Goal: Task Accomplishment & Management: Complete application form

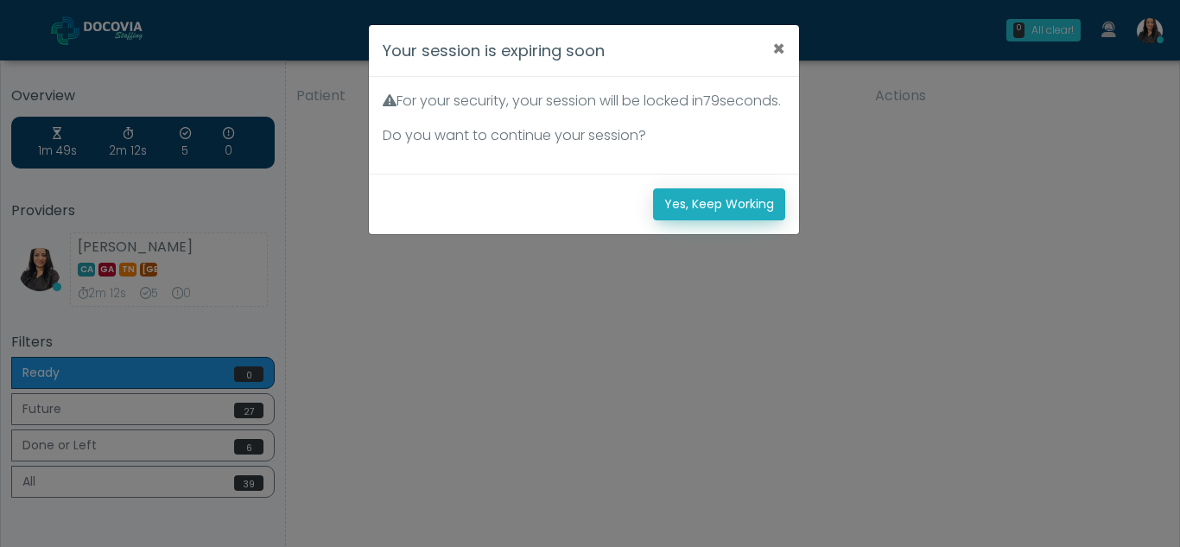
click at [752, 212] on button "Yes, Keep Working" at bounding box center [719, 204] width 132 height 32
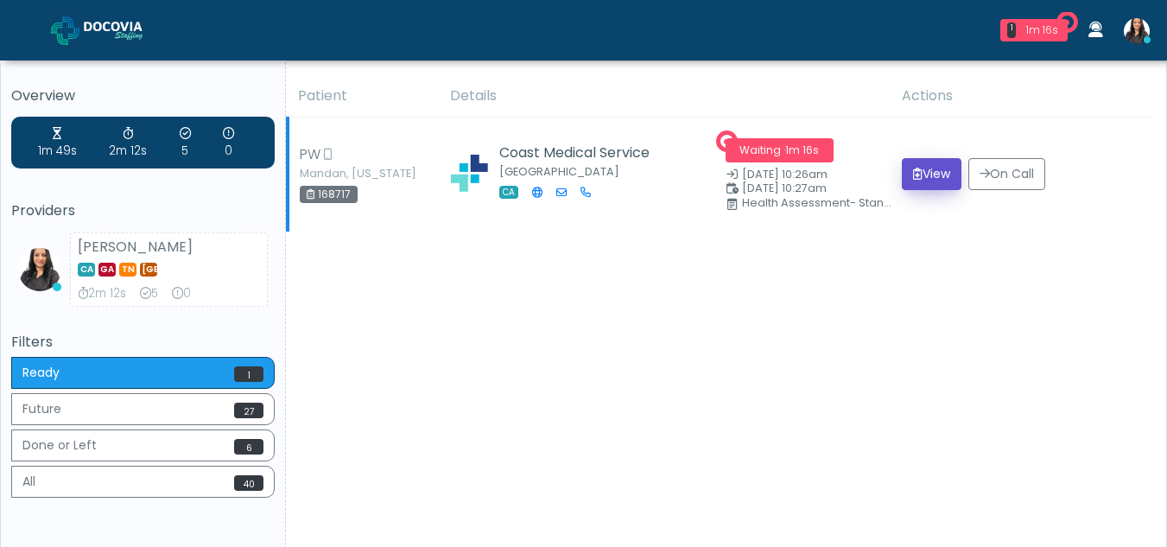
click at [931, 162] on button "View" at bounding box center [932, 174] width 60 height 32
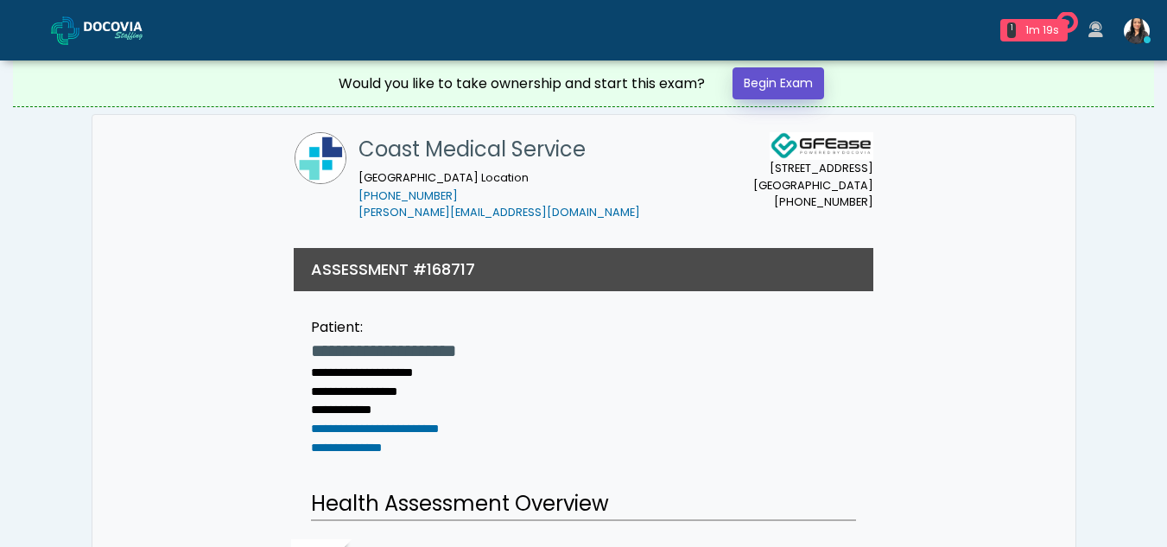
click at [800, 86] on link "Begin Exam" at bounding box center [779, 83] width 92 height 32
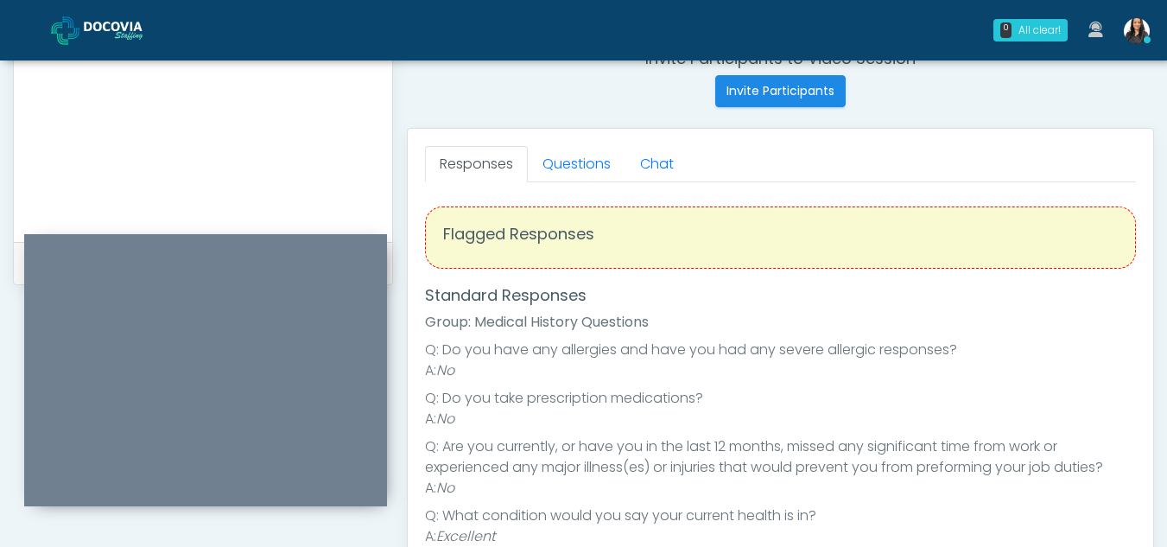
scroll to position [682, 0]
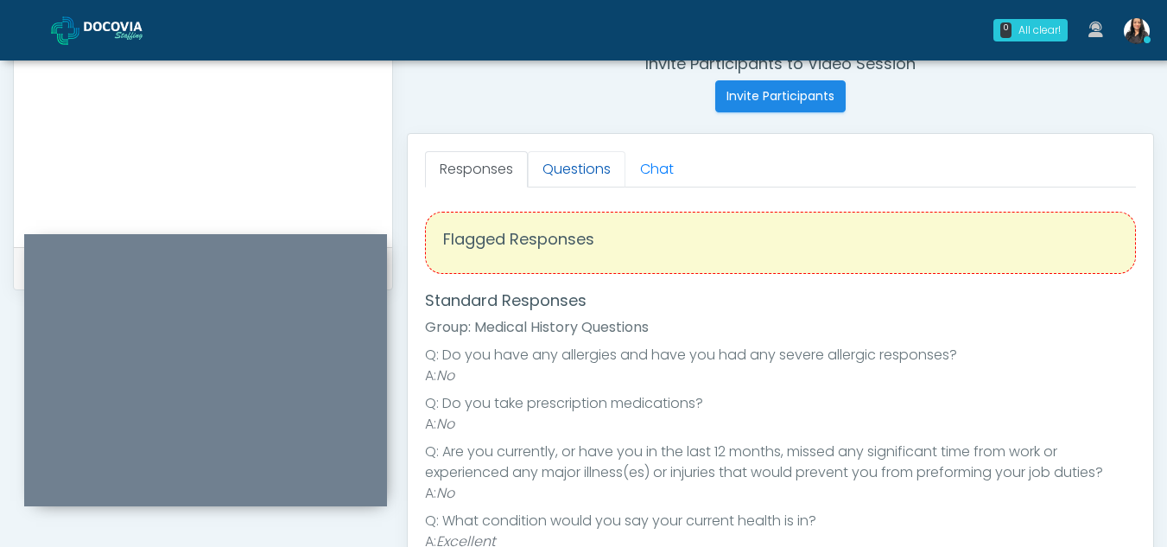
click at [599, 152] on link "Questions" at bounding box center [577, 169] width 98 height 36
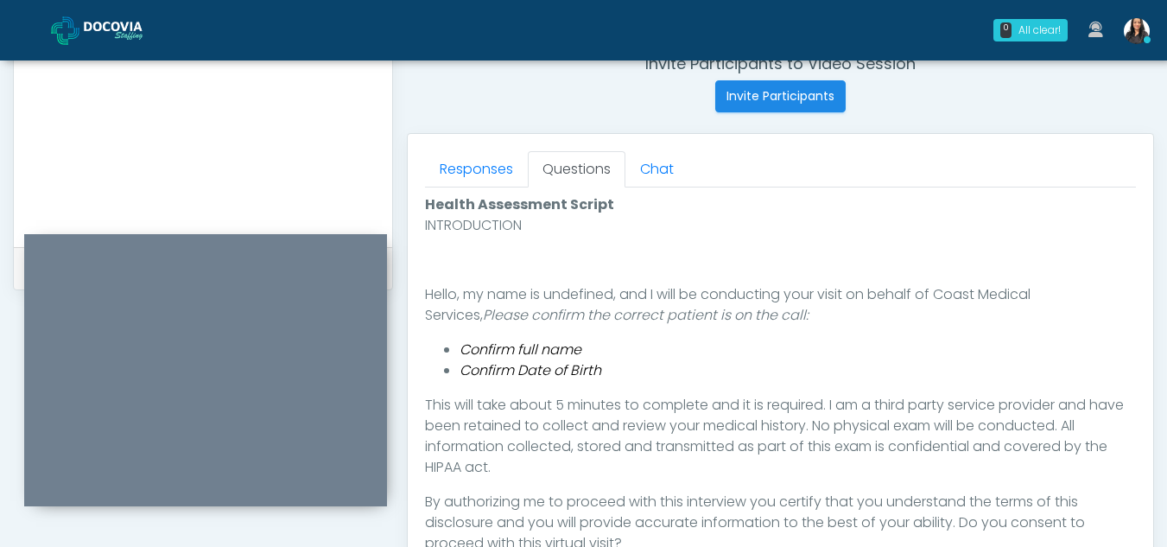
scroll to position [824, 0]
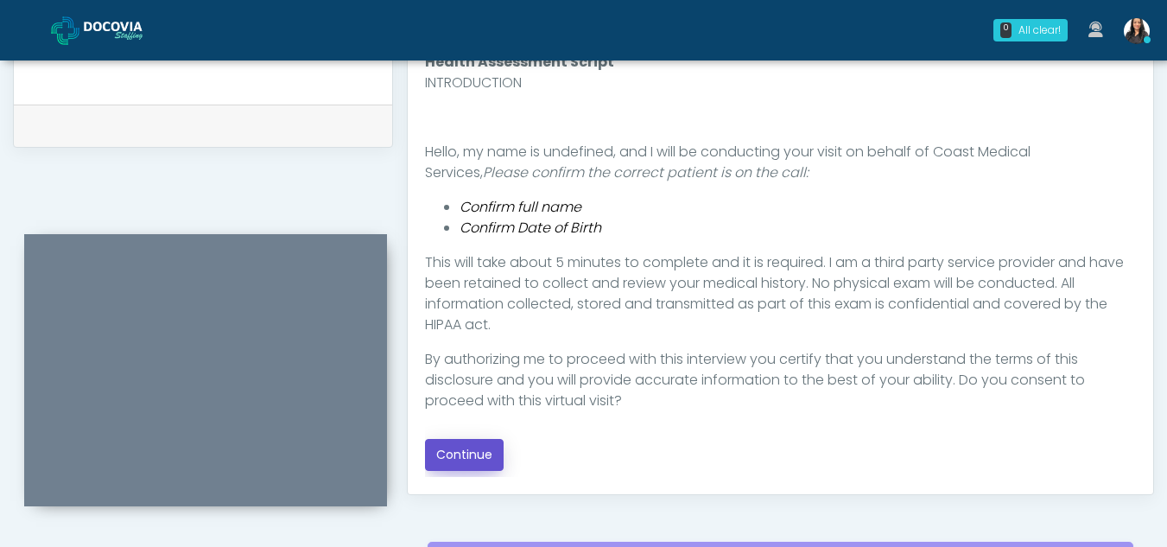
click at [475, 452] on button "Continue" at bounding box center [464, 455] width 79 height 32
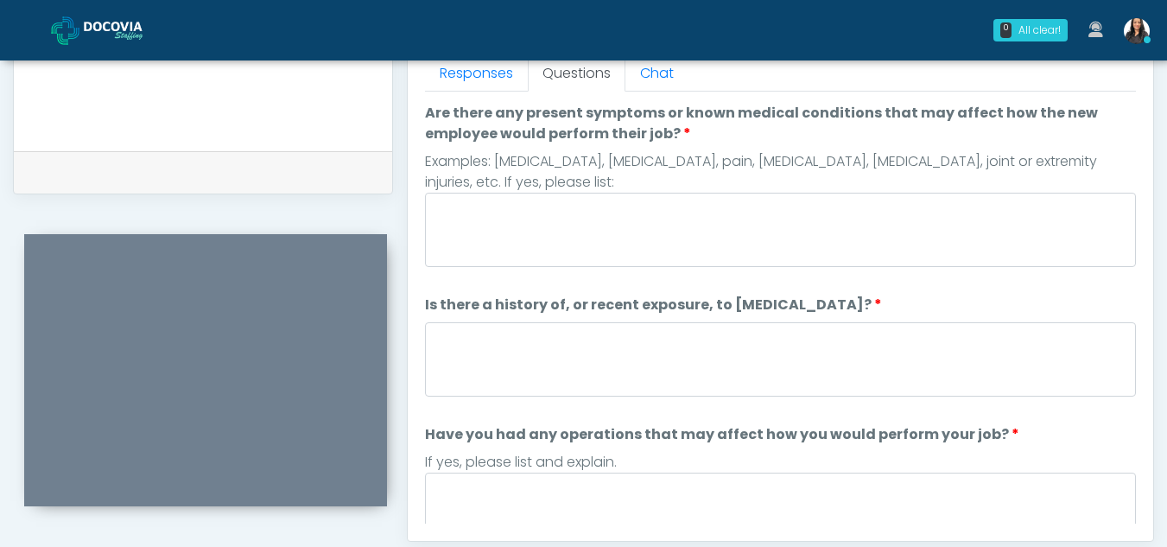
scroll to position [775, 0]
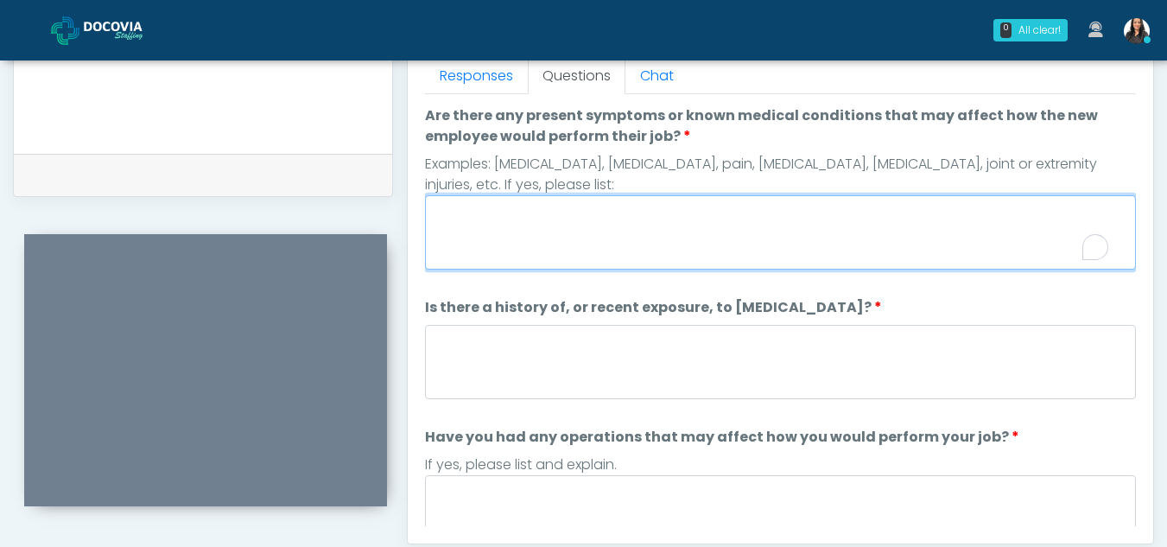
click at [540, 248] on textarea "Are there any present symptoms or known medical conditions that may affect how …" at bounding box center [780, 232] width 711 height 74
type textarea "**"
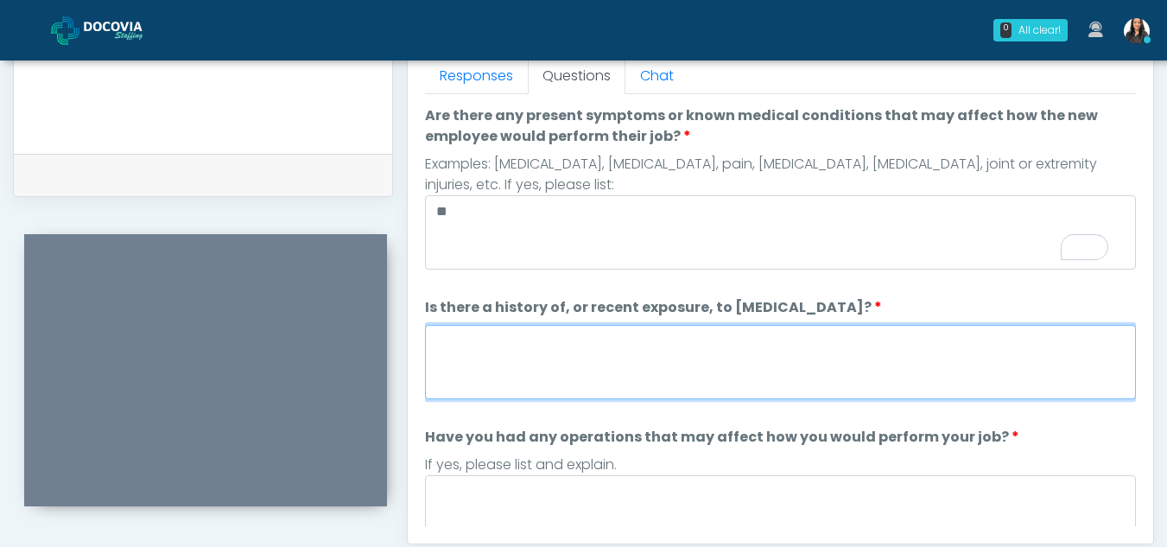
click at [524, 345] on textarea "Is there a history of, or recent exposure, to infectious diseases?" at bounding box center [780, 362] width 711 height 74
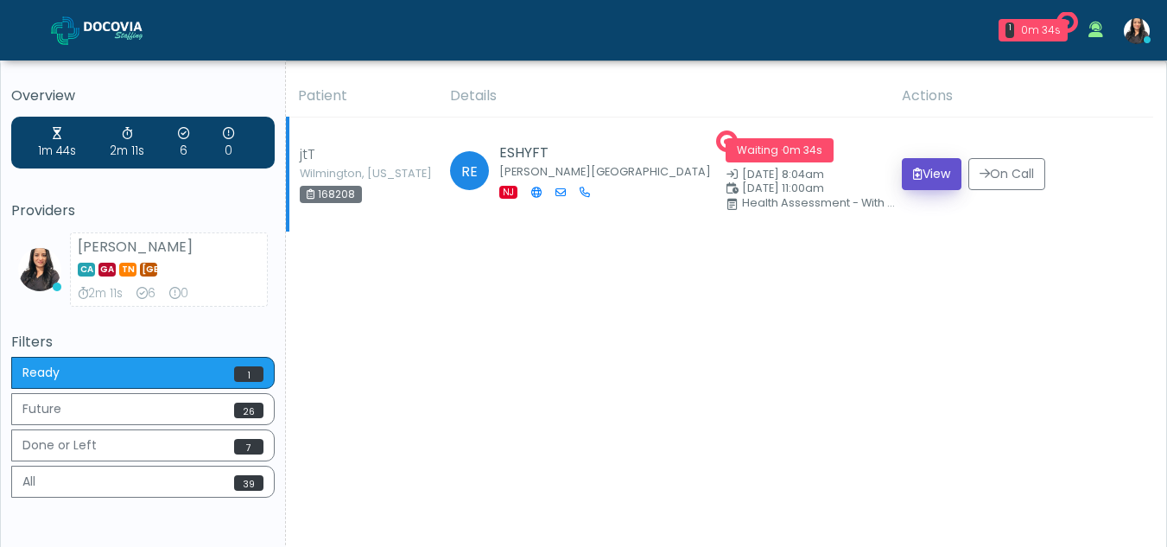
click at [927, 165] on button "View" at bounding box center [932, 174] width 60 height 32
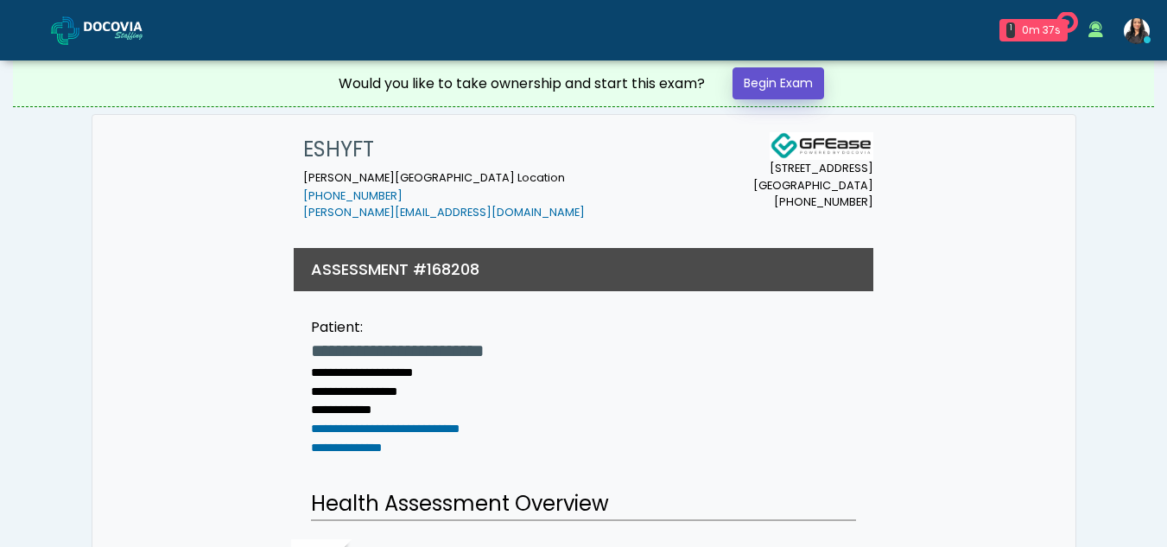
click link "Begin Exam"
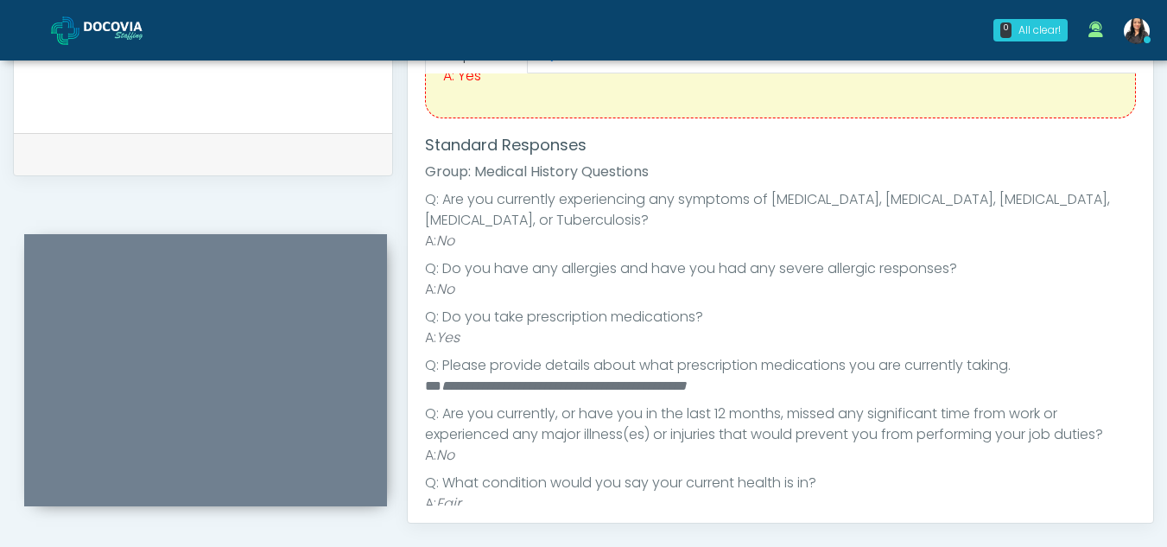
scroll to position [126, 0]
click at [1142, 243] on div "Responses Questions Chat Health Assessment Script INTRODUCTION Hello, my name i…" at bounding box center [781, 271] width 746 height 503
drag, startPoint x: 442, startPoint y: 382, endPoint x: 776, endPoint y: 384, distance: 333.5
click at [776, 384] on li "**********" at bounding box center [774, 384] width 698 height 21
copy em "**********"
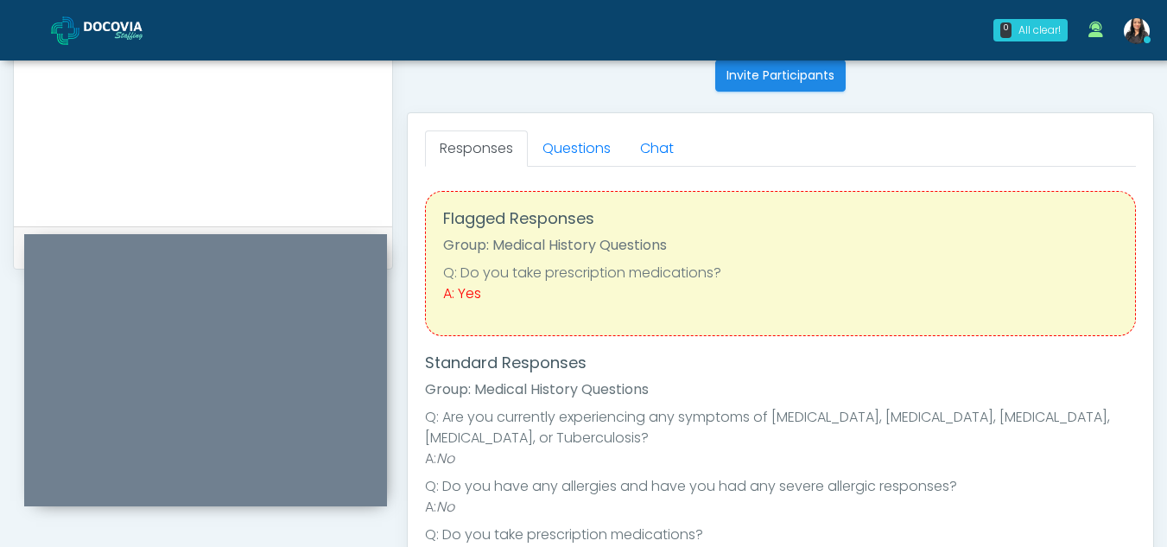
scroll to position [674, 0]
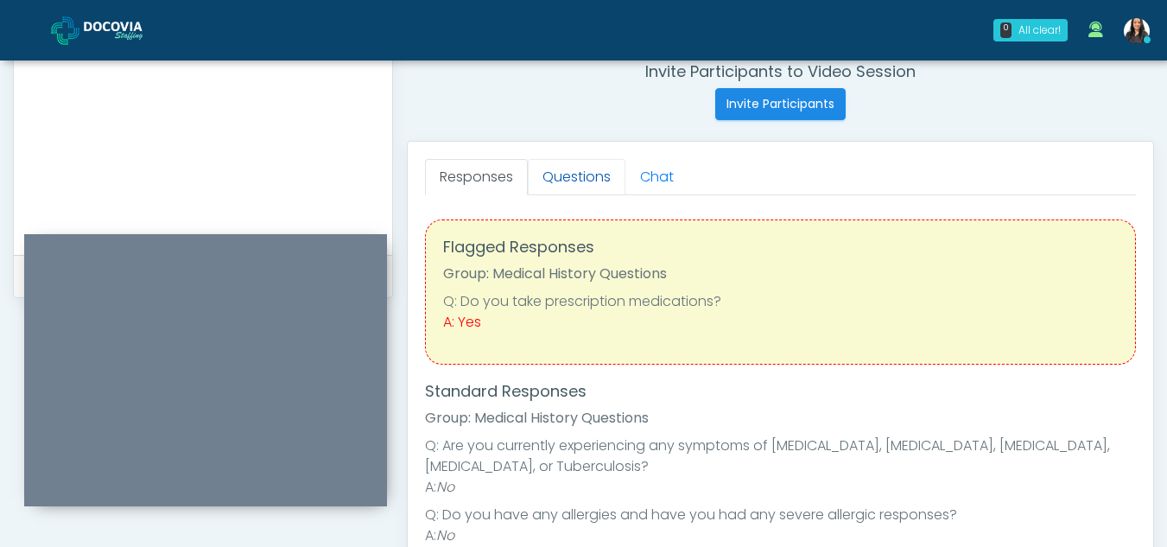
click at [605, 165] on link "Questions" at bounding box center [577, 177] width 98 height 36
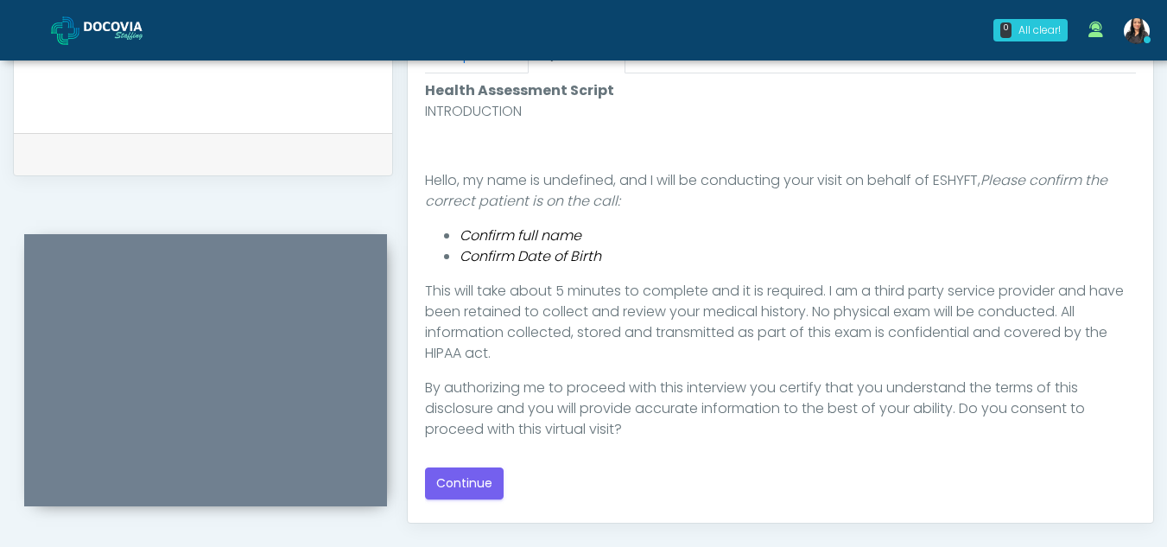
scroll to position [834, 0]
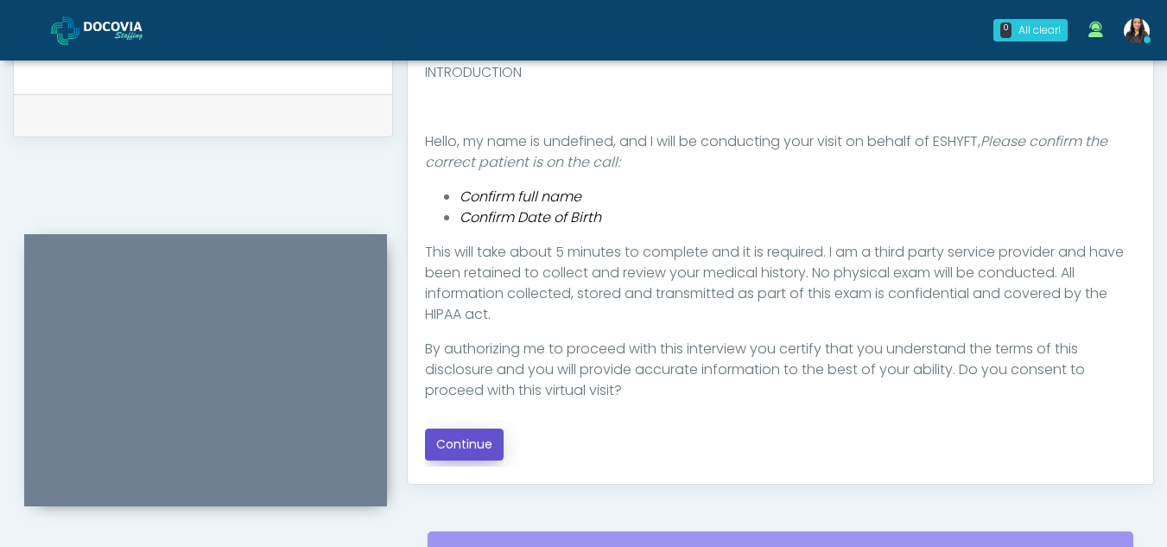
click at [470, 440] on button "Continue" at bounding box center [464, 444] width 79 height 32
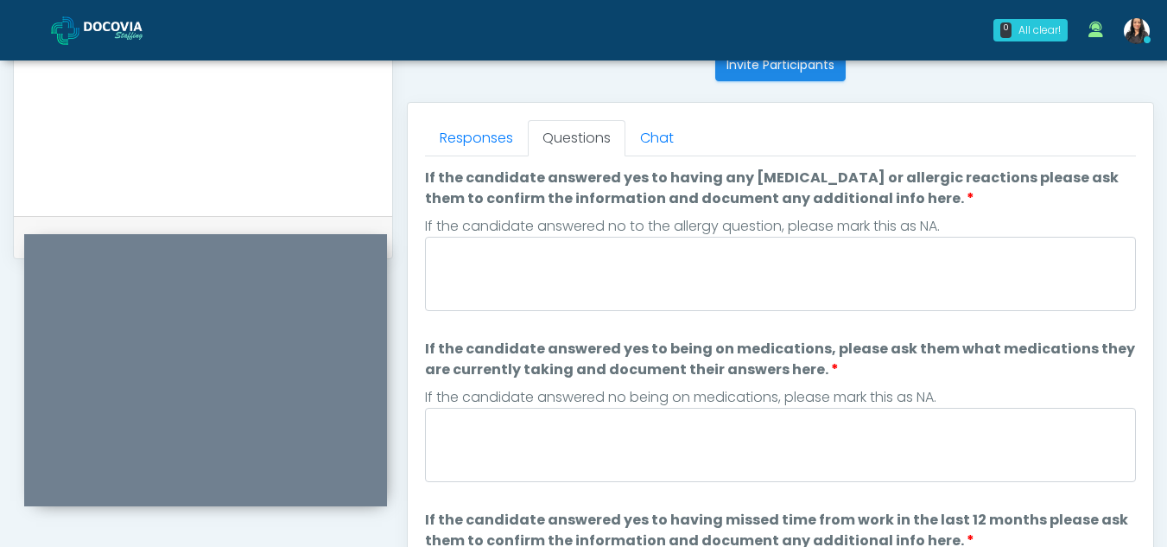
scroll to position [697, 0]
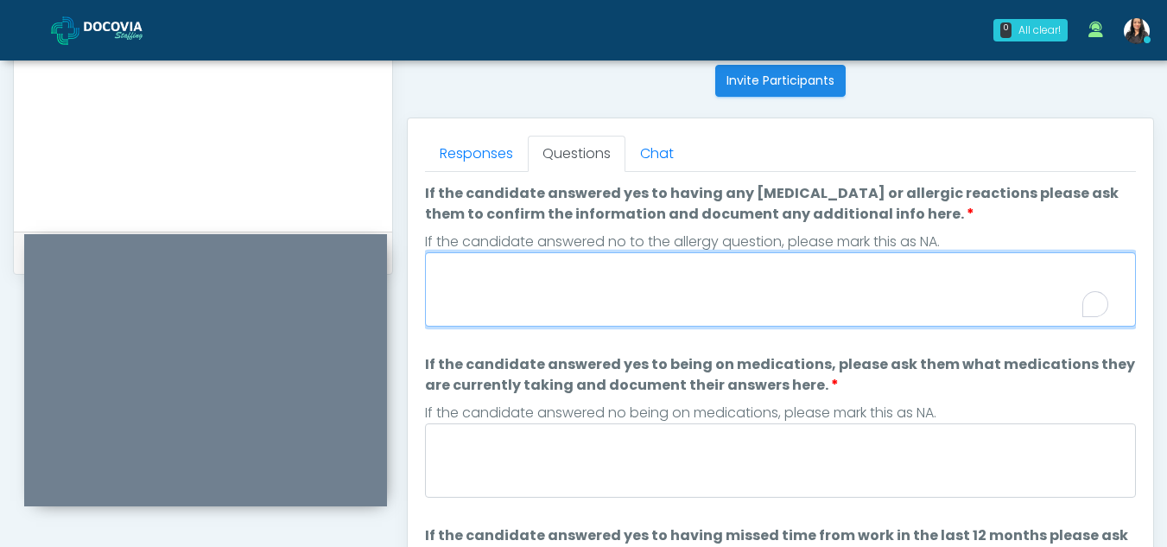
click at [593, 266] on textarea "If the candidate answered yes to having any allergies or allergic reactions ple…" at bounding box center [780, 289] width 711 height 74
type textarea "**"
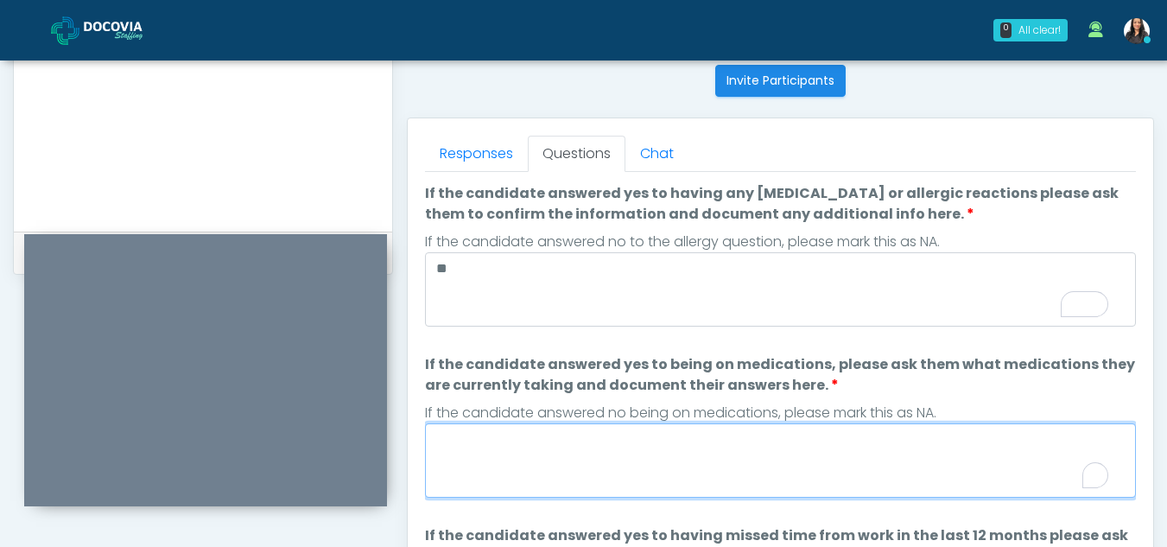
click at [593, 470] on textarea "If the candidate answered yes to being on medications, please ask them what med…" at bounding box center [780, 460] width 711 height 74
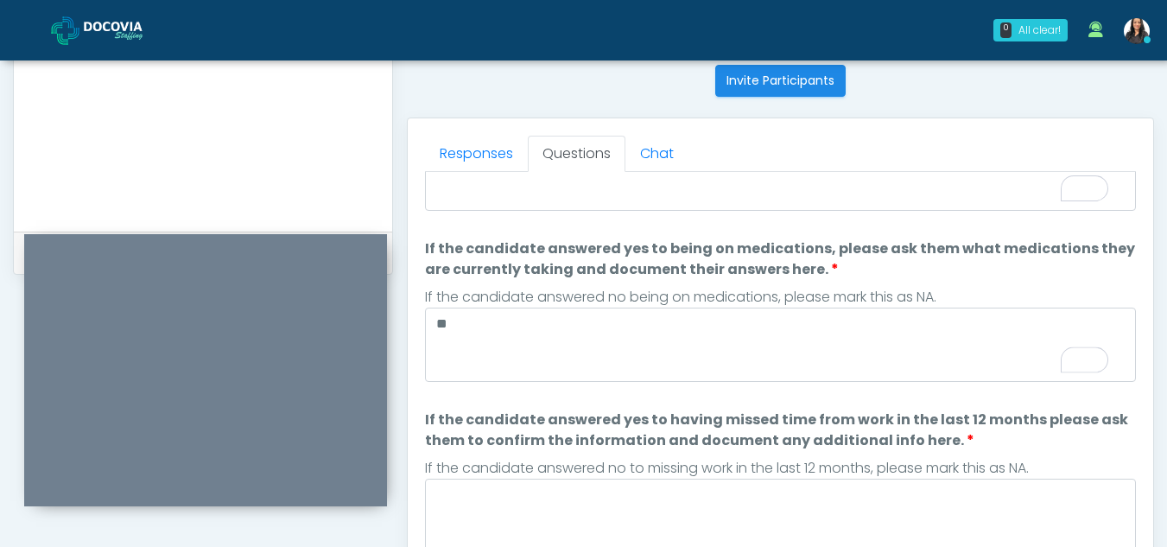
scroll to position [0, 0]
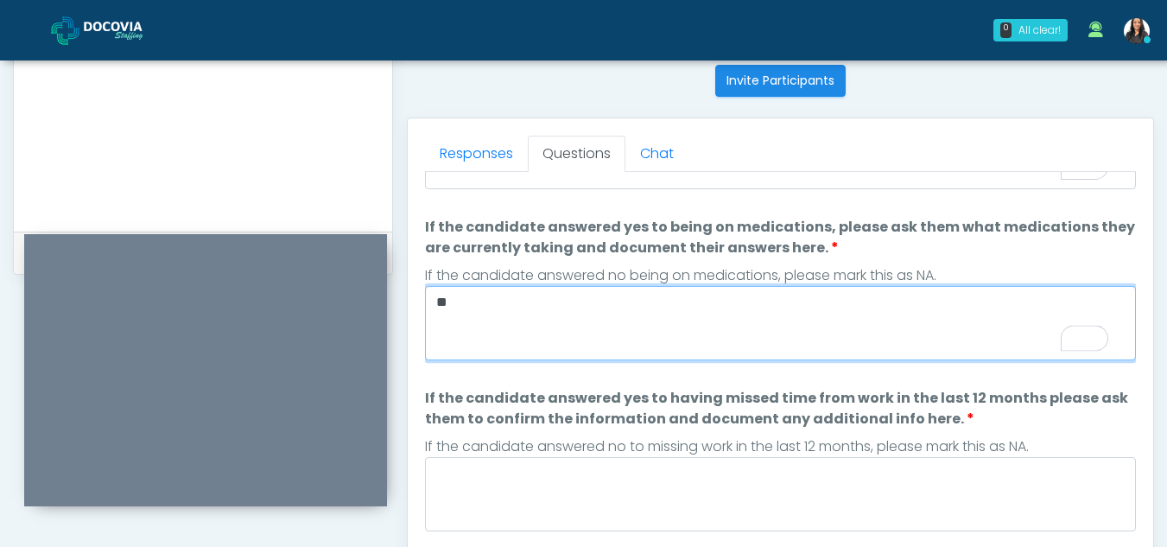
click at [525, 305] on textarea "**" at bounding box center [780, 323] width 711 height 74
type textarea "*"
paste textarea "**********"
type textarea "**********"
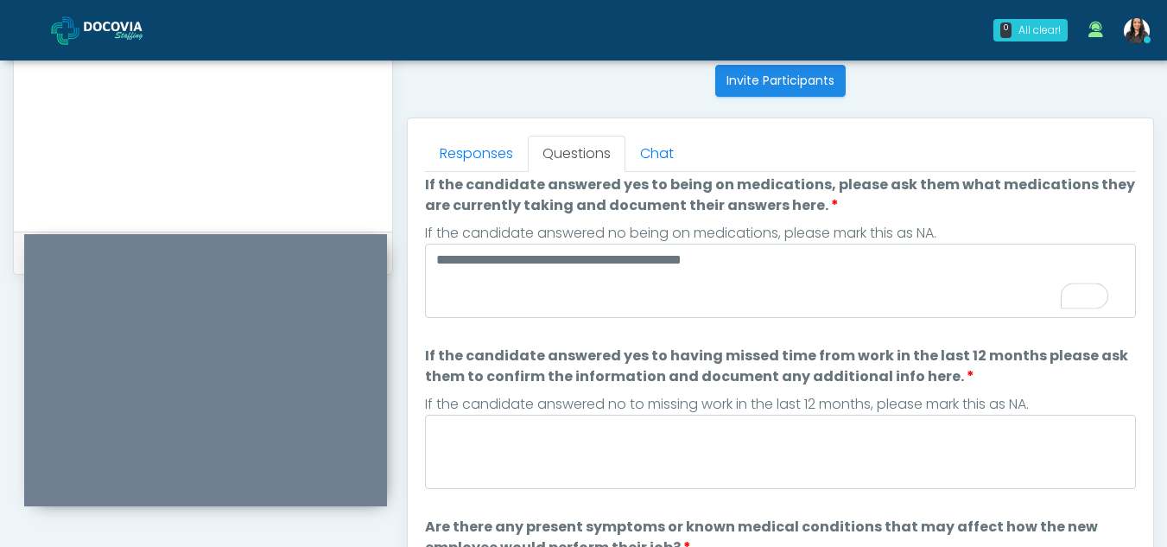
scroll to position [202, 0]
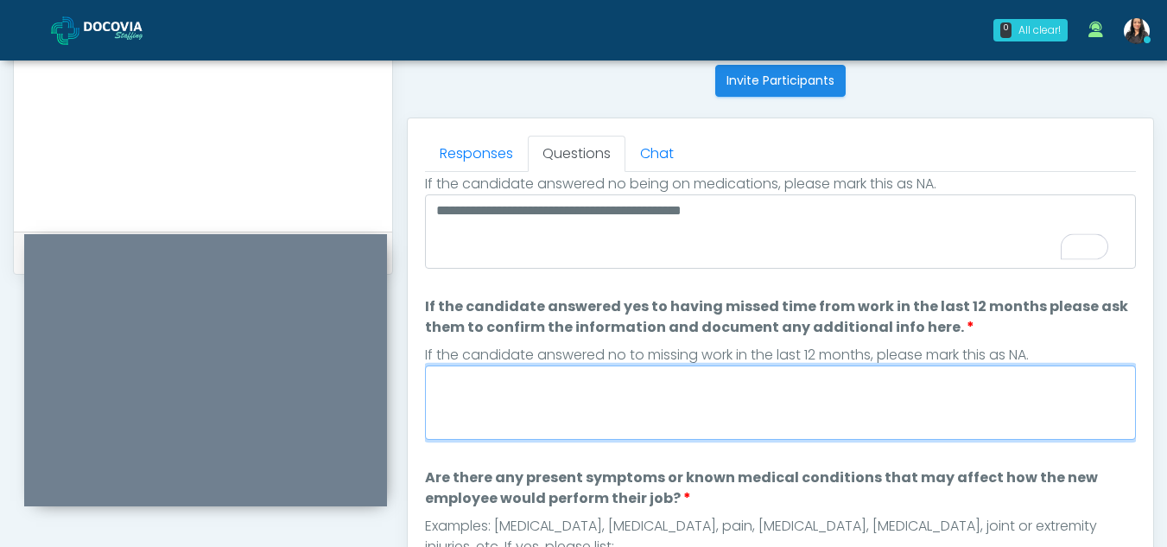
click at [574, 396] on textarea "If the candidate answered yes to having missed time from work in the last 12 mo…" at bounding box center [780, 402] width 711 height 74
type textarea "**"
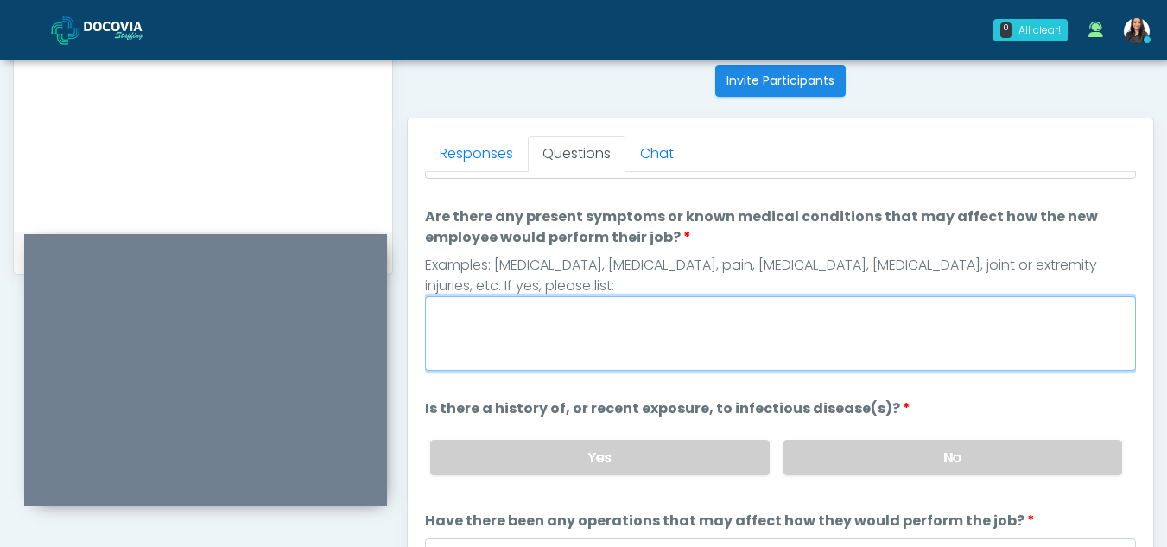
click at [648, 330] on textarea "Are there any present symptoms or known medical conditions that may affect how …" at bounding box center [780, 333] width 711 height 74
type textarea "**"
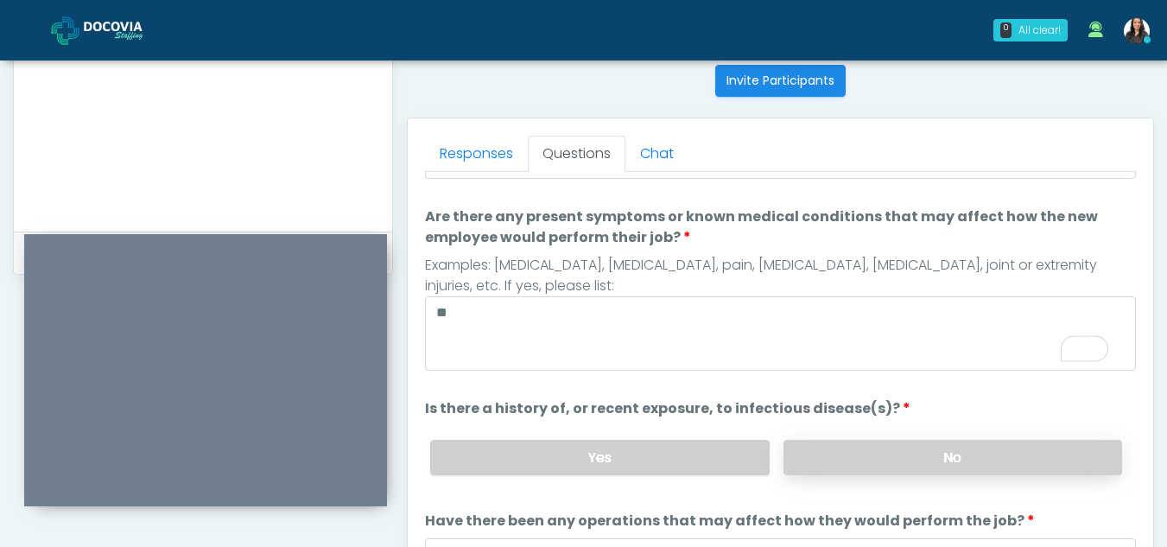
drag, startPoint x: 915, startPoint y: 448, endPoint x: 1016, endPoint y: 442, distance: 101.3
click at [915, 448] on label "No" at bounding box center [953, 457] width 339 height 35
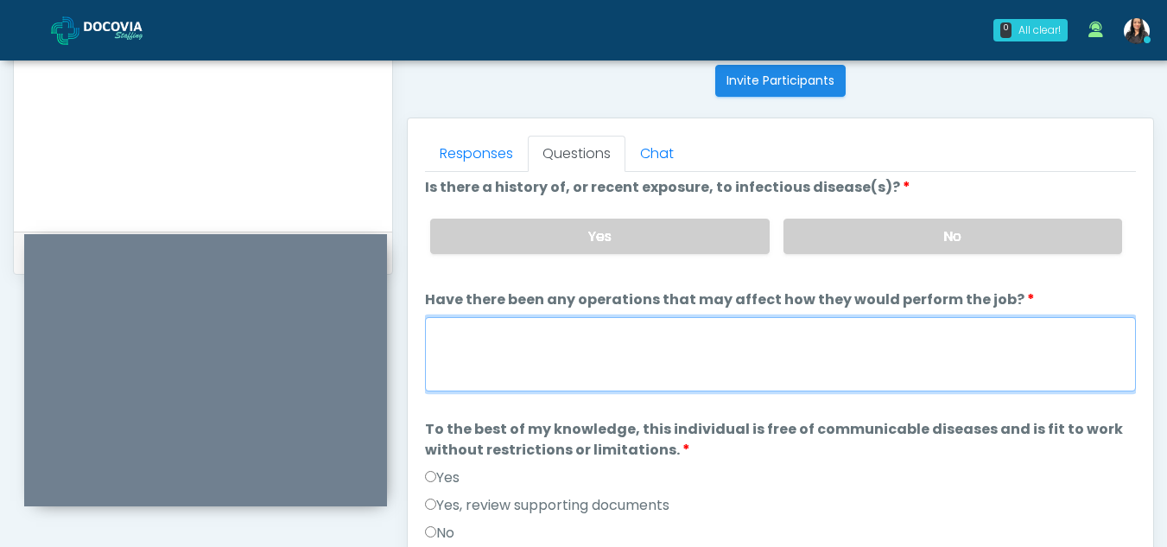
click at [537, 361] on textarea "Have there been any operations that may affect how they would perform the job?" at bounding box center [780, 354] width 711 height 74
click at [512, 345] on textarea "Have there been any operations that may affect how they would perform the job?" at bounding box center [780, 354] width 711 height 74
type textarea "**"
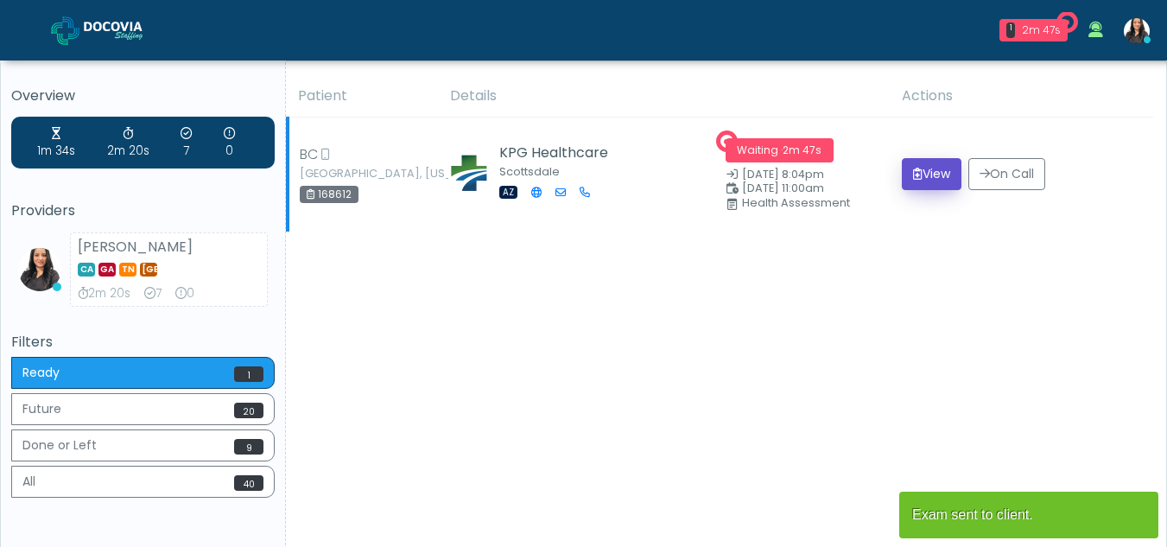
click at [919, 166] on button "View" at bounding box center [932, 174] width 60 height 32
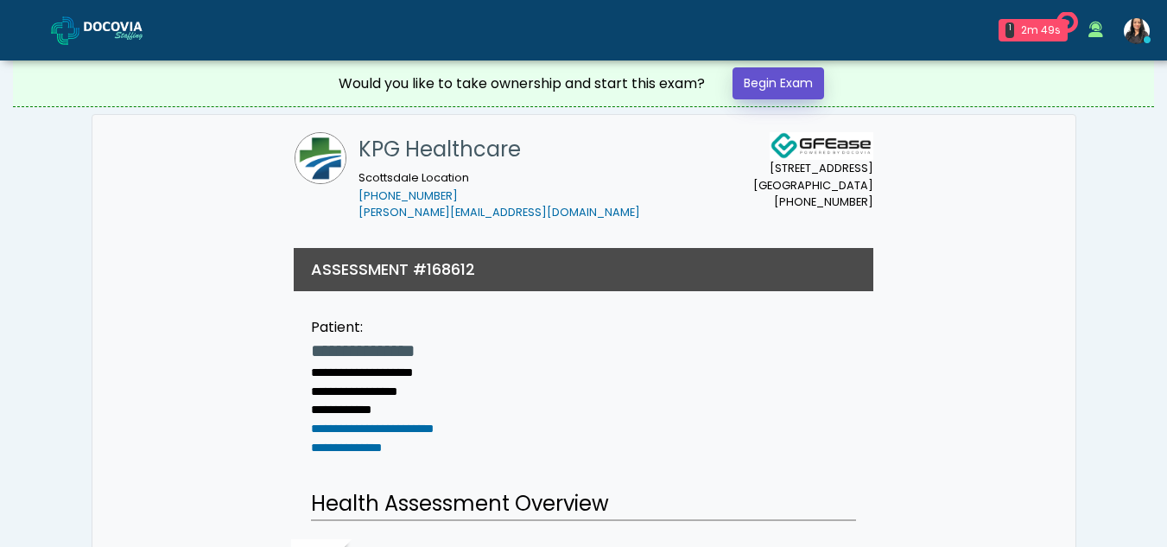
click at [778, 79] on link "Begin Exam" at bounding box center [779, 83] width 92 height 32
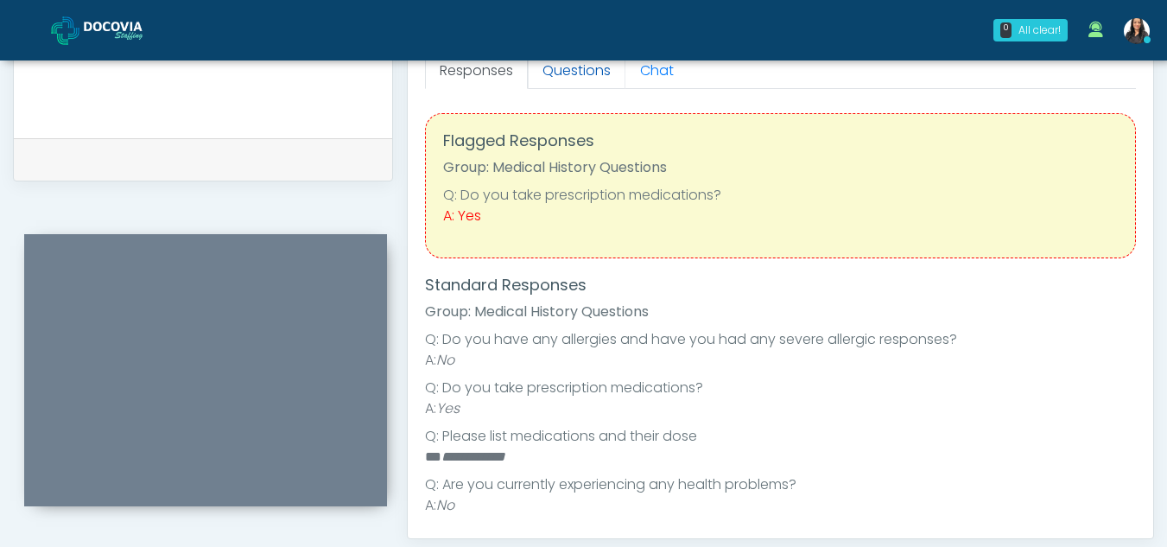
click at [575, 73] on link "Questions" at bounding box center [577, 71] width 98 height 36
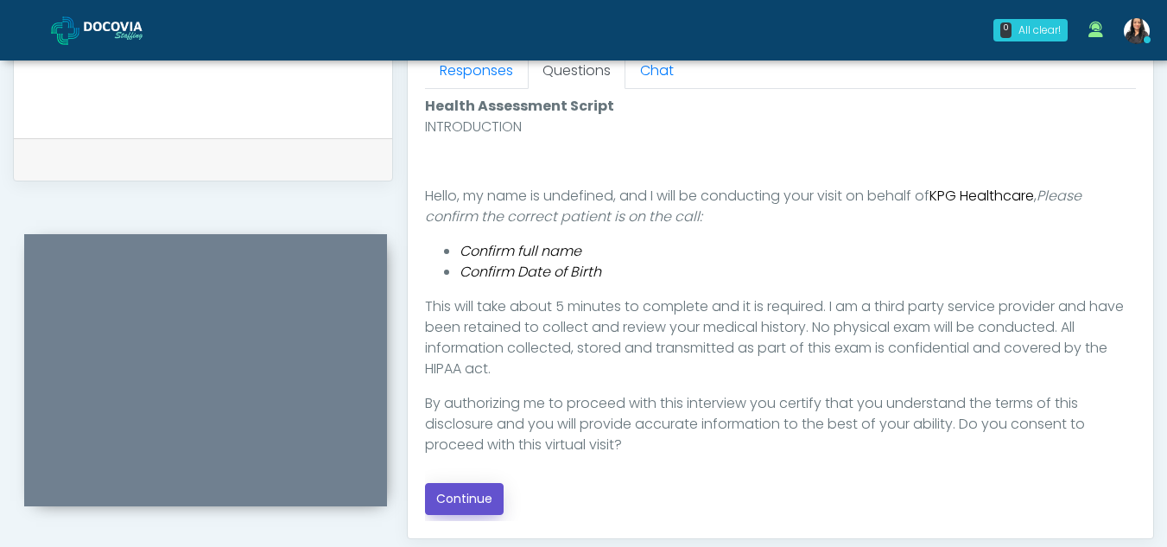
click at [466, 492] on button "Continue" at bounding box center [464, 499] width 79 height 32
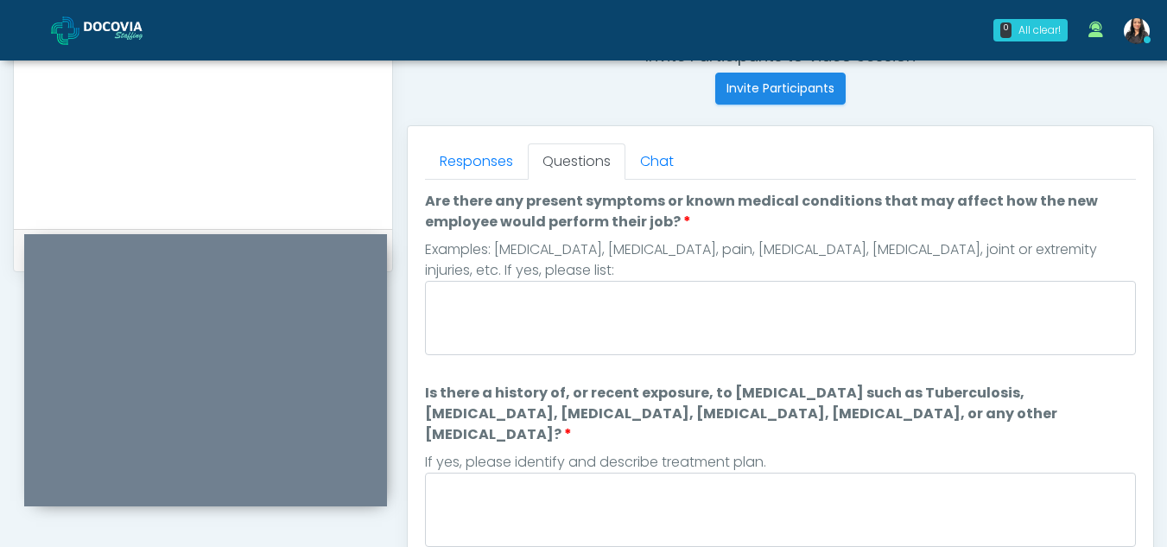
scroll to position [658, 0]
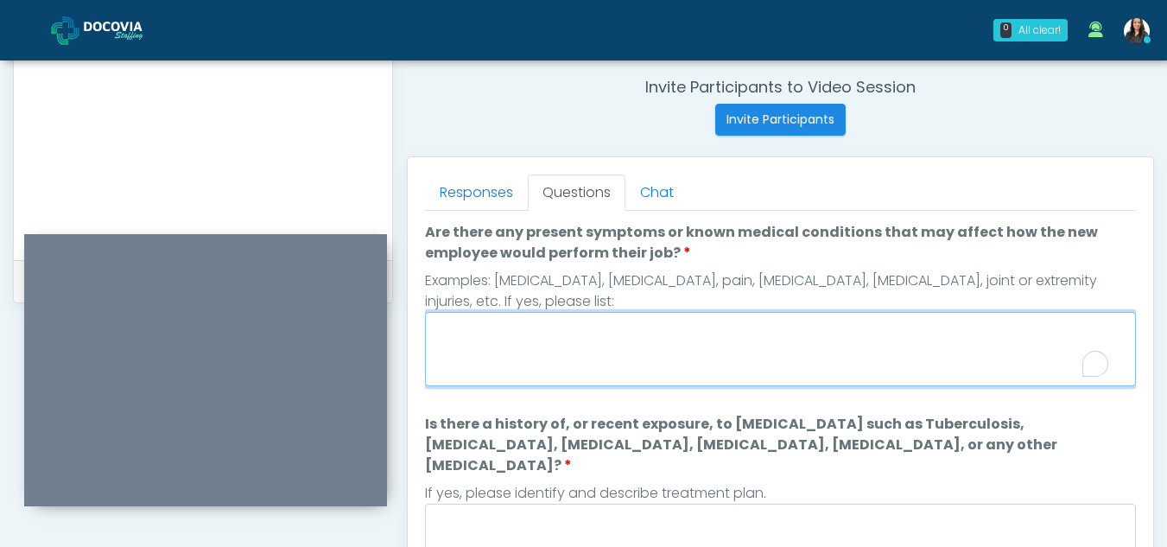
click at [476, 360] on textarea "Are there any present symptoms or known medical conditions that may affect how …" at bounding box center [780, 349] width 711 height 74
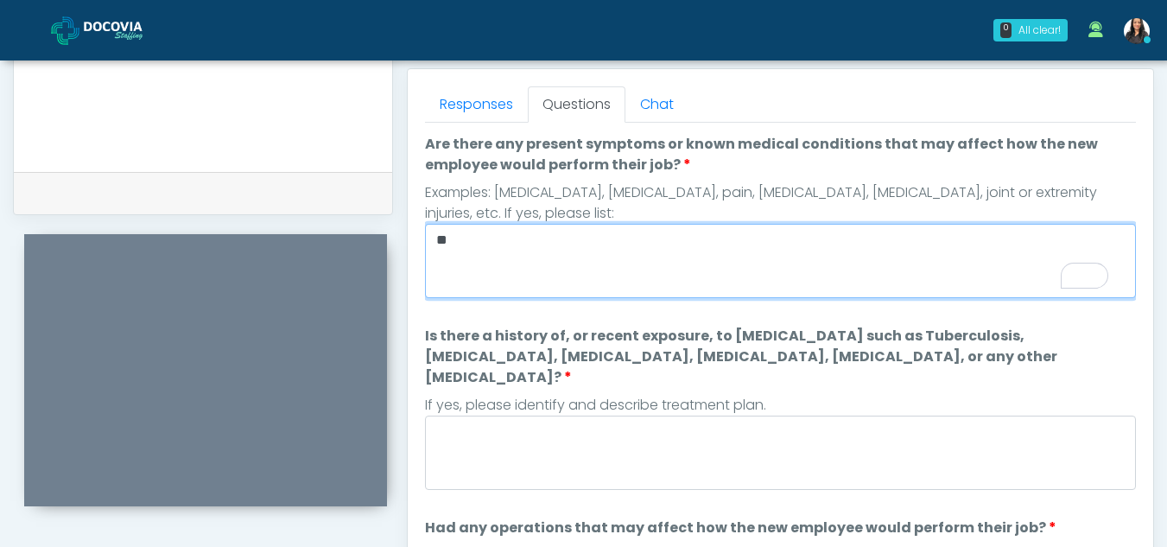
scroll to position [754, 0]
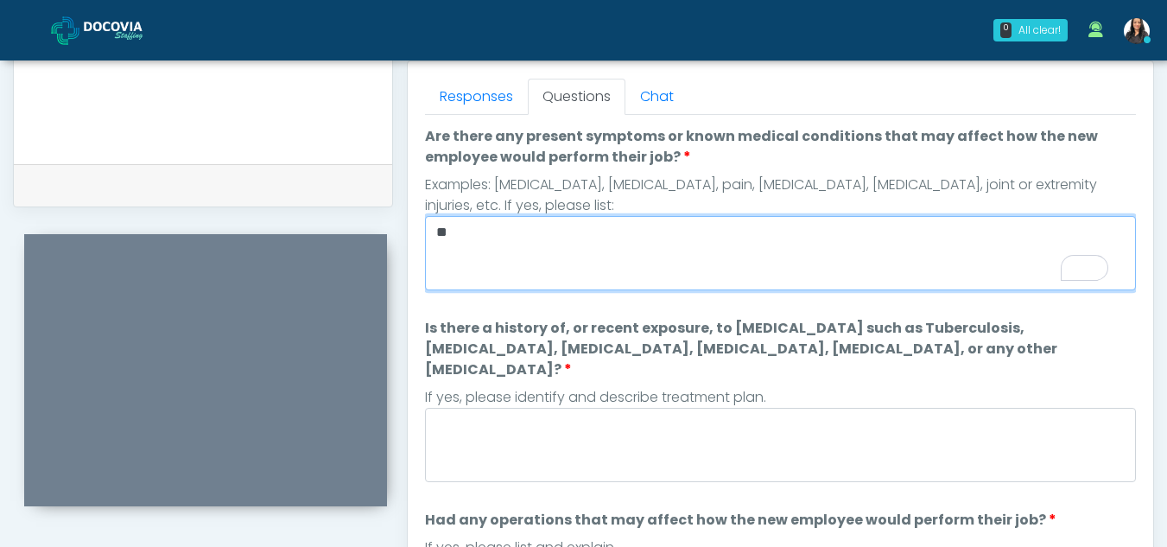
type textarea "**"
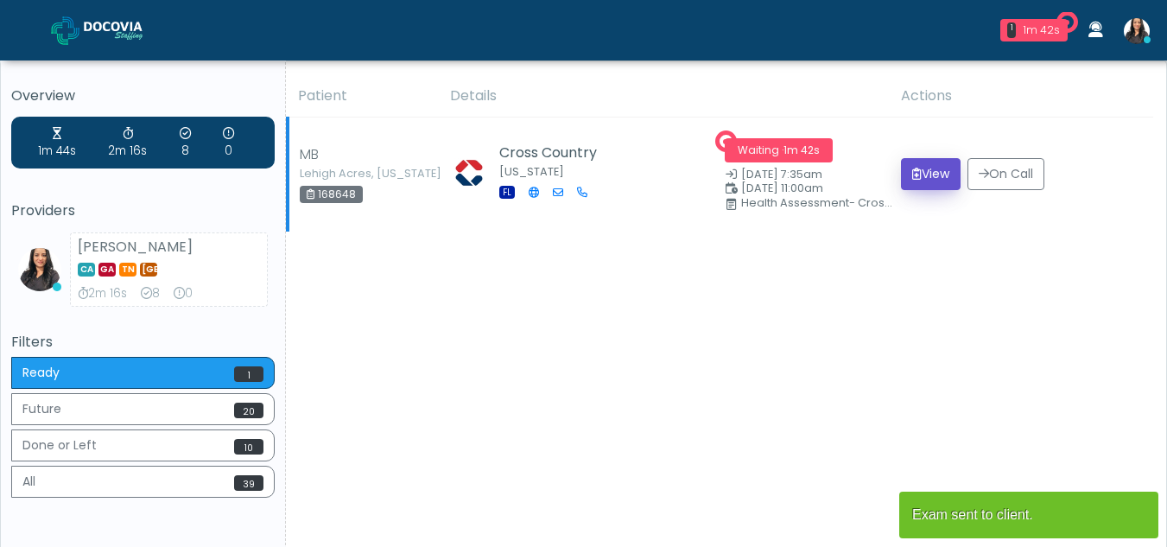
click at [939, 177] on button "View" at bounding box center [931, 174] width 60 height 32
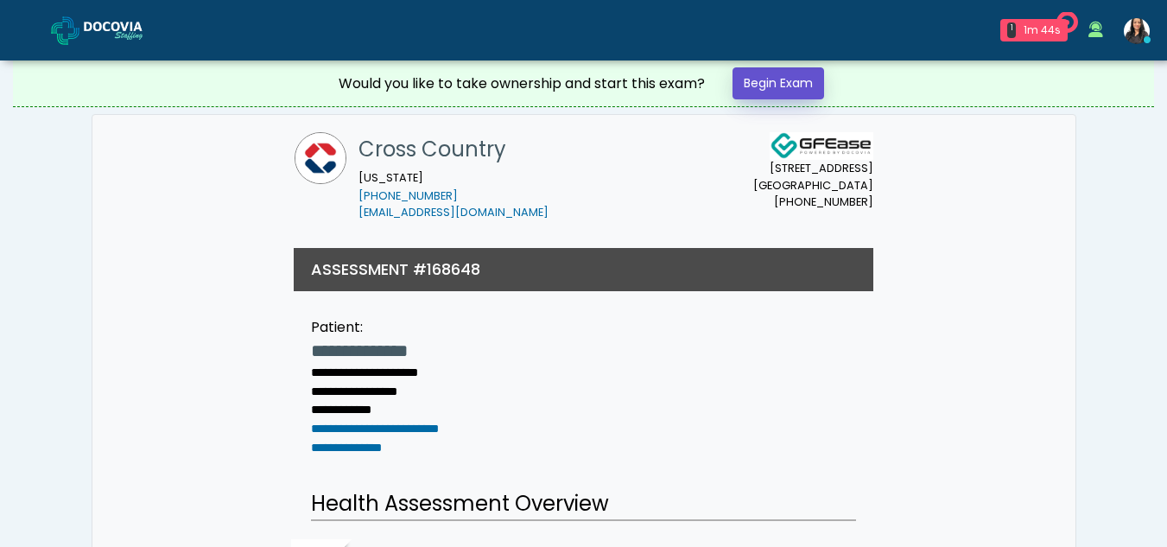
click at [768, 81] on link "Begin Exam" at bounding box center [779, 83] width 92 height 32
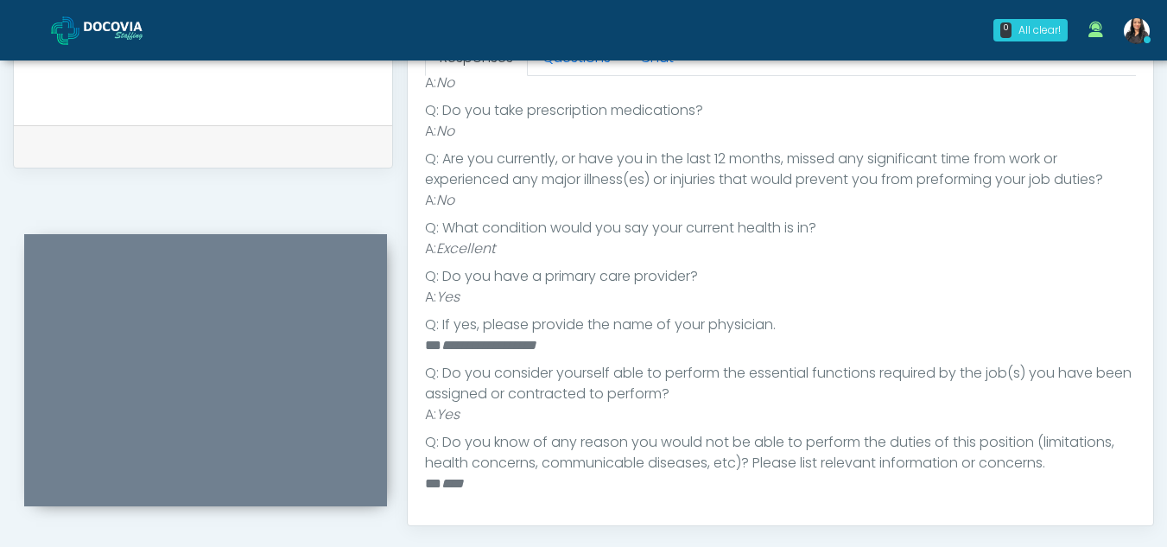
scroll to position [752, 0]
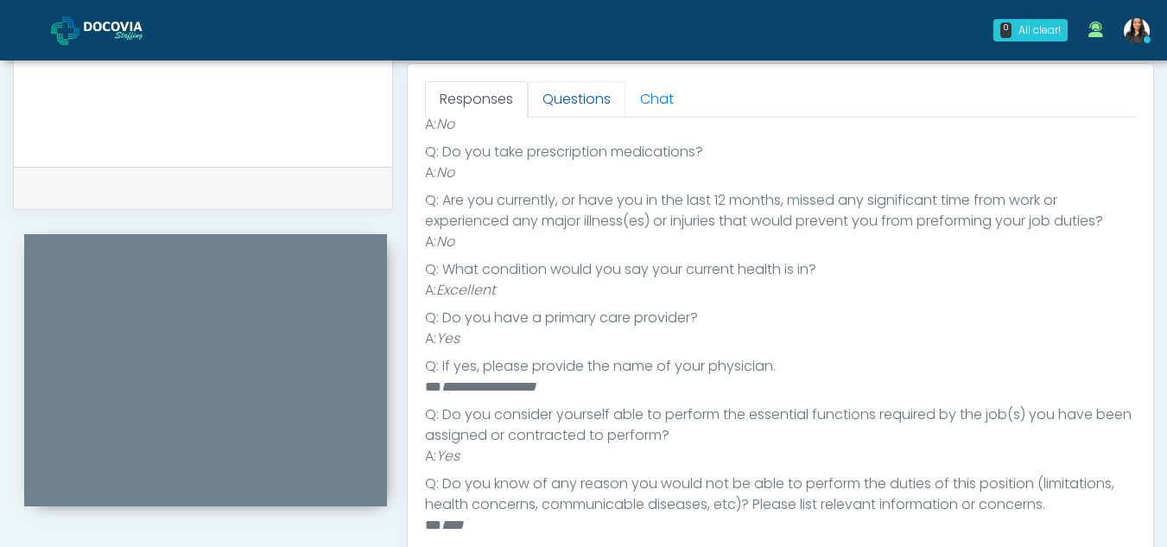
click at [583, 101] on link "Questions" at bounding box center [577, 99] width 98 height 36
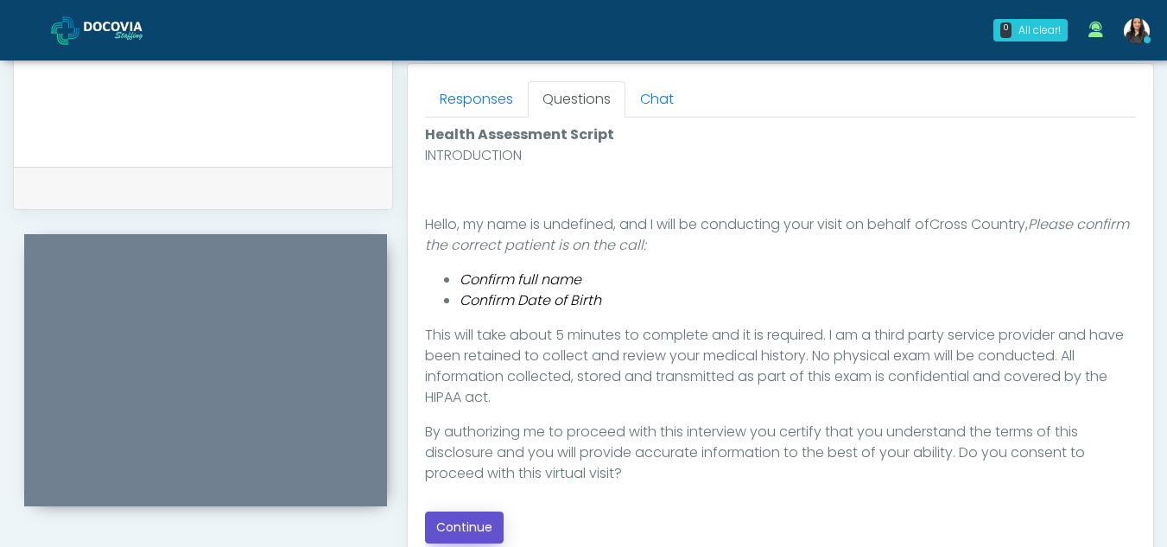
click at [481, 524] on button "Continue" at bounding box center [464, 527] width 79 height 32
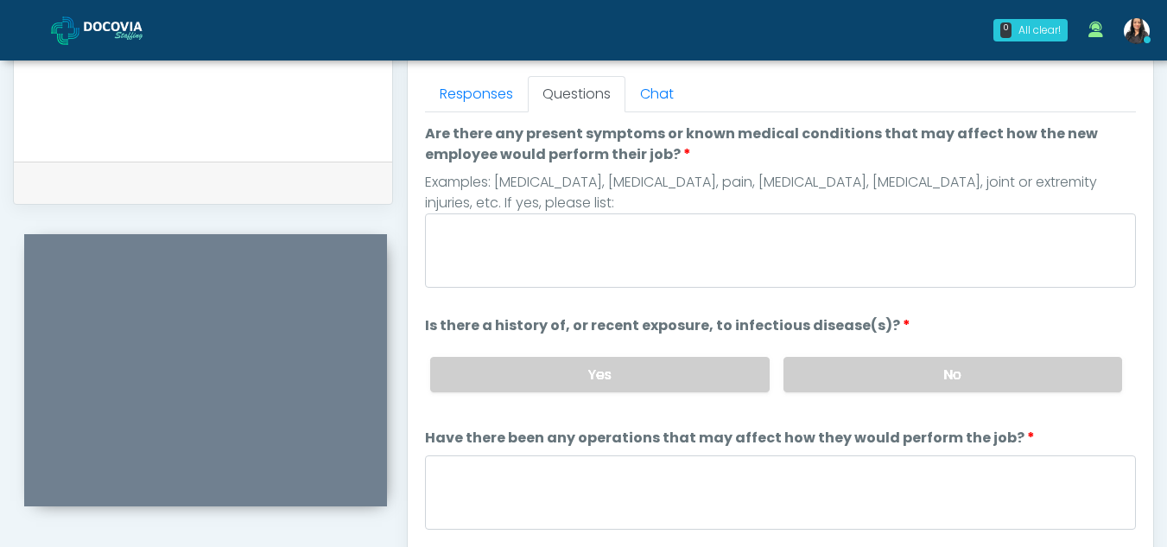
scroll to position [754, 0]
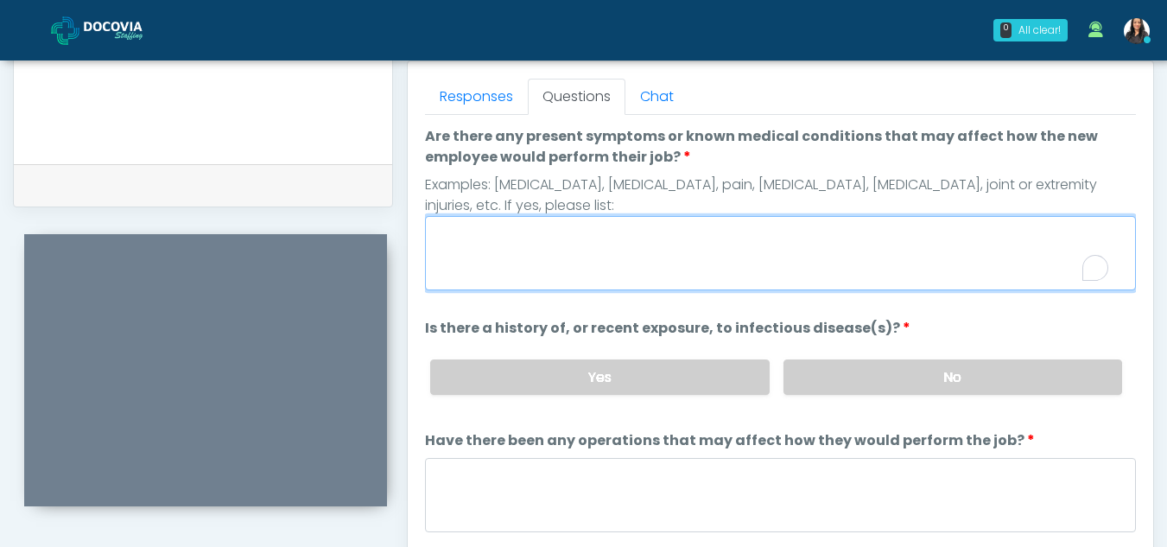
click at [530, 259] on textarea "Are there any present symptoms or known medical conditions that may affect how …" at bounding box center [780, 253] width 711 height 74
type textarea "**"
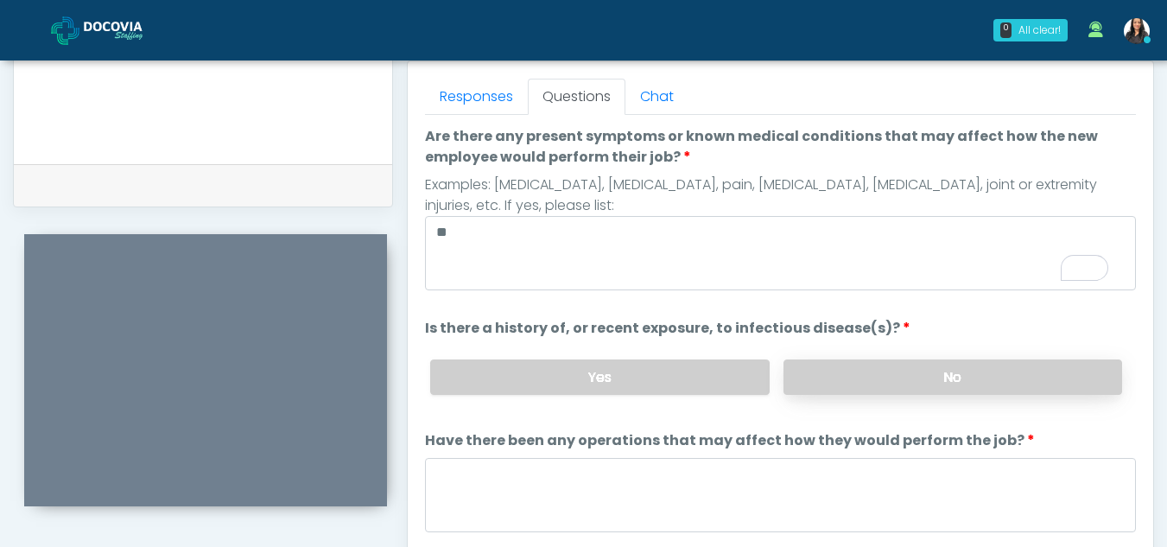
click at [911, 383] on label "No" at bounding box center [953, 376] width 339 height 35
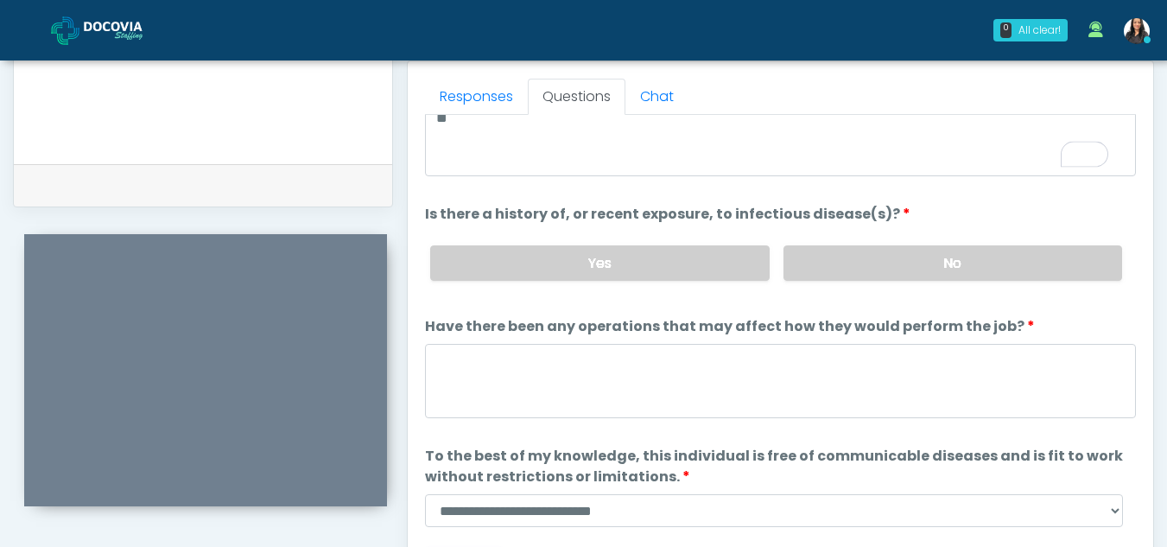
scroll to position [123, 0]
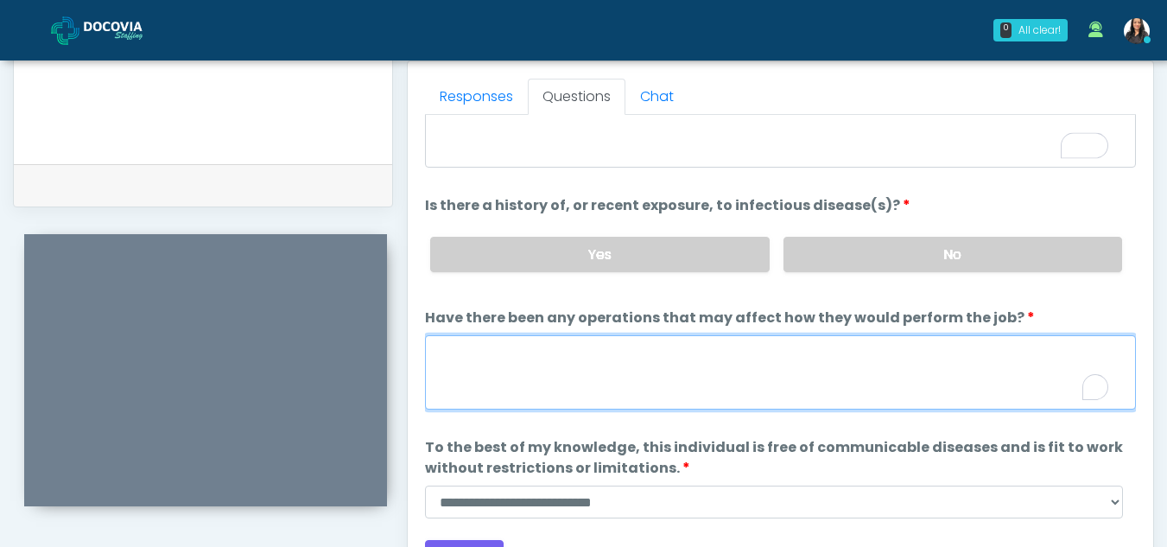
click at [507, 384] on textarea "Have there been any operations that may affect how they would perform the job?" at bounding box center [780, 372] width 711 height 74
type textarea "**"
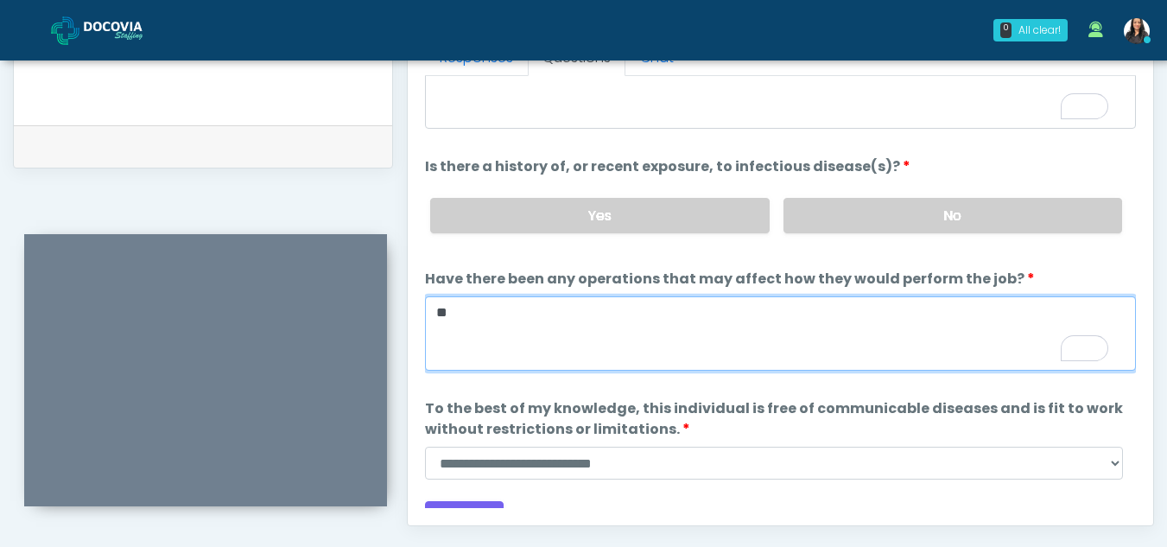
scroll to position [798, 0]
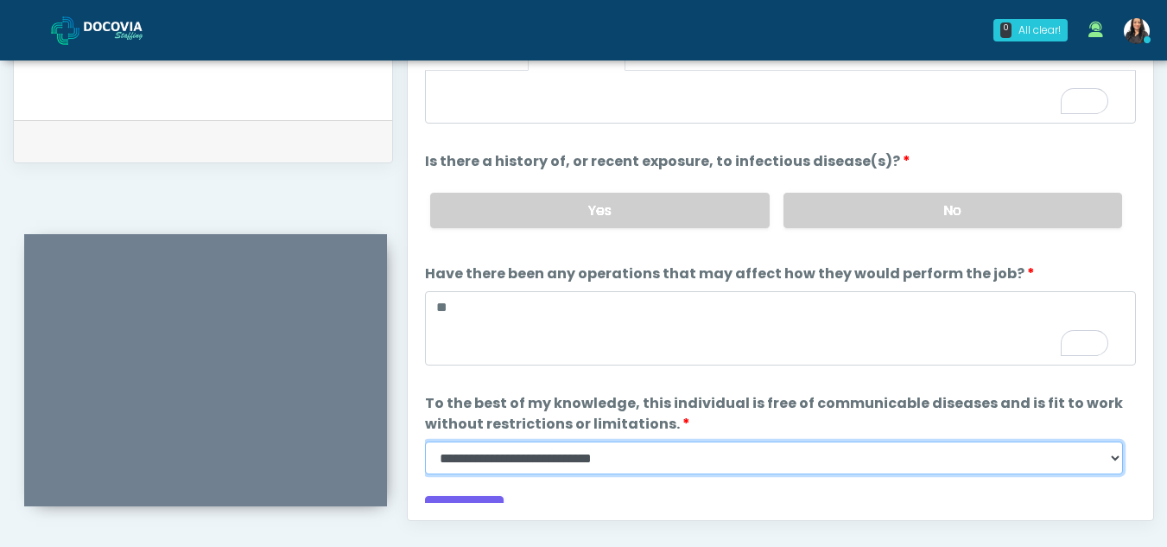
click at [1113, 459] on select "**********" at bounding box center [774, 457] width 698 height 33
select select "******"
click at [425, 441] on select "**********" at bounding box center [774, 457] width 698 height 33
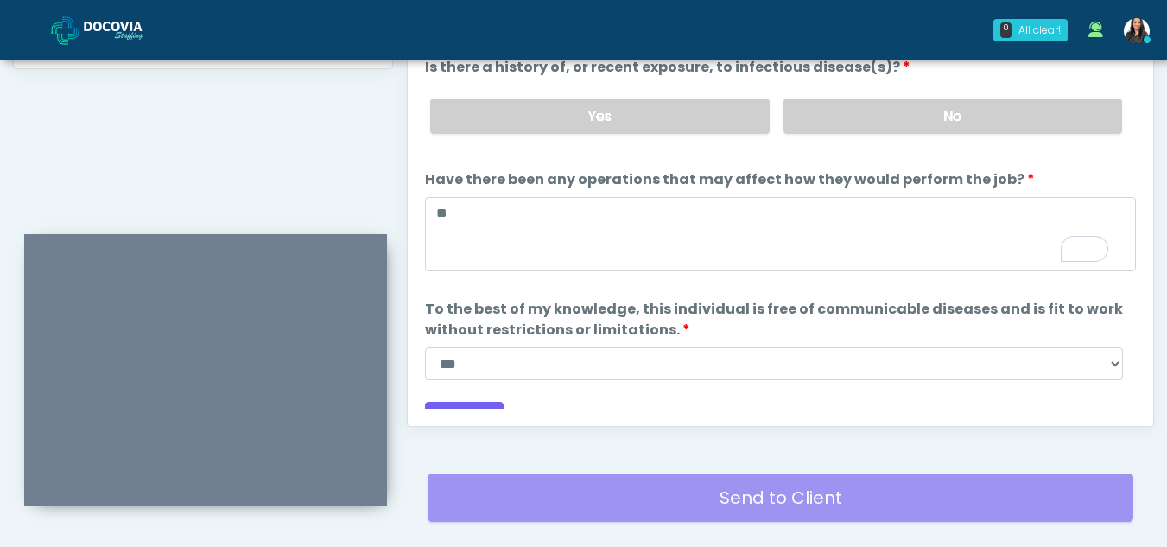
scroll to position [148, 0]
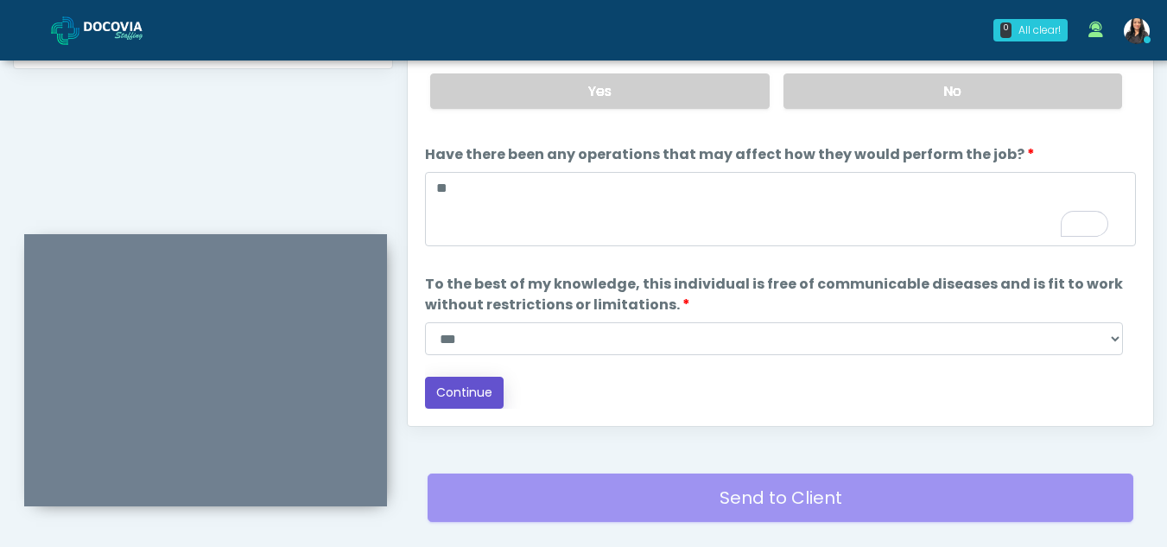
click at [447, 393] on button "Continue" at bounding box center [464, 393] width 79 height 32
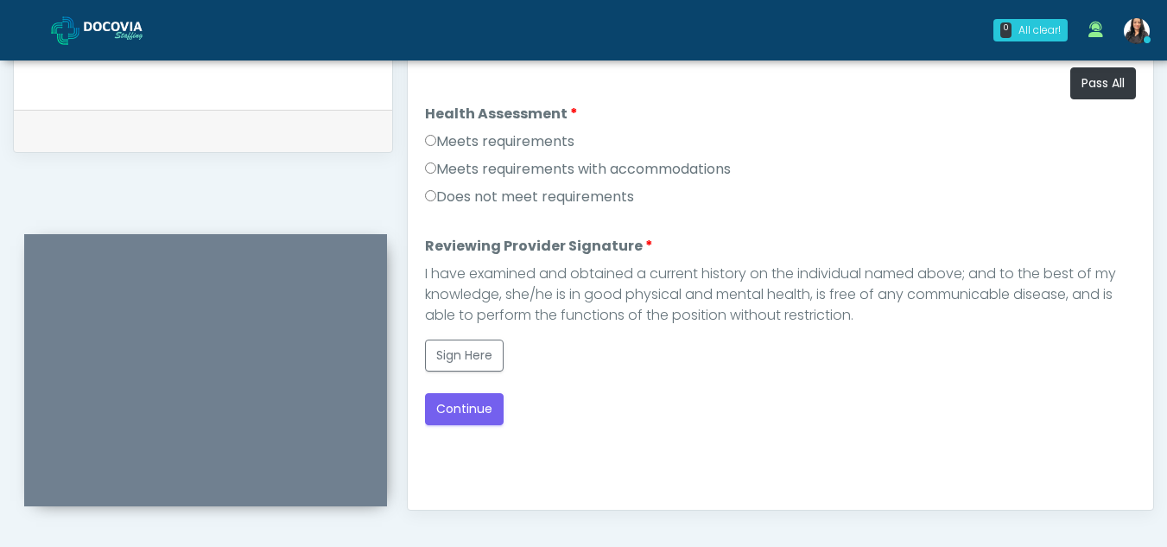
scroll to position [798, 0]
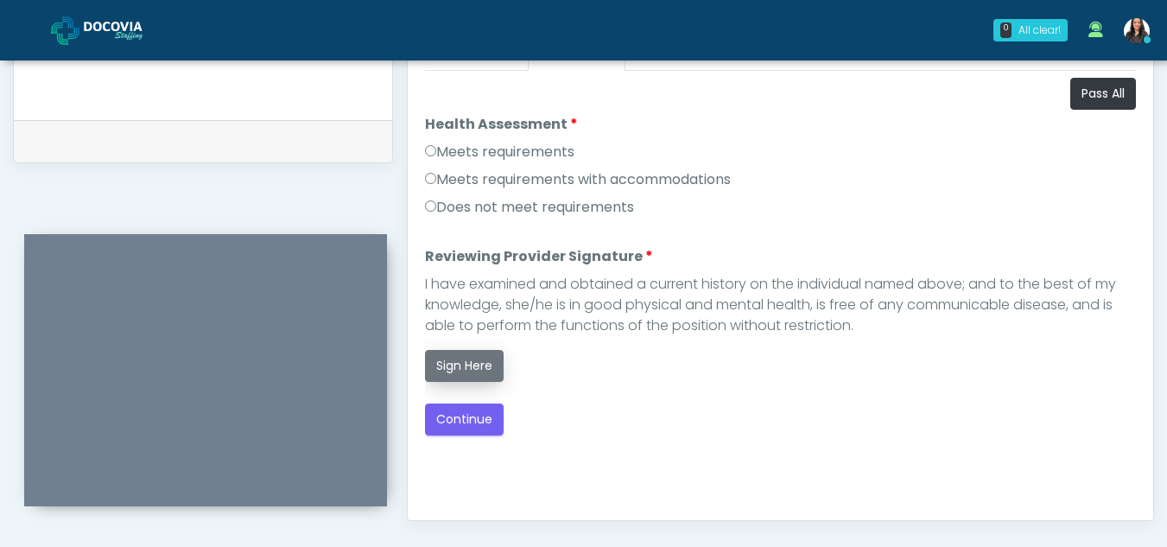
click at [477, 366] on button "Sign Here" at bounding box center [464, 366] width 79 height 32
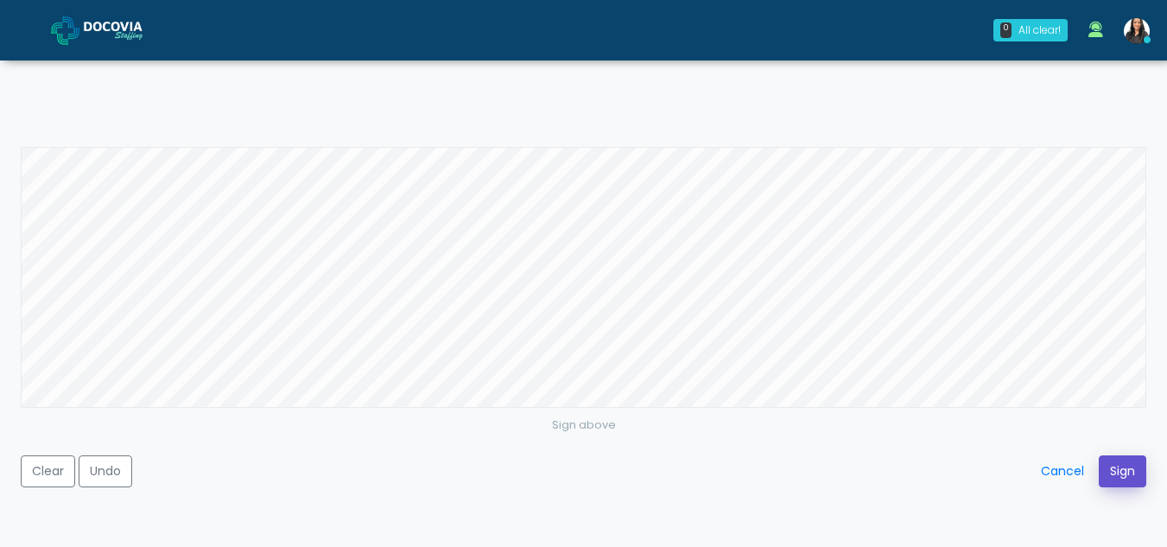
click at [1123, 465] on button "Sign" at bounding box center [1123, 471] width 48 height 32
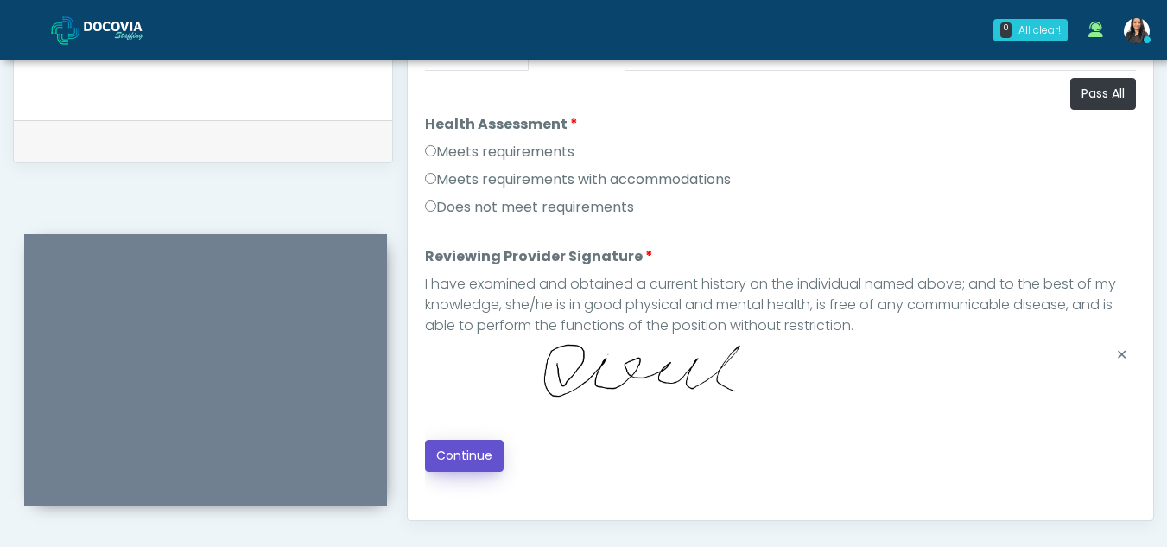
click at [440, 449] on button "Continue" at bounding box center [464, 456] width 79 height 32
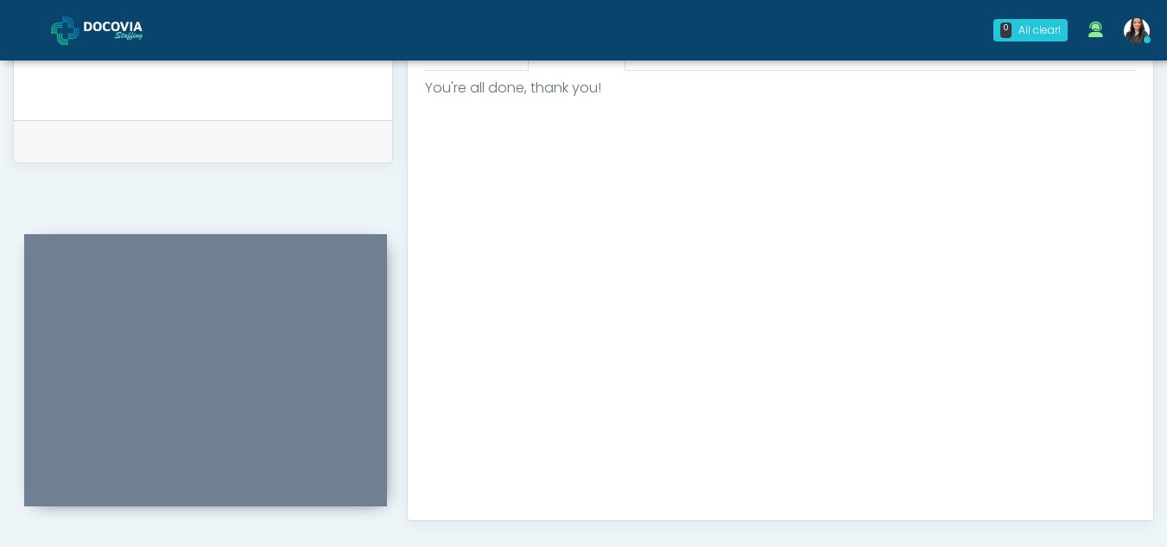
scroll to position [1036, 0]
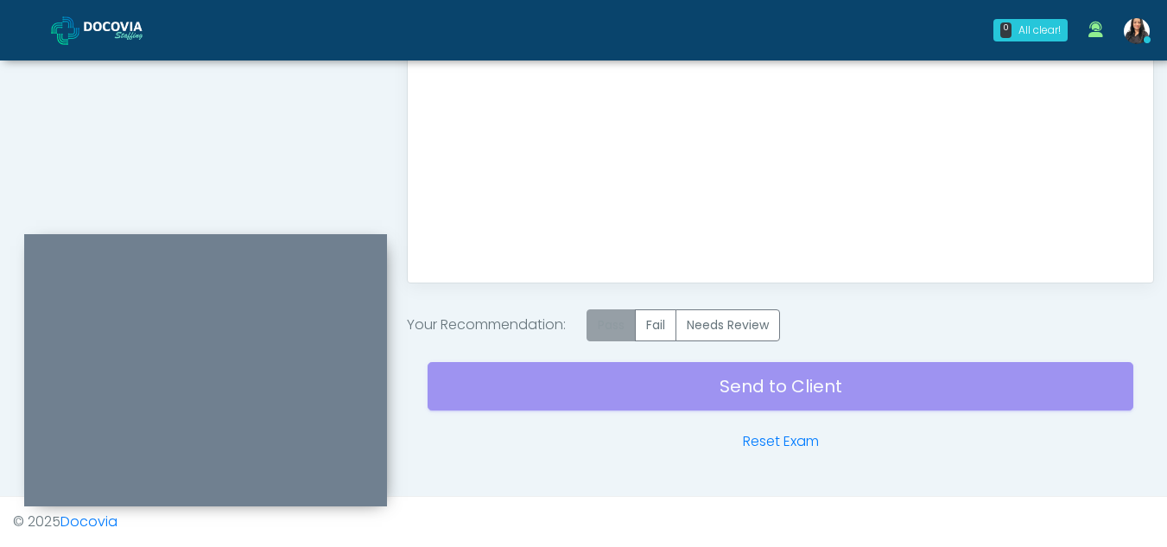
click at [610, 326] on label "Pass" at bounding box center [611, 325] width 49 height 32
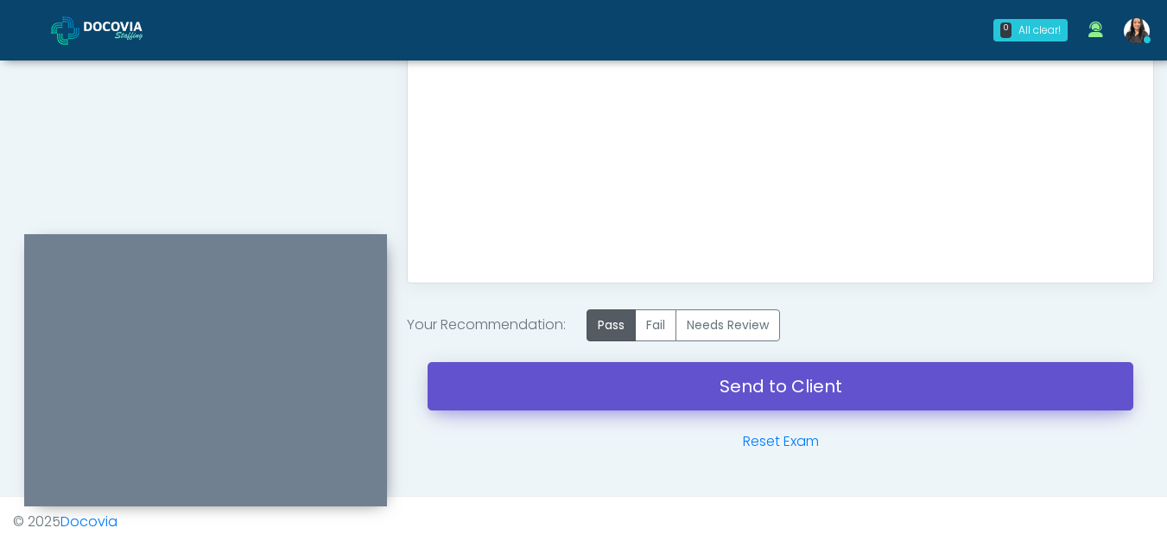
click at [740, 378] on link "Send to Client" at bounding box center [781, 386] width 706 height 48
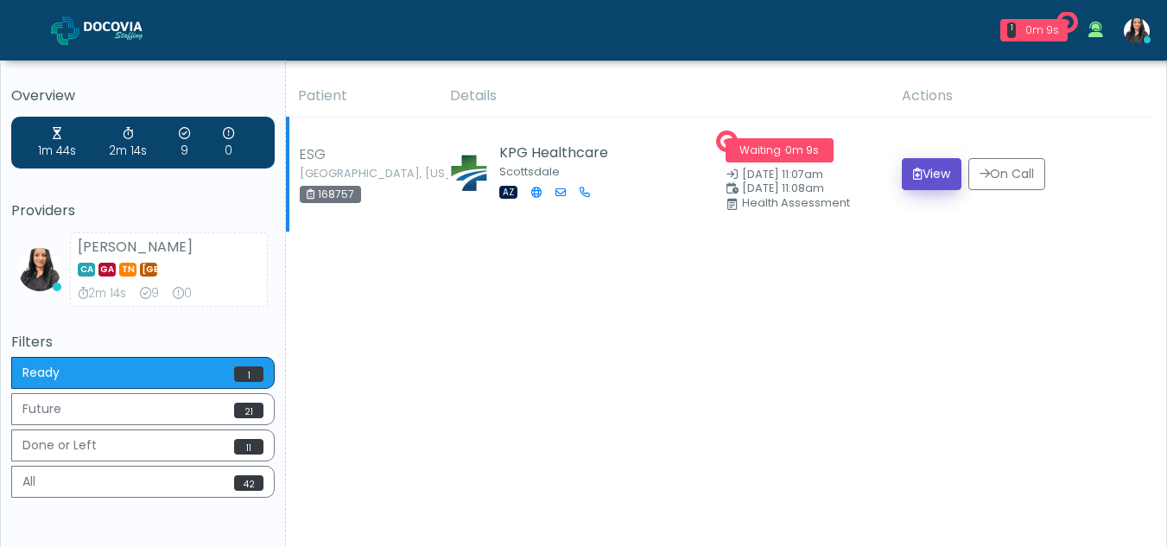
click at [921, 164] on button "View" at bounding box center [932, 174] width 60 height 32
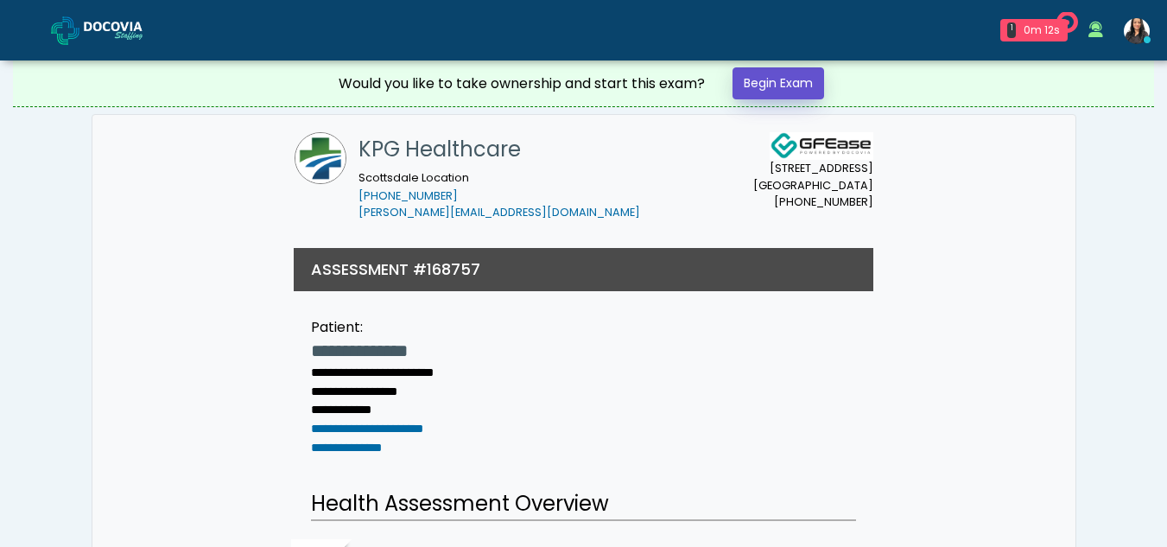
click at [779, 73] on link "Begin Exam" at bounding box center [779, 83] width 92 height 32
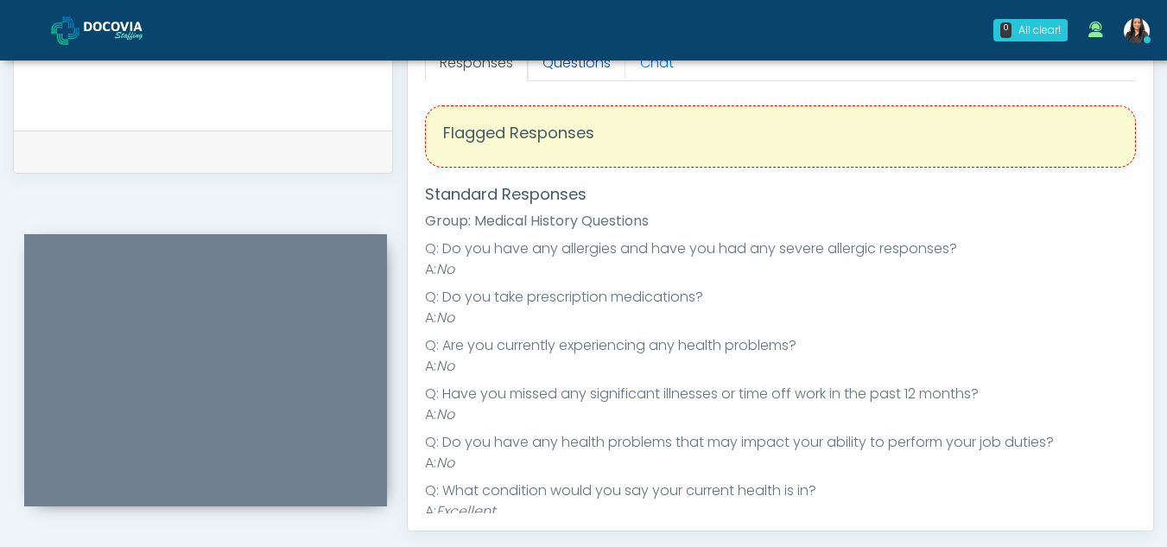
click at [569, 67] on link "Questions" at bounding box center [577, 63] width 98 height 36
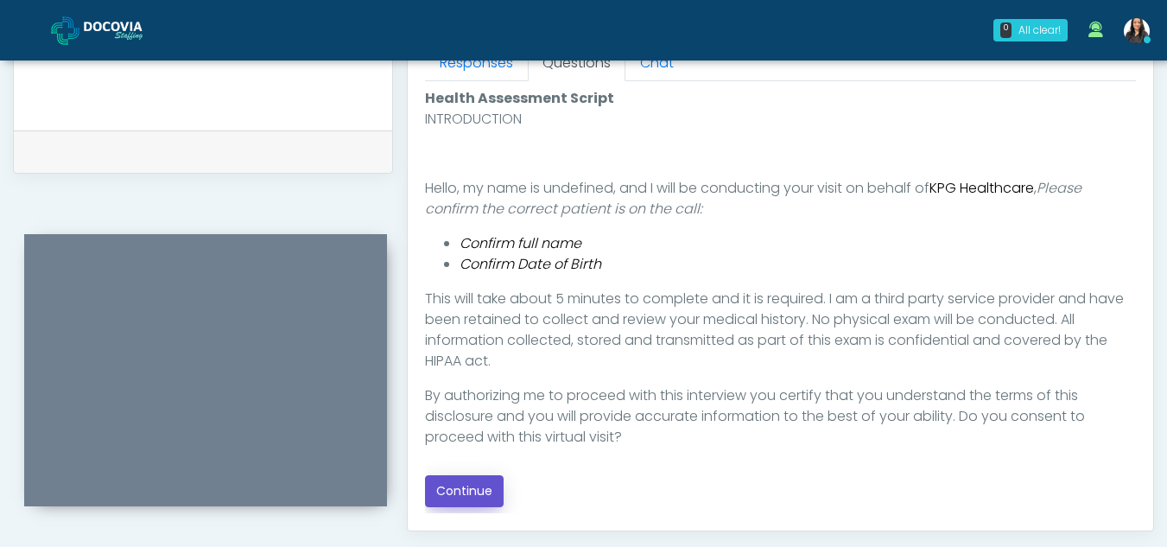
click at [449, 492] on button "Continue" at bounding box center [464, 491] width 79 height 32
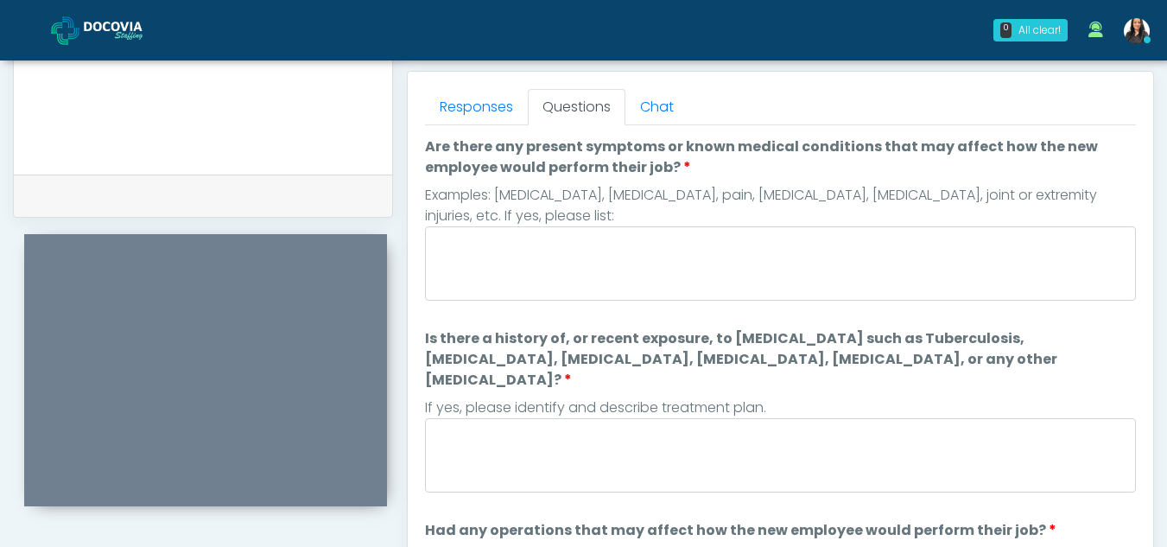
scroll to position [733, 0]
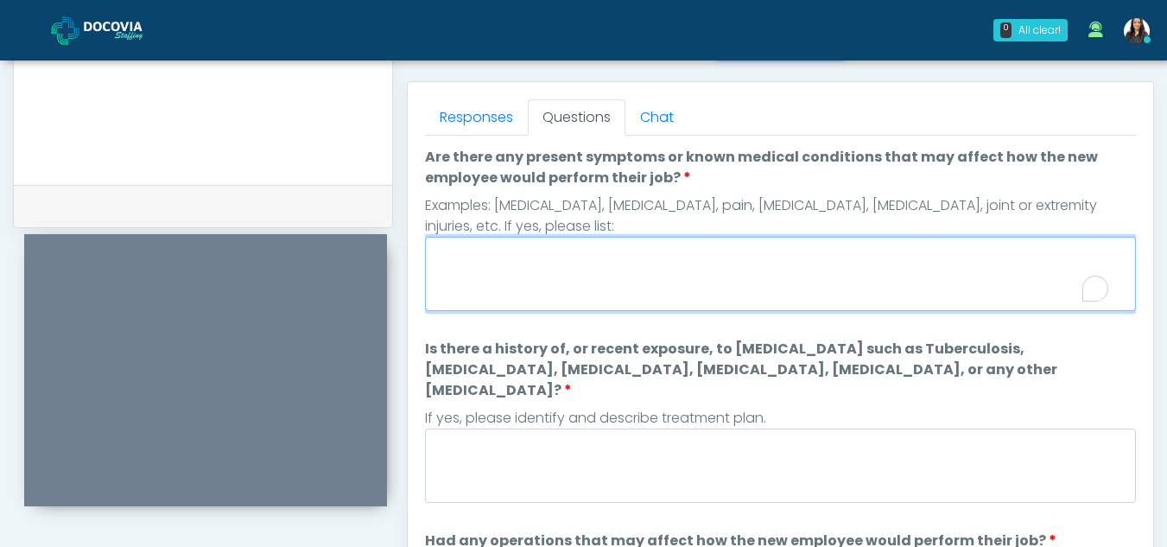
click at [549, 274] on textarea "Are there any present symptoms or known medical conditions that may affect how …" at bounding box center [780, 274] width 711 height 74
type textarea "**"
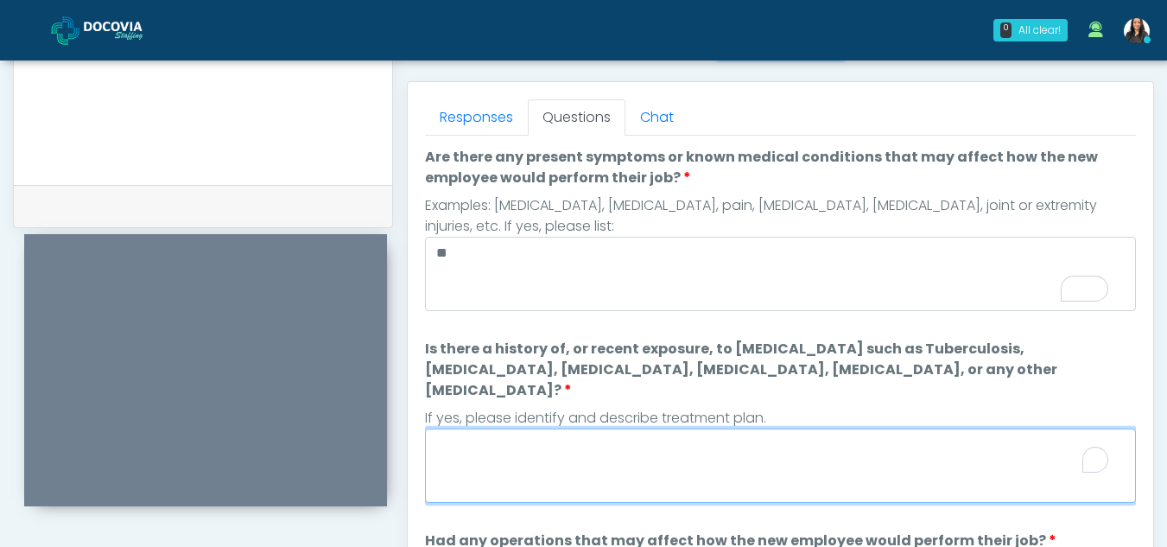
click at [563, 451] on textarea "Is there a history of, or recent exposure, to [MEDICAL_DATA] such as Tuberculos…" at bounding box center [780, 465] width 711 height 74
type textarea "*"
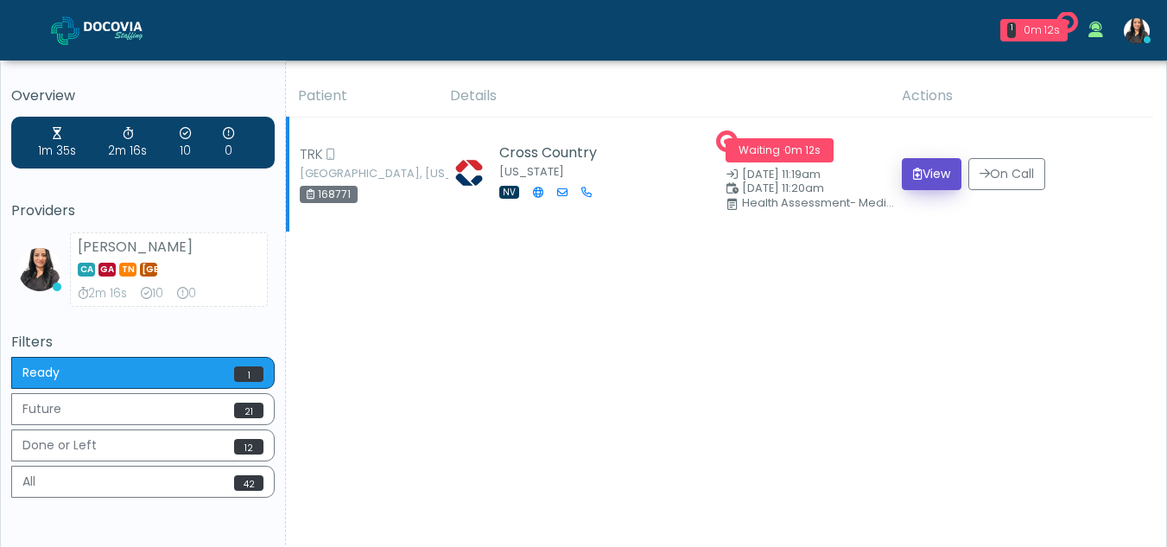
click at [934, 176] on button "View" at bounding box center [932, 174] width 60 height 32
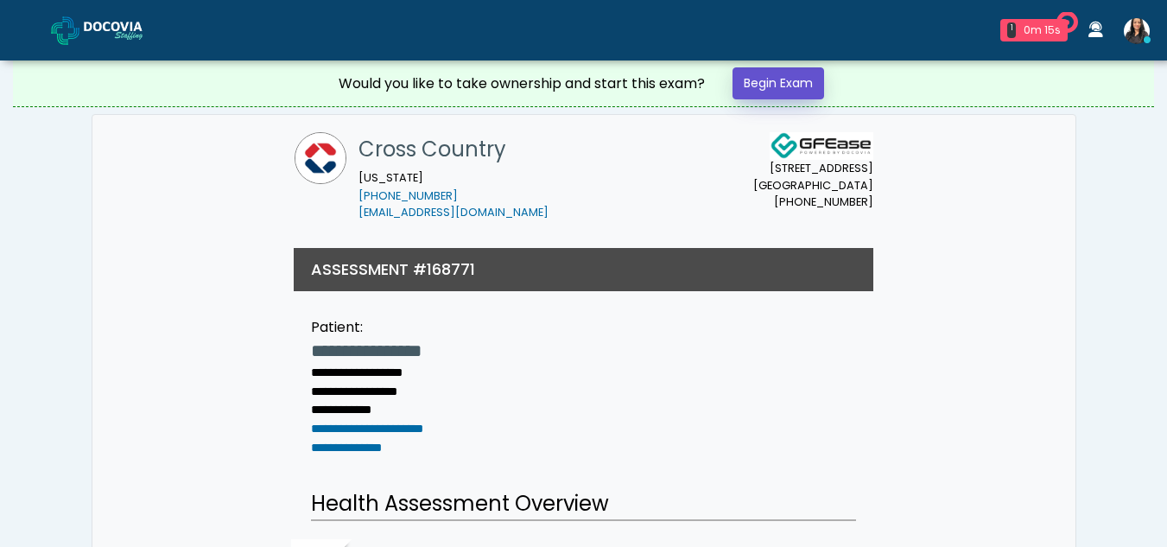
click at [758, 71] on link "Begin Exam" at bounding box center [779, 83] width 92 height 32
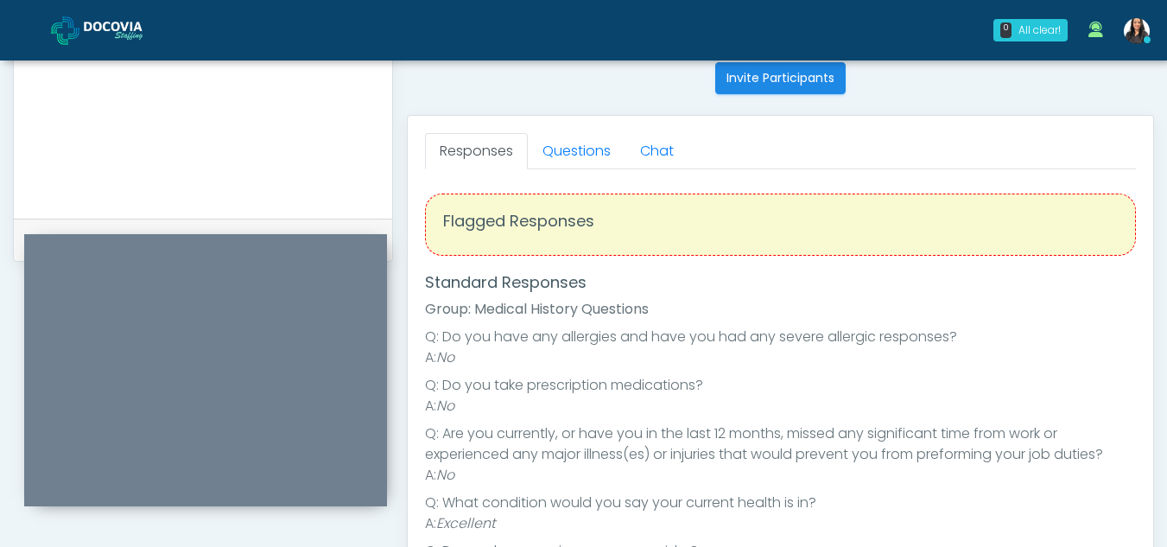
scroll to position [695, 0]
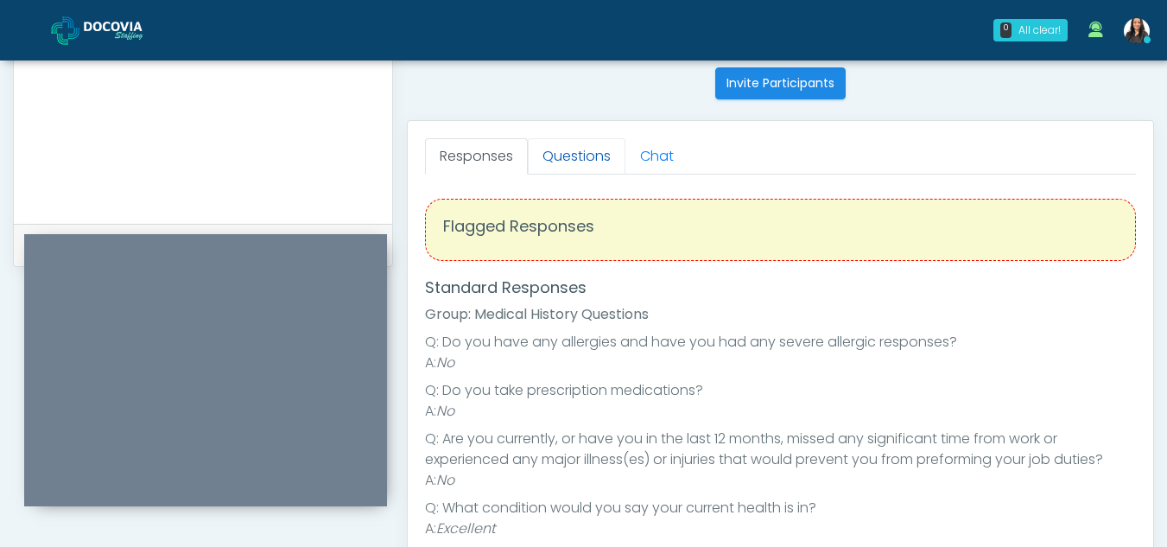
click at [615, 158] on link "Questions" at bounding box center [577, 156] width 98 height 36
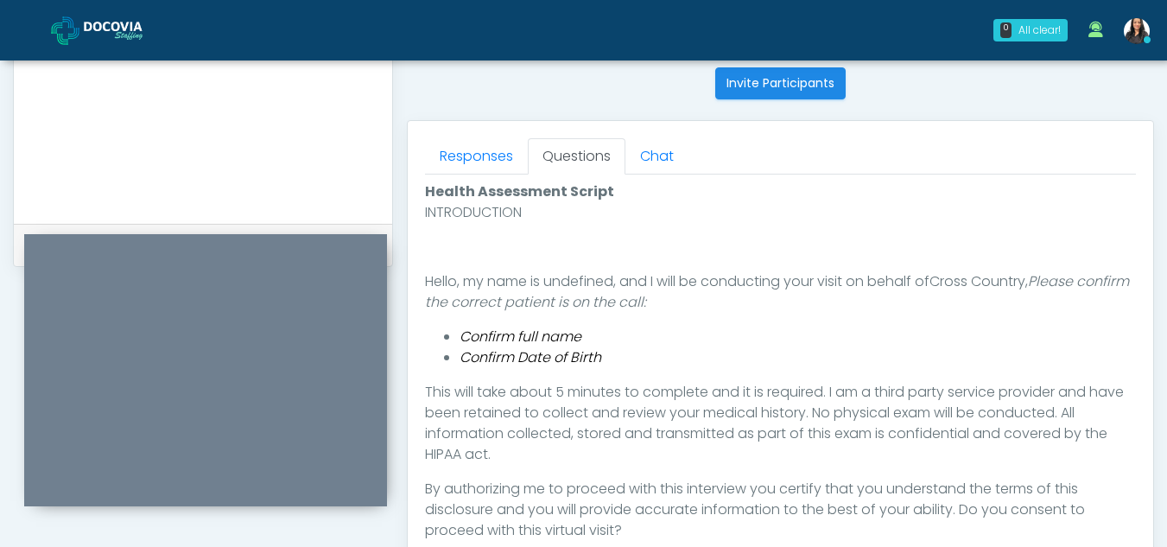
scroll to position [855, 0]
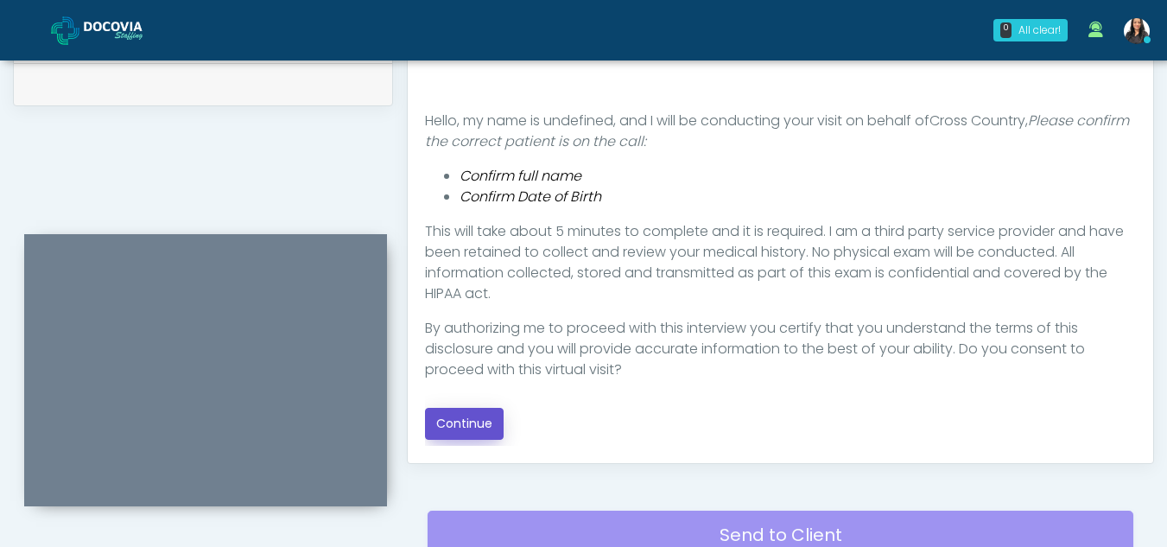
click at [448, 413] on button "Continue" at bounding box center [464, 424] width 79 height 32
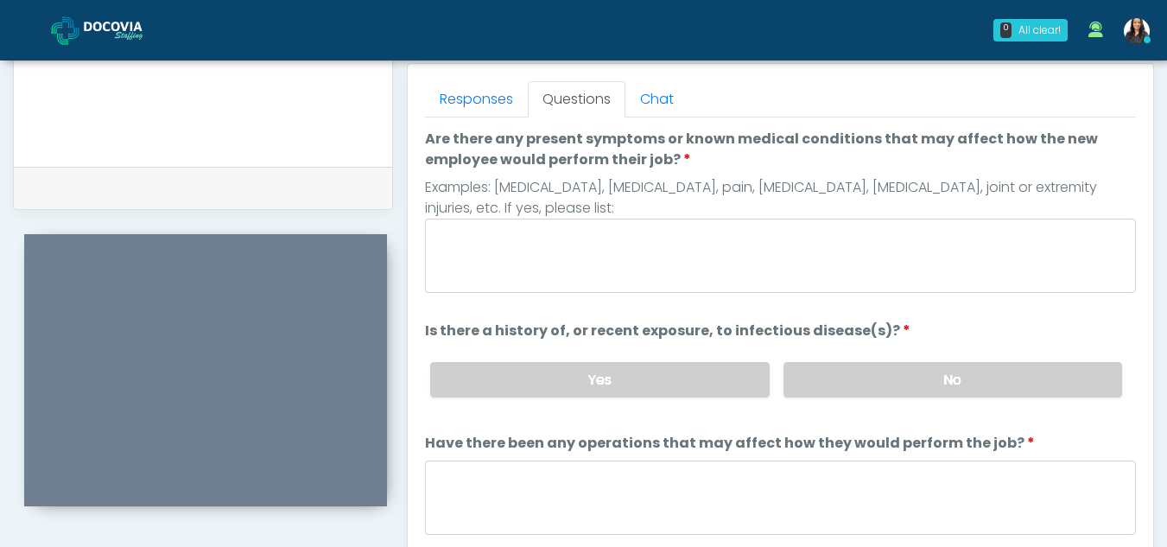
scroll to position [746, 0]
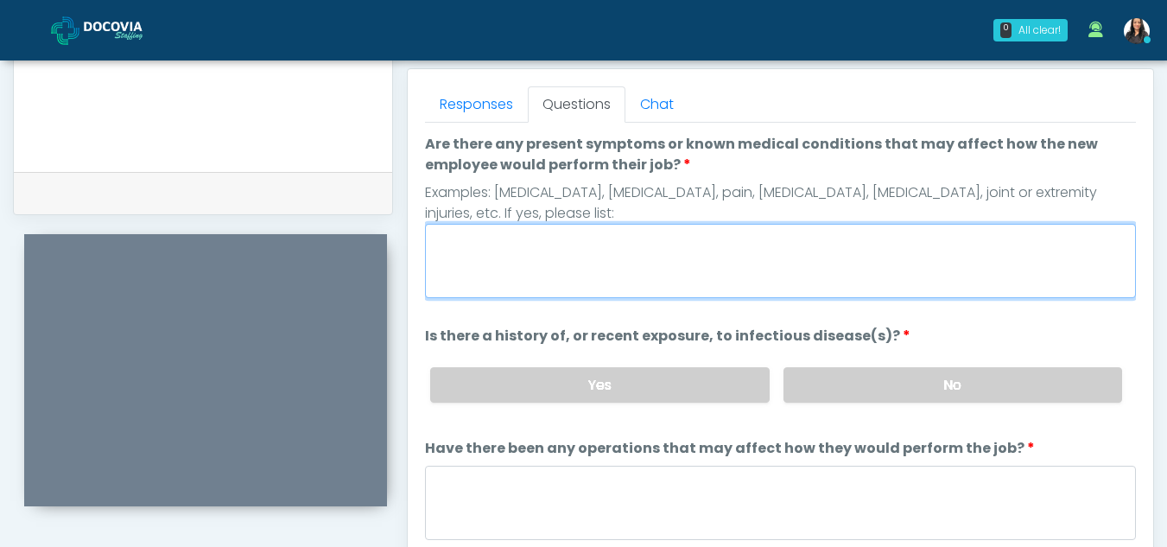
click at [620, 243] on textarea "Are there any present symptoms or known medical conditions that may affect how …" at bounding box center [780, 261] width 711 height 74
type textarea "**"
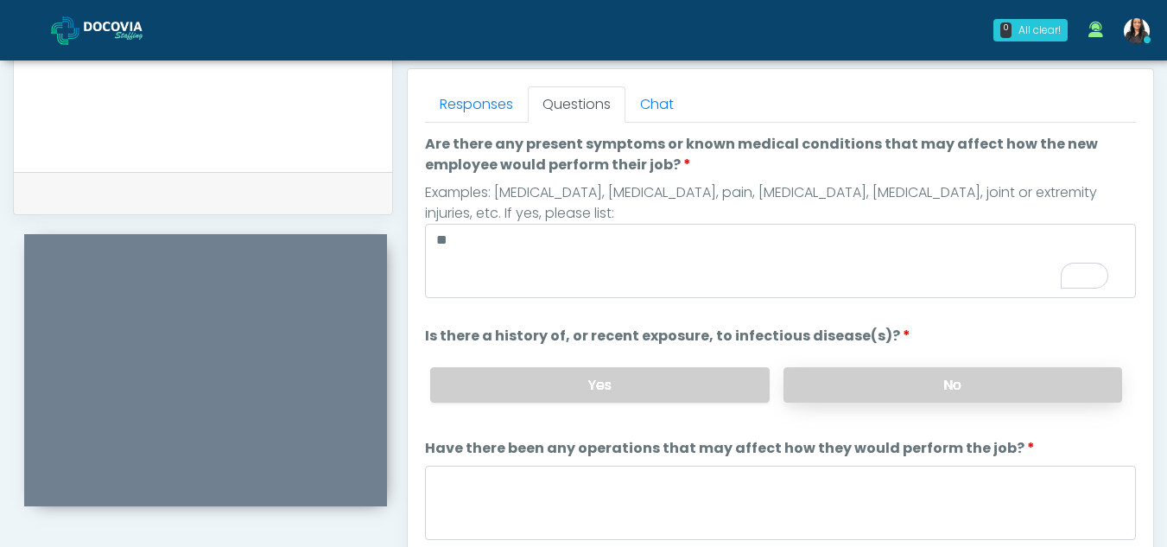
click at [963, 394] on label "No" at bounding box center [953, 384] width 339 height 35
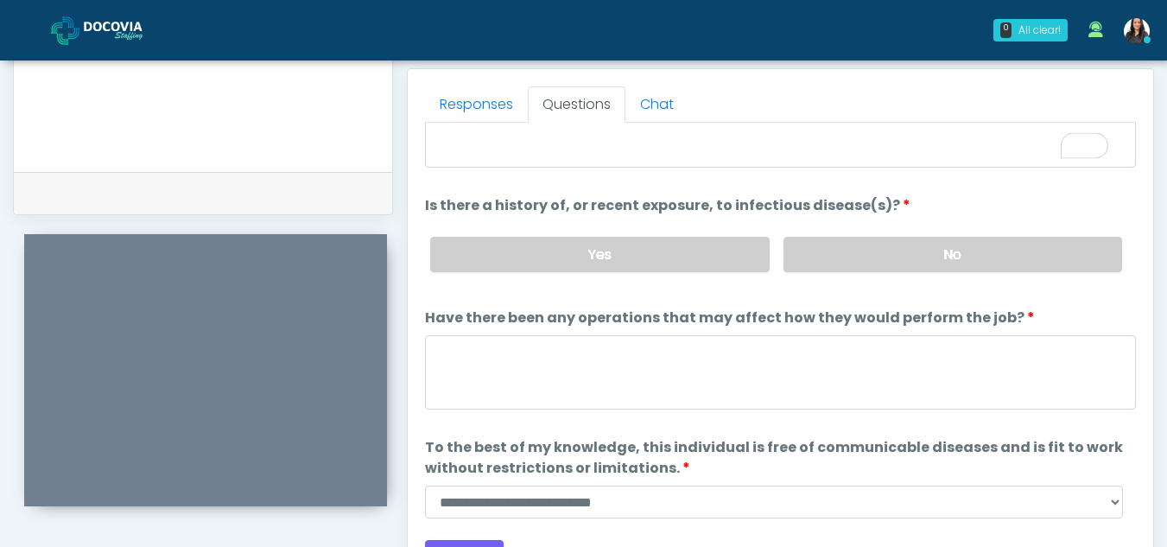
scroll to position [148, 0]
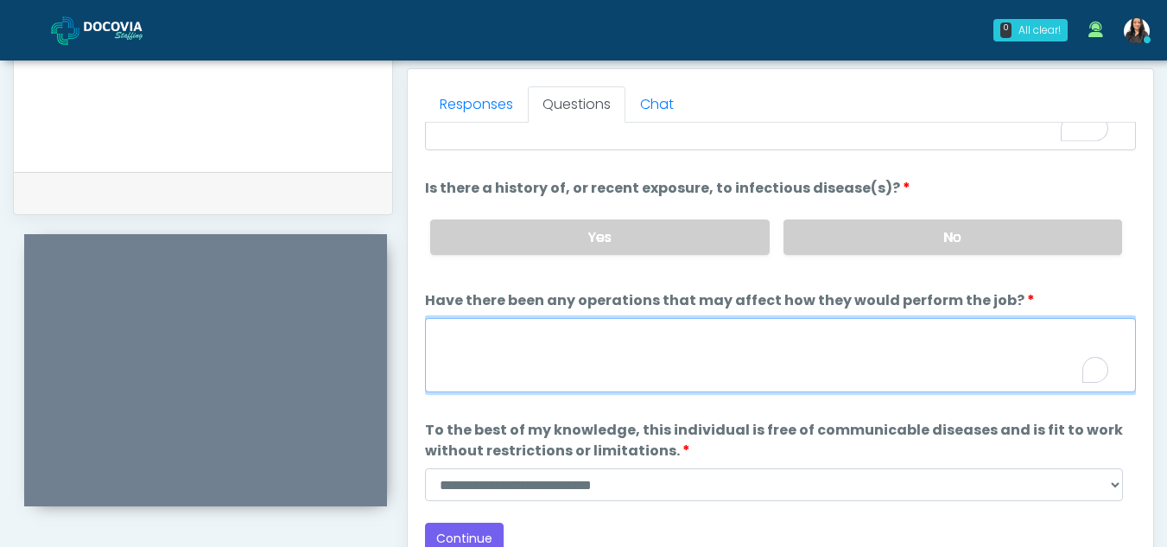
click at [530, 359] on textarea "Have there been any operations that may affect how they would perform the job?" at bounding box center [780, 355] width 711 height 74
type textarea "**"
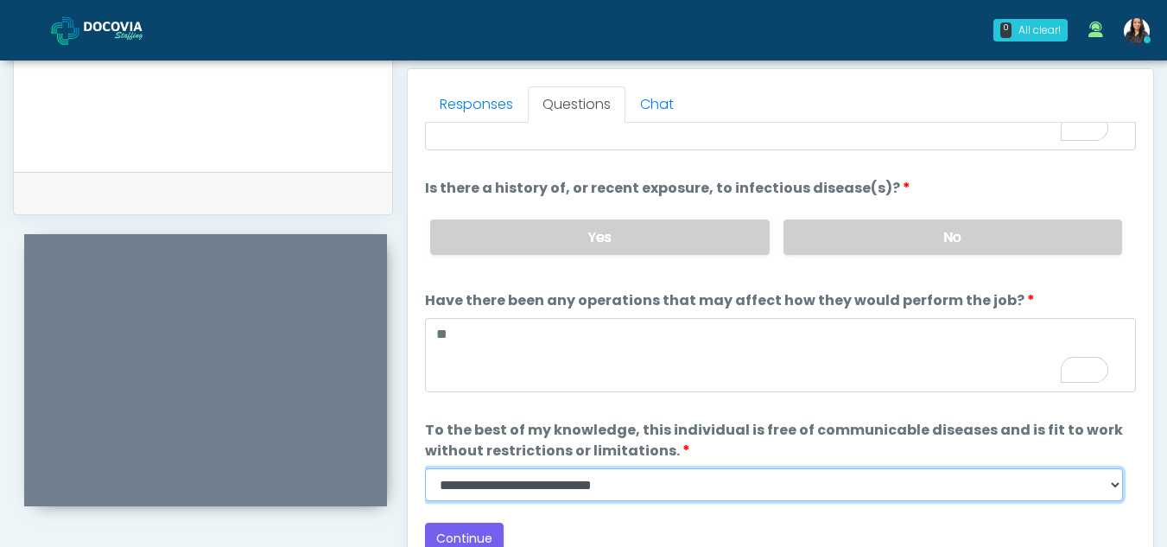
click at [1114, 490] on select "**********" at bounding box center [774, 484] width 698 height 33
select select "******"
click at [425, 468] on select "**********" at bounding box center [774, 484] width 698 height 33
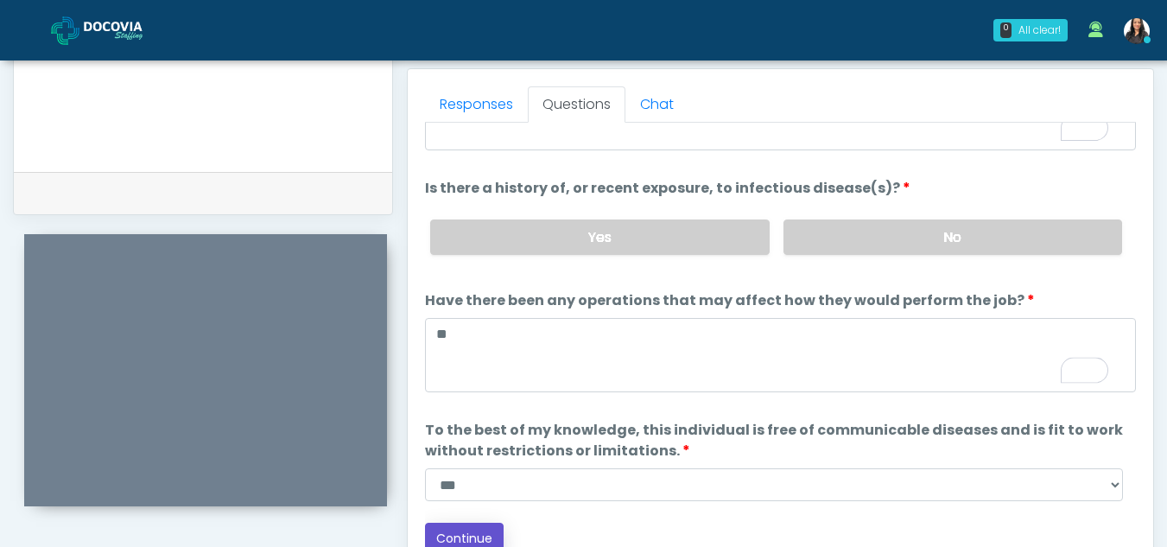
click at [466, 532] on button "Continue" at bounding box center [464, 539] width 79 height 32
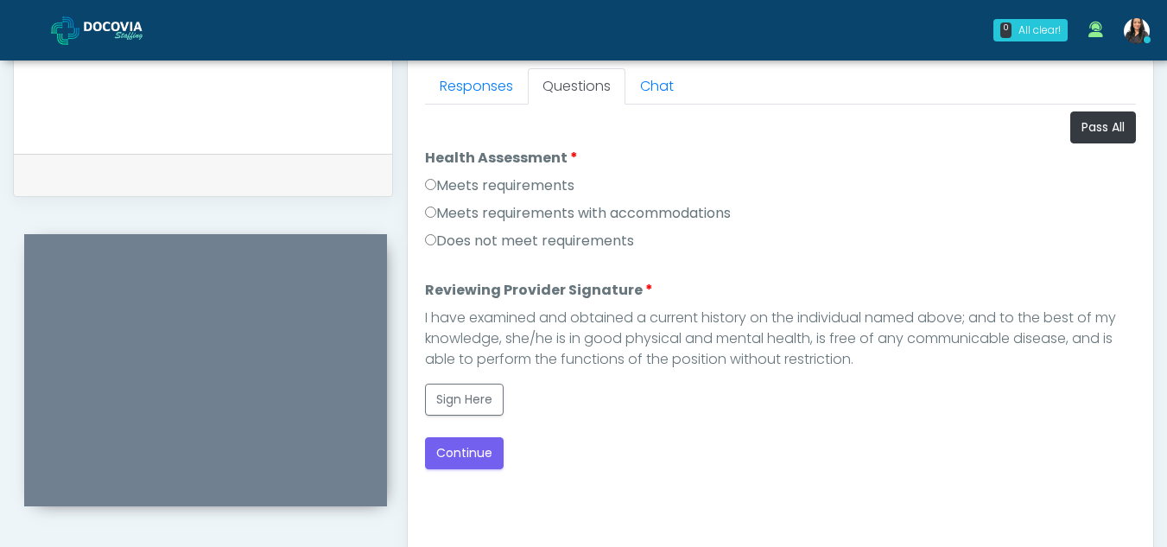
scroll to position [762, 0]
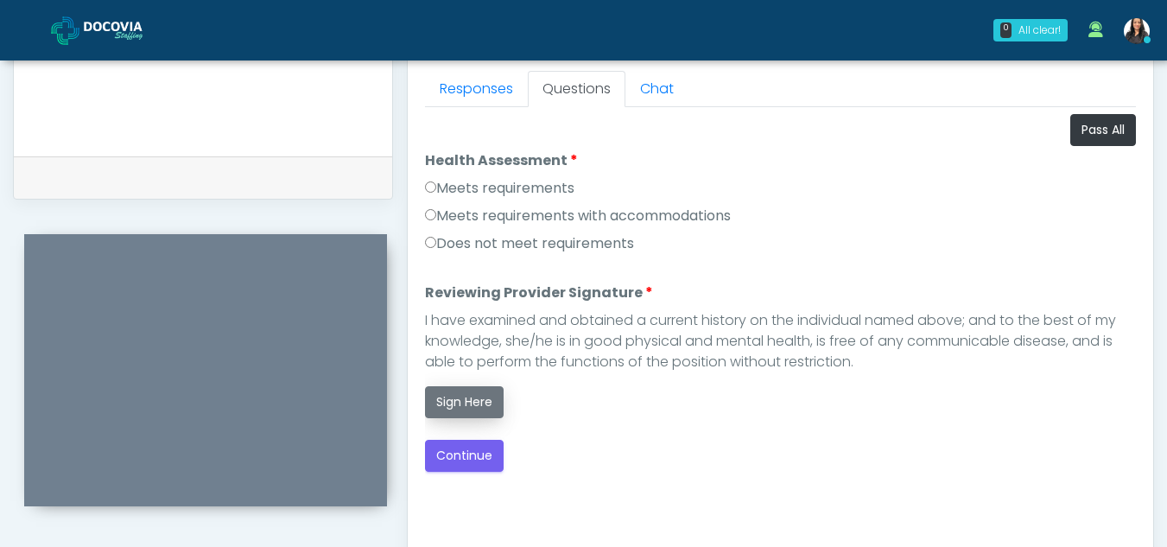
click at [466, 390] on button "Sign Here" at bounding box center [464, 402] width 79 height 32
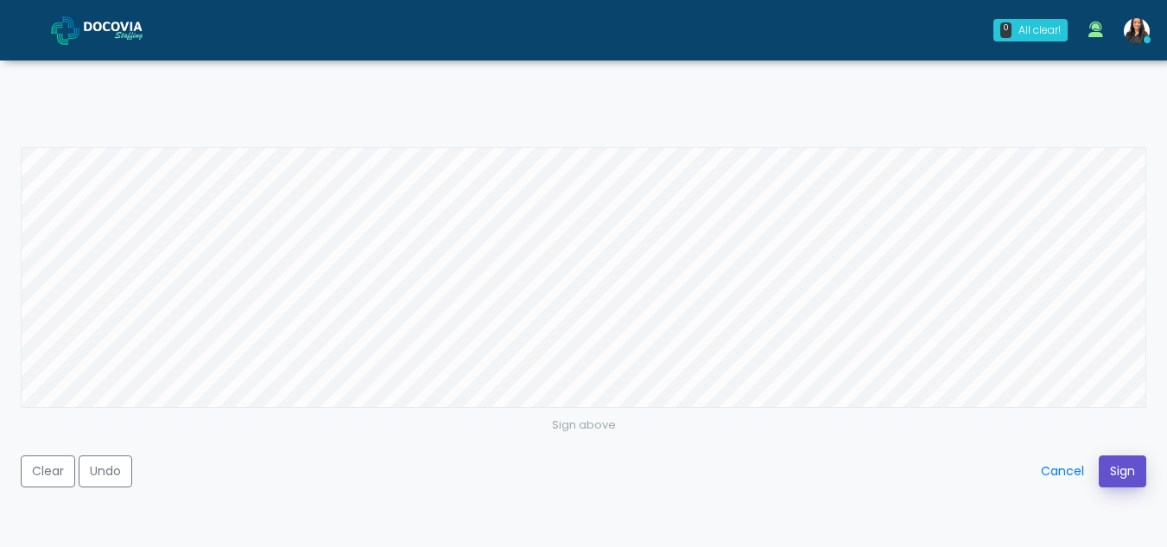
click at [1118, 466] on button "Sign" at bounding box center [1123, 471] width 48 height 32
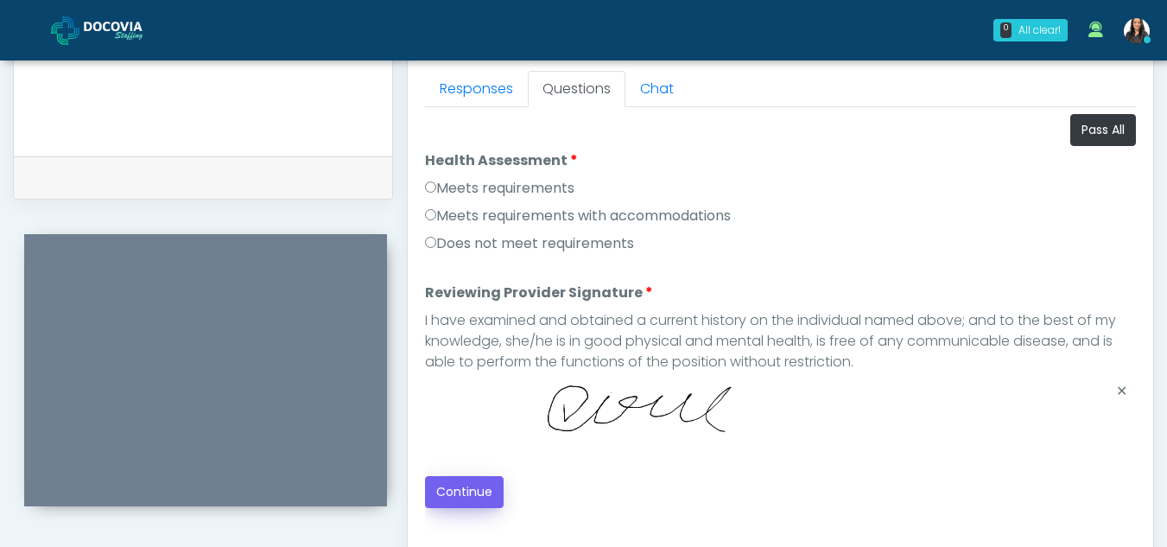
drag, startPoint x: 1118, startPoint y: 466, endPoint x: 486, endPoint y: 485, distance: 631.7
click at [486, 485] on div "Loading... Connecting to your agent... Please wait while we prepare your person…" at bounding box center [780, 311] width 711 height 394
click at [486, 485] on button "Continue" at bounding box center [464, 492] width 79 height 32
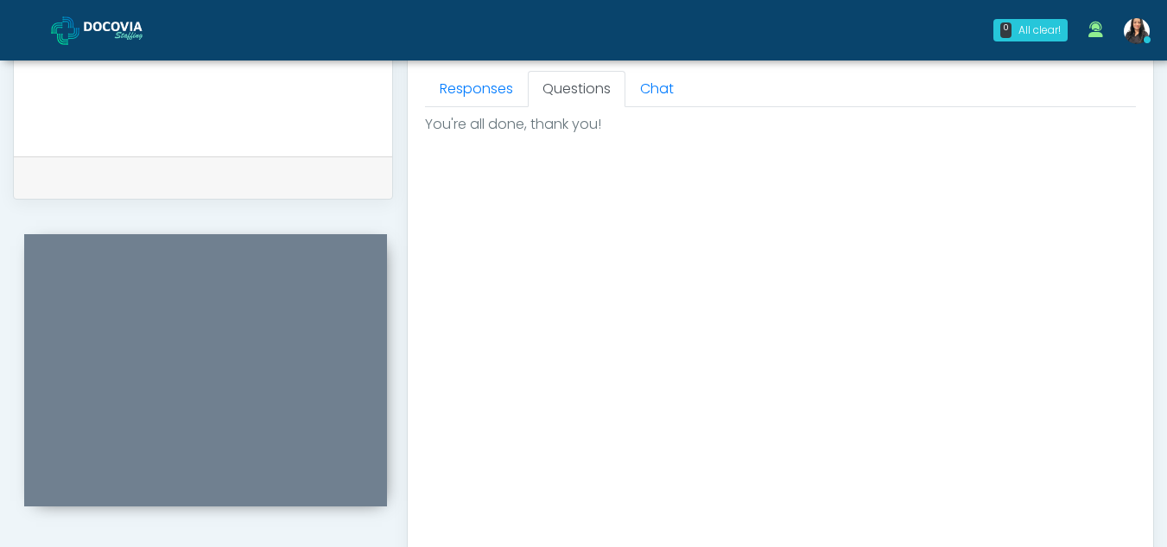
scroll to position [1036, 0]
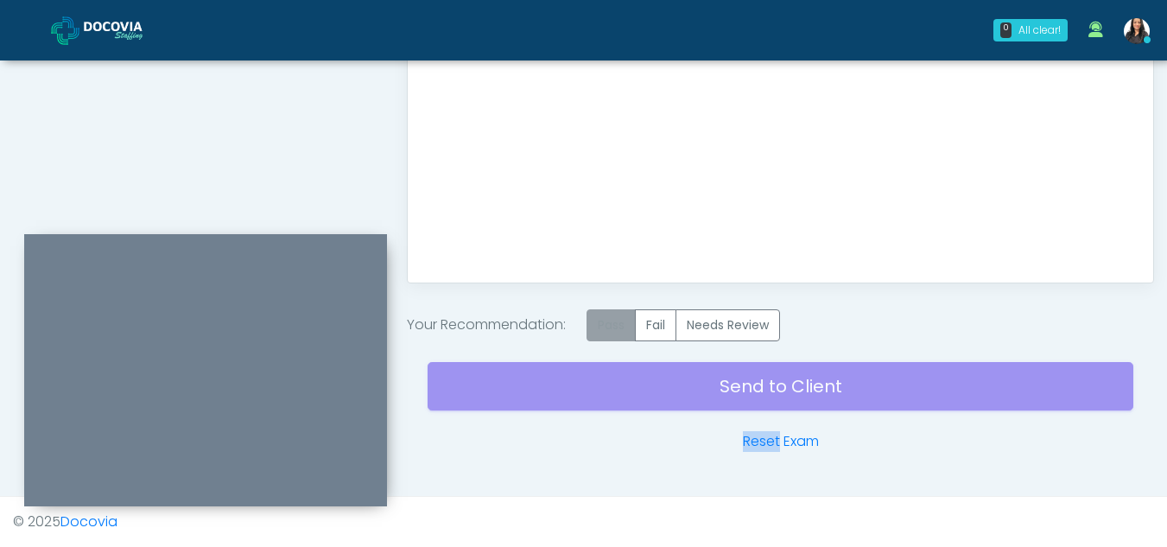
click at [631, 323] on label "Pass" at bounding box center [611, 325] width 49 height 32
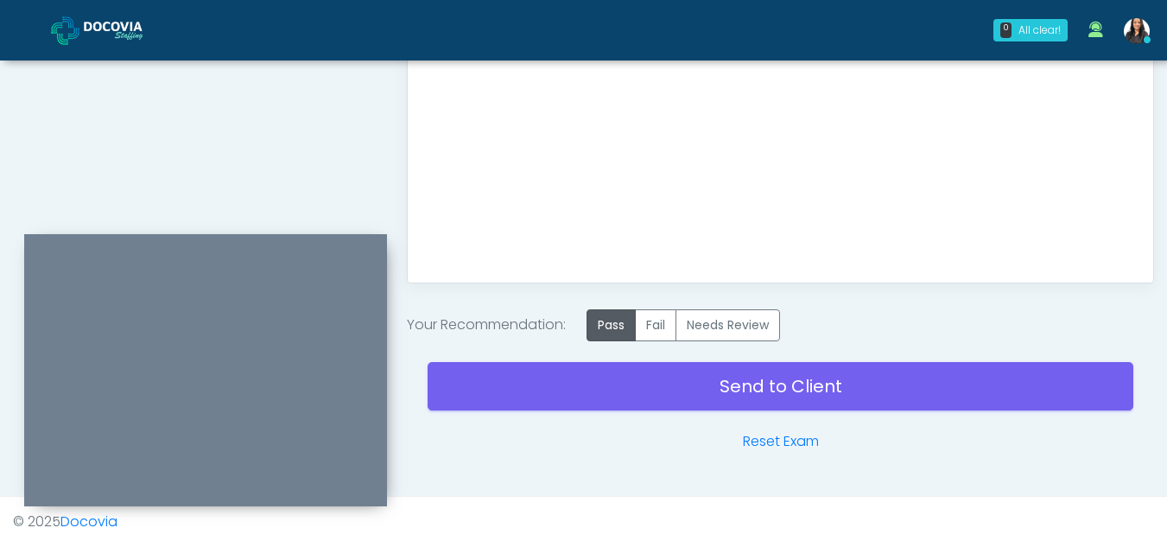
click at [958, 435] on div "Send to Client Reset Exam" at bounding box center [781, 396] width 706 height 111
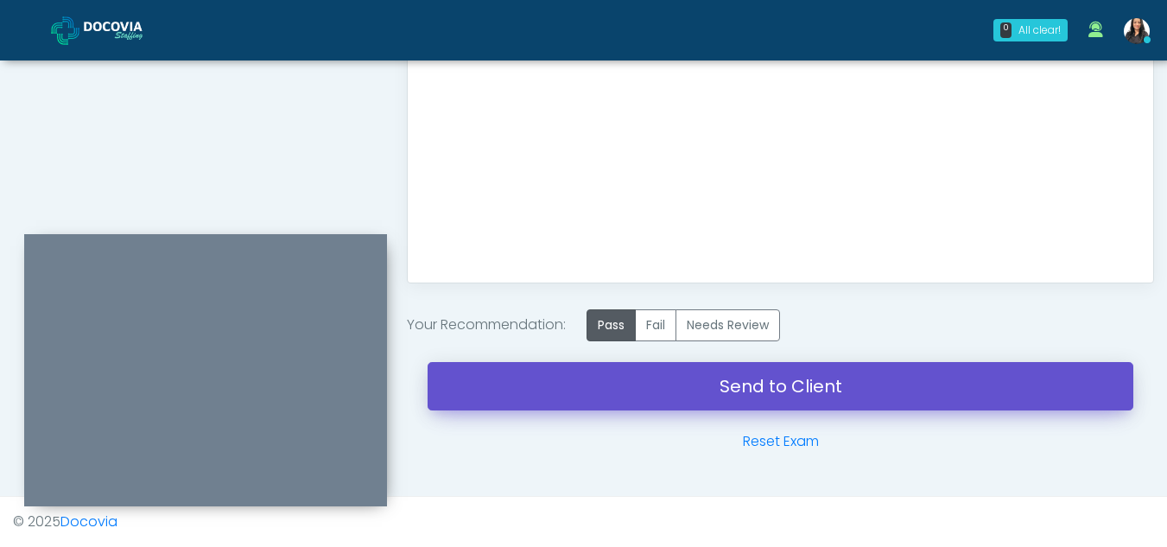
click at [725, 379] on link "Send to Client" at bounding box center [781, 386] width 706 height 48
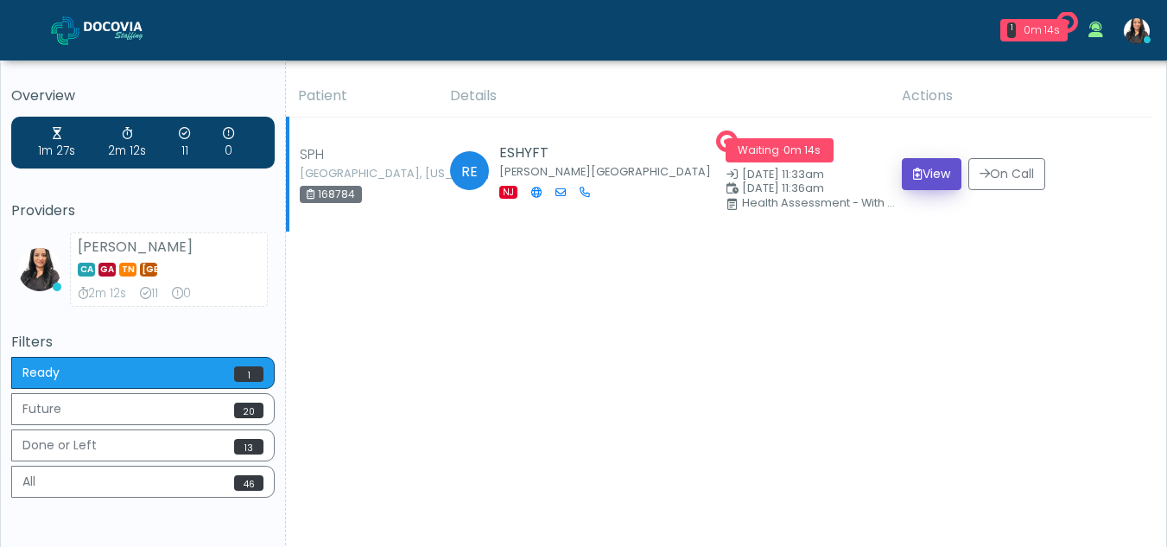
click at [933, 173] on button "View" at bounding box center [932, 174] width 60 height 32
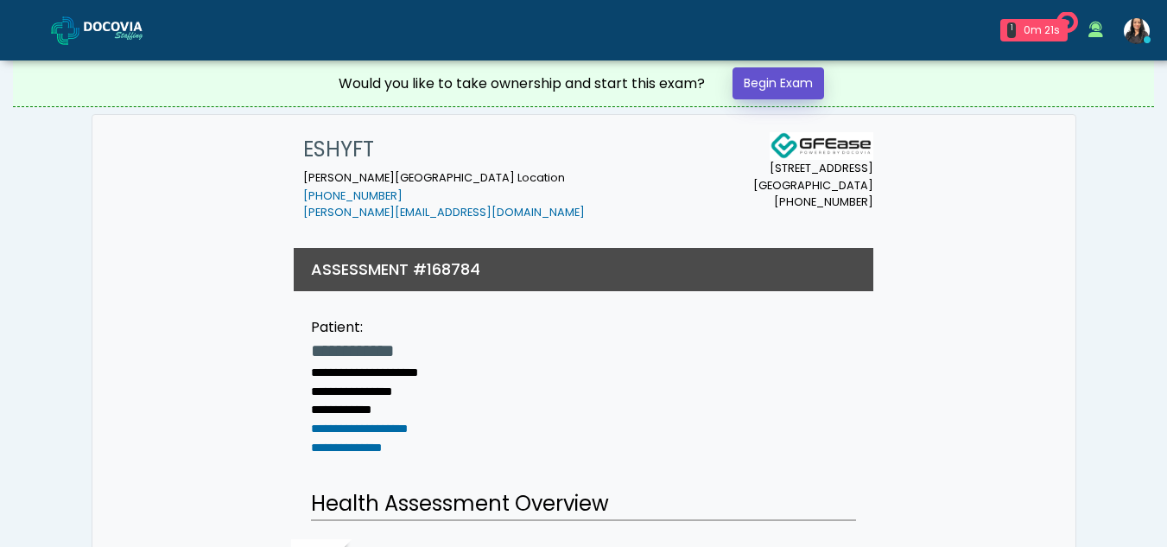
click at [767, 86] on link "Begin Exam" at bounding box center [779, 83] width 92 height 32
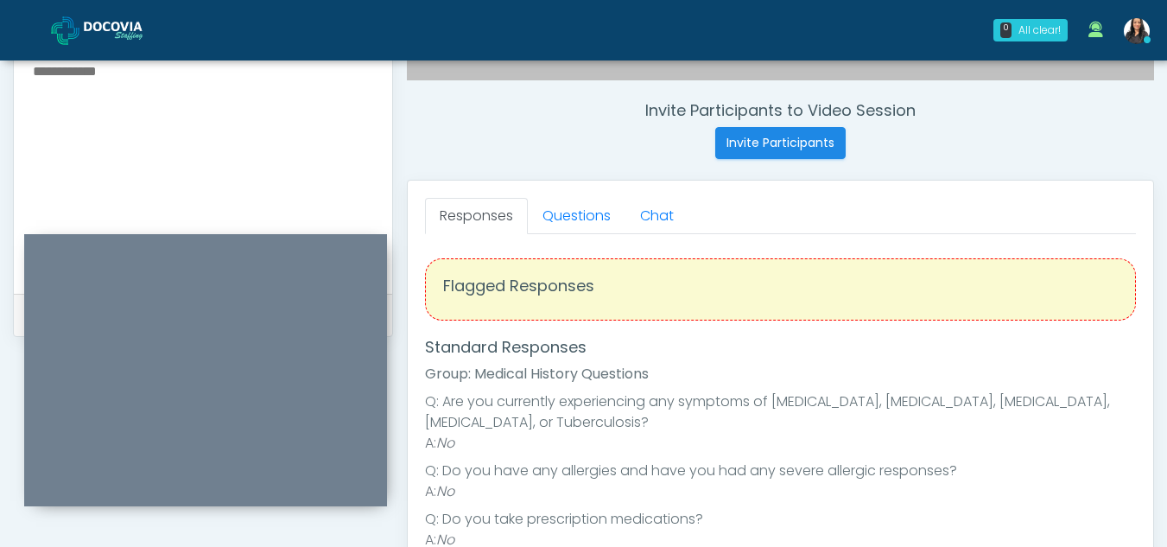
scroll to position [608, 0]
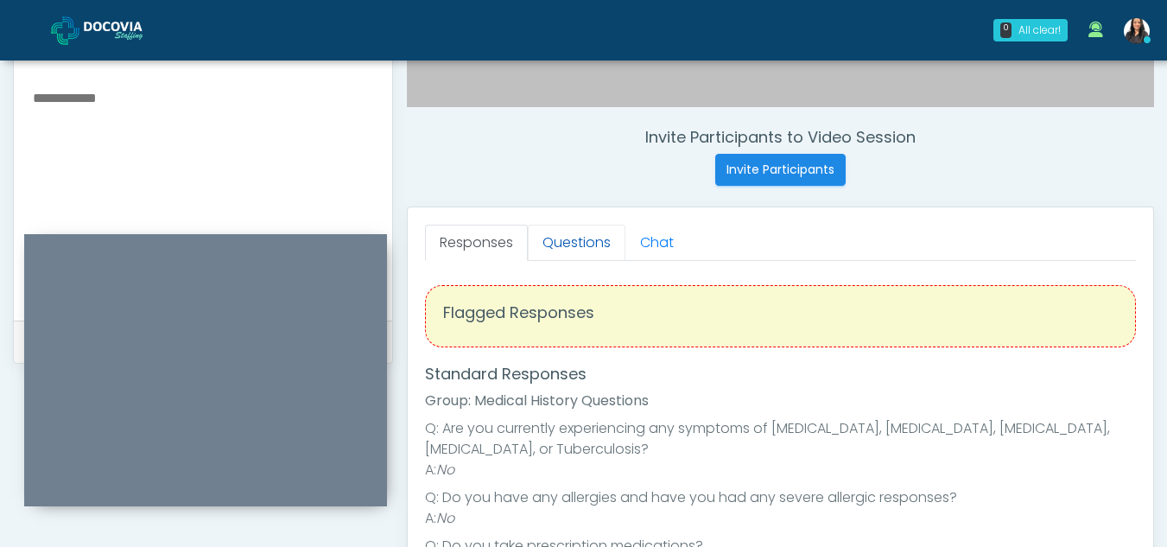
click at [586, 232] on link "Questions" at bounding box center [577, 243] width 98 height 36
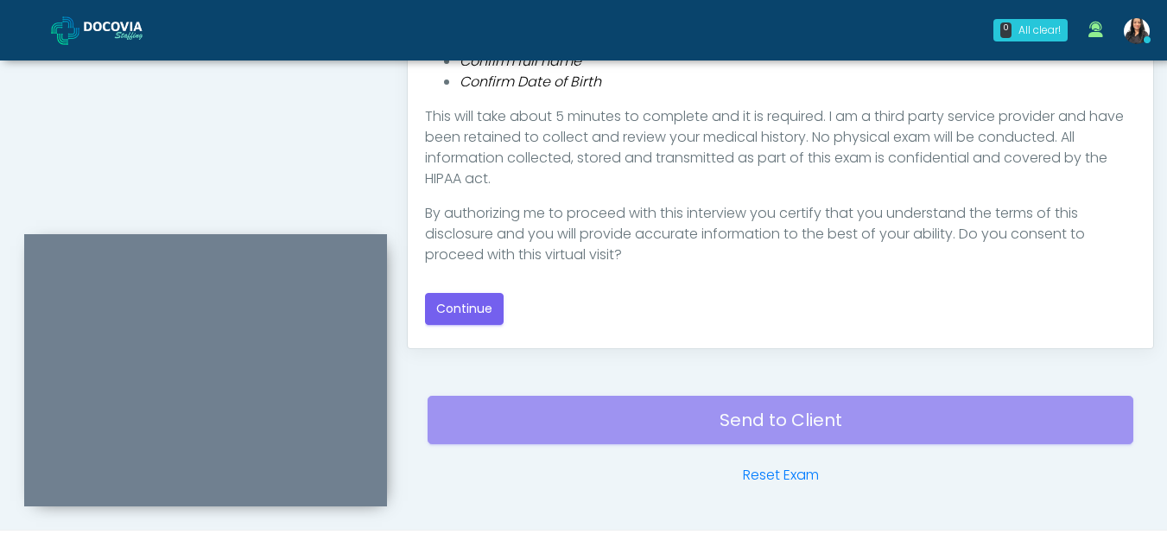
scroll to position [1004, 0]
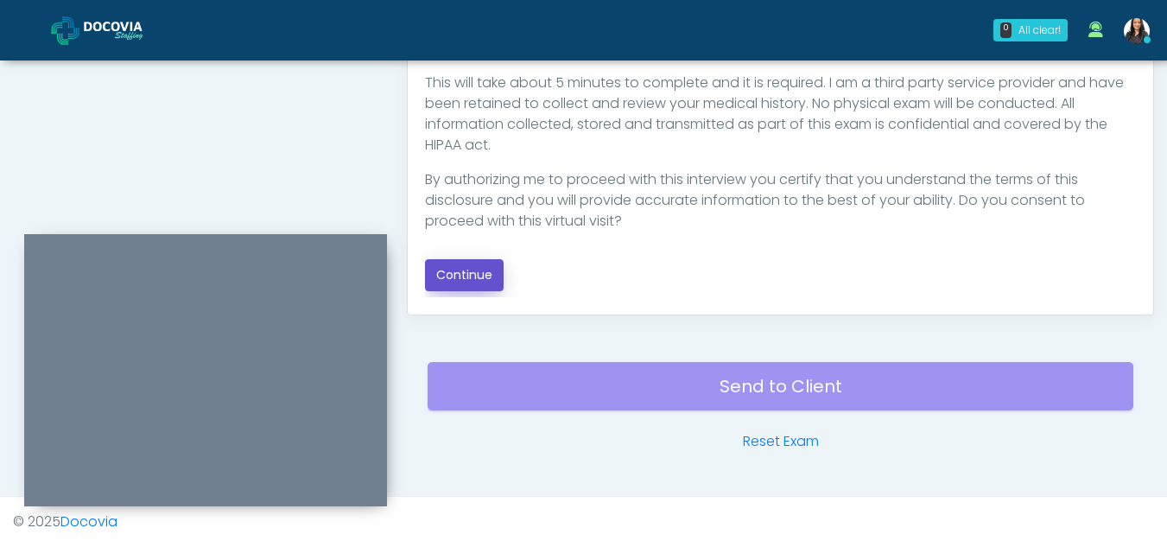
click at [464, 271] on button "Continue" at bounding box center [464, 275] width 79 height 32
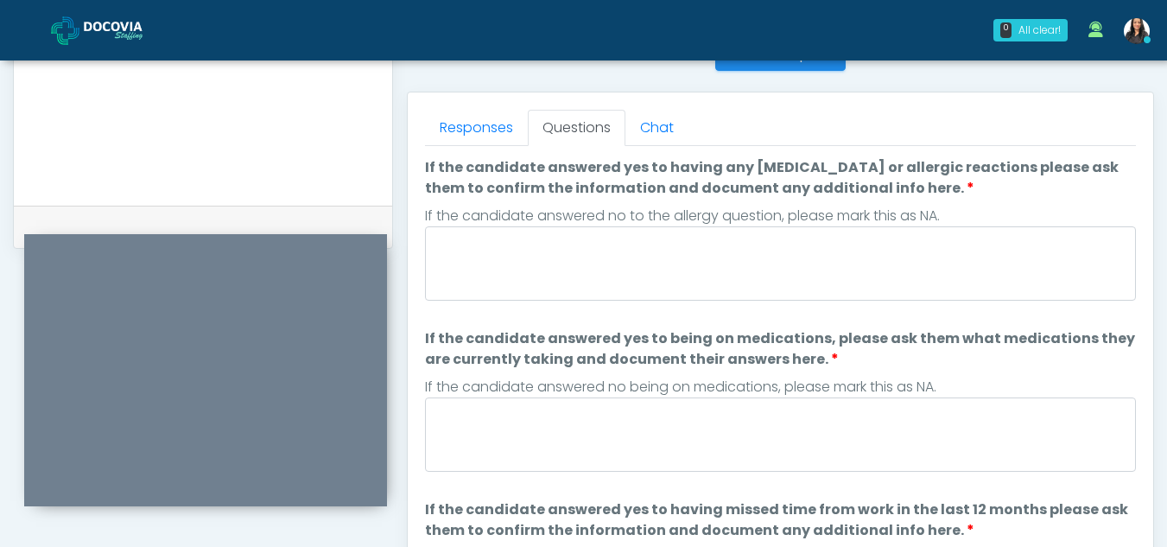
scroll to position [715, 0]
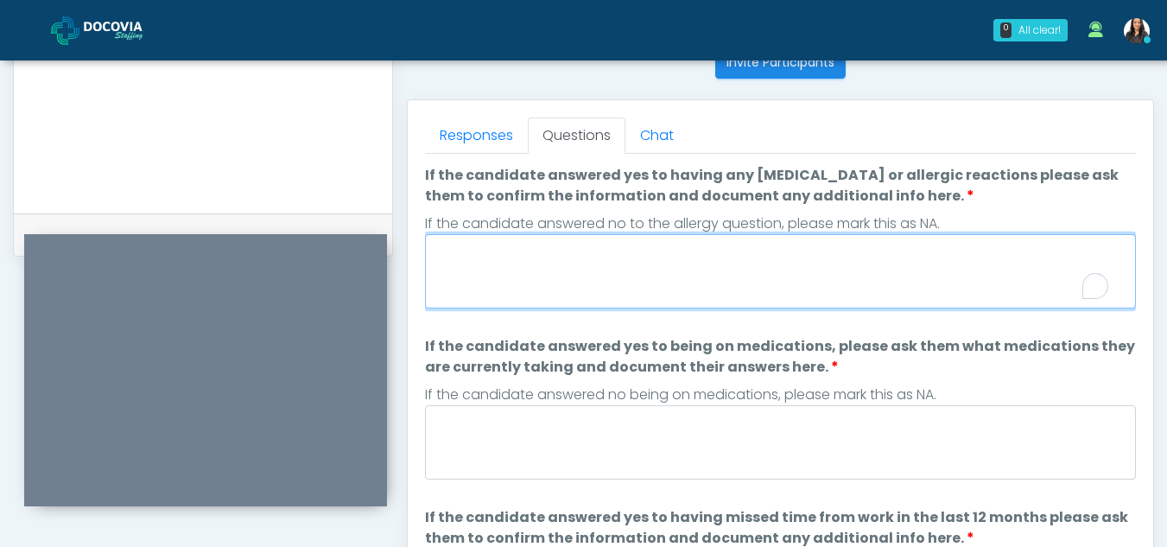
click at [587, 277] on textarea "If the candidate answered yes to having any allergies or allergic reactions ple…" at bounding box center [780, 271] width 711 height 74
type textarea "**"
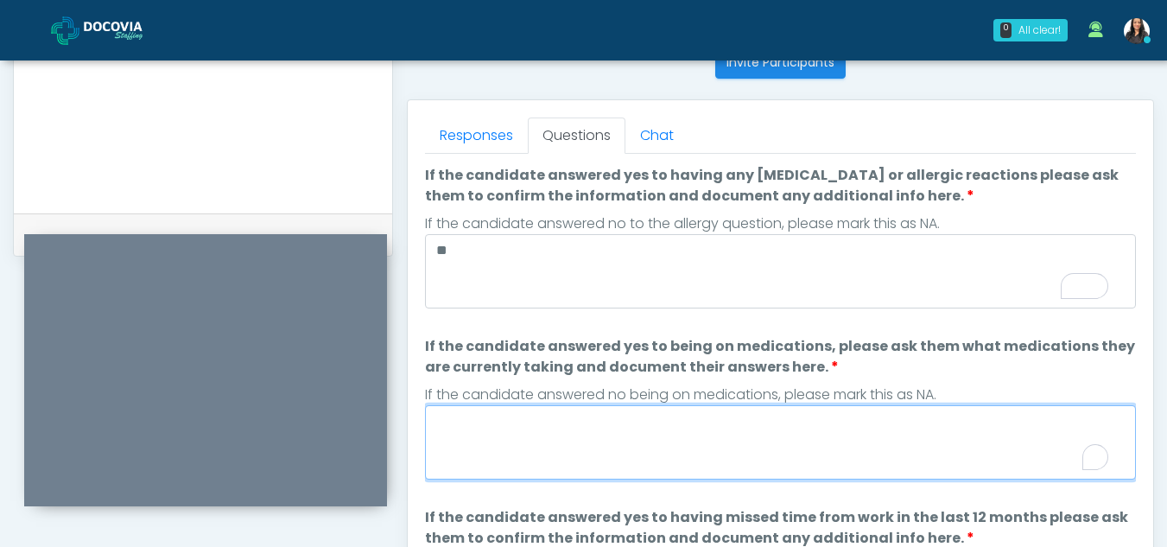
click at [602, 441] on textarea "If the candidate answered yes to being on medications, please ask them what med…" at bounding box center [780, 442] width 711 height 74
type textarea "*"
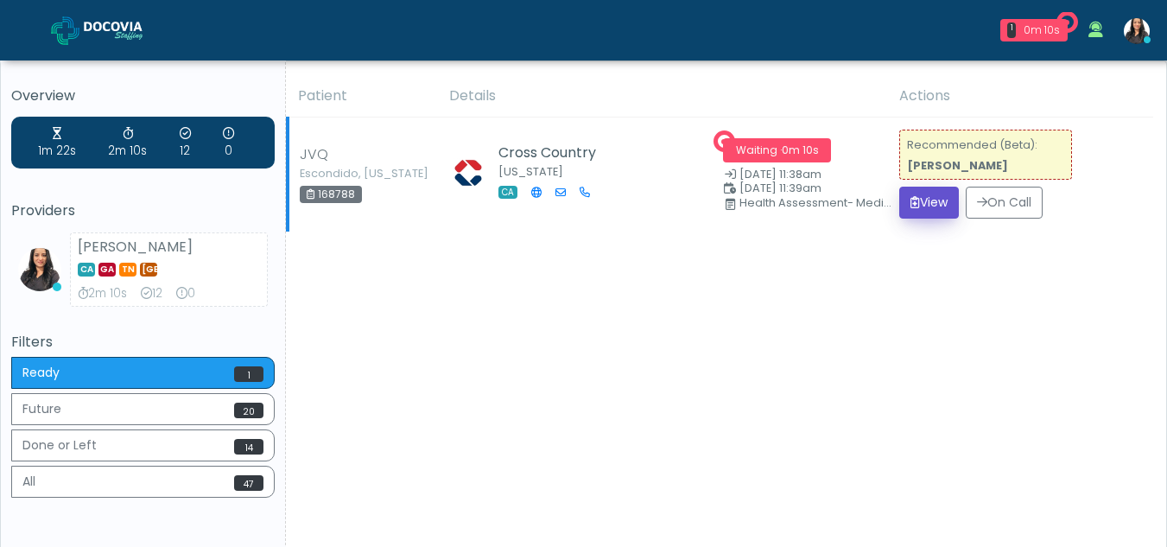
click at [930, 204] on button "View" at bounding box center [929, 203] width 60 height 32
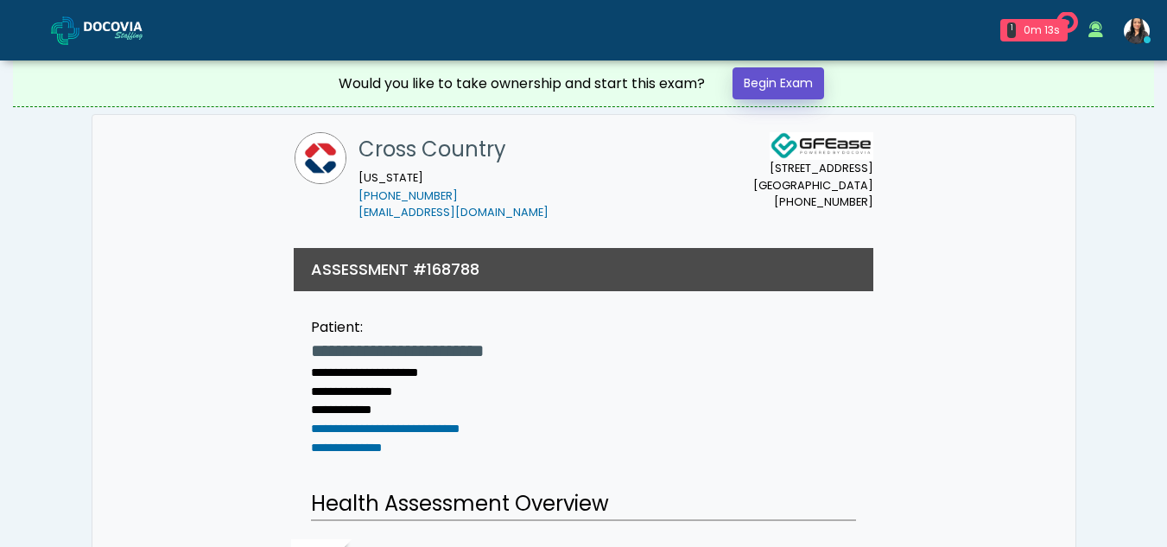
click at [752, 79] on link "Begin Exam" at bounding box center [779, 83] width 92 height 32
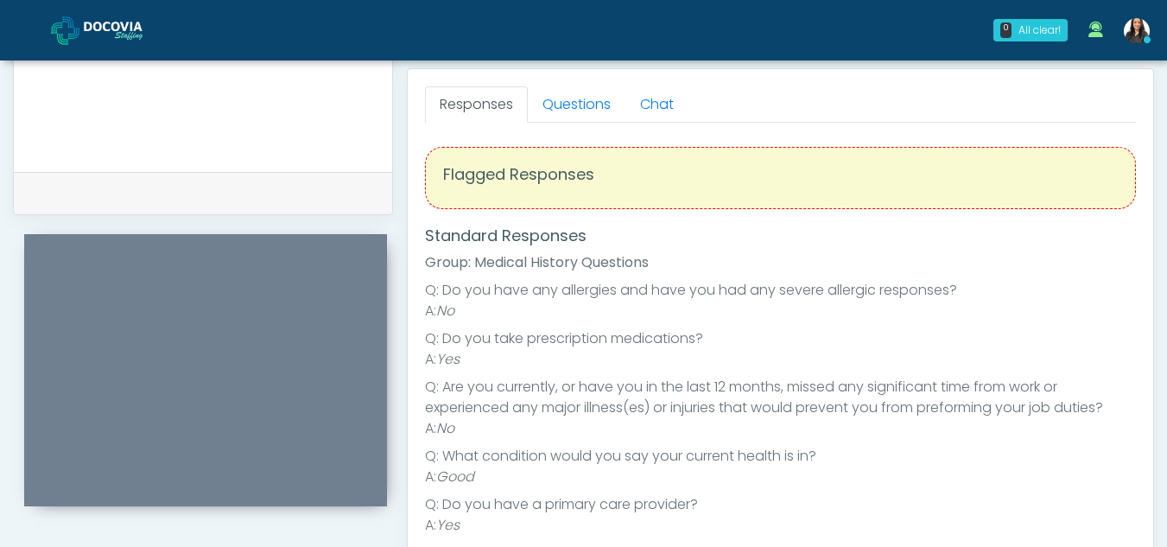
scroll to position [697, 0]
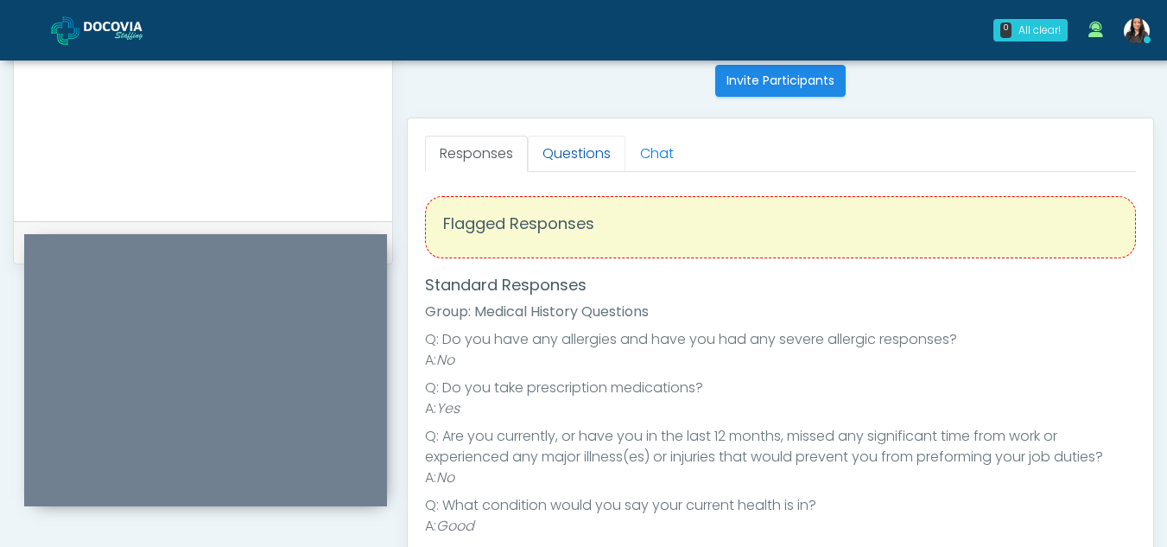
click at [580, 147] on link "Questions" at bounding box center [577, 154] width 98 height 36
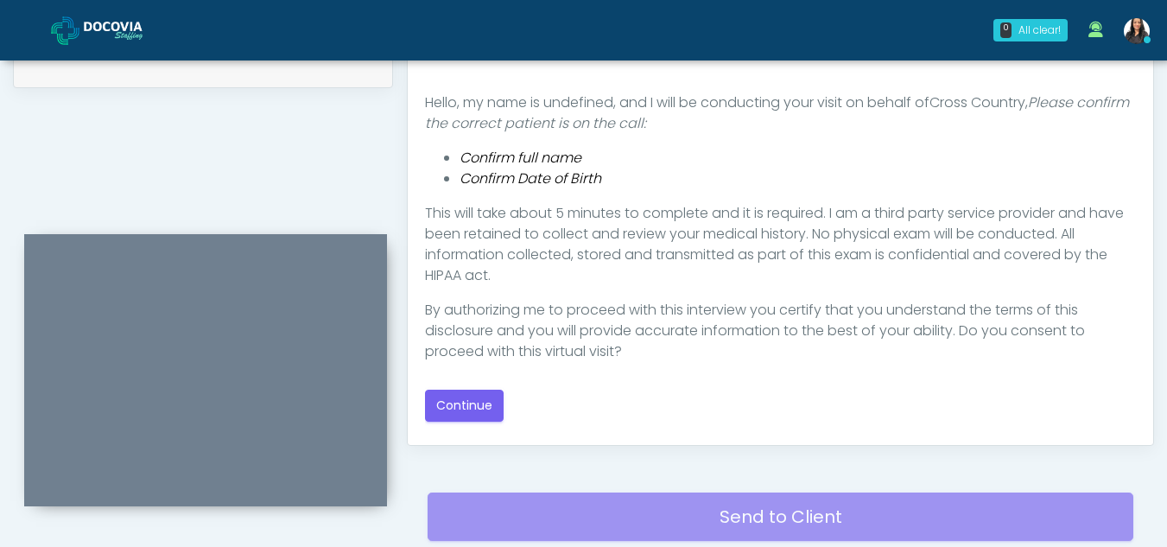
scroll to position [879, 0]
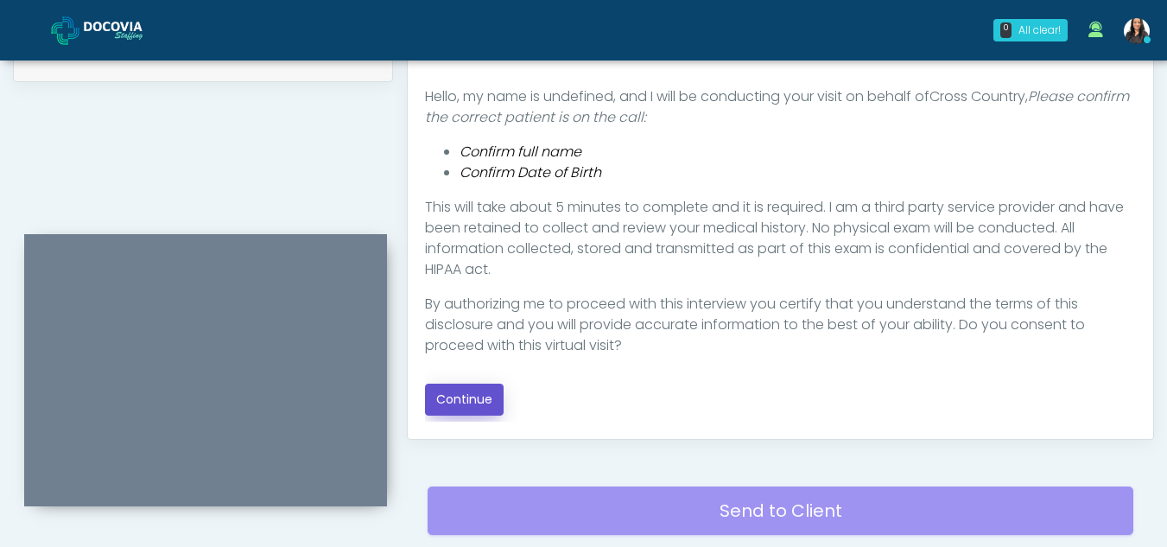
click at [478, 400] on button "Continue" at bounding box center [464, 400] width 79 height 32
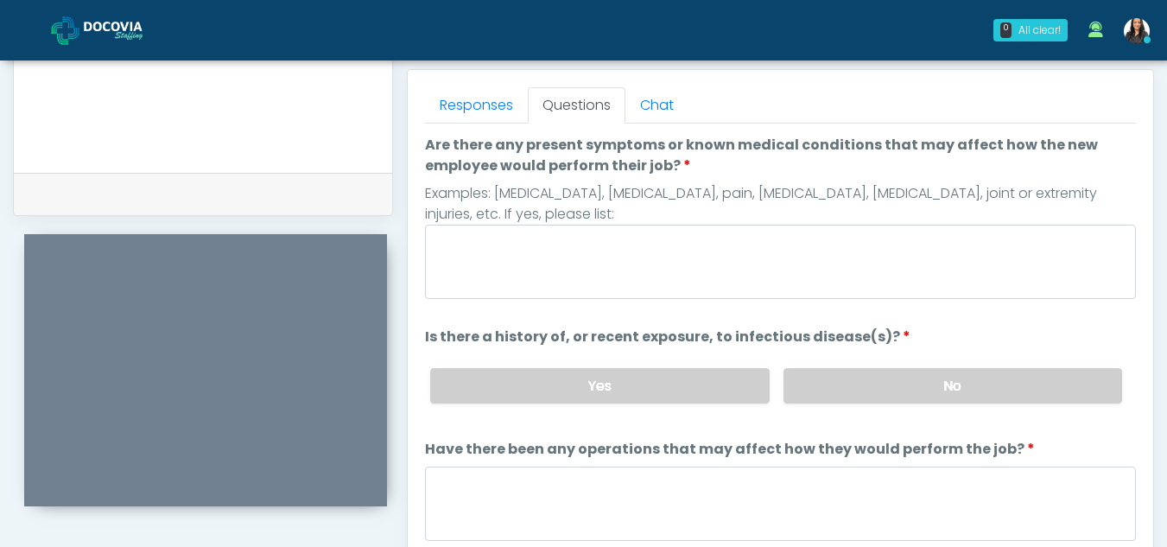
scroll to position [743, 0]
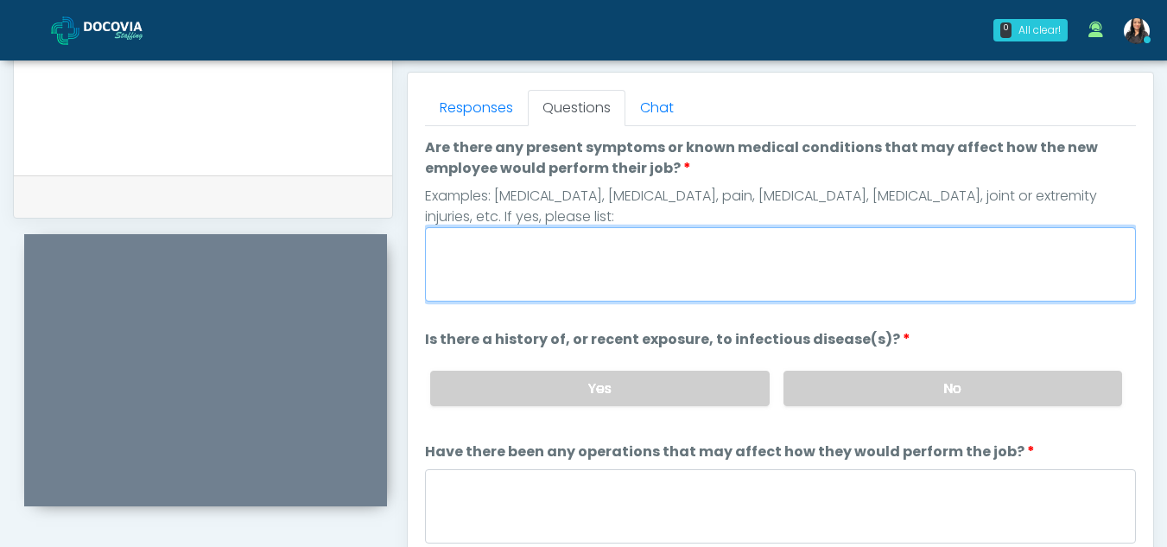
click at [534, 255] on textarea "Are there any present symptoms or known medical conditions that may affect how …" at bounding box center [780, 264] width 711 height 74
type textarea "**"
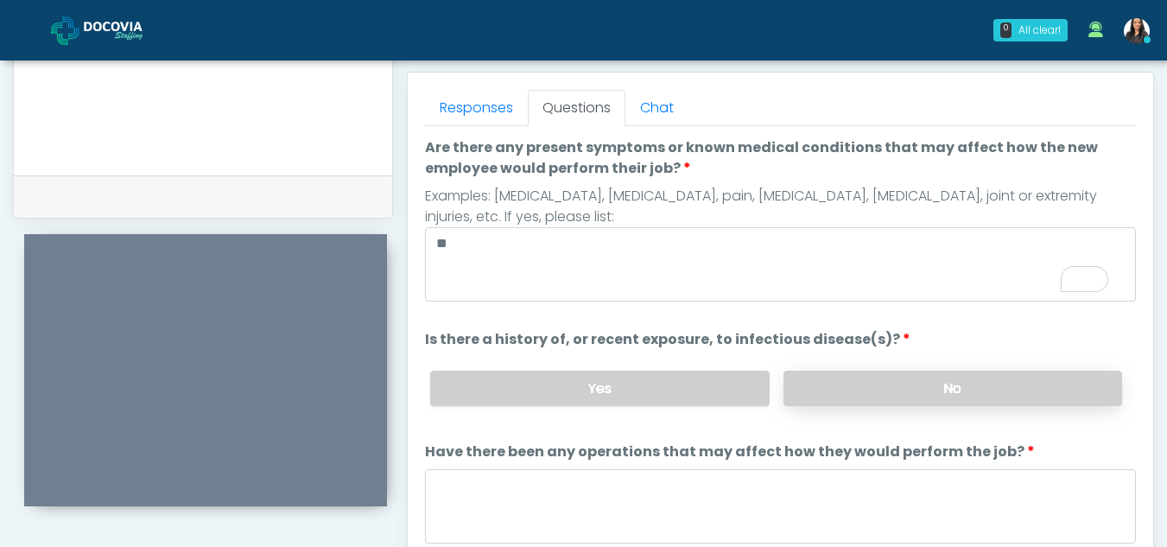
click at [868, 394] on label "No" at bounding box center [953, 388] width 339 height 35
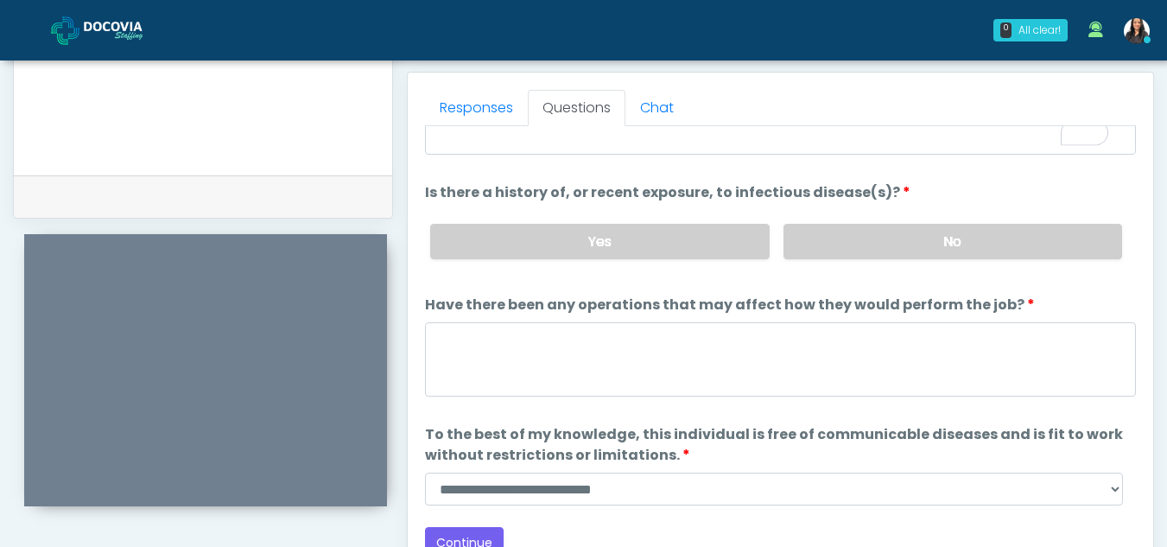
scroll to position [148, 0]
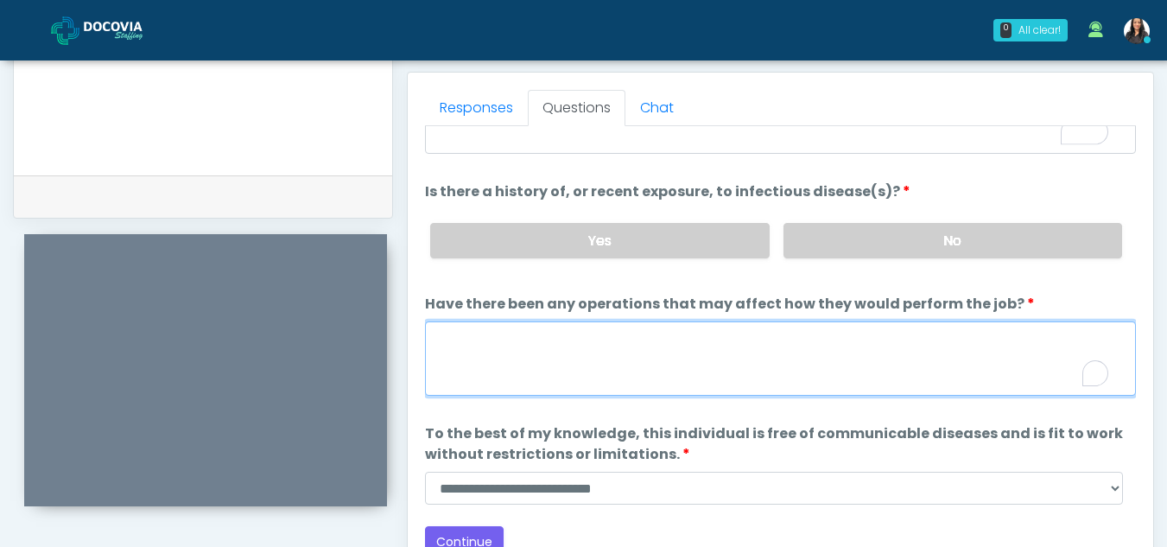
click at [568, 359] on textarea "Have there been any operations that may affect how they would perform the job?" at bounding box center [780, 358] width 711 height 74
type textarea "**"
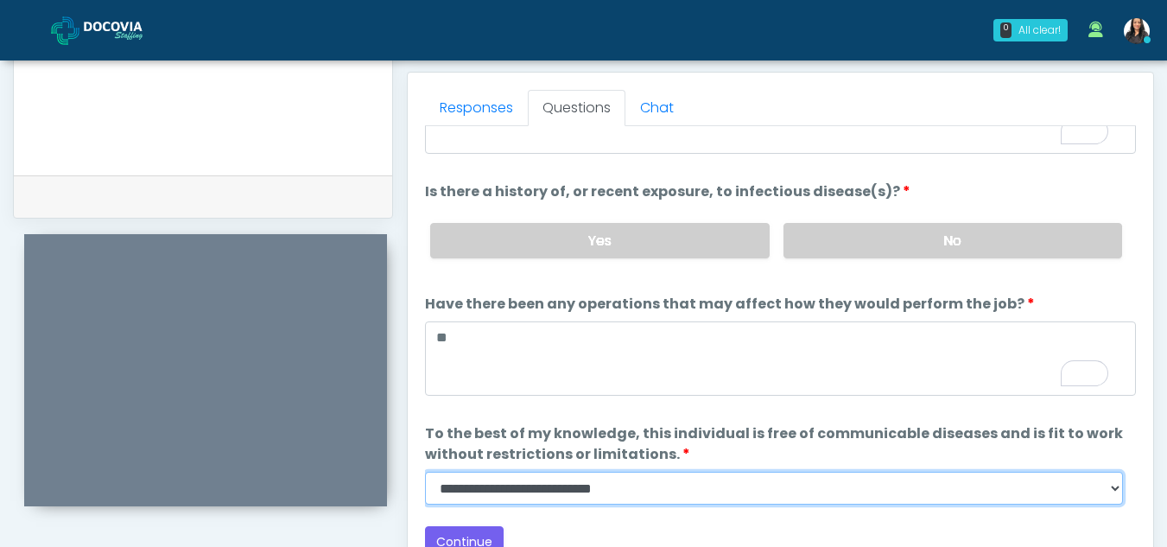
click at [1114, 497] on select "**********" at bounding box center [774, 488] width 698 height 33
select select "******"
click at [425, 472] on select "**********" at bounding box center [774, 488] width 698 height 33
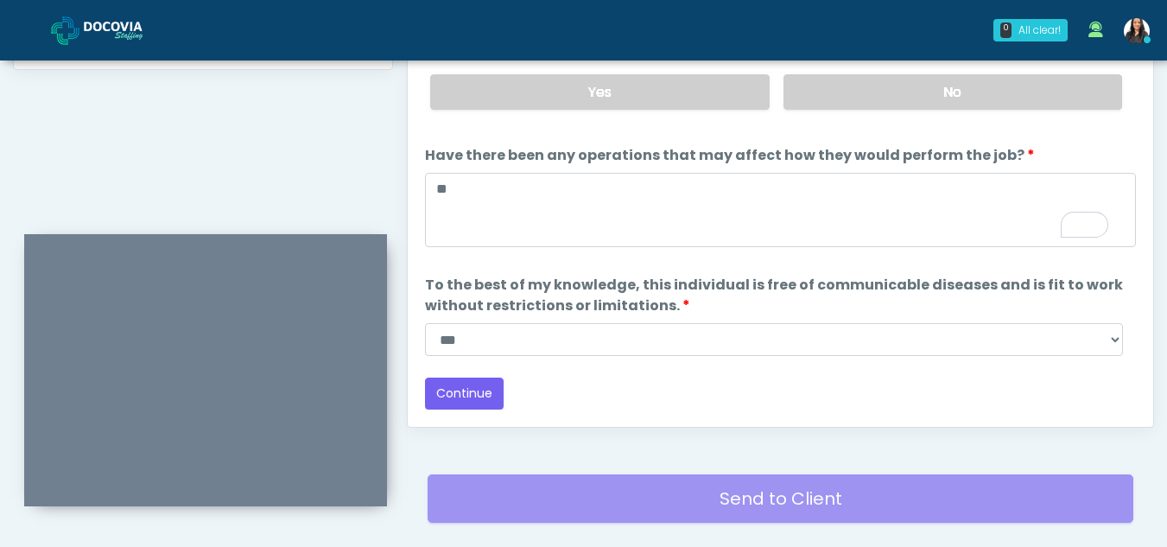
scroll to position [902, 0]
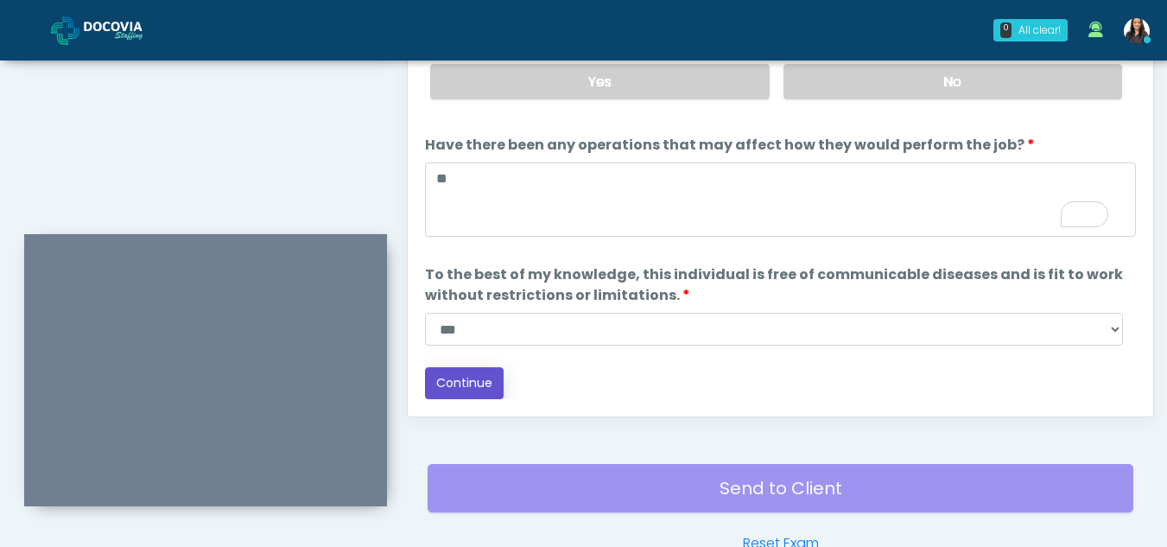
click at [477, 381] on button "Continue" at bounding box center [464, 383] width 79 height 32
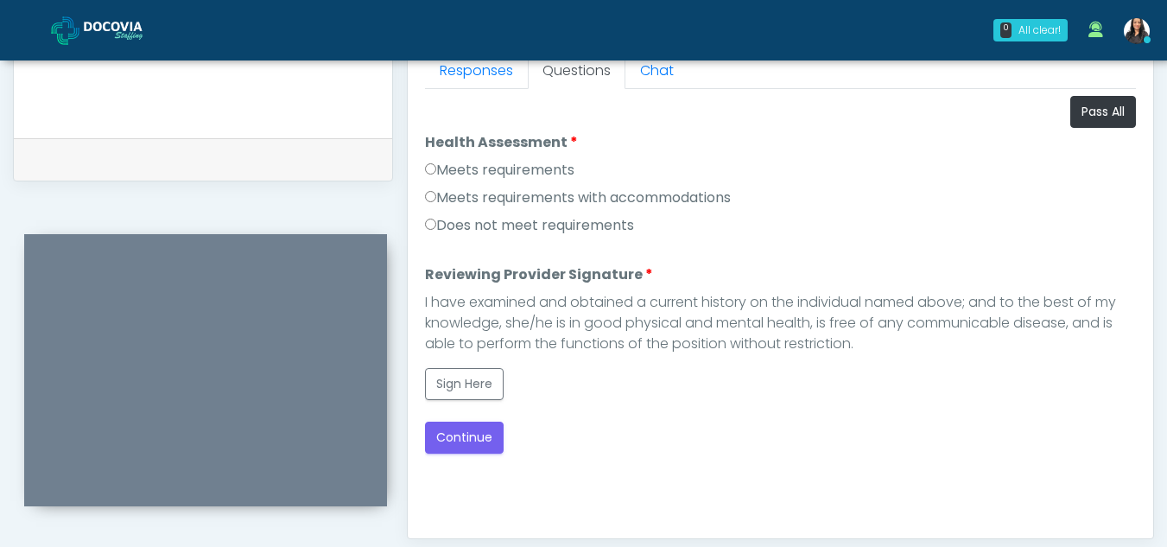
scroll to position [752, 0]
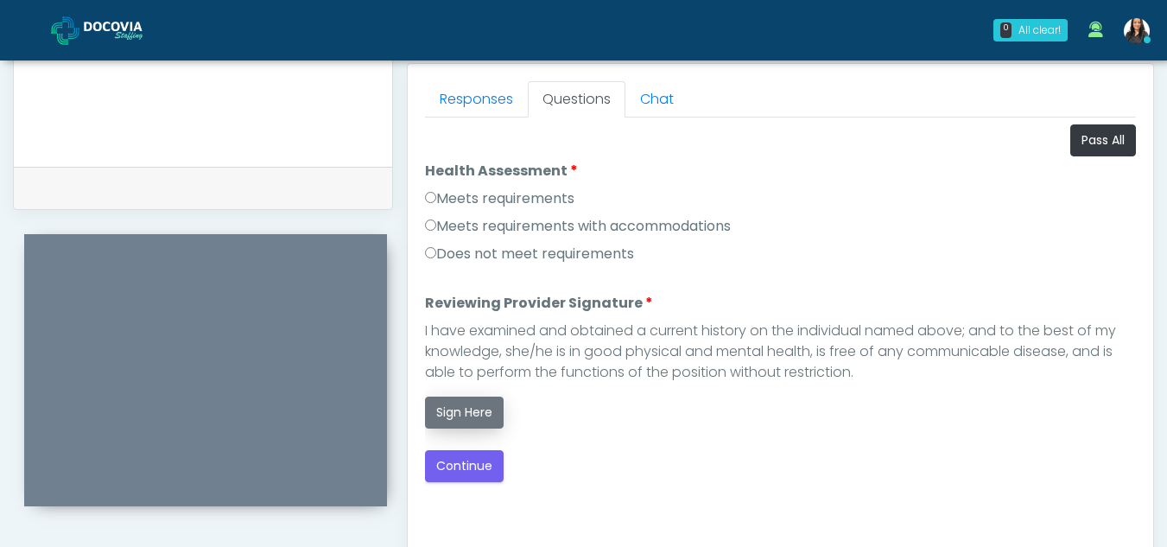
click at [466, 410] on button "Sign Here" at bounding box center [464, 413] width 79 height 32
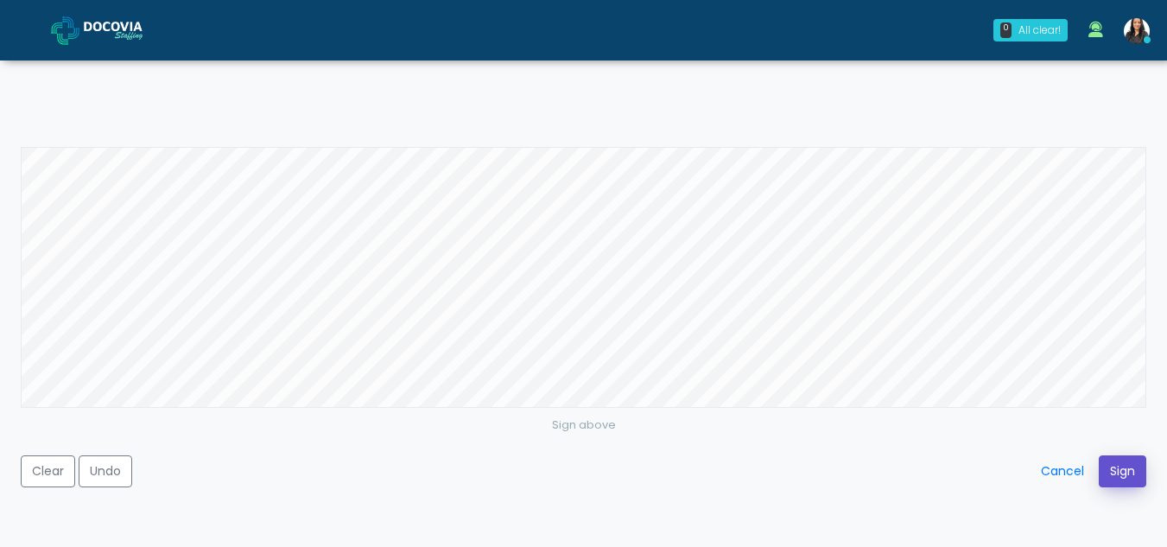
click at [1121, 460] on button "Sign" at bounding box center [1123, 471] width 48 height 32
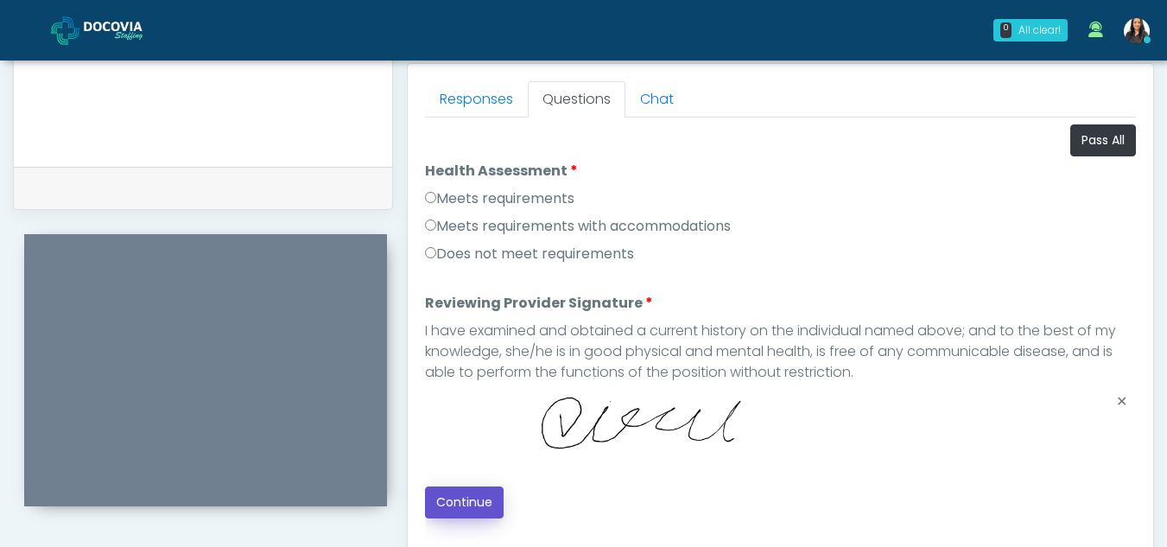
click at [453, 487] on button "Continue" at bounding box center [464, 502] width 79 height 32
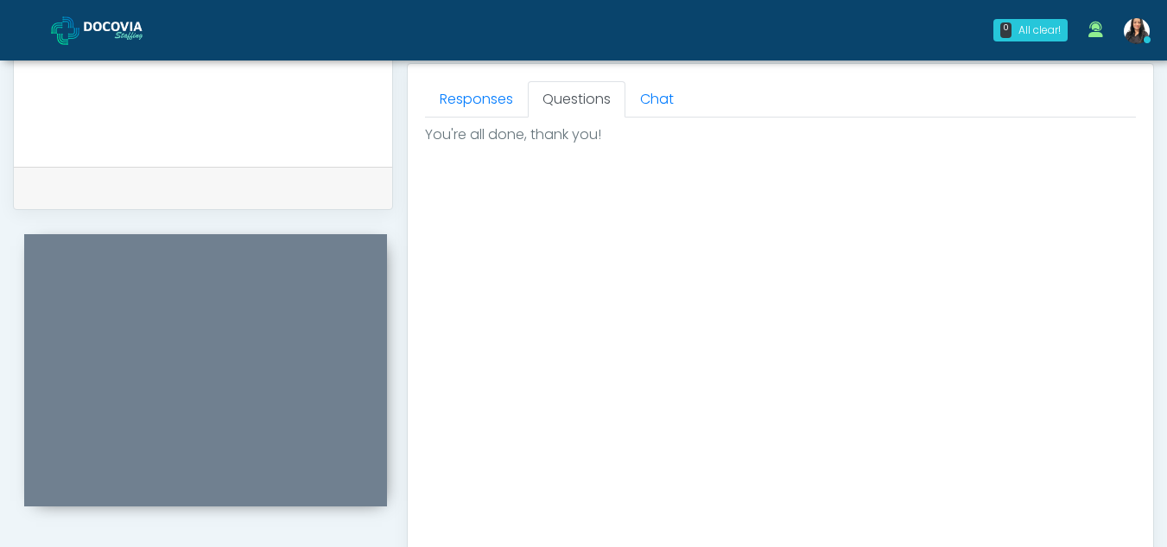
scroll to position [1036, 0]
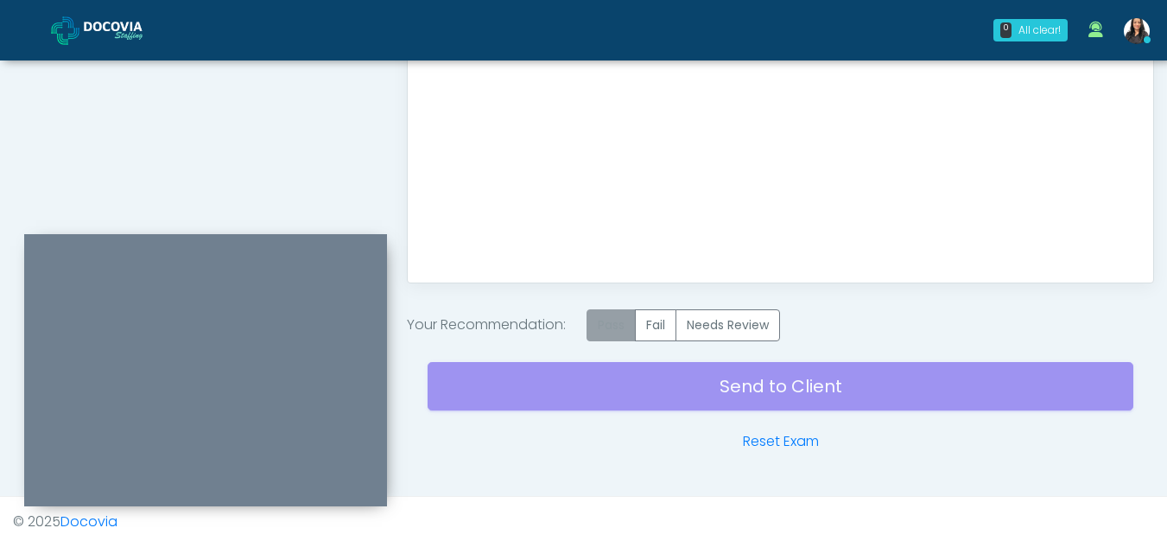
click at [619, 323] on label "Pass" at bounding box center [611, 325] width 49 height 32
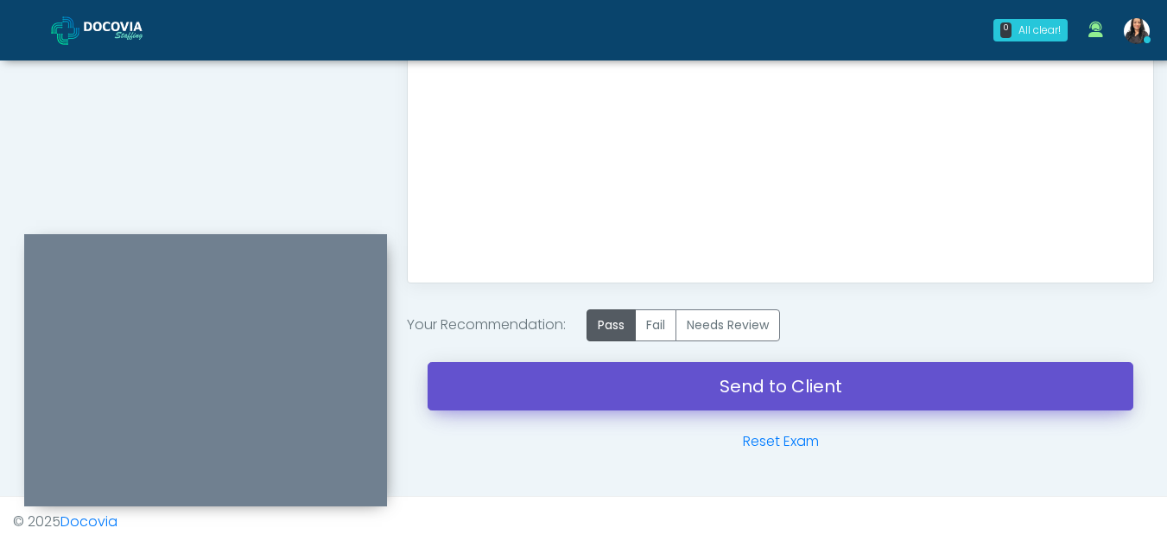
click at [839, 385] on link "Send to Client" at bounding box center [781, 386] width 706 height 48
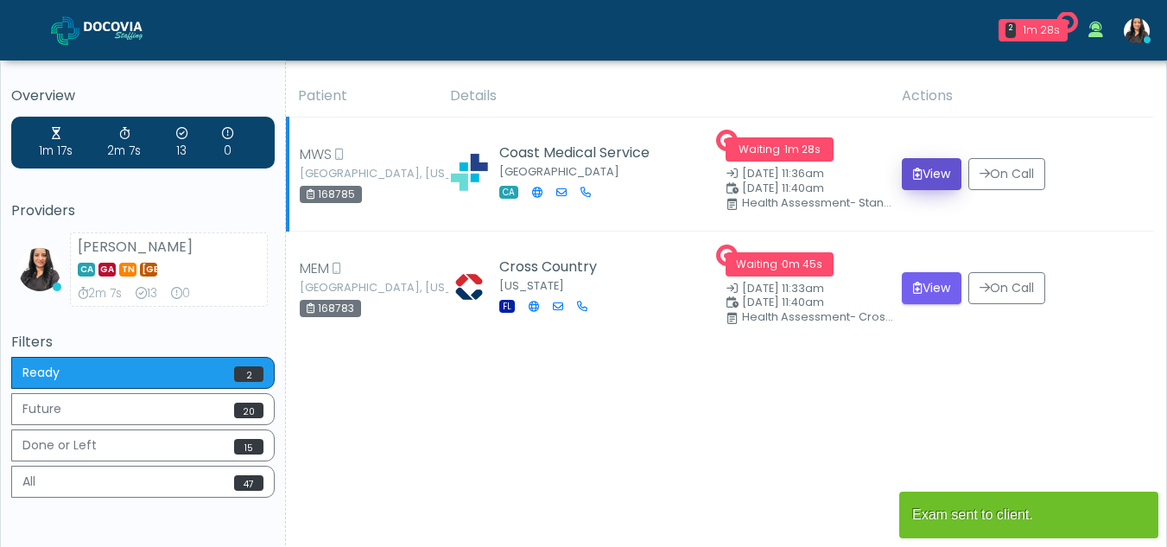
click at [930, 162] on button "View" at bounding box center [932, 174] width 60 height 32
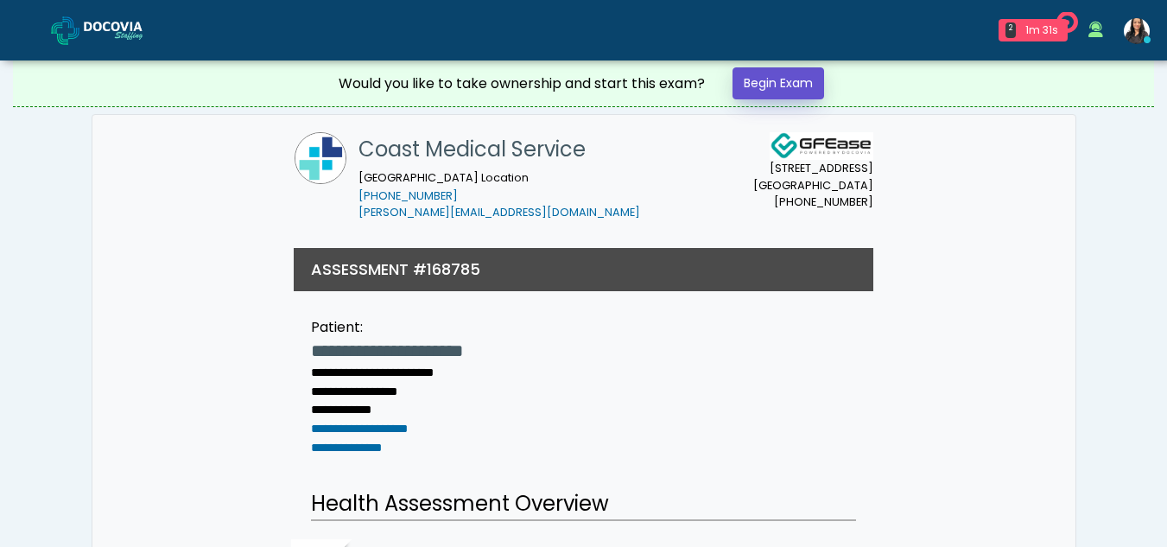
click at [771, 79] on link "Begin Exam" at bounding box center [779, 83] width 92 height 32
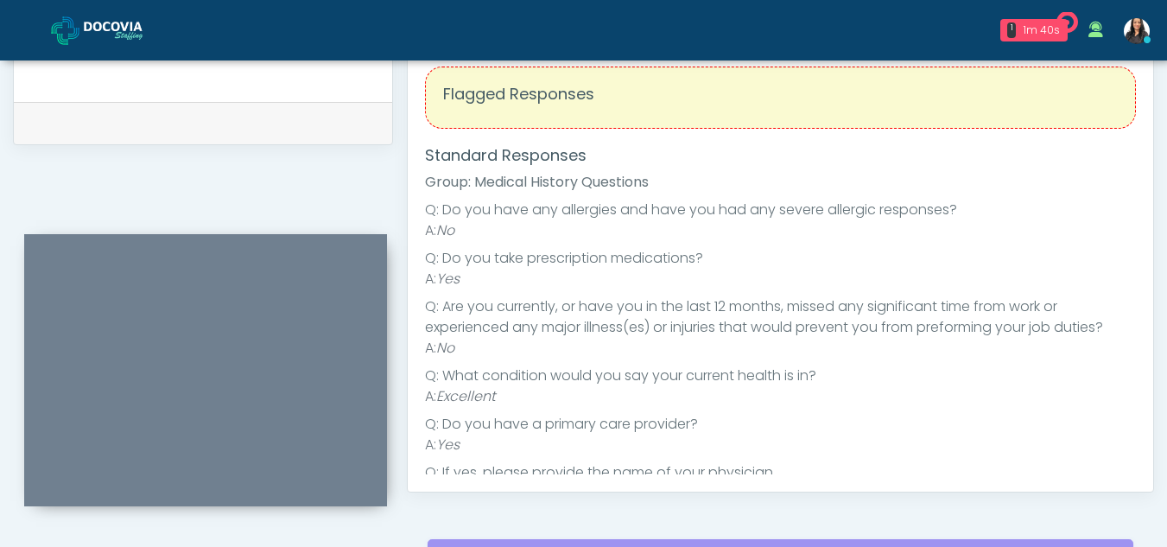
scroll to position [708, 0]
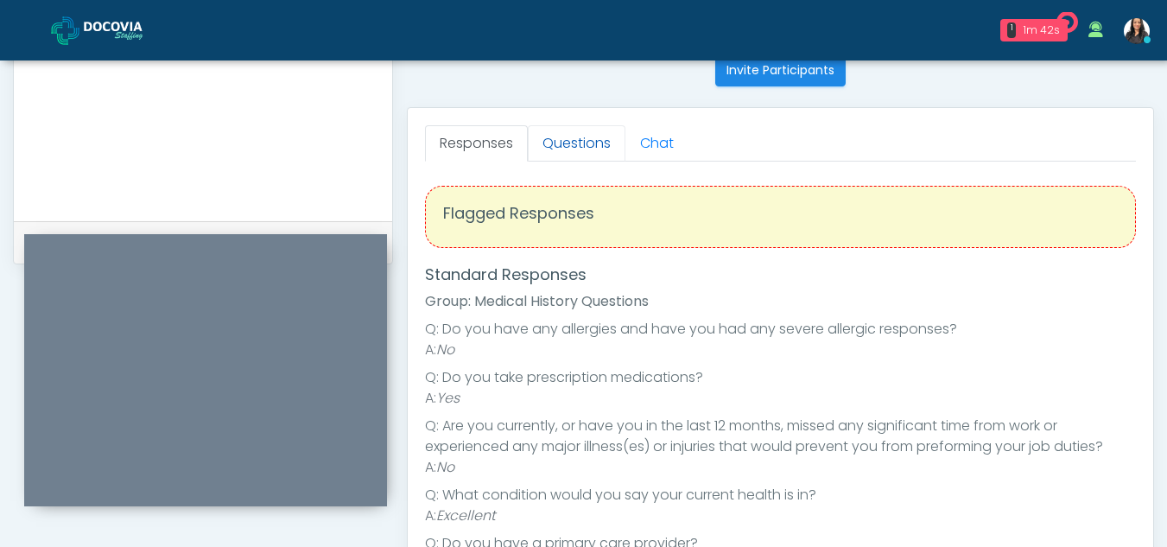
click at [605, 136] on link "Questions" at bounding box center [577, 143] width 98 height 36
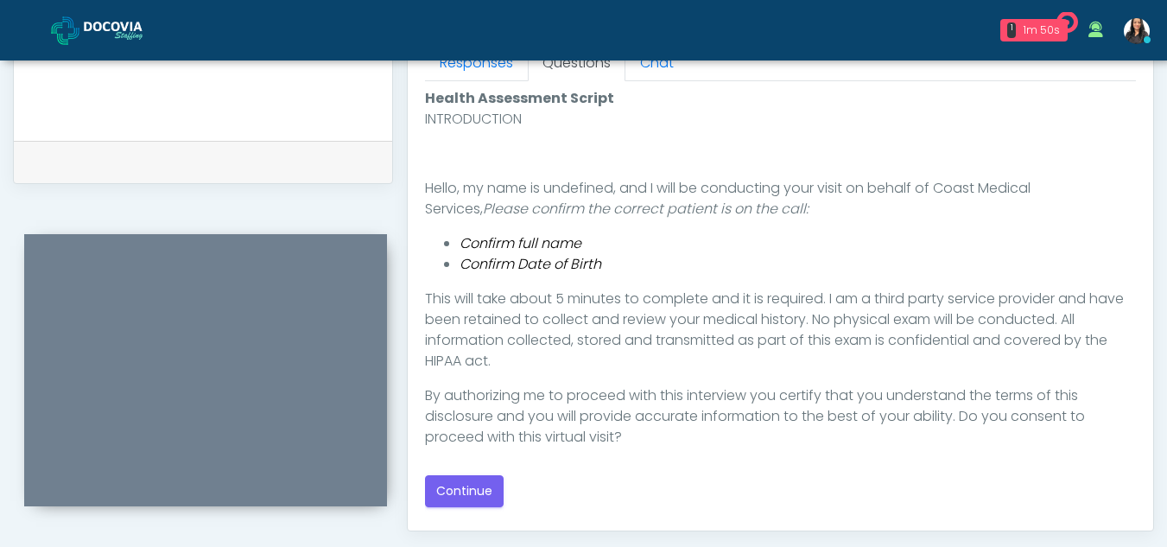
scroll to position [811, 0]
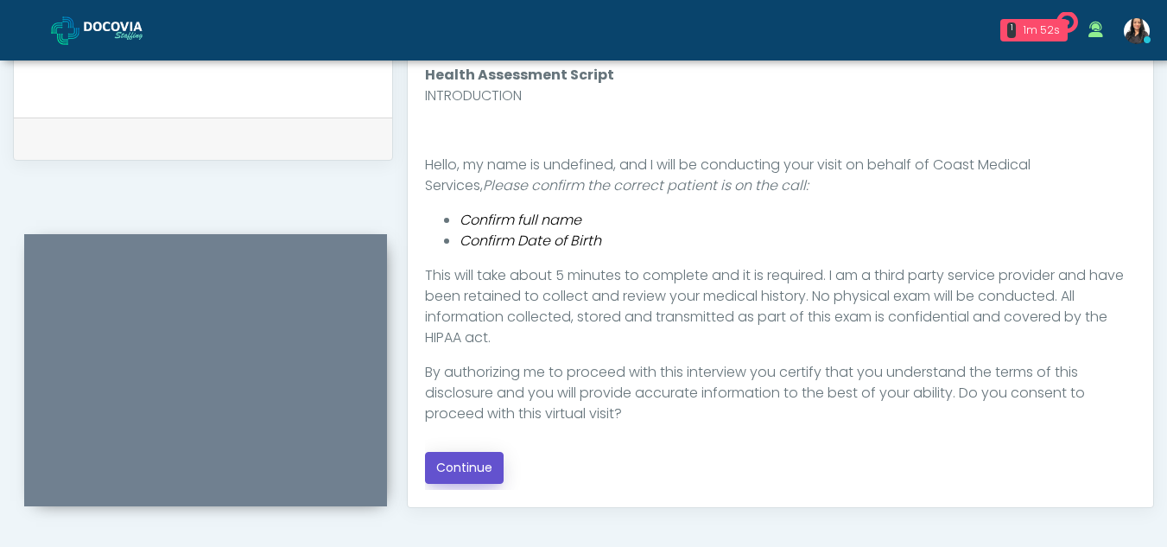
click at [467, 466] on button "Continue" at bounding box center [464, 468] width 79 height 32
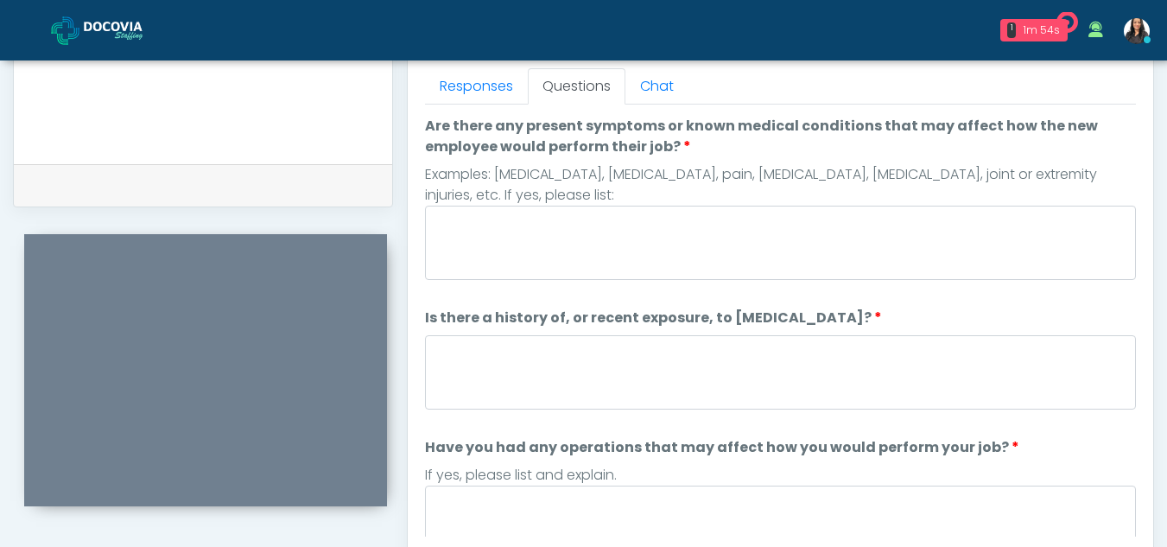
scroll to position [757, 0]
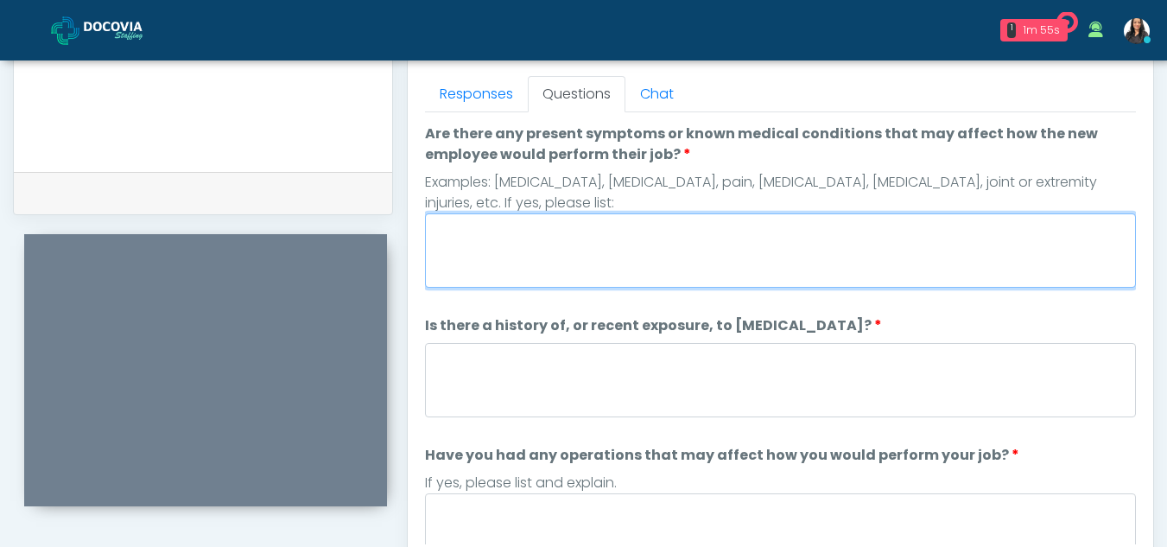
click at [489, 237] on textarea "Are there any present symptoms or known medical conditions that may affect how …" at bounding box center [780, 250] width 711 height 74
type textarea "**"
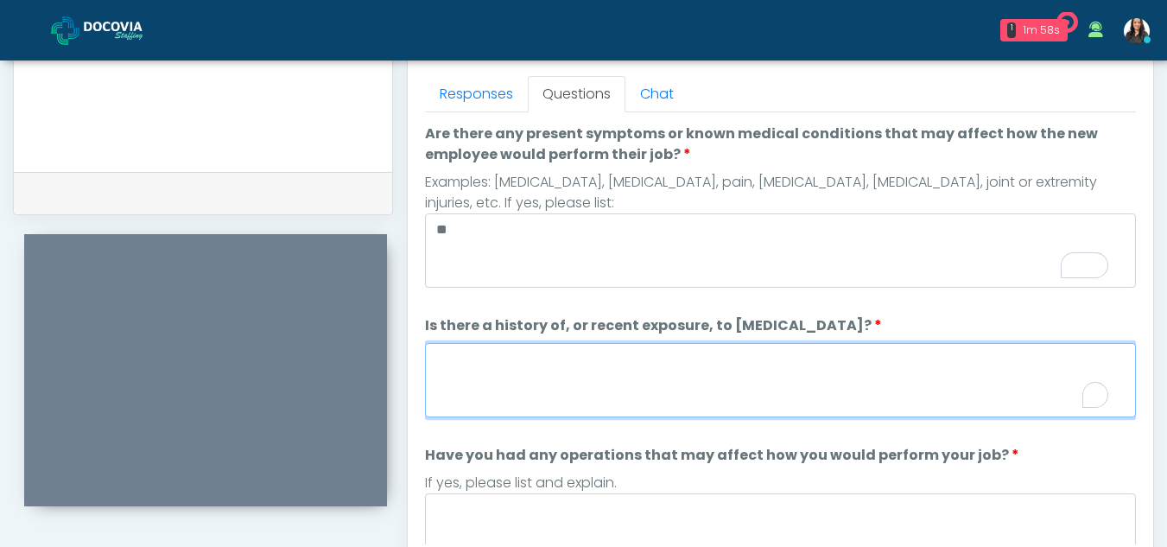
click at [504, 380] on textarea "Is there a history of, or recent exposure, to infectious diseases?" at bounding box center [780, 380] width 711 height 74
type textarea "*"
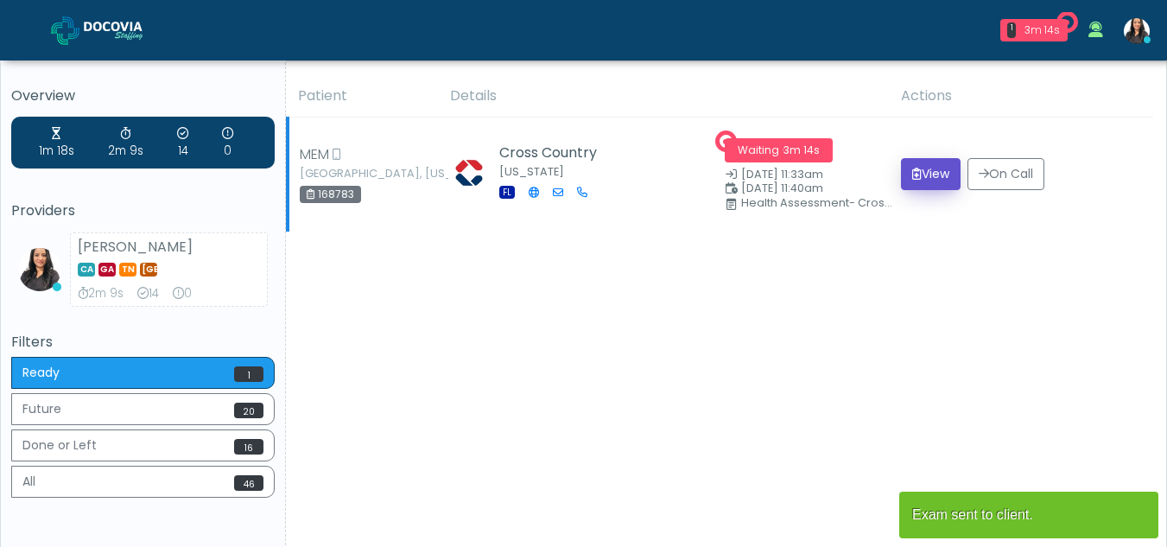
click at [916, 167] on button "View" at bounding box center [931, 174] width 60 height 32
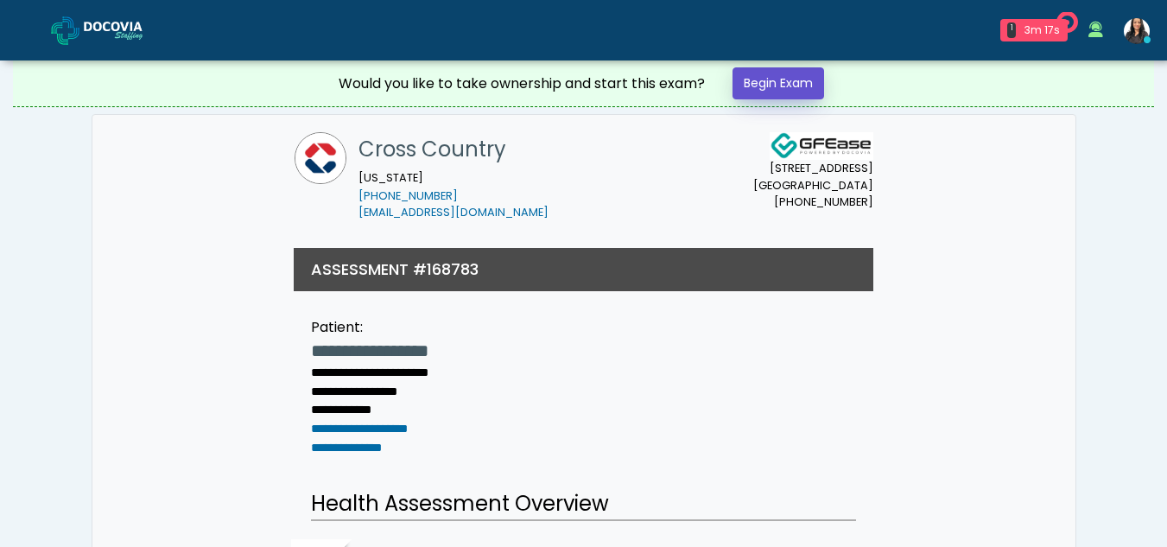
click at [783, 73] on link "Begin Exam" at bounding box center [779, 83] width 92 height 32
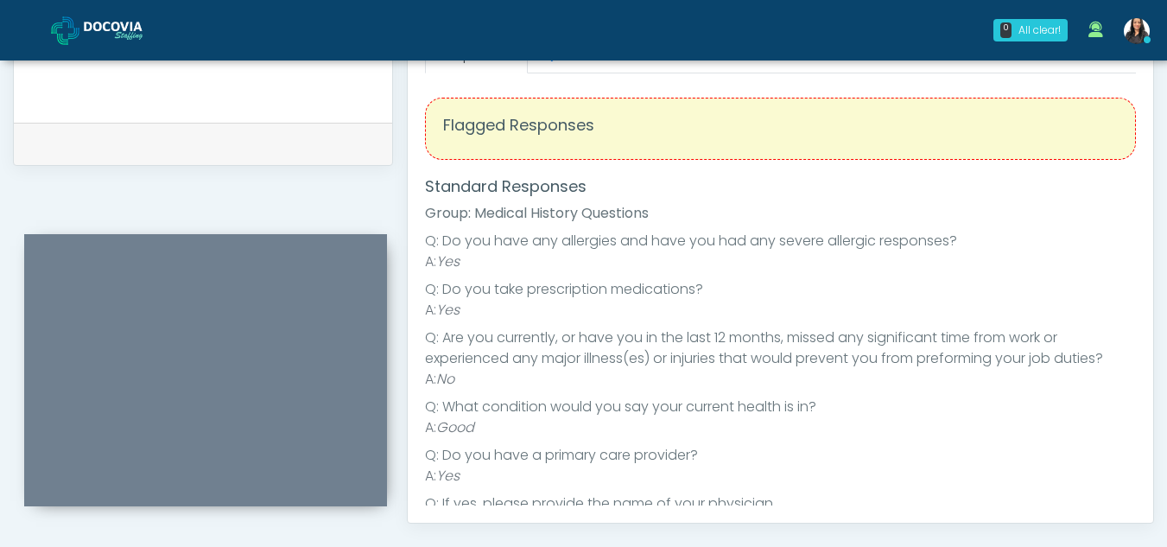
scroll to position [741, 0]
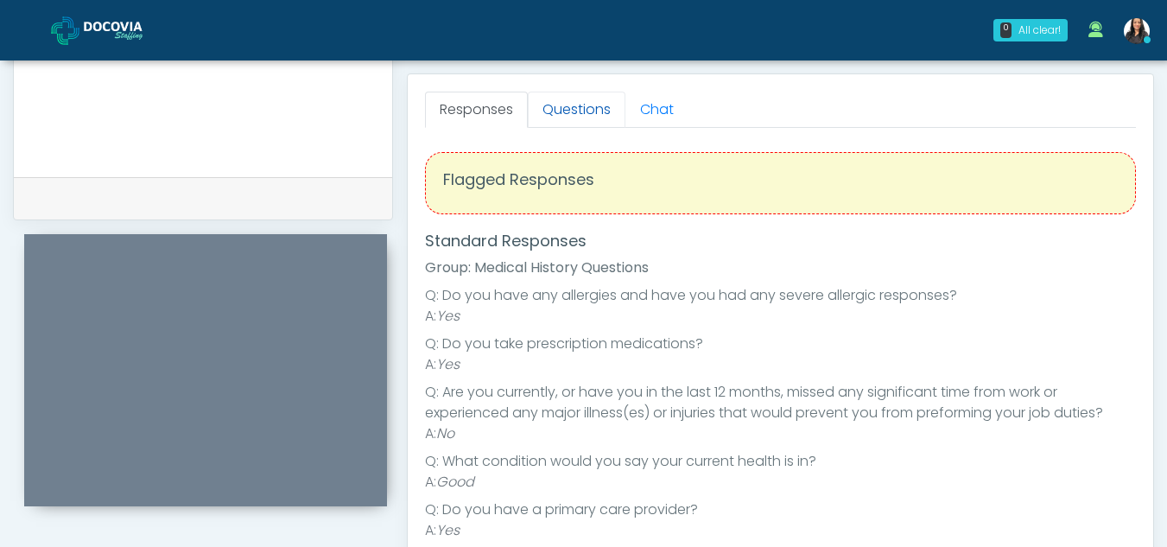
click at [539, 116] on link "Questions" at bounding box center [577, 110] width 98 height 36
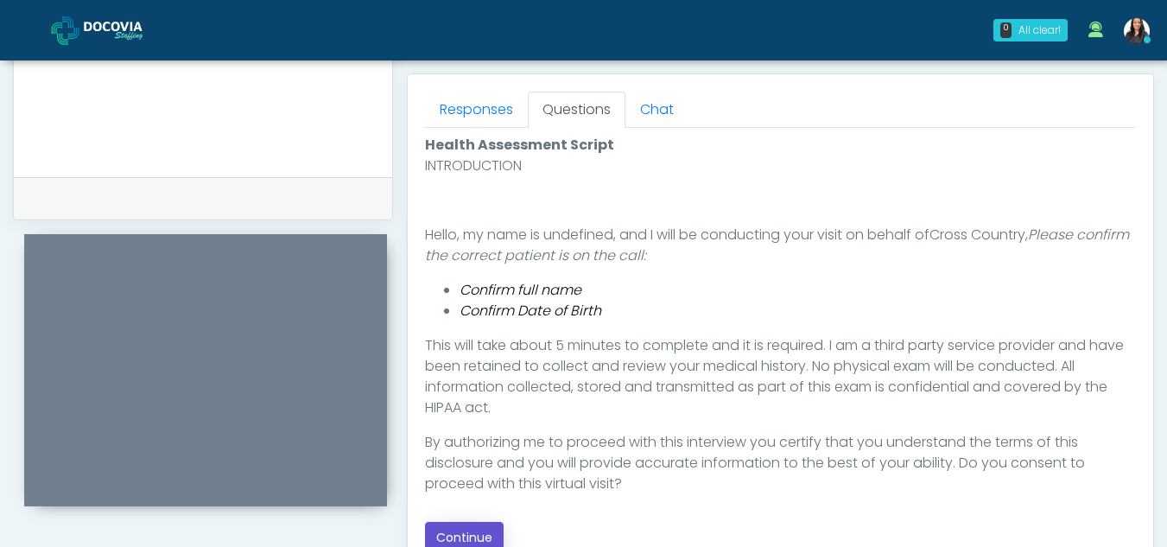
click at [477, 530] on button "Continue" at bounding box center [464, 538] width 79 height 32
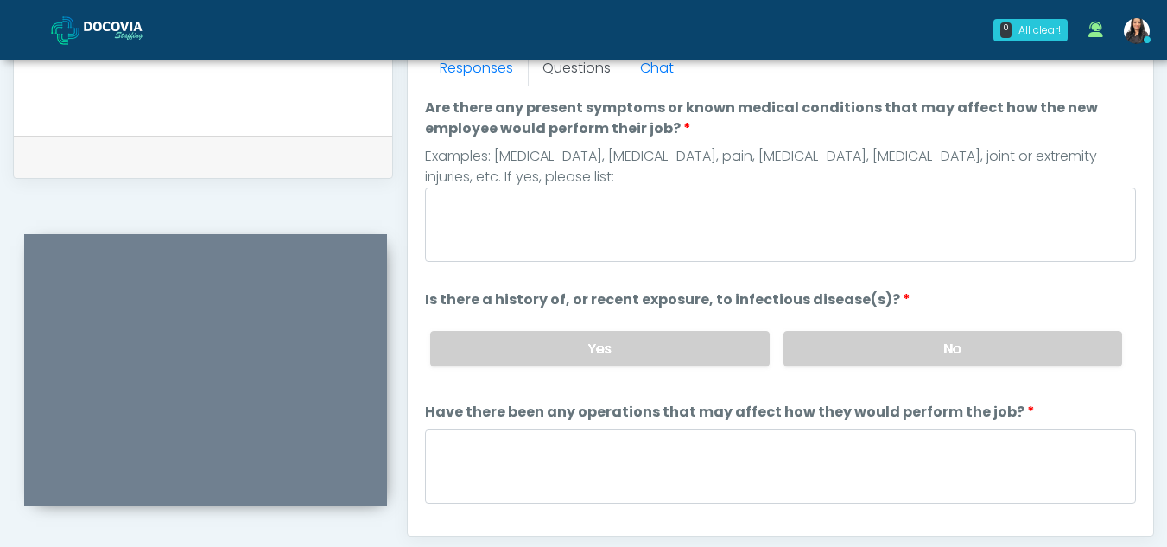
scroll to position [775, 0]
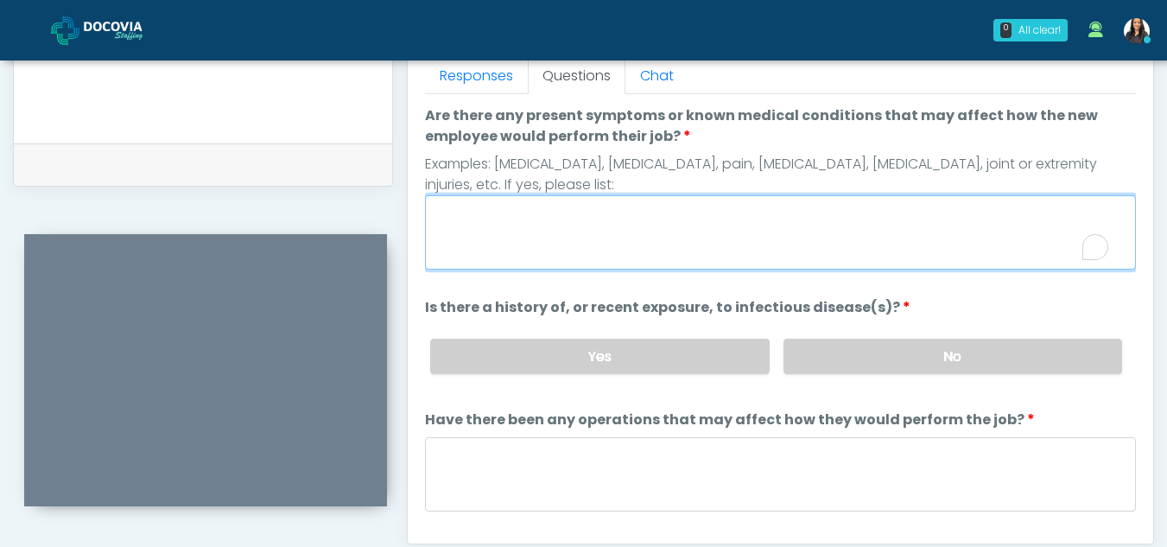
click at [607, 242] on textarea "Are there any present symptoms or known medical conditions that may affect how …" at bounding box center [780, 232] width 711 height 74
type textarea "**"
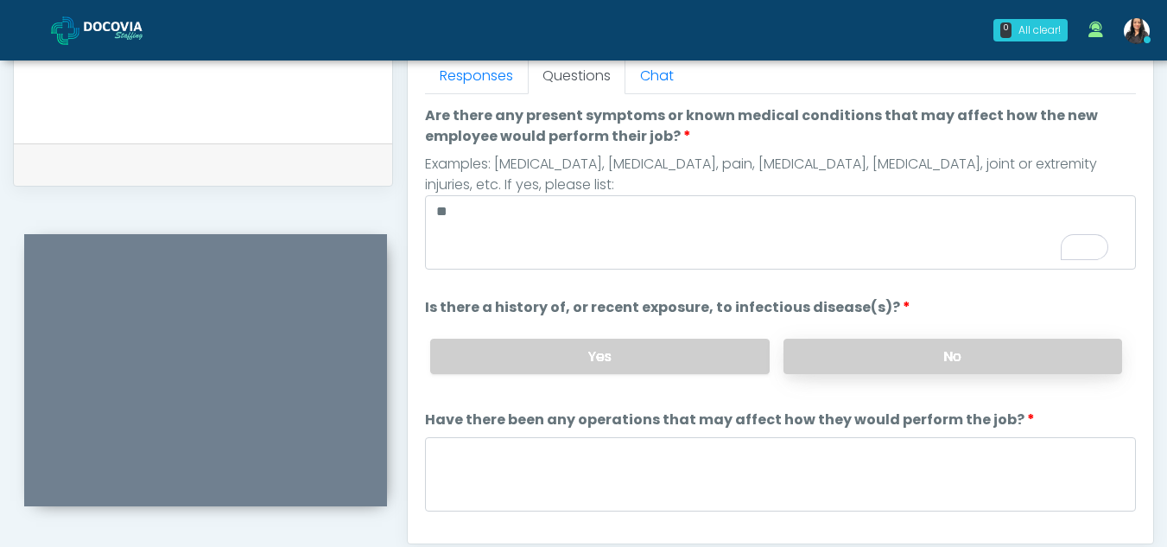
click at [853, 359] on label "No" at bounding box center [953, 356] width 339 height 35
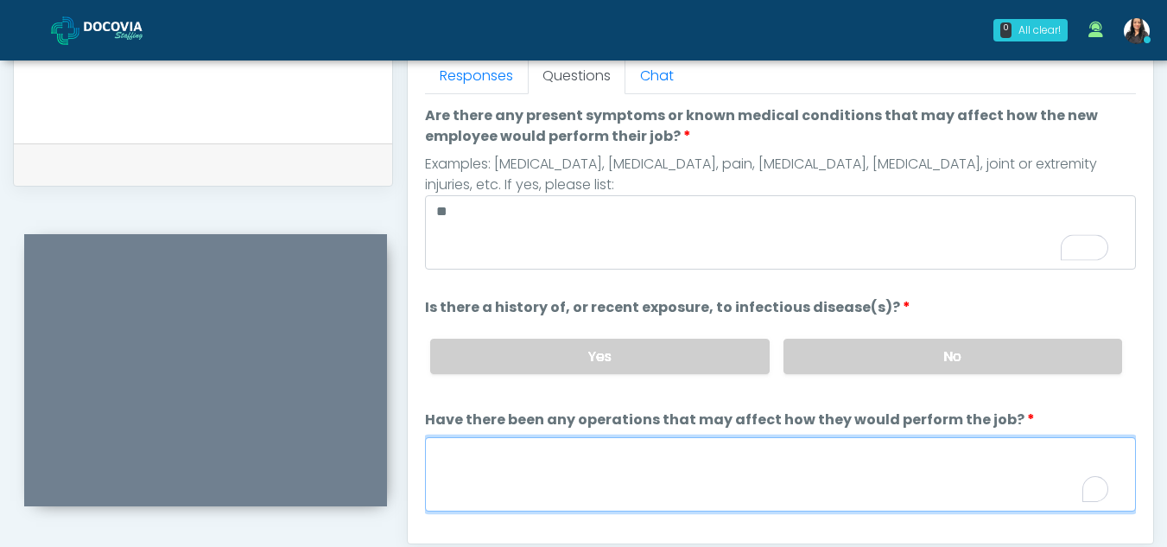
click at [574, 469] on textarea "Have there been any operations that may affect how they would perform the job?" at bounding box center [780, 474] width 711 height 74
type textarea "**"
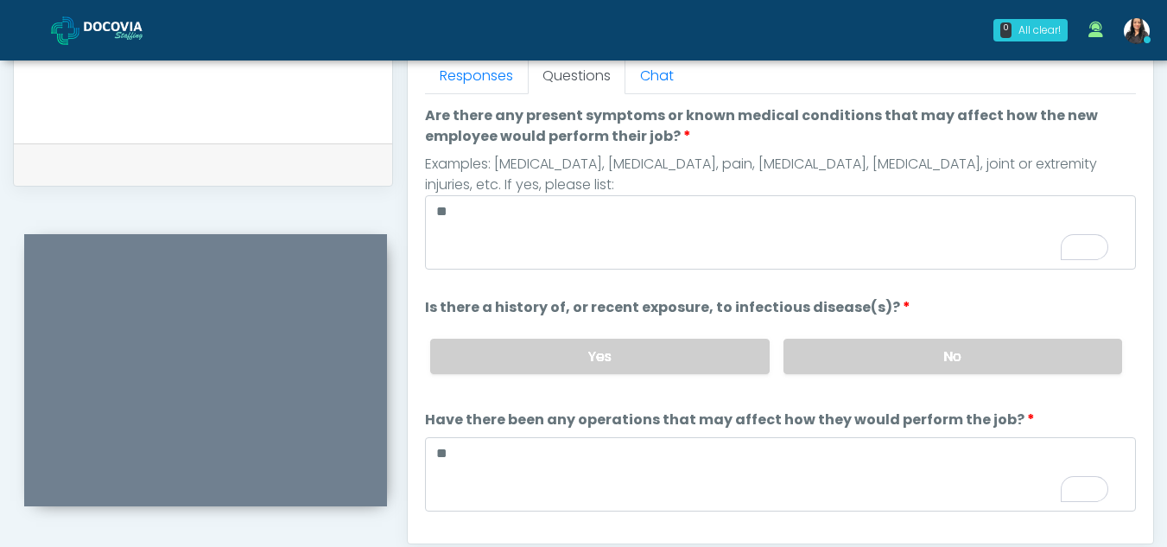
scroll to position [148, 0]
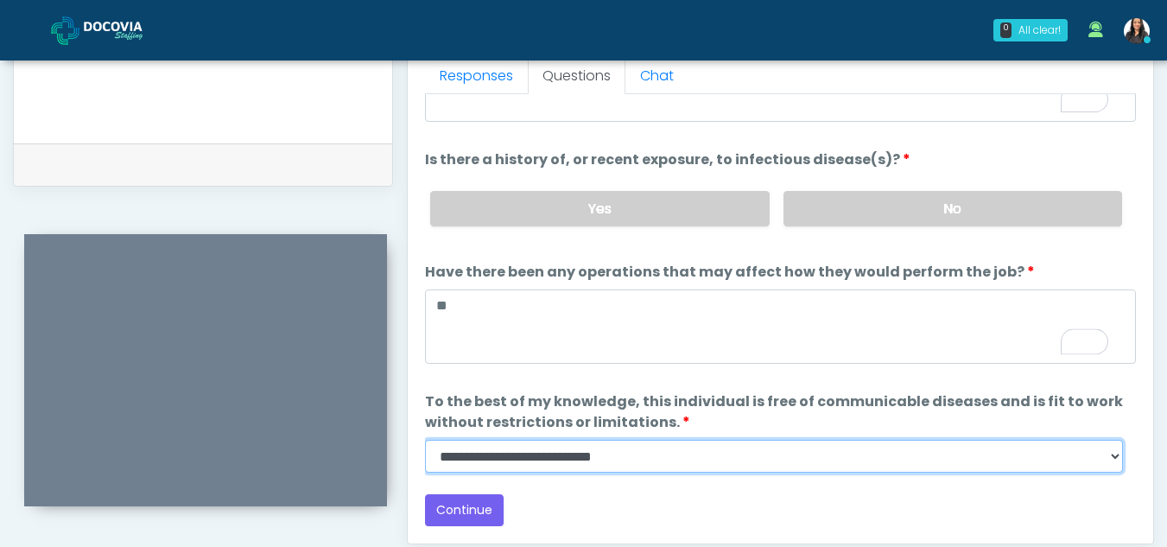
click at [1103, 460] on select "**********" at bounding box center [774, 456] width 698 height 33
select select "******"
click at [425, 440] on select "**********" at bounding box center [774, 456] width 698 height 33
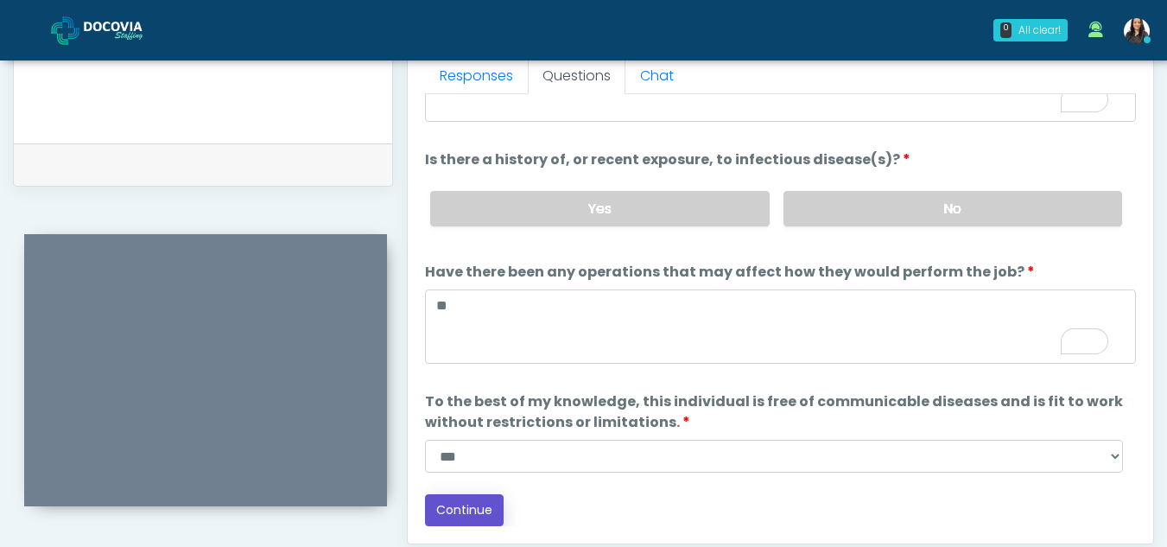
click at [485, 510] on button "Continue" at bounding box center [464, 510] width 79 height 32
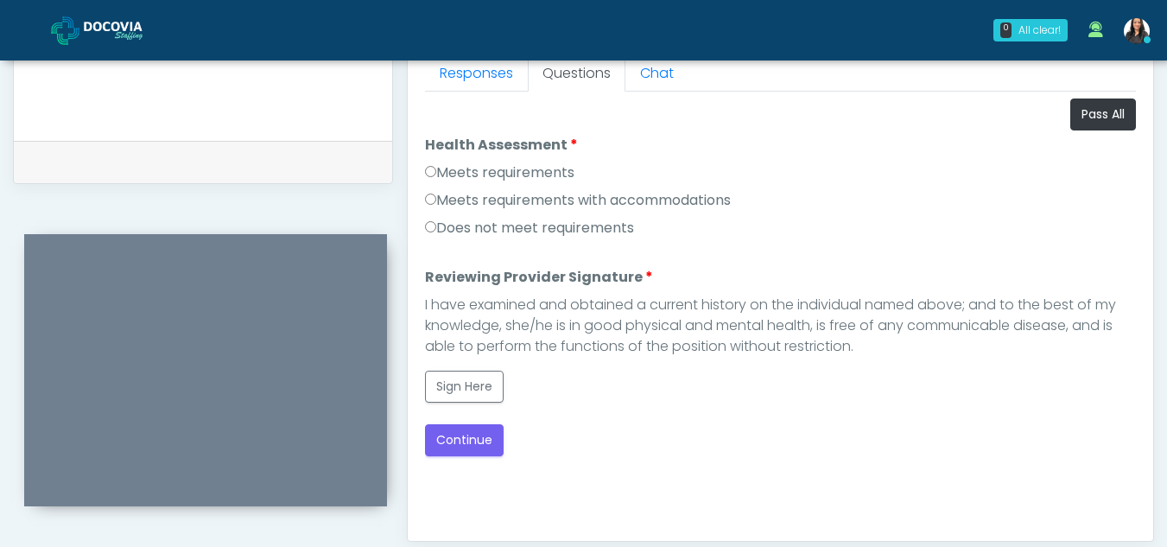
scroll to position [757, 0]
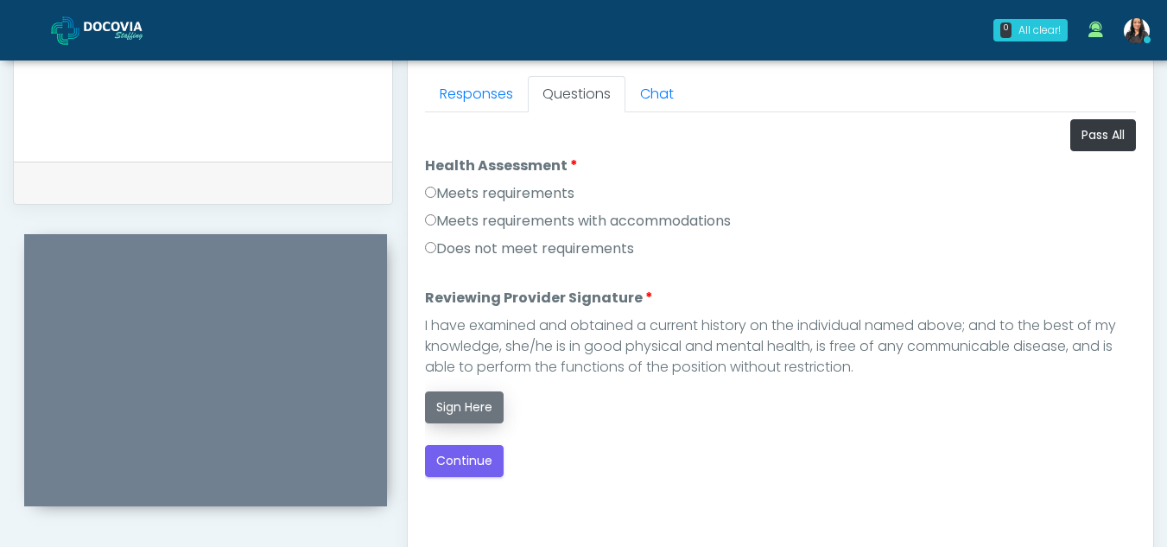
click at [475, 411] on button "Sign Here" at bounding box center [464, 407] width 79 height 32
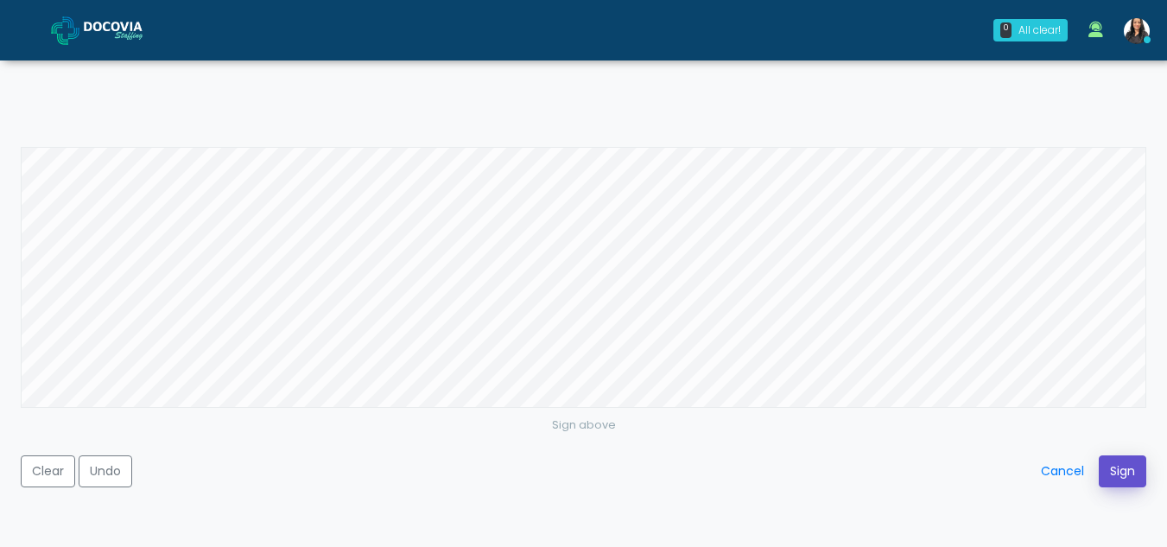
click at [1124, 474] on button "Sign" at bounding box center [1123, 471] width 48 height 32
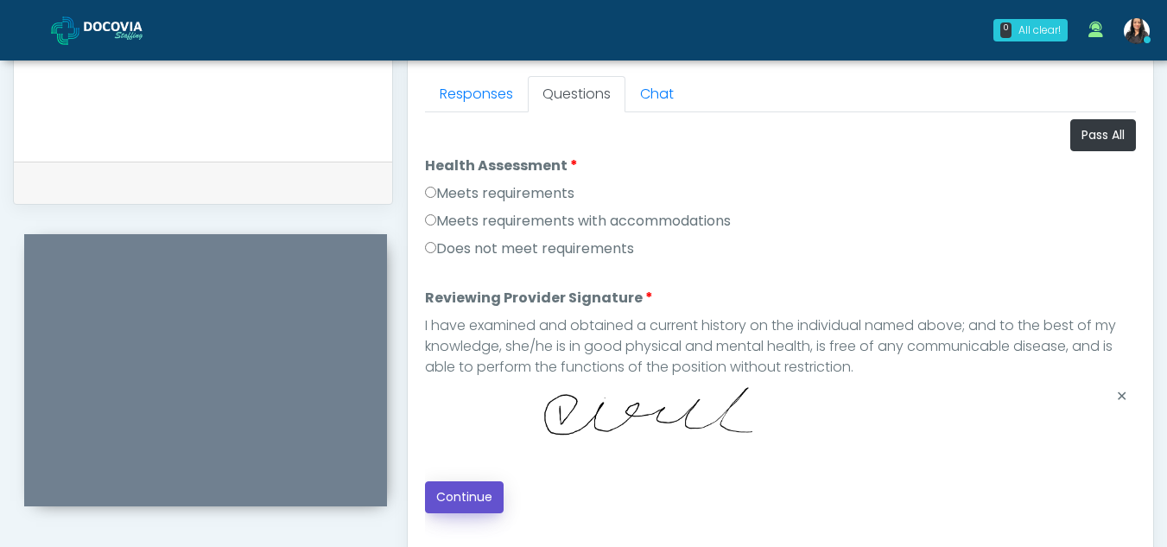
click at [474, 498] on button "Continue" at bounding box center [464, 497] width 79 height 32
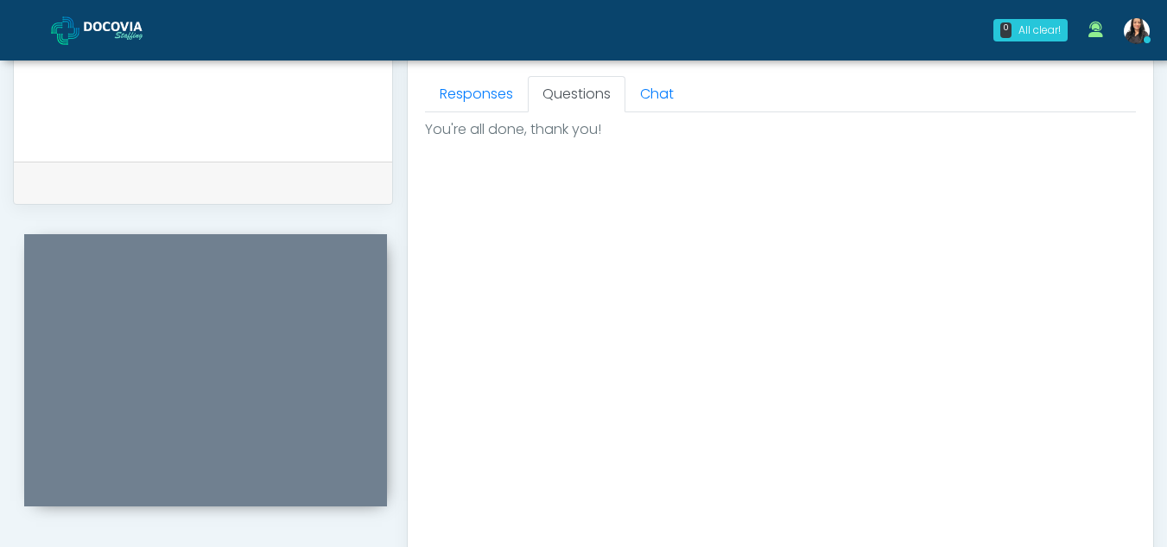
scroll to position [1036, 0]
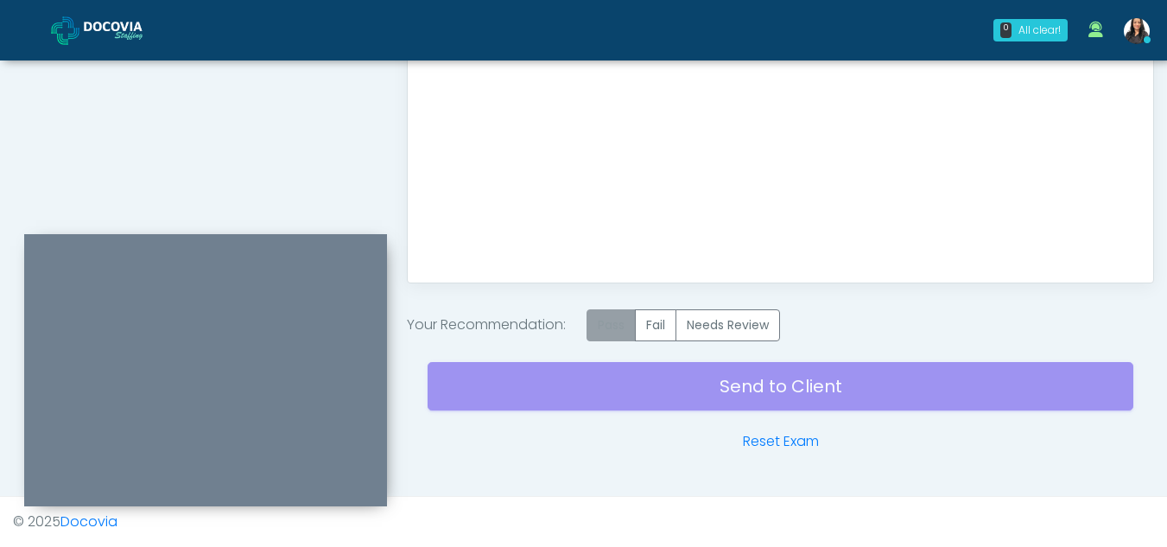
click at [630, 326] on label "Pass" at bounding box center [611, 325] width 49 height 32
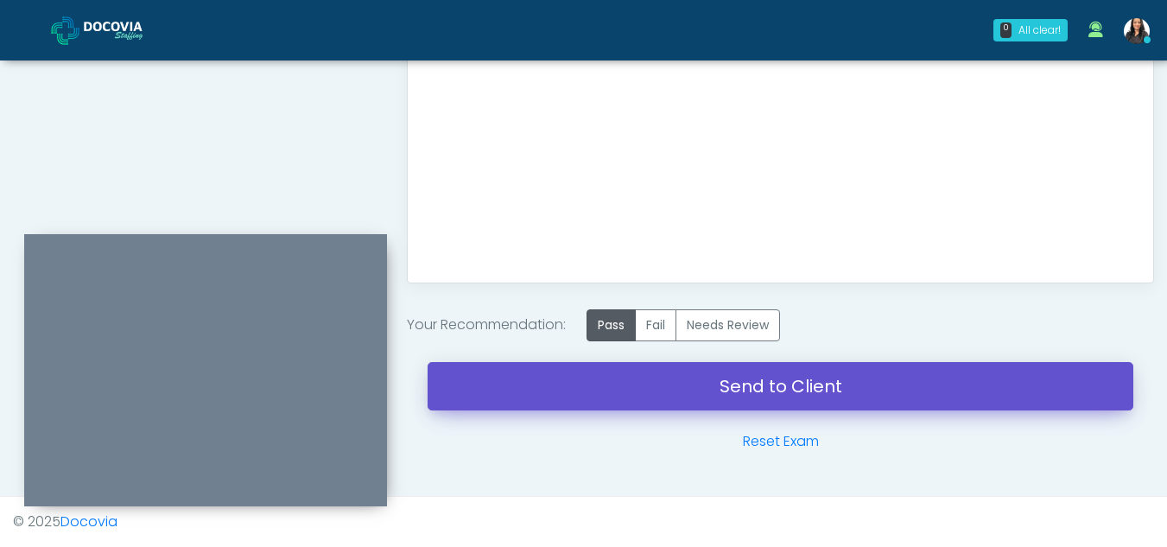
click at [766, 378] on link "Send to Client" at bounding box center [781, 386] width 706 height 48
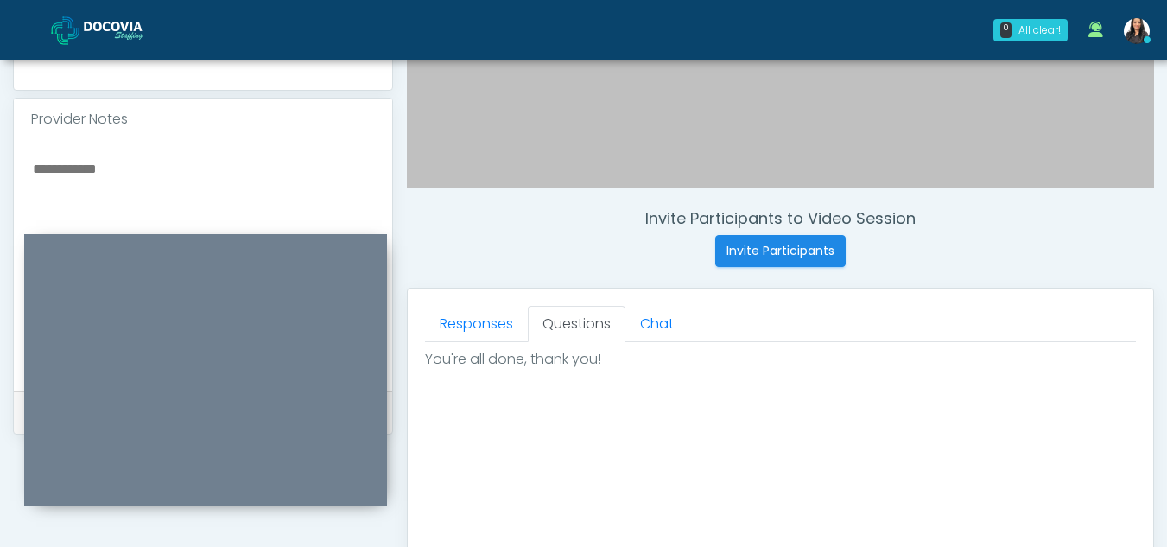
scroll to position [554, 0]
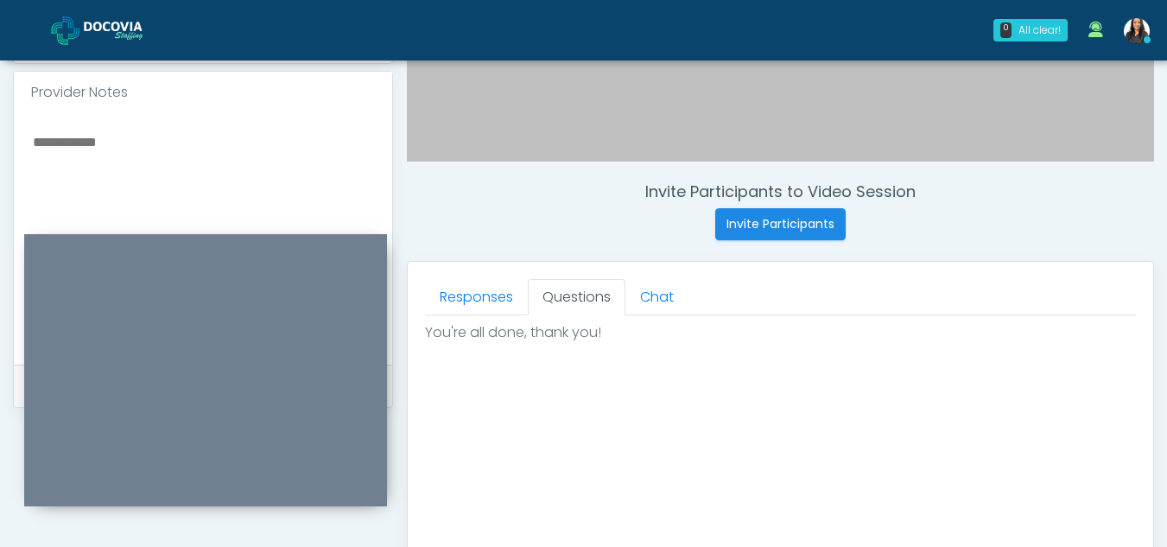
click at [83, 140] on textarea "To enrich screen reader interactions, please activate Accessibility in Grammarl…" at bounding box center [203, 235] width 344 height 211
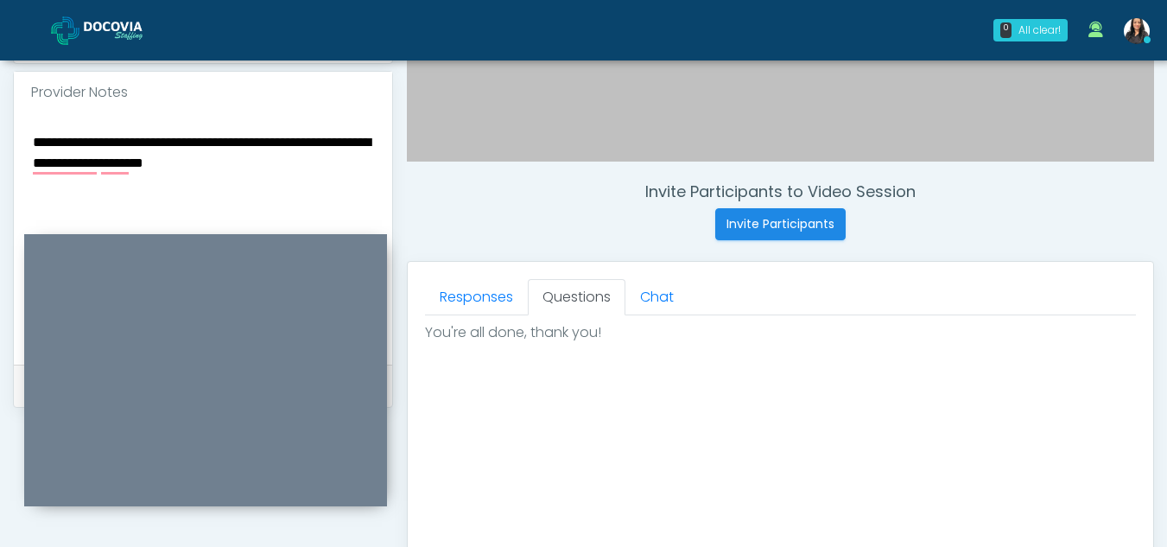
type textarea "**********"
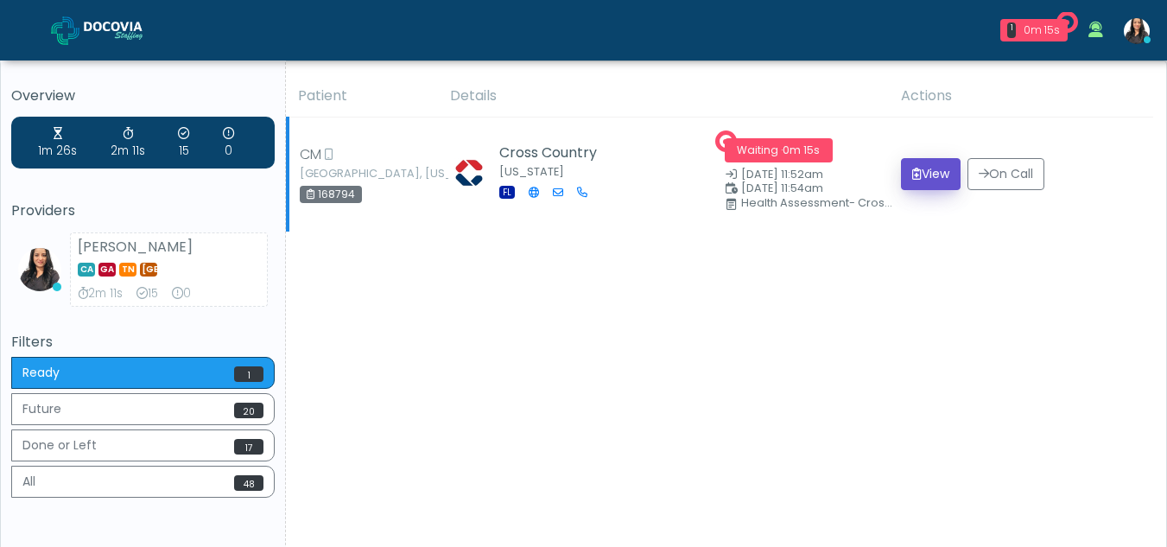
click at [925, 174] on button "View" at bounding box center [931, 174] width 60 height 32
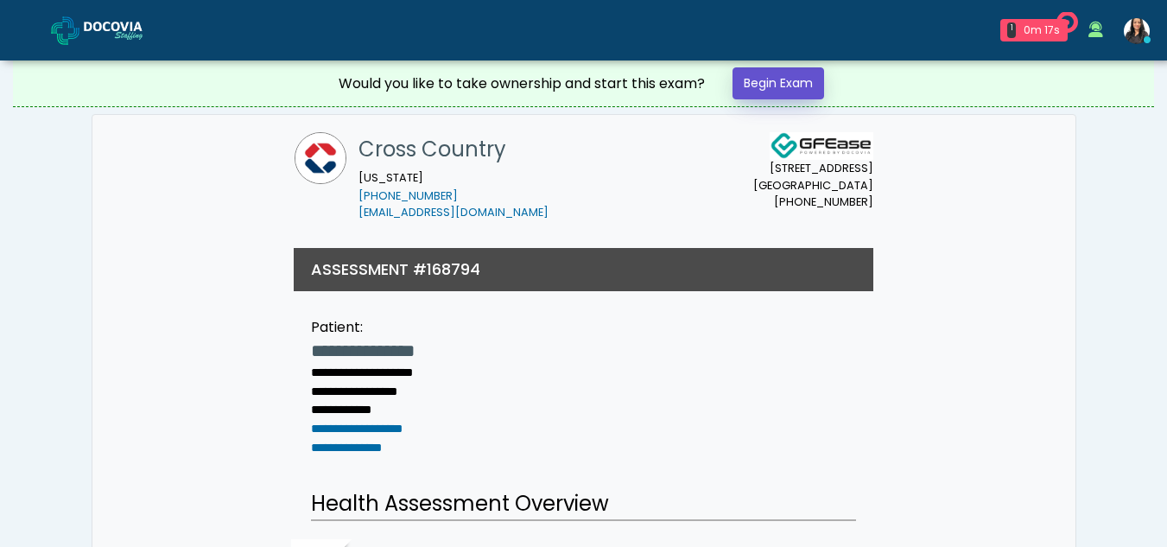
click at [773, 79] on link "Begin Exam" at bounding box center [779, 83] width 92 height 32
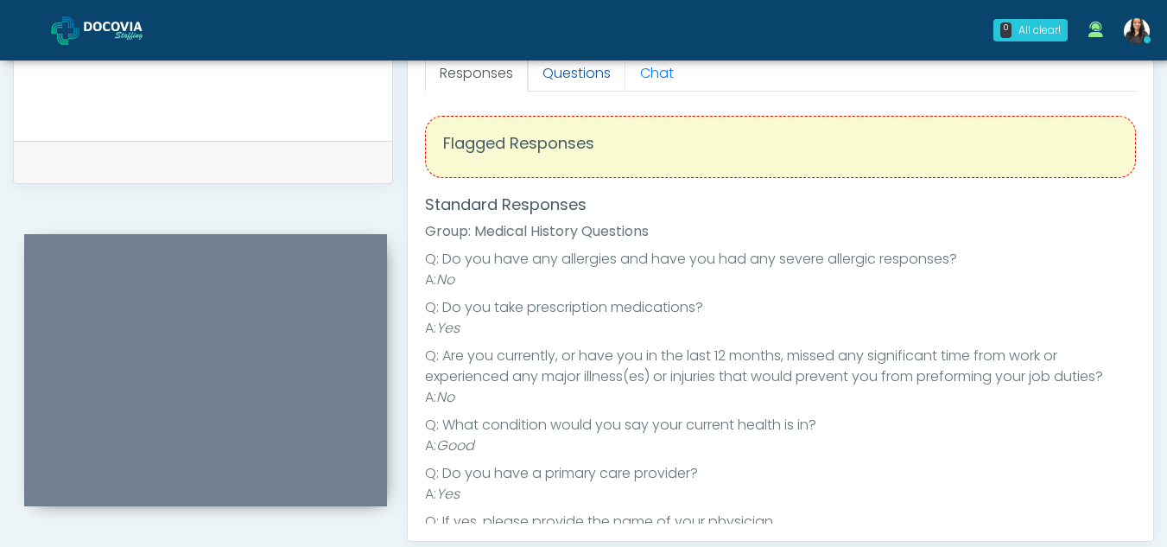
click at [581, 72] on link "Questions" at bounding box center [577, 73] width 98 height 36
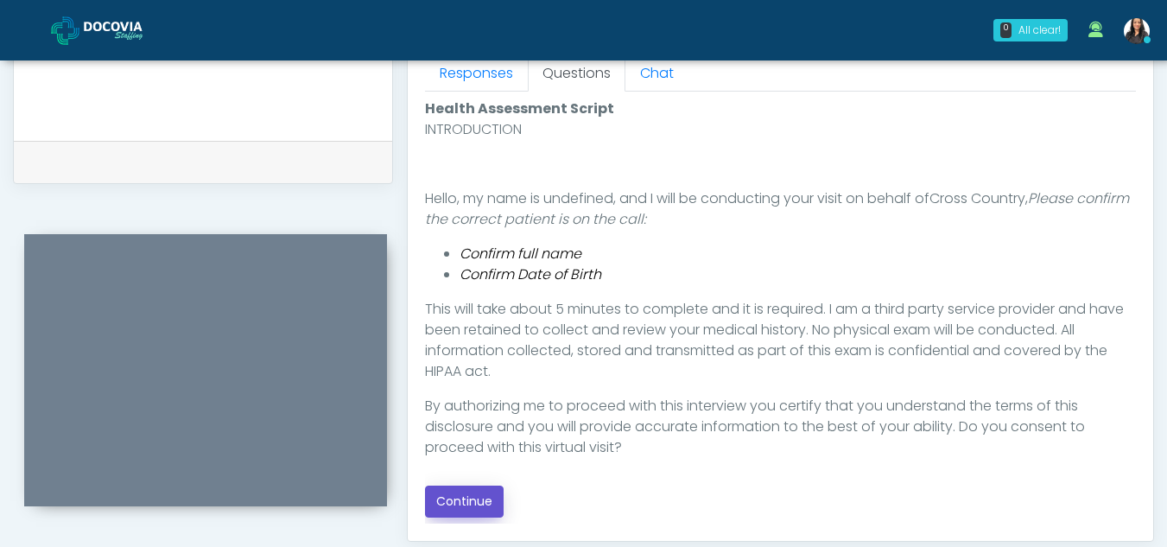
click at [468, 498] on button "Continue" at bounding box center [464, 501] width 79 height 32
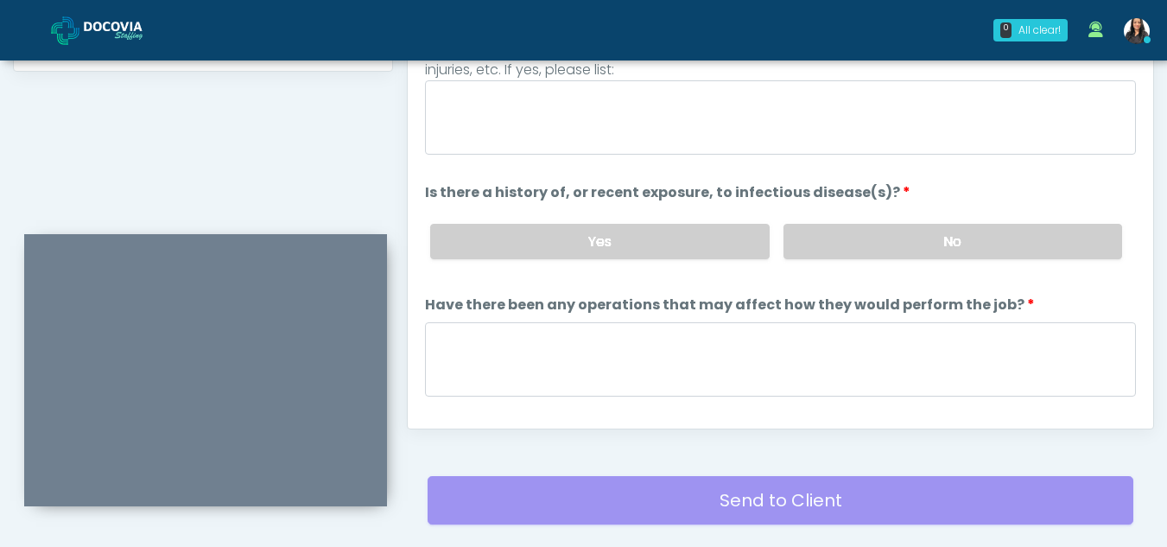
scroll to position [770, 0]
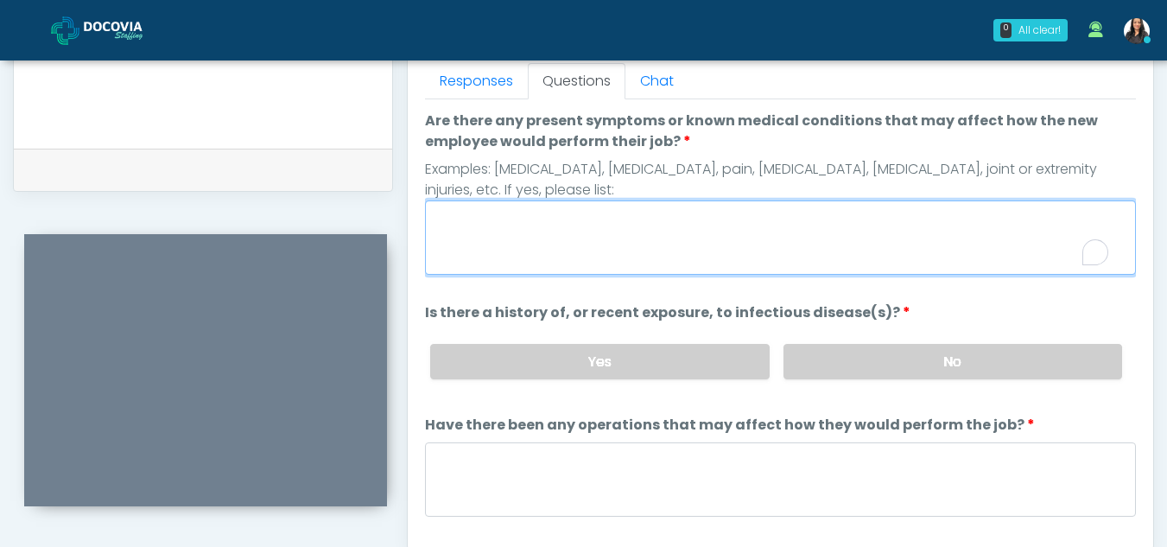
click at [593, 229] on textarea "Are there any present symptoms or known medical conditions that may affect how …" at bounding box center [780, 237] width 711 height 74
type textarea "**"
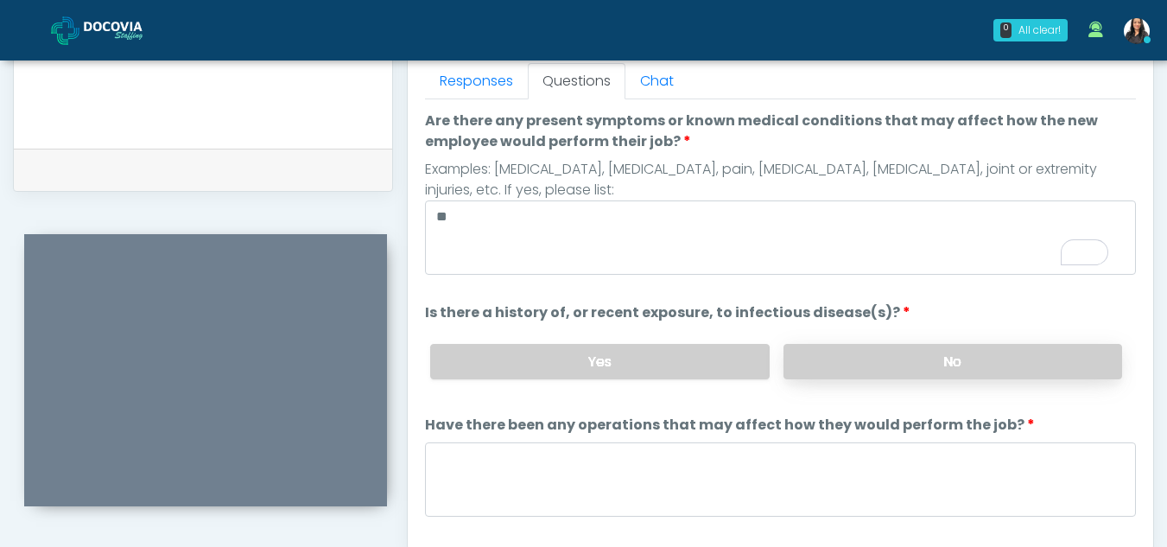
click at [893, 354] on label "No" at bounding box center [953, 361] width 339 height 35
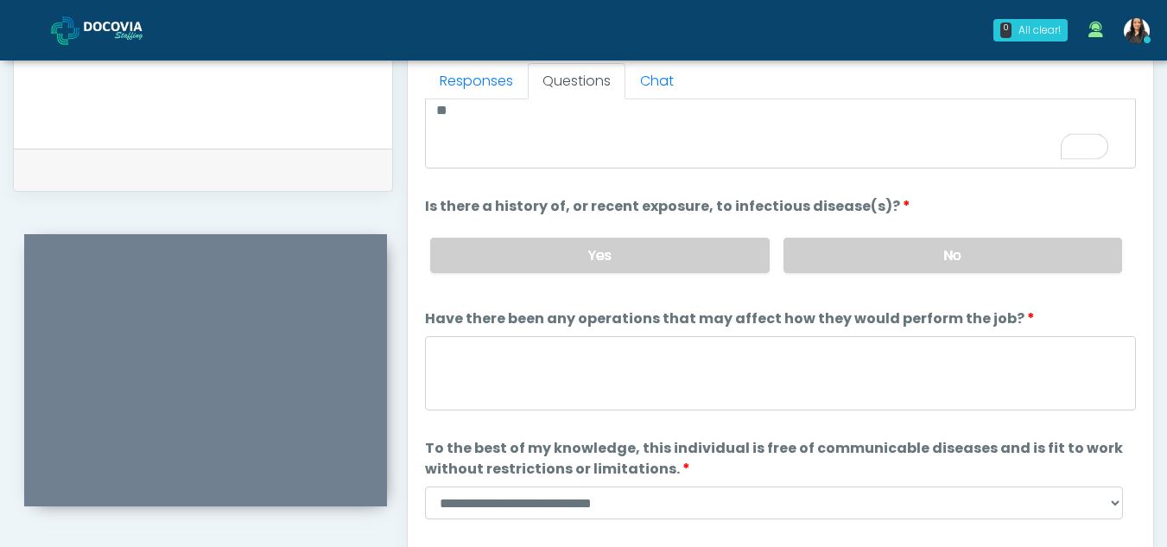
scroll to position [148, 0]
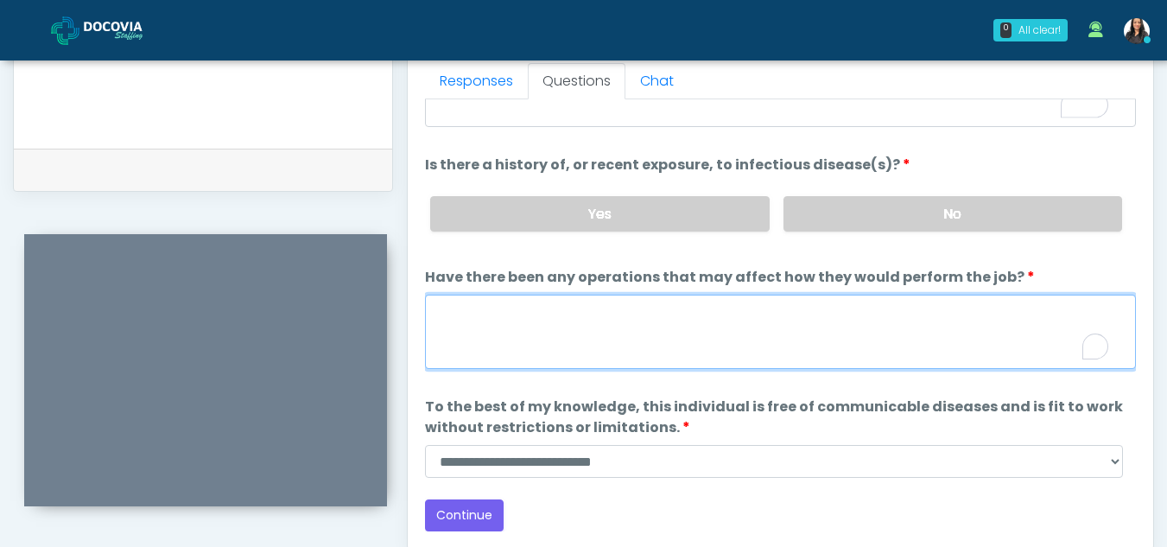
click at [643, 327] on textarea "Have there been any operations that may affect how they would perform the job?" at bounding box center [780, 332] width 711 height 74
type textarea "**"
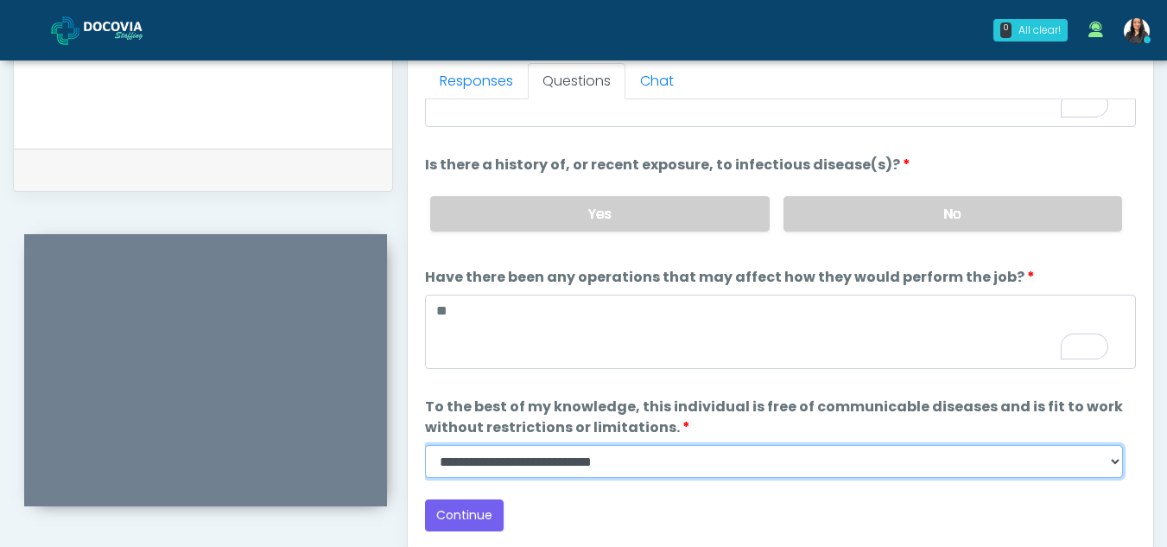
click at [1120, 466] on select "**********" at bounding box center [774, 461] width 698 height 33
select select "******"
click at [425, 445] on select "**********" at bounding box center [774, 461] width 698 height 33
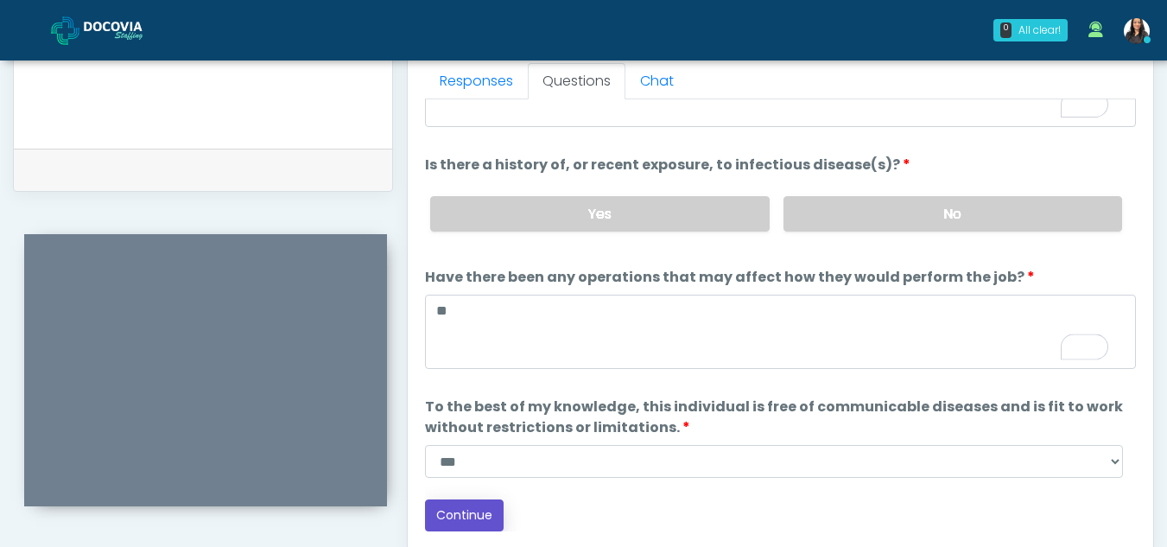
click at [460, 508] on button "Continue" at bounding box center [464, 515] width 79 height 32
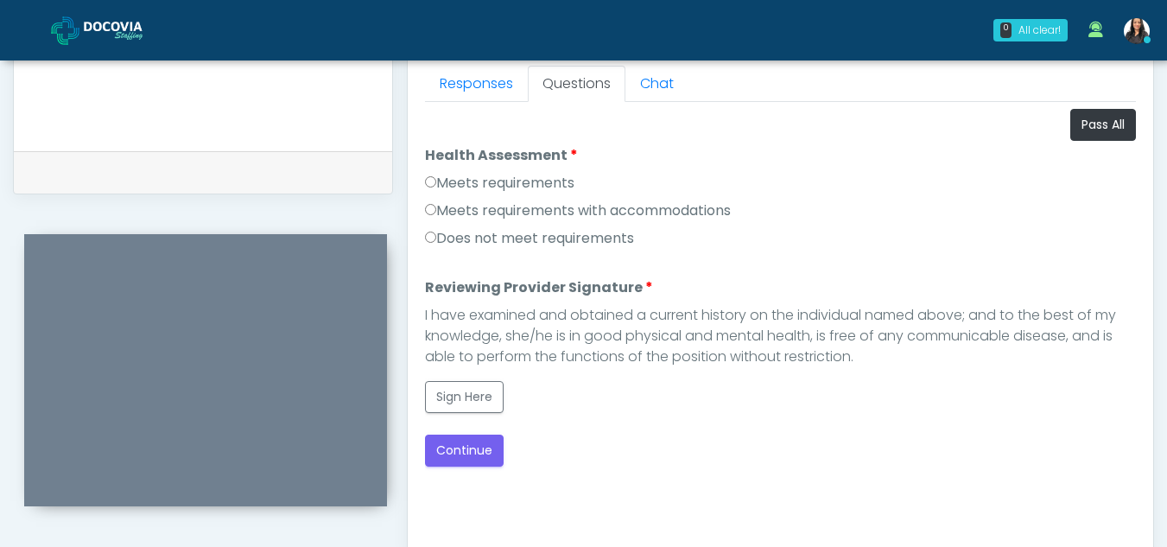
scroll to position [765, 0]
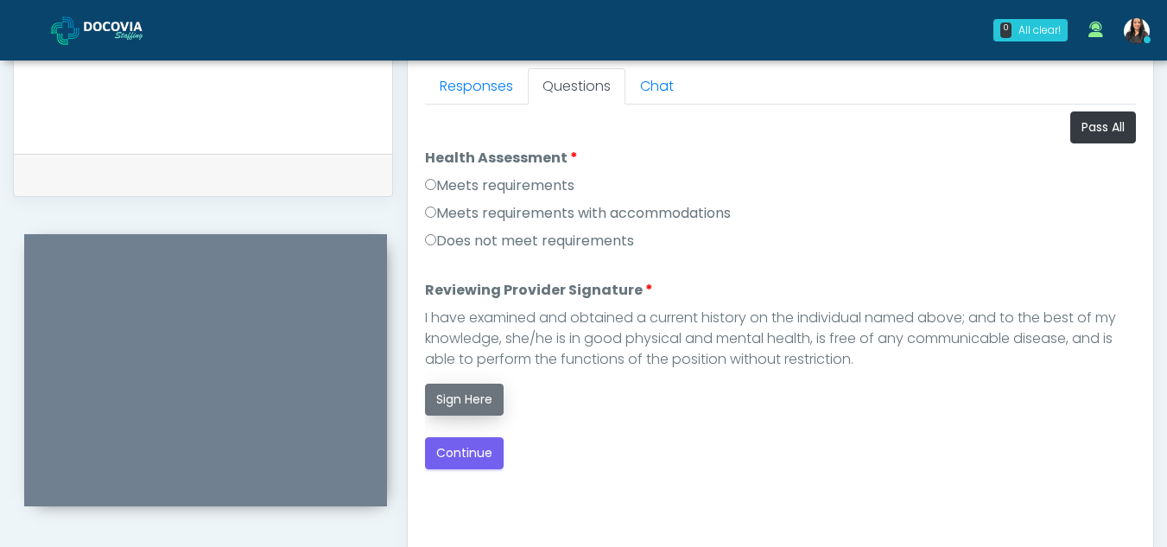
click at [472, 402] on button "Sign Here" at bounding box center [464, 400] width 79 height 32
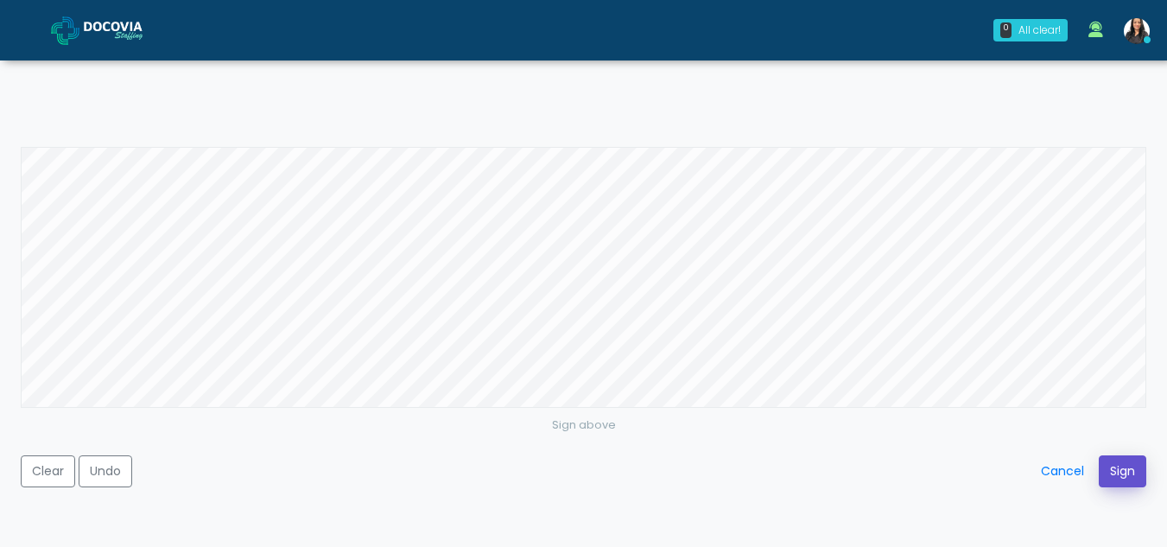
click at [1133, 472] on button "Sign" at bounding box center [1123, 471] width 48 height 32
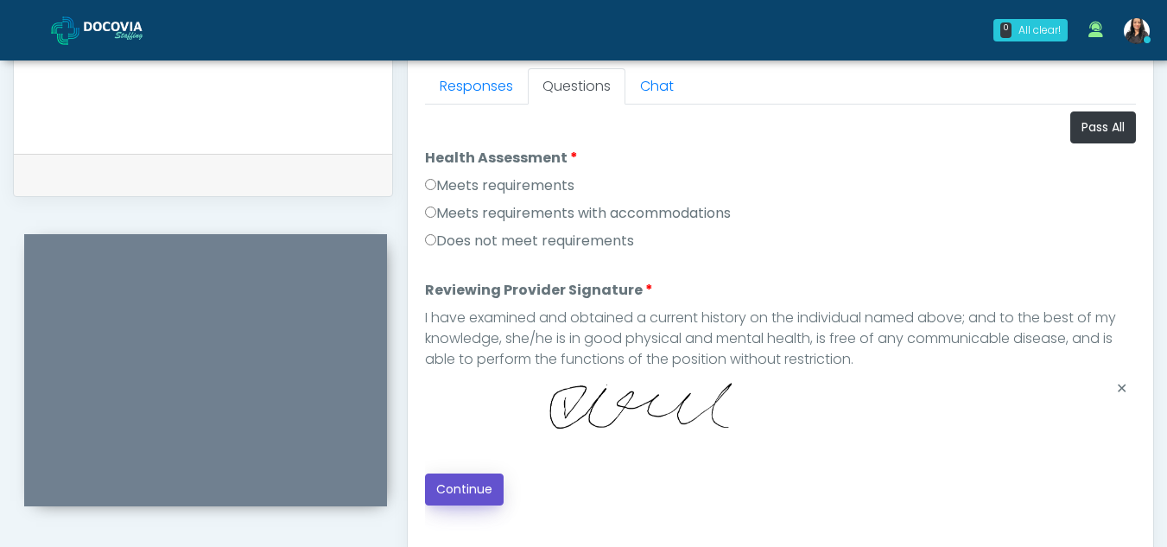
click at [447, 484] on button "Continue" at bounding box center [464, 489] width 79 height 32
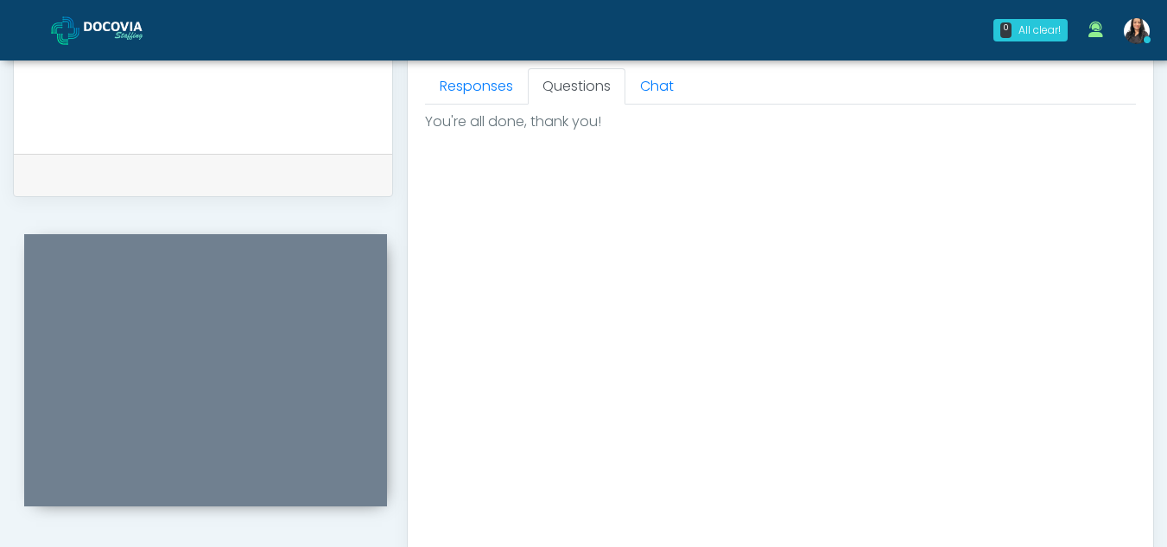
scroll to position [1036, 0]
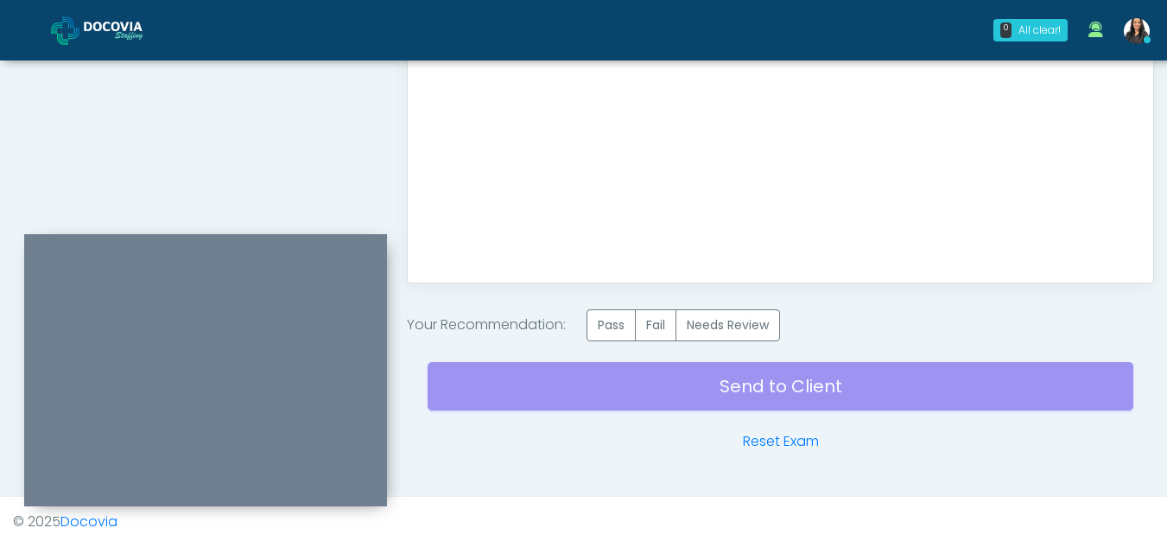
click at [624, 332] on label "Pass" at bounding box center [611, 325] width 49 height 32
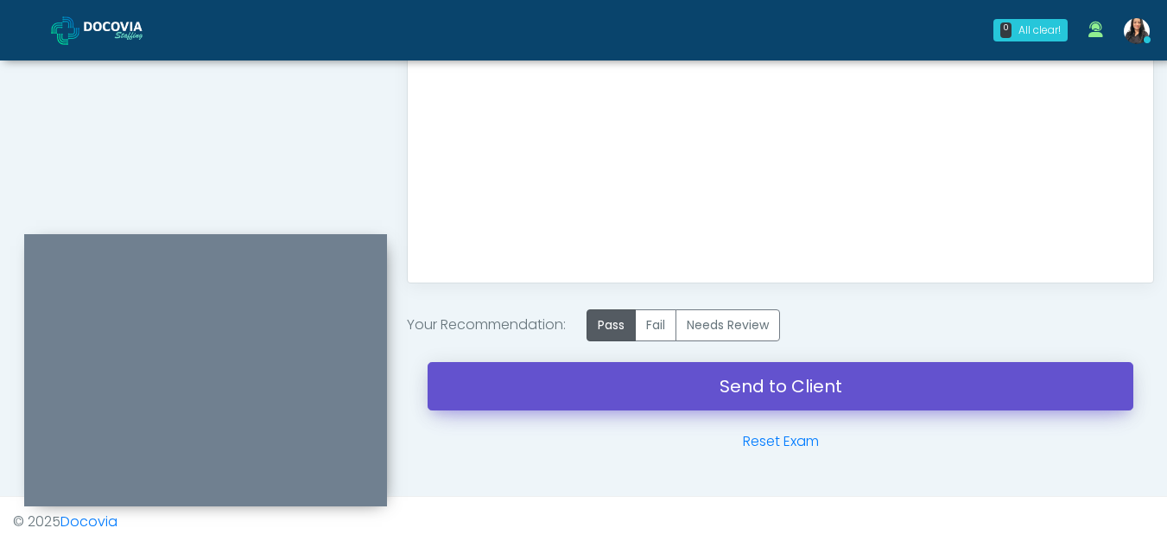
click at [739, 375] on link "Send to Client" at bounding box center [781, 386] width 706 height 48
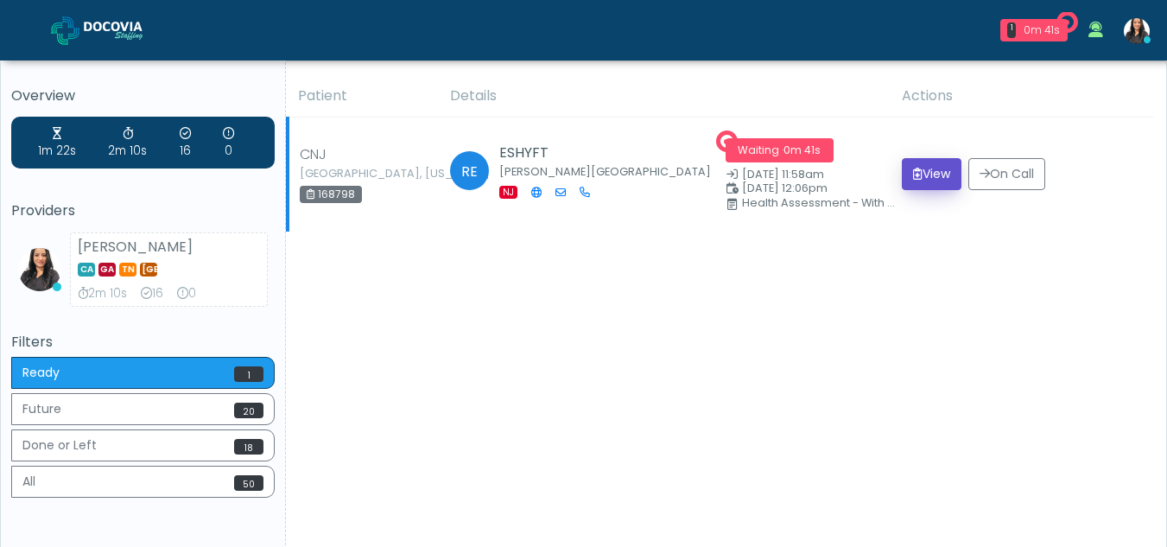
click at [928, 169] on button "View" at bounding box center [932, 174] width 60 height 32
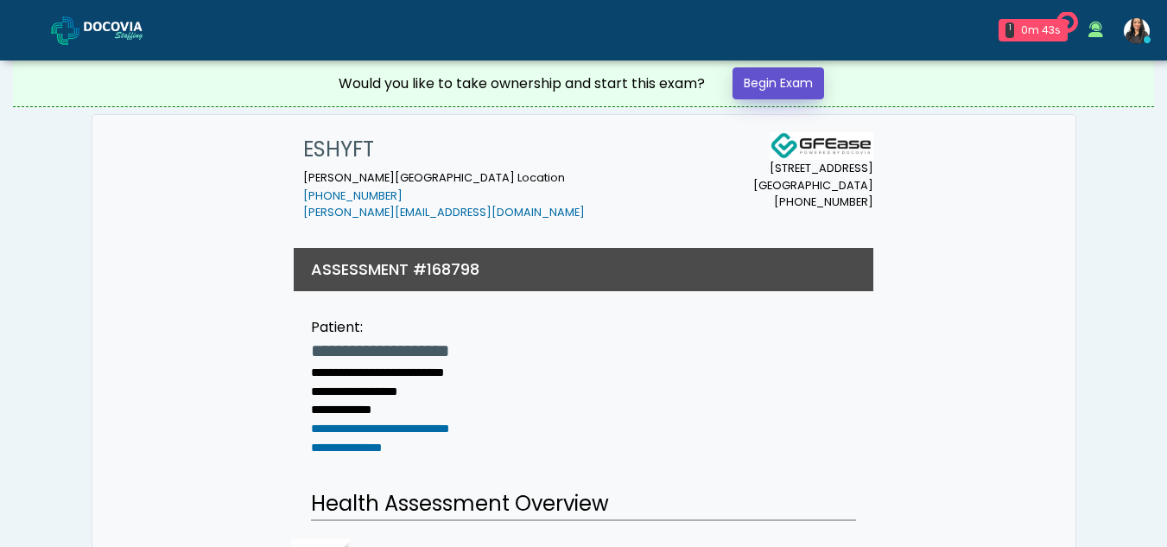
click at [772, 76] on link "Begin Exam" at bounding box center [779, 83] width 92 height 32
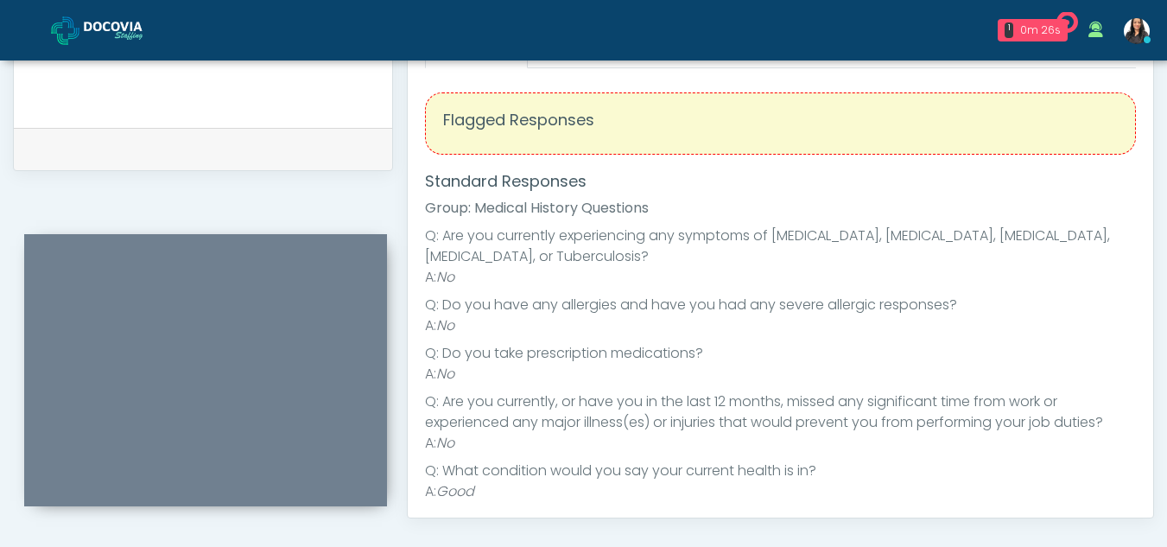
scroll to position [21, 0]
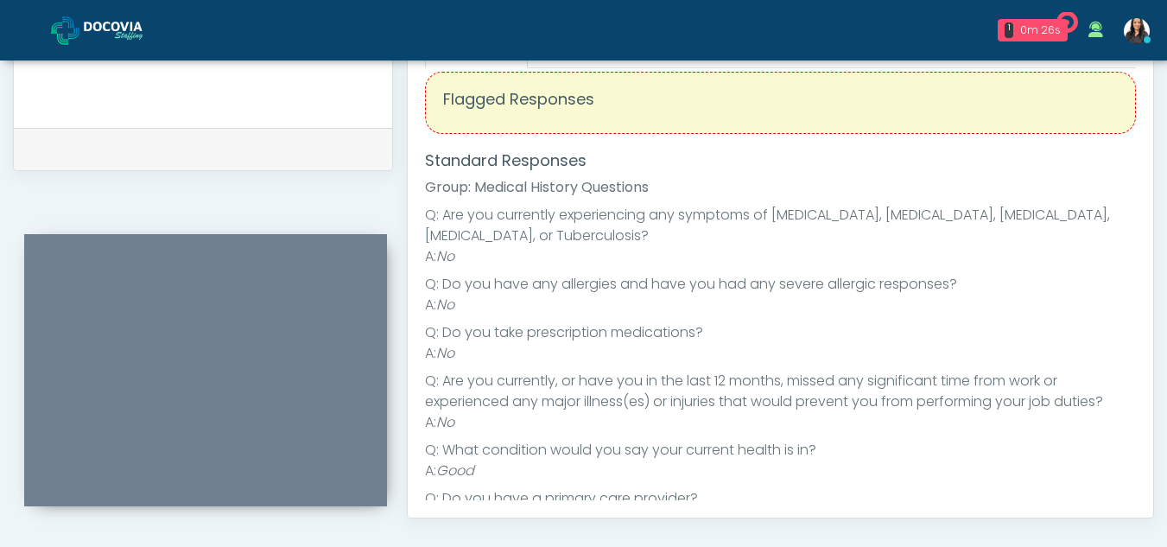
click at [1139, 280] on div "Responses Questions Chat Health Assessment Script INTRODUCTION Hello, my name i…" at bounding box center [781, 266] width 746 height 503
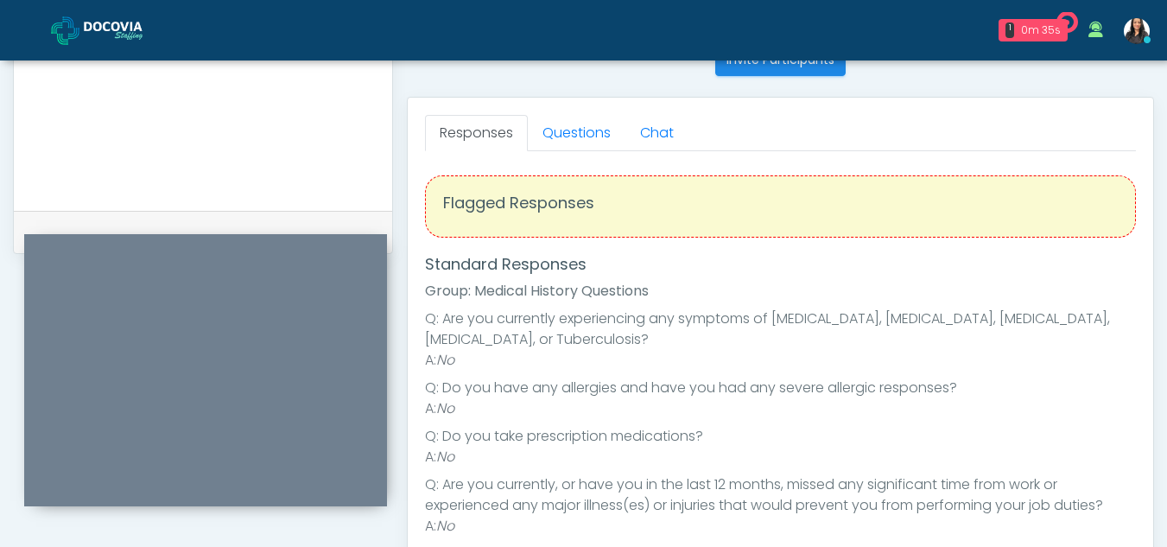
scroll to position [674, 0]
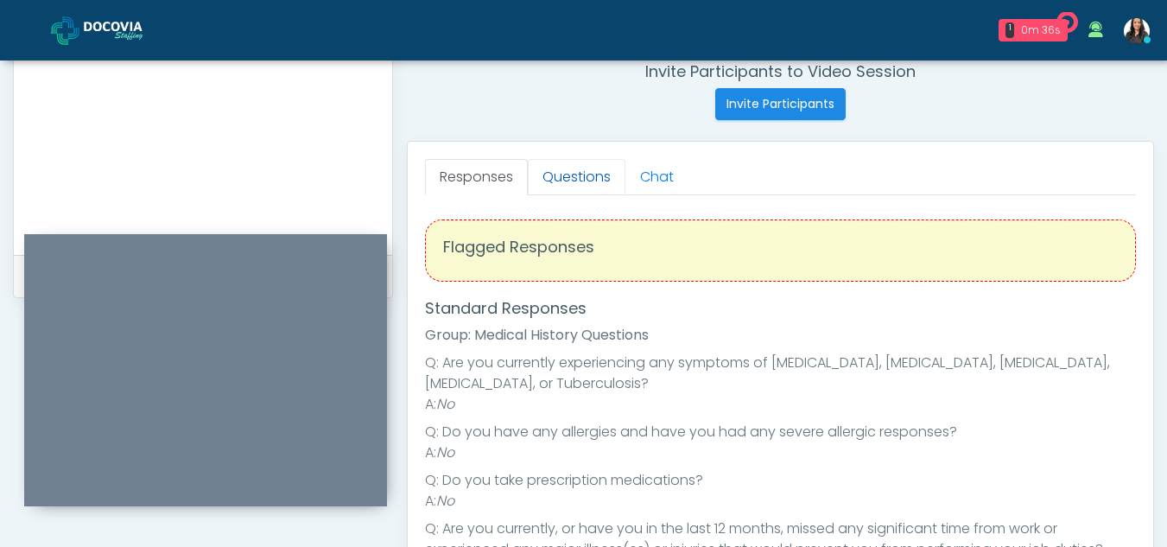
click at [592, 171] on link "Questions" at bounding box center [577, 177] width 98 height 36
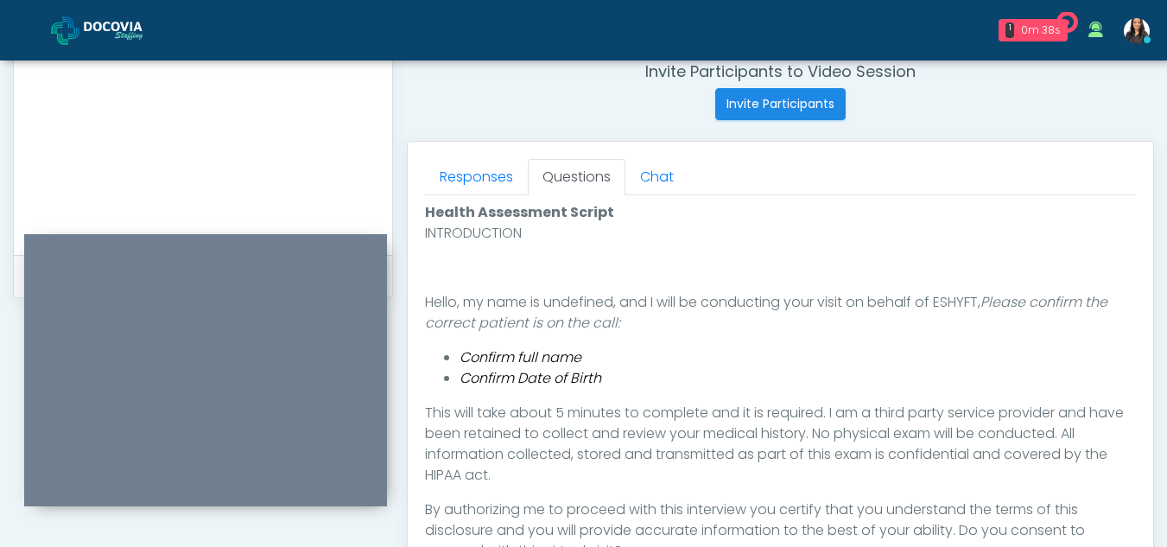
scroll to position [845, 0]
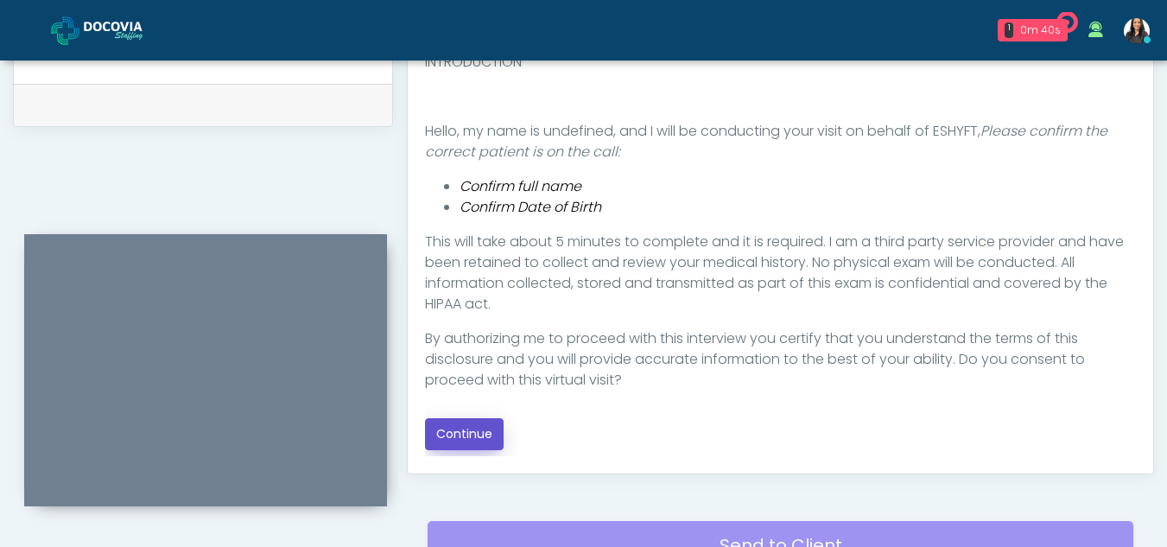
click at [477, 430] on button "Continue" at bounding box center [464, 434] width 79 height 32
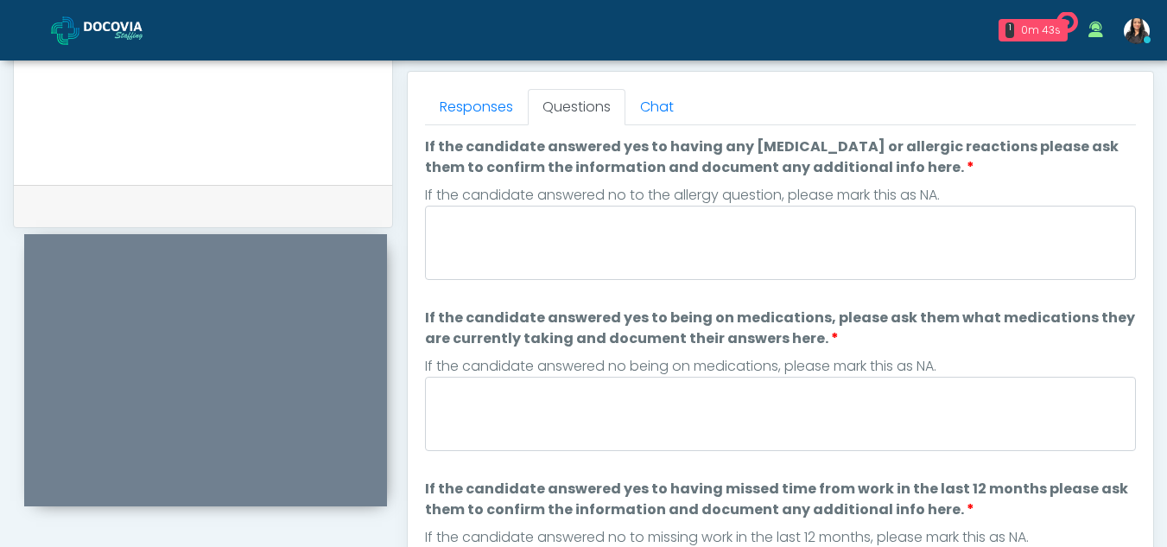
scroll to position [708, 0]
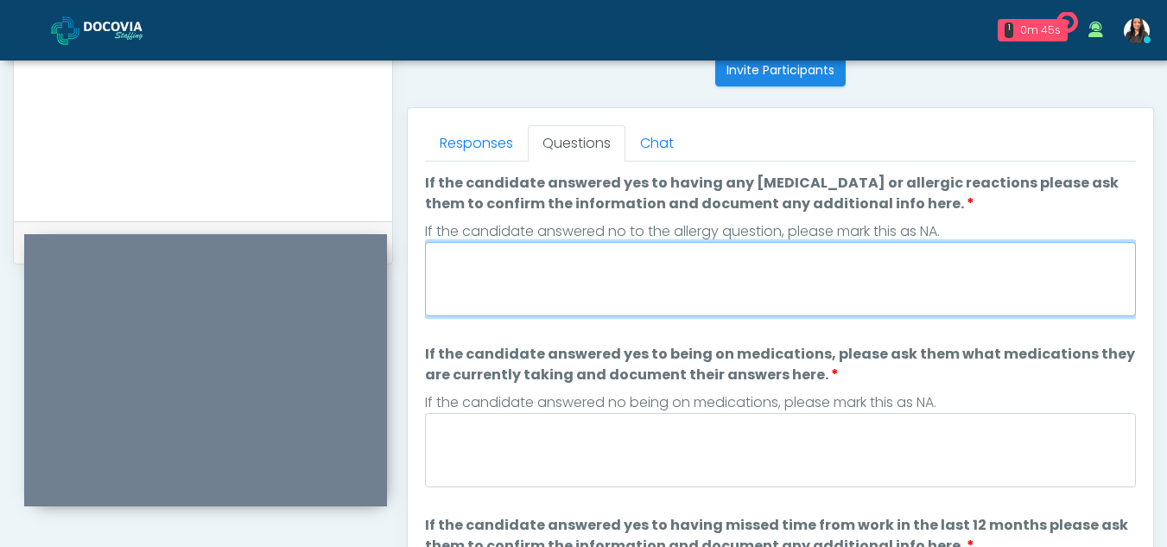
click at [585, 270] on textarea "If the candidate answered yes to having any allergies or allergic reactions ple…" at bounding box center [780, 279] width 711 height 74
type textarea "**"
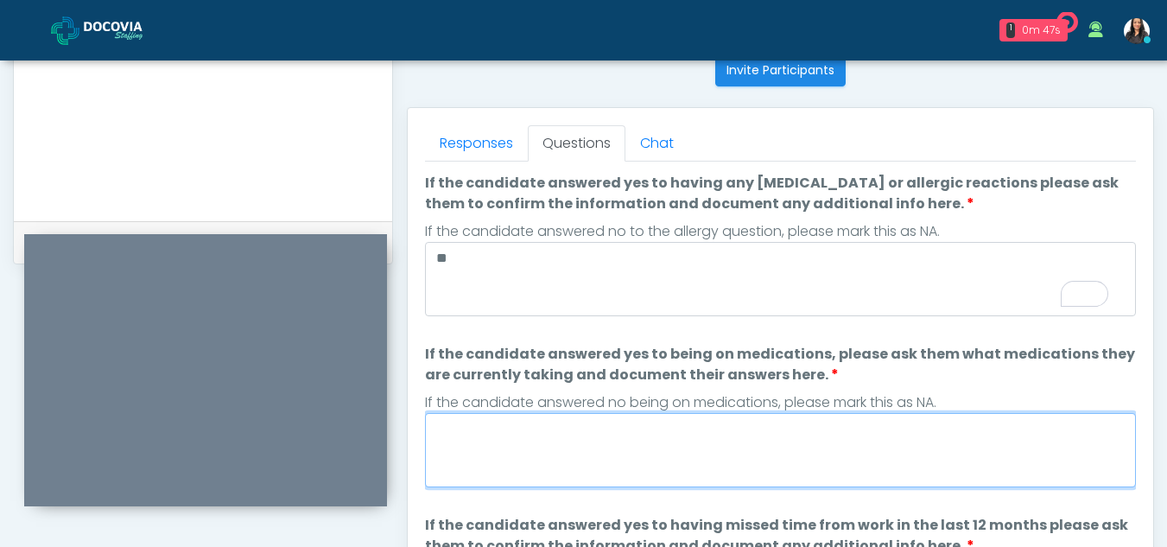
click at [580, 440] on textarea "If the candidate answered yes to being on medications, please ask them what med…" at bounding box center [780, 450] width 711 height 74
type textarea "**"
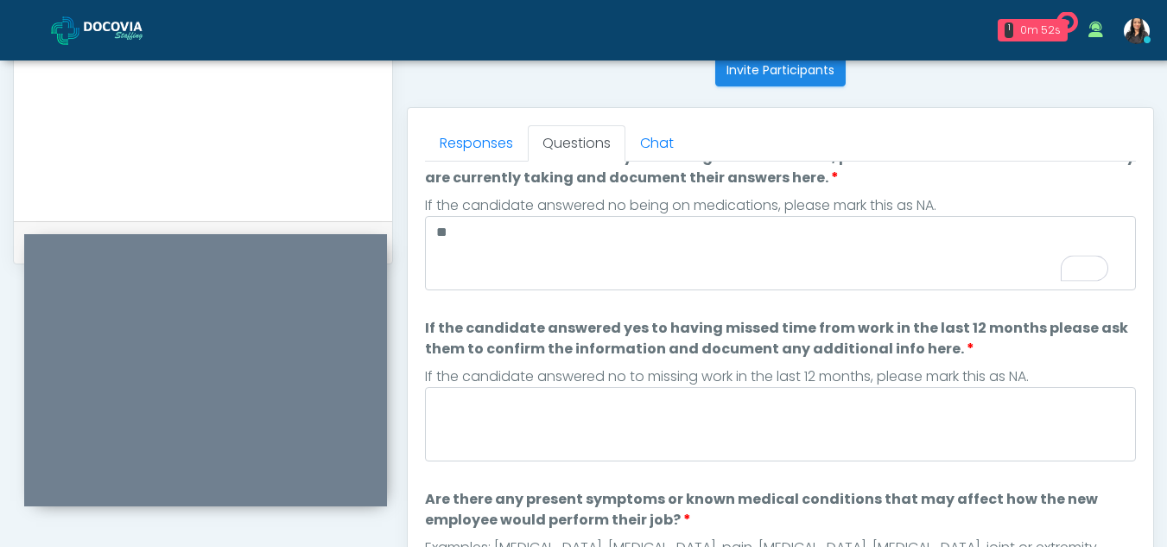
scroll to position [0, 0]
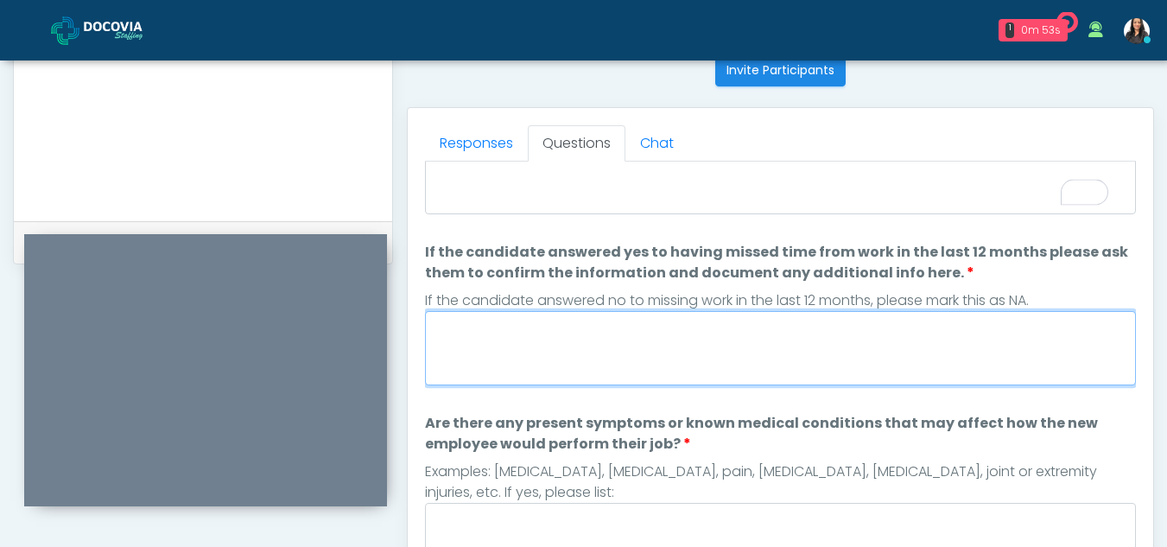
click at [574, 355] on textarea "If the candidate answered yes to having missed time from work in the last 12 mo…" at bounding box center [780, 348] width 711 height 74
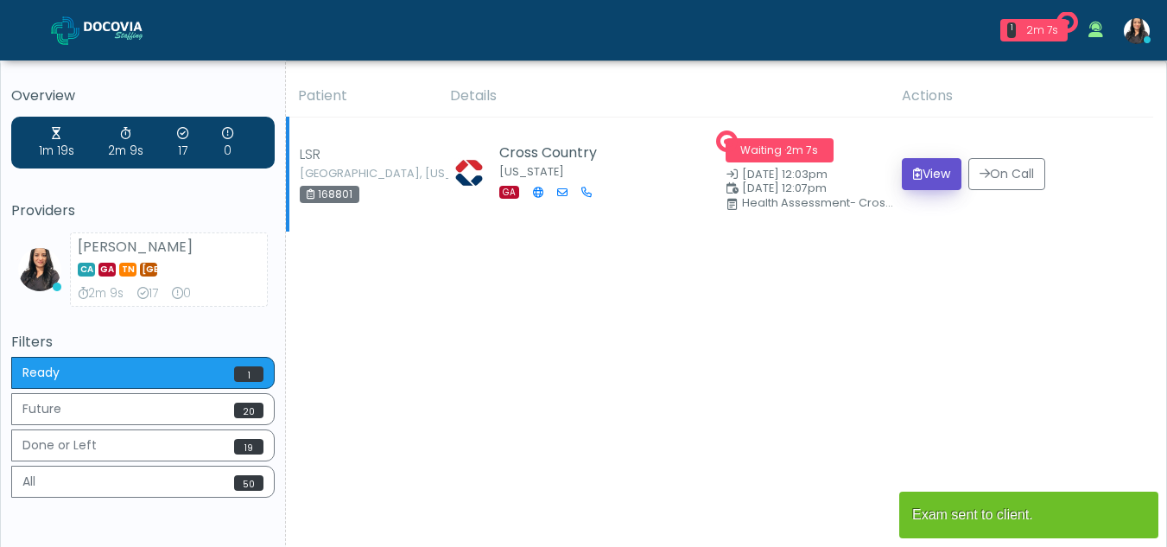
click at [927, 167] on button "View" at bounding box center [932, 174] width 60 height 32
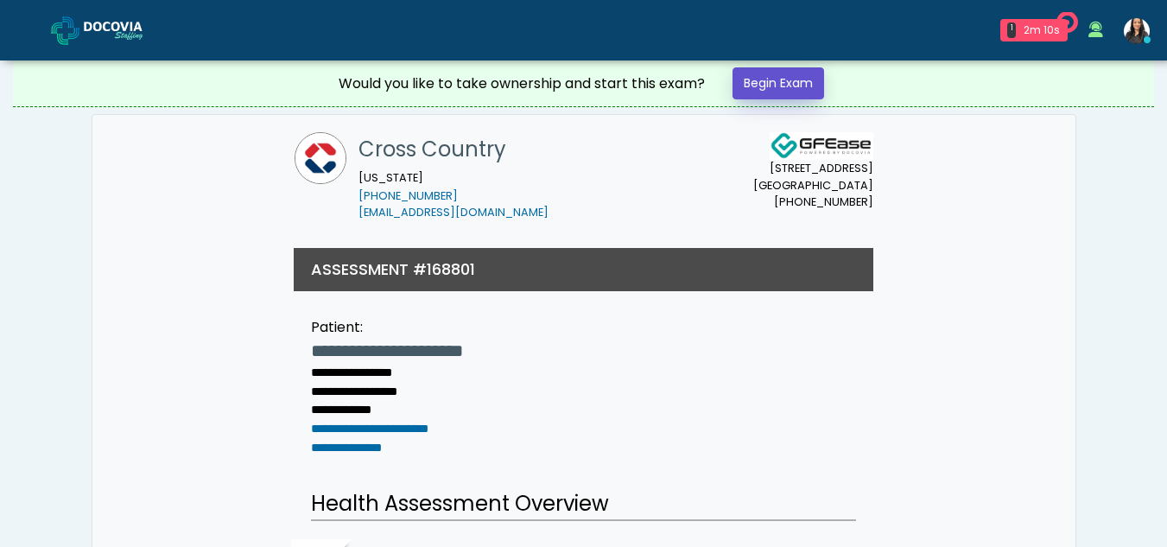
click at [789, 82] on link "Begin Exam" at bounding box center [779, 83] width 92 height 32
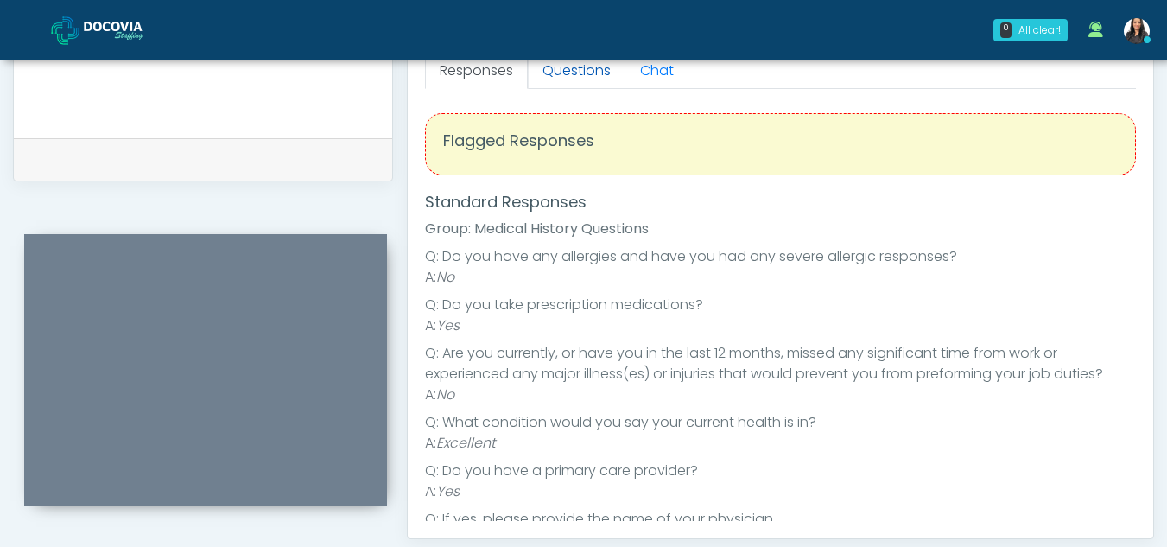
click at [598, 67] on link "Questions" at bounding box center [577, 71] width 98 height 36
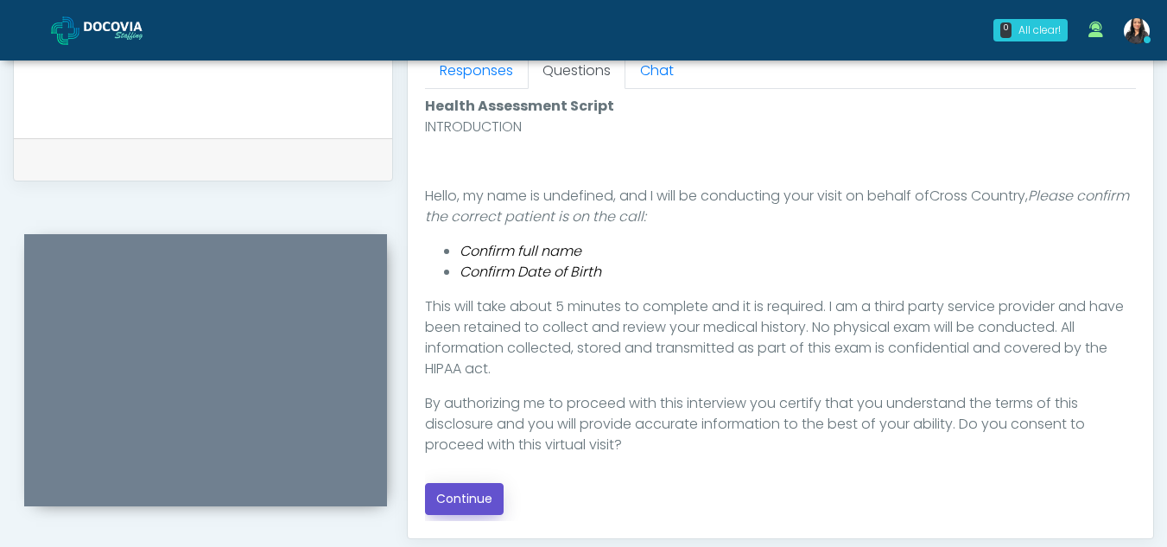
click at [440, 499] on button "Continue" at bounding box center [464, 499] width 79 height 32
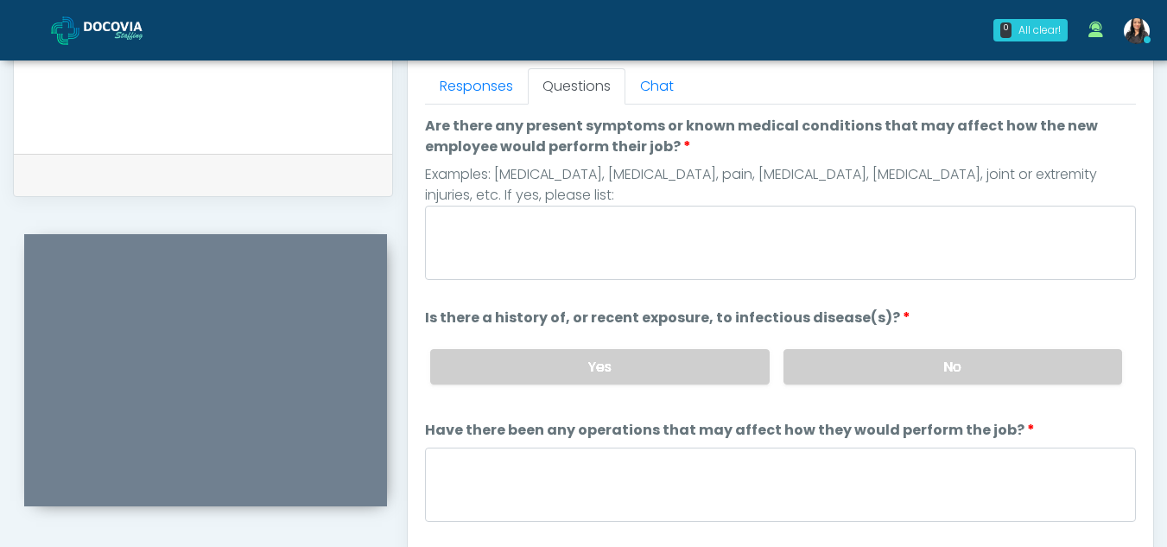
scroll to position [754, 0]
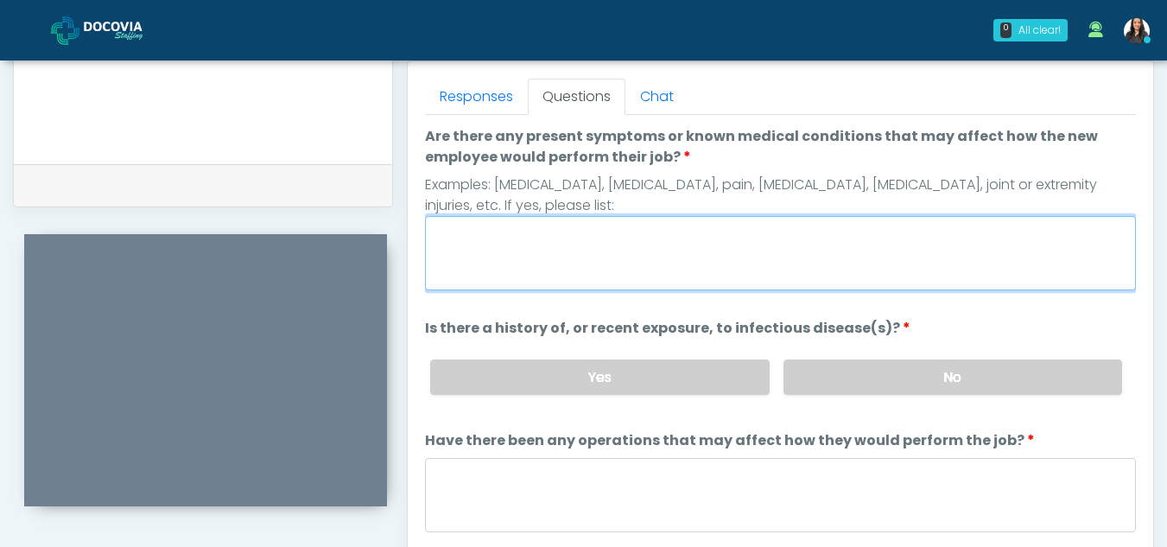
click at [565, 264] on textarea "Are there any present symptoms or known medical conditions that may affect how …" at bounding box center [780, 253] width 711 height 74
type textarea "**"
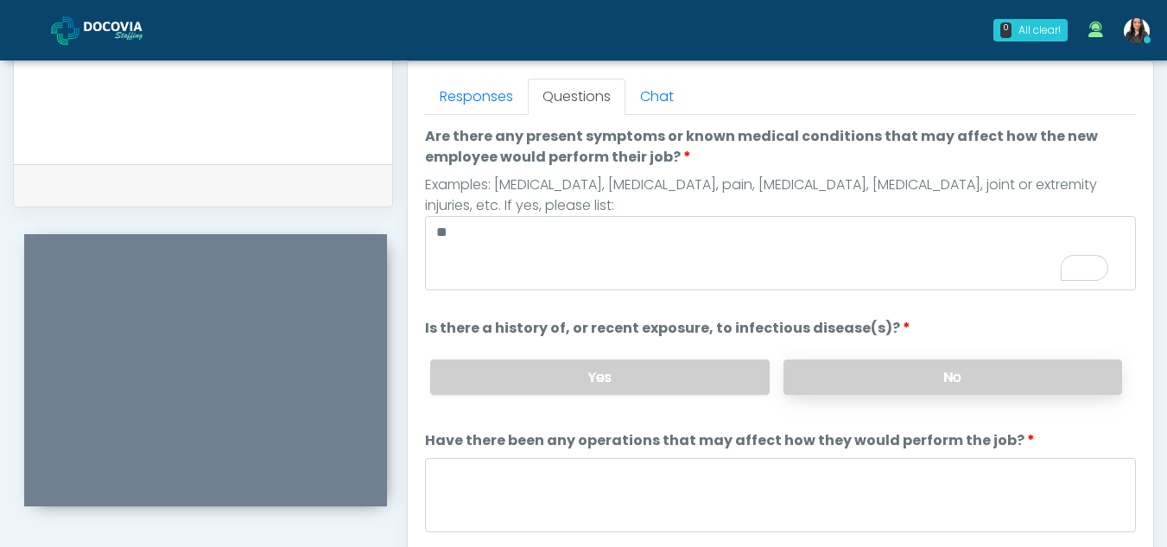
click at [928, 384] on label "No" at bounding box center [953, 376] width 339 height 35
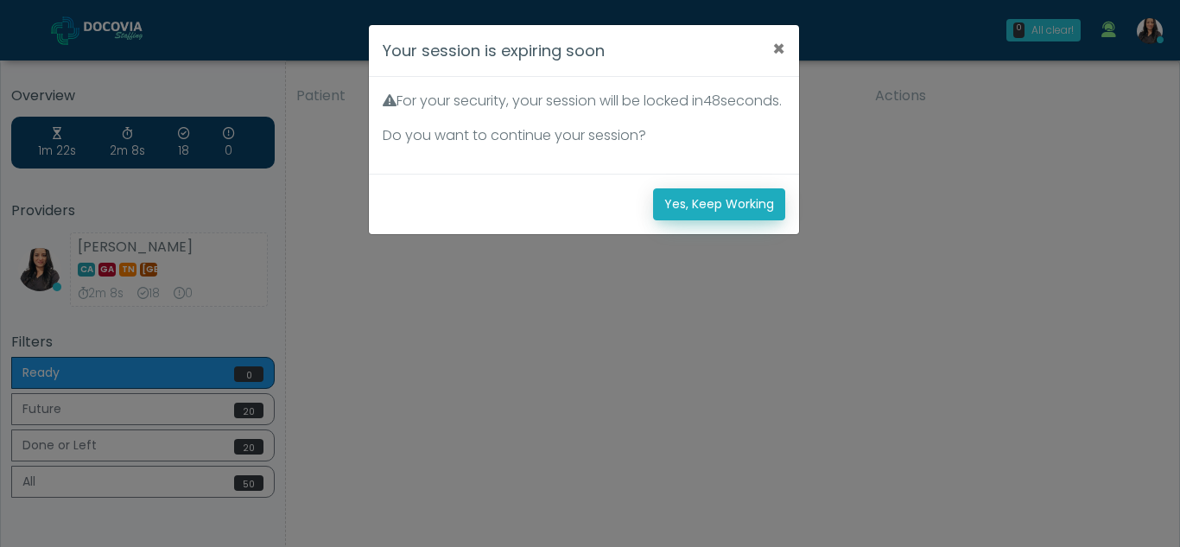
click at [694, 220] on button "Yes, Keep Working" at bounding box center [719, 204] width 132 height 32
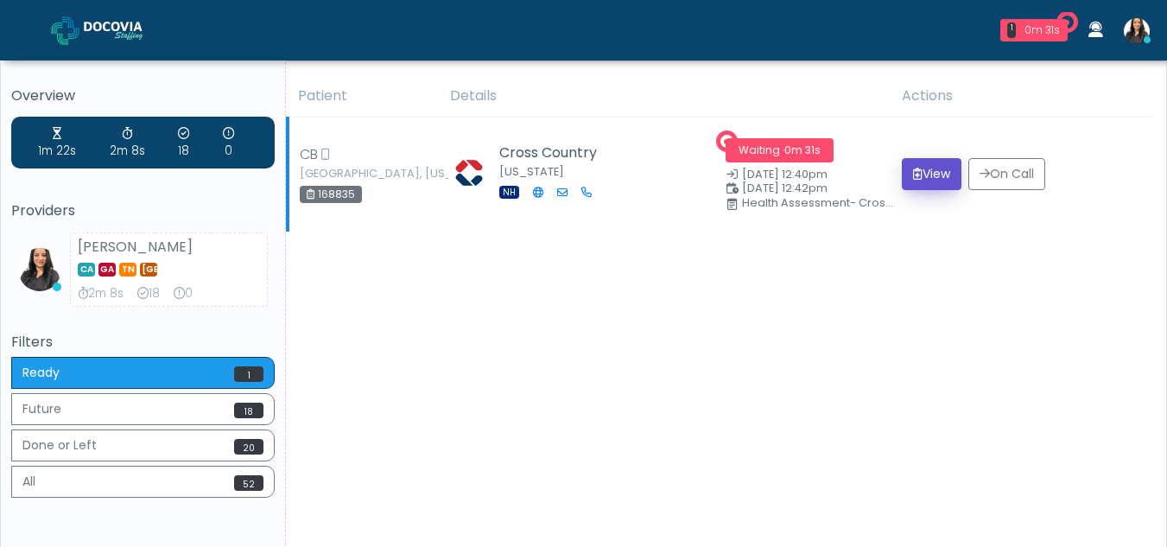
click at [932, 170] on button "View" at bounding box center [932, 174] width 60 height 32
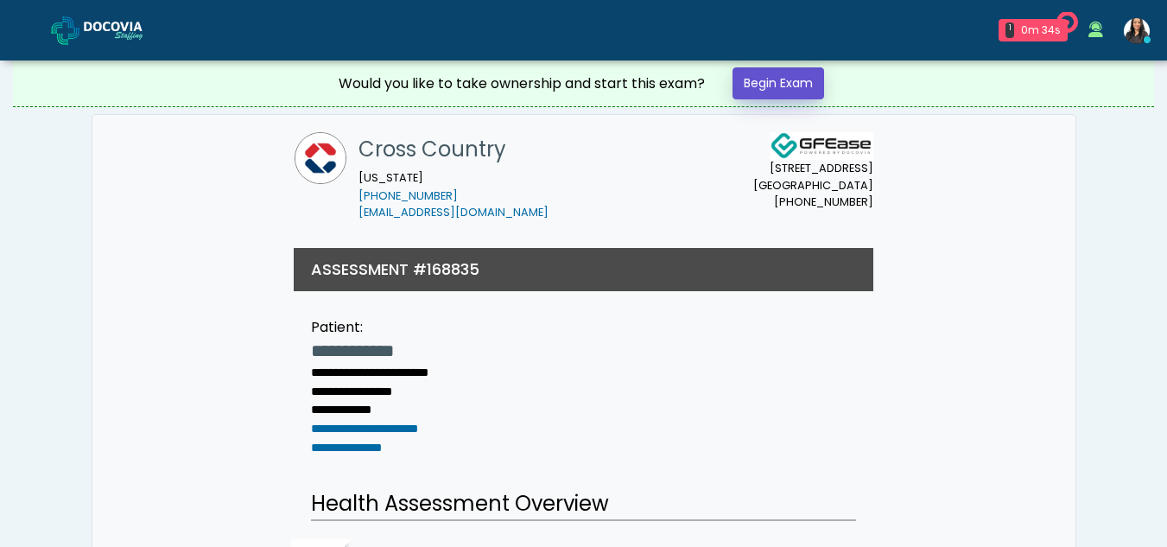
click at [759, 85] on link "Begin Exam" at bounding box center [779, 83] width 92 height 32
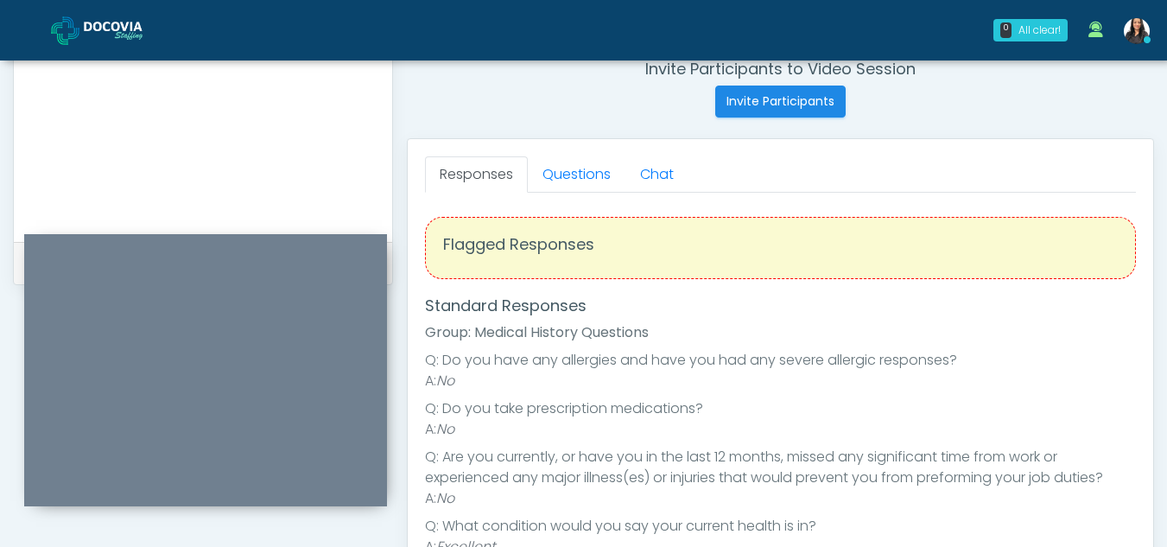
scroll to position [674, 0]
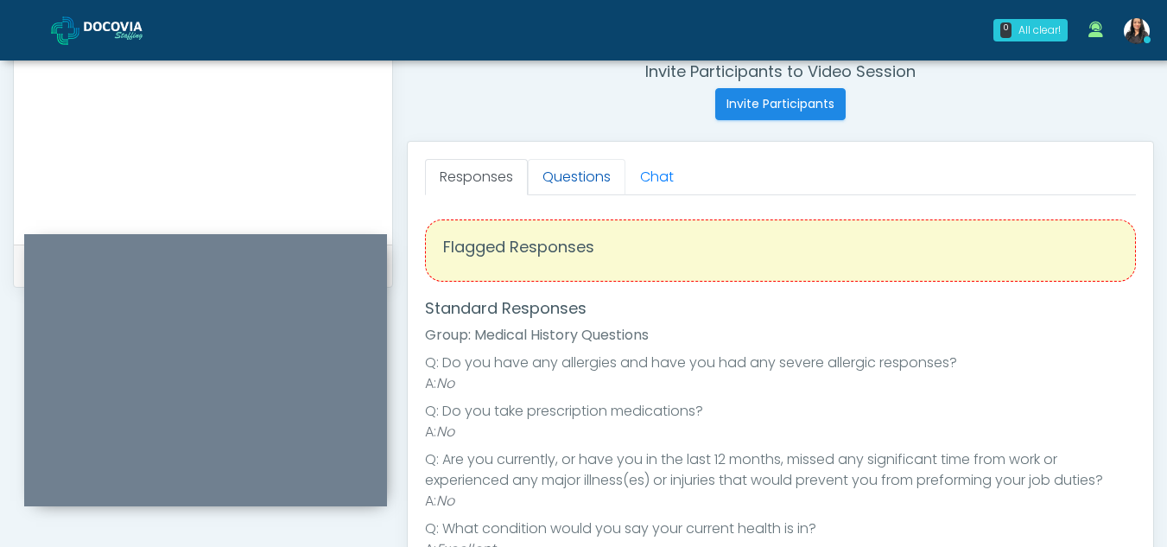
click at [582, 186] on link "Questions" at bounding box center [577, 177] width 98 height 36
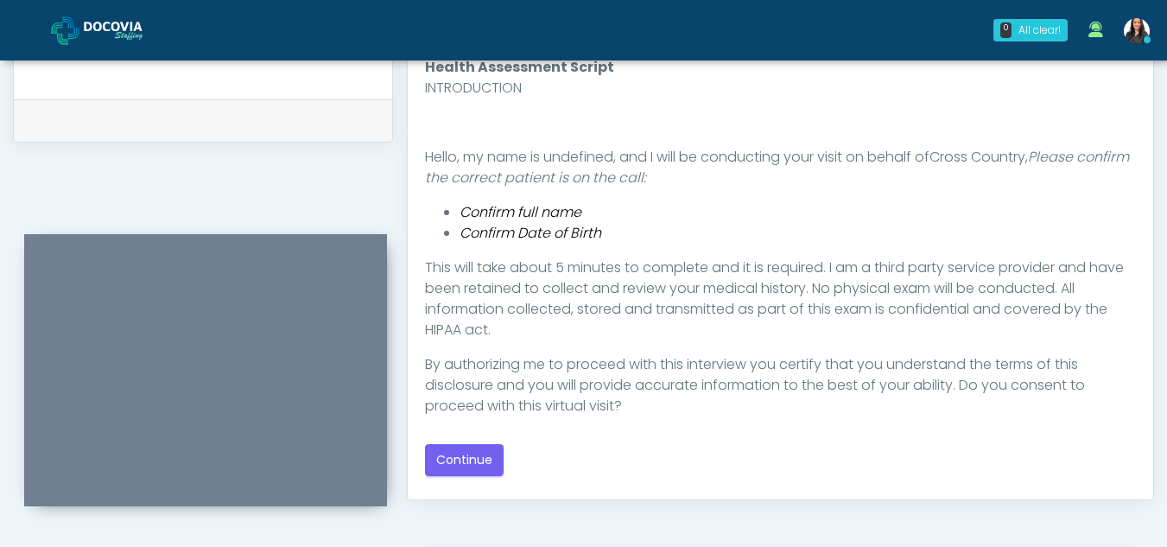
scroll to position [840, 0]
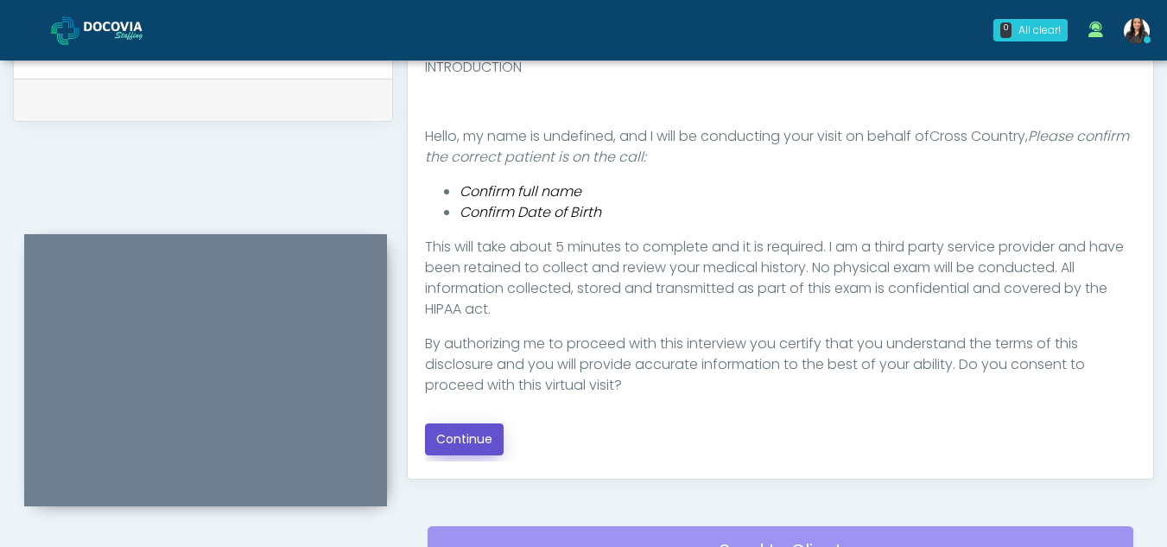
click at [476, 430] on button "Continue" at bounding box center [464, 439] width 79 height 32
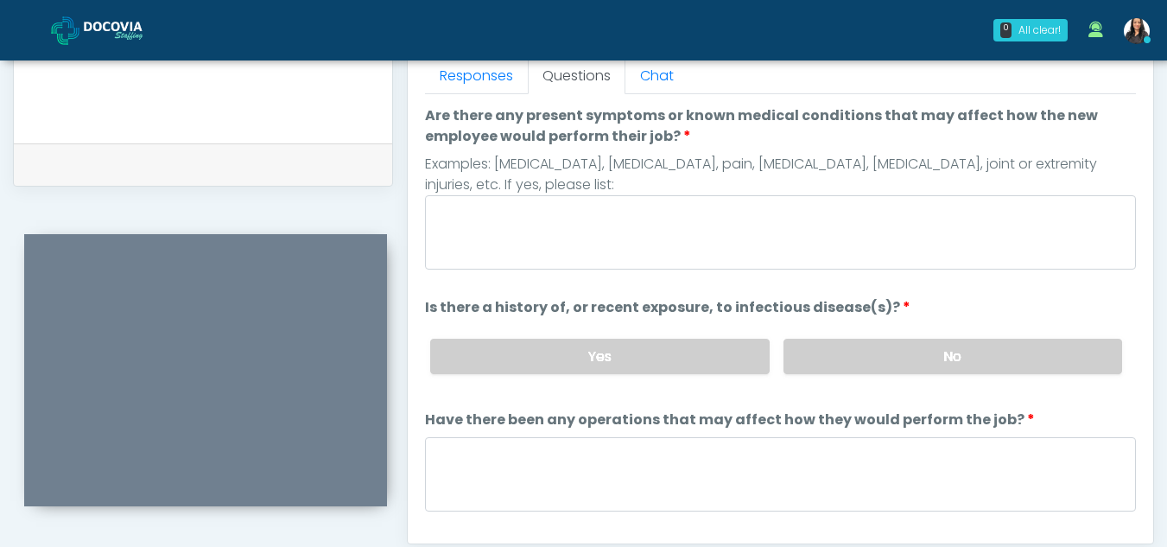
scroll to position [741, 0]
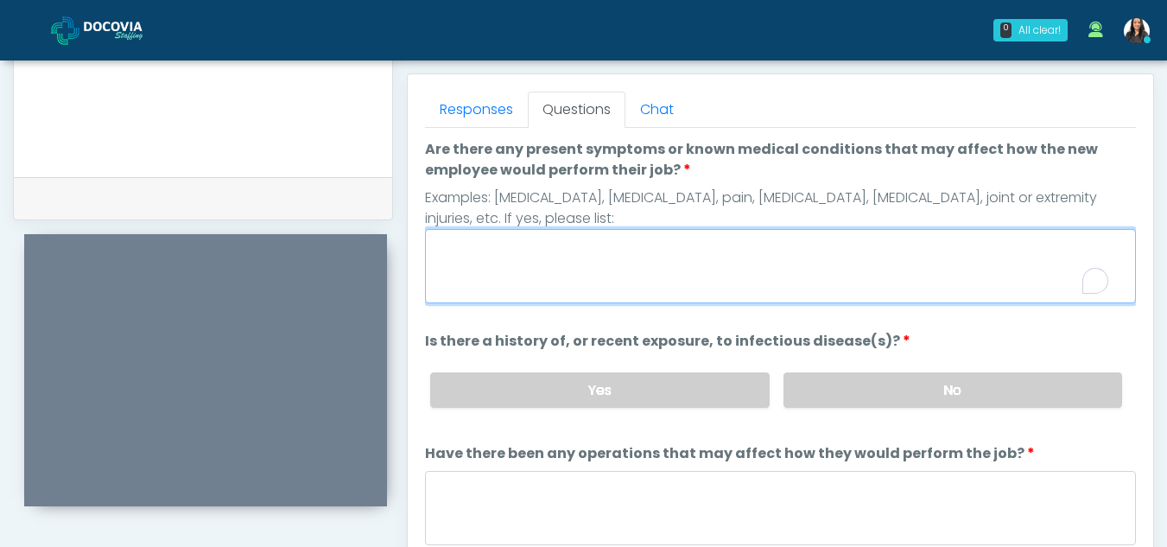
click at [516, 270] on textarea "Are there any present symptoms or known medical conditions that may affect how …" at bounding box center [780, 266] width 711 height 74
type textarea "**"
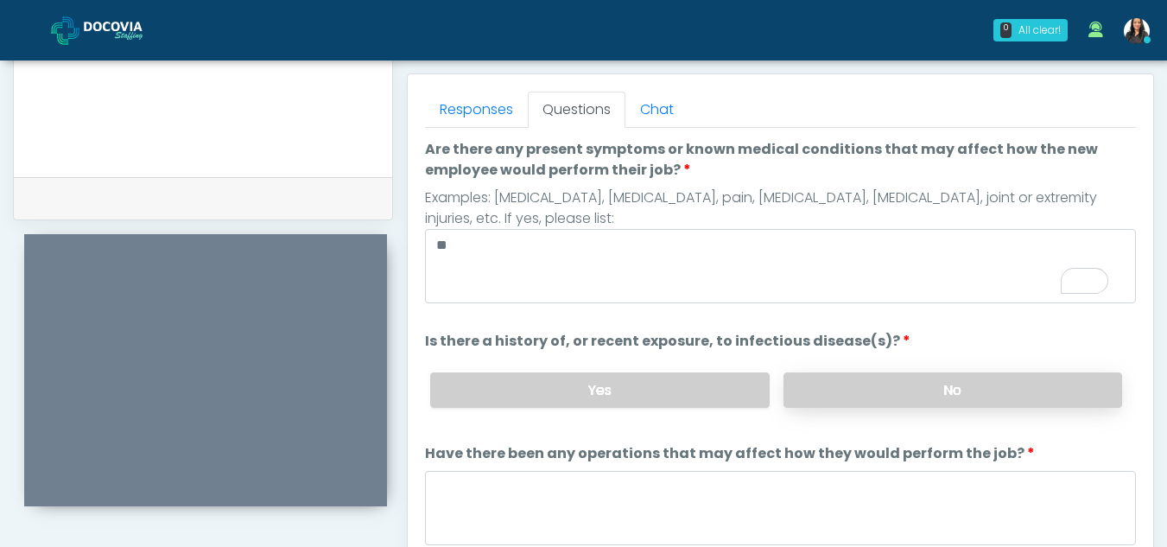
click at [949, 400] on label "No" at bounding box center [953, 389] width 339 height 35
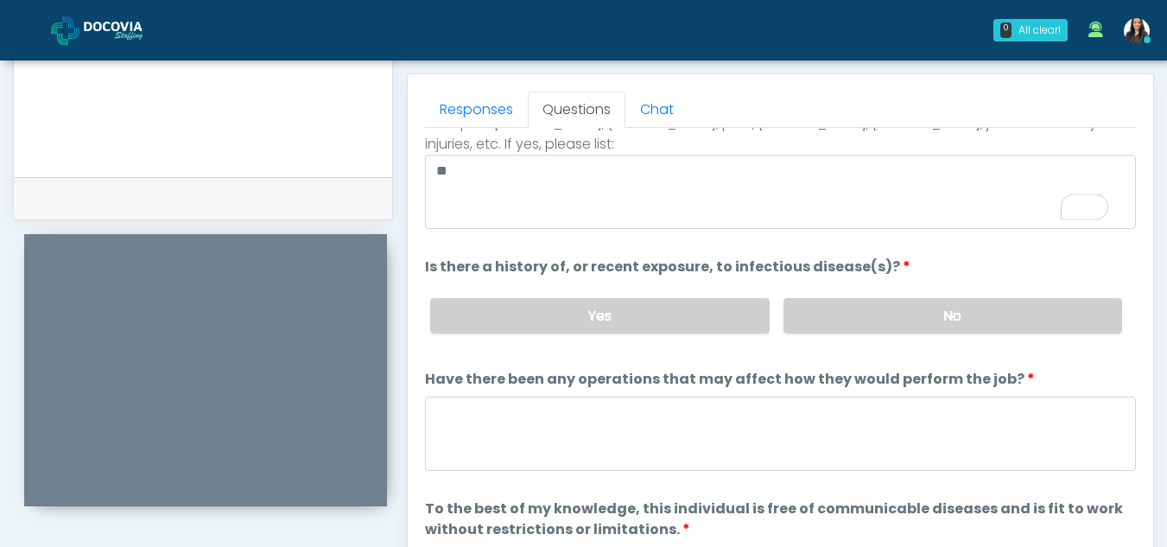
scroll to position [148, 0]
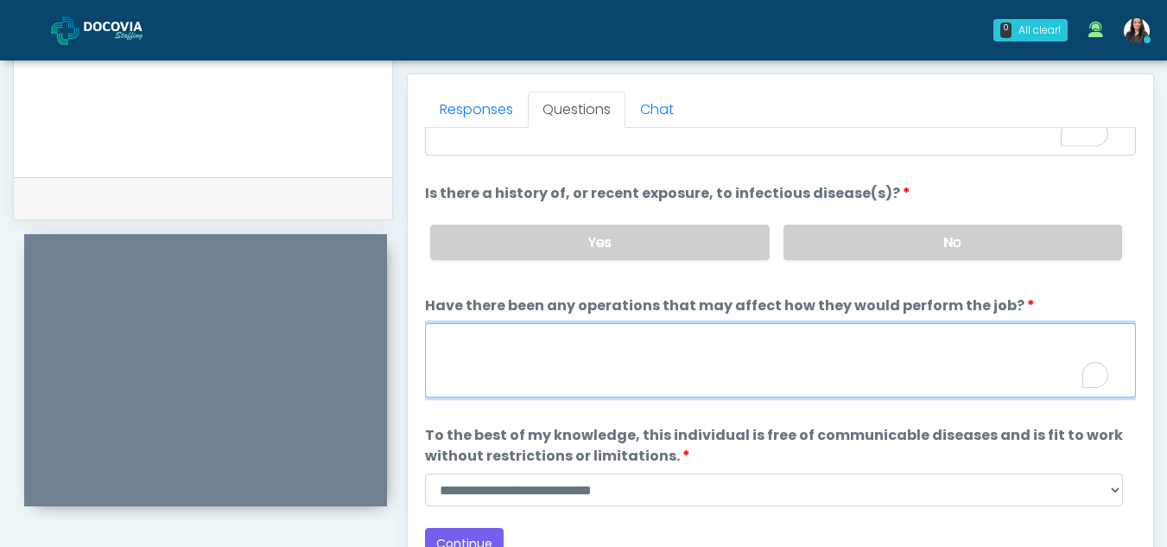
click at [616, 339] on textarea "Have there been any operations that may affect how they would perform the job?" at bounding box center [780, 360] width 711 height 74
type textarea "**"
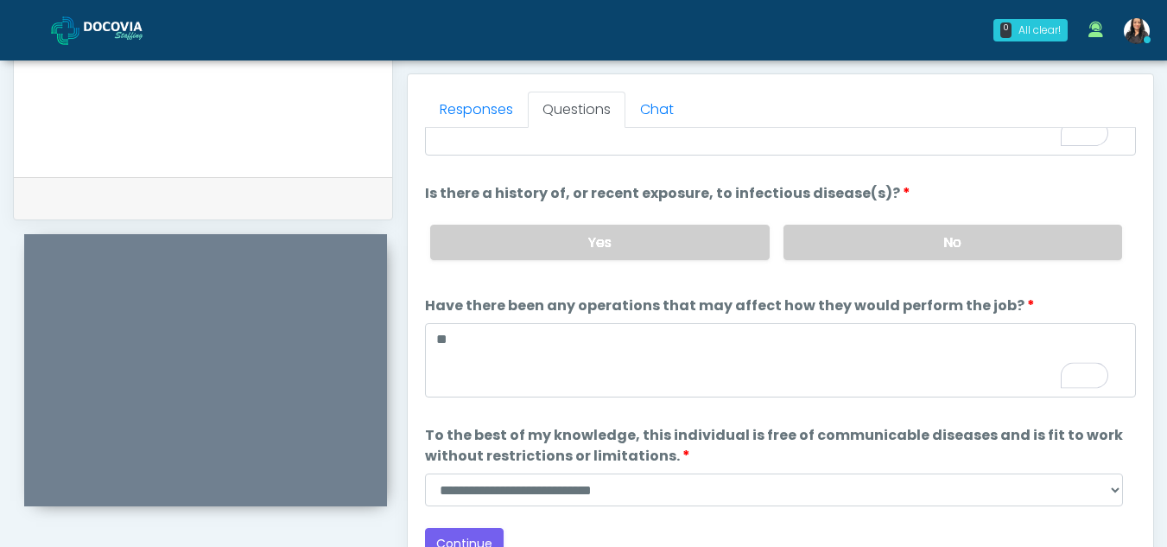
click at [1139, 384] on div "Responses Questions Chat Health Assessment Script INTRODUCTION Hello, my name i…" at bounding box center [781, 325] width 746 height 503
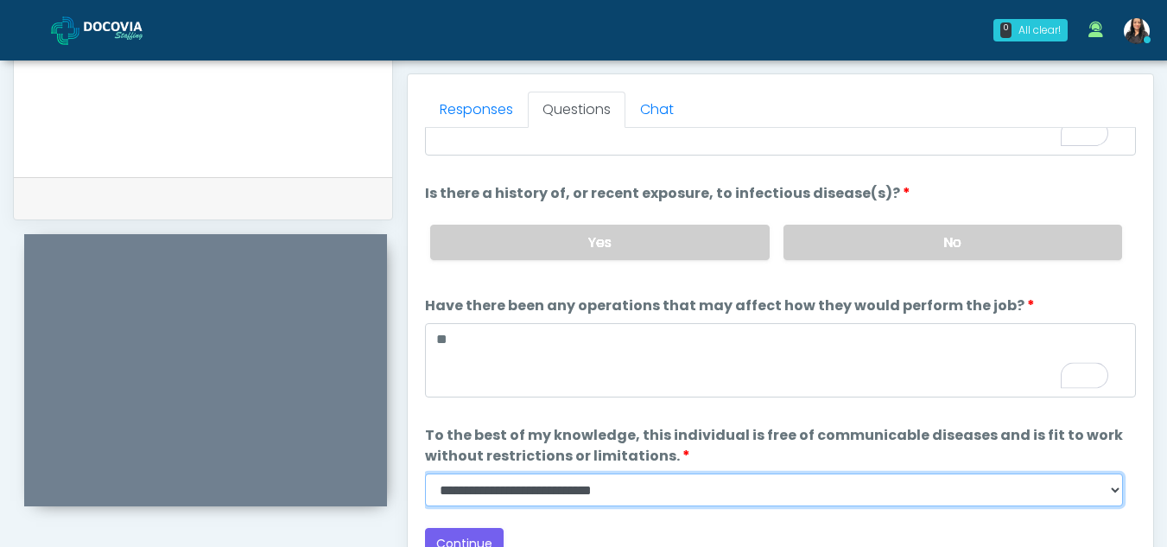
click at [1115, 494] on select "**********" at bounding box center [774, 489] width 698 height 33
select select "******"
click at [425, 473] on select "**********" at bounding box center [774, 489] width 698 height 33
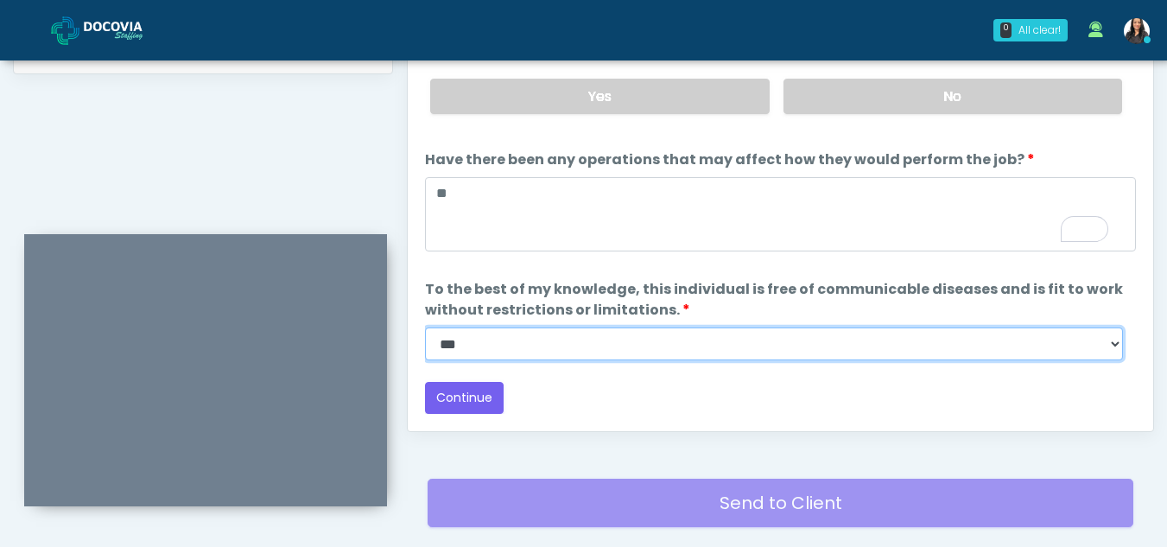
scroll to position [900, 0]
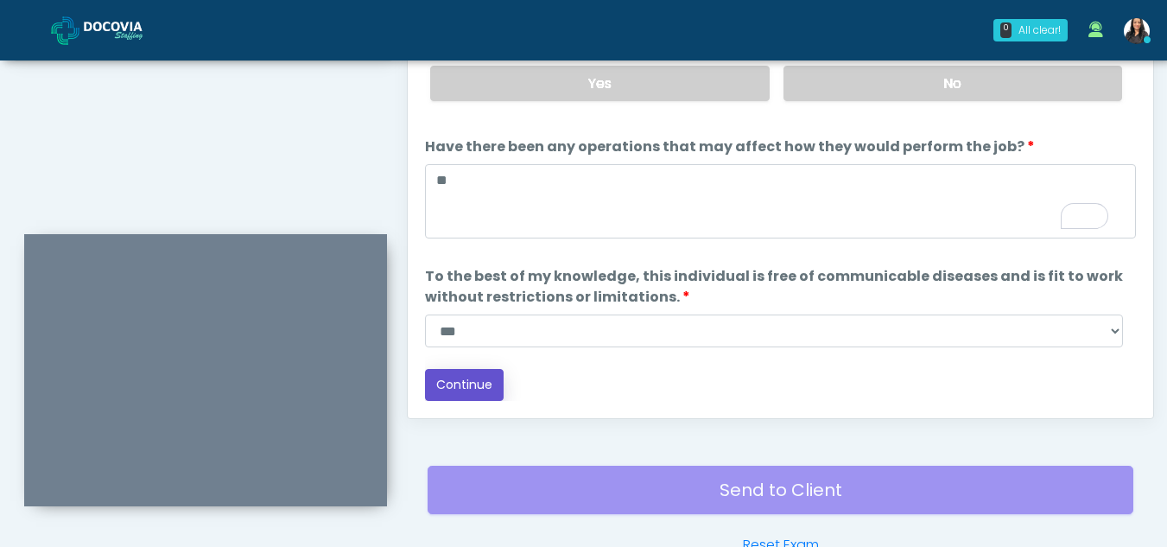
click at [472, 389] on button "Continue" at bounding box center [464, 385] width 79 height 32
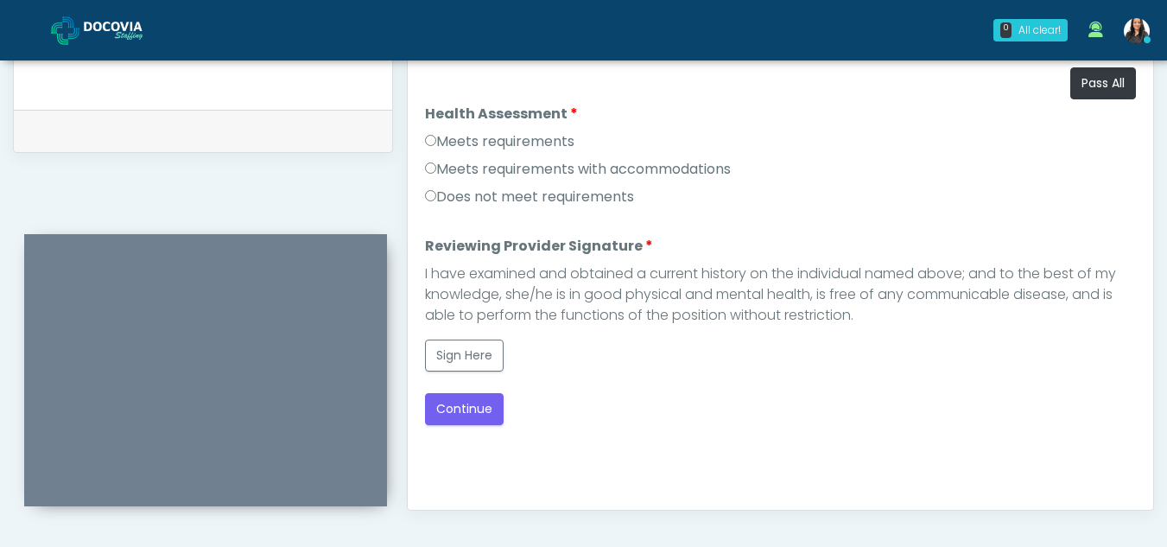
scroll to position [757, 0]
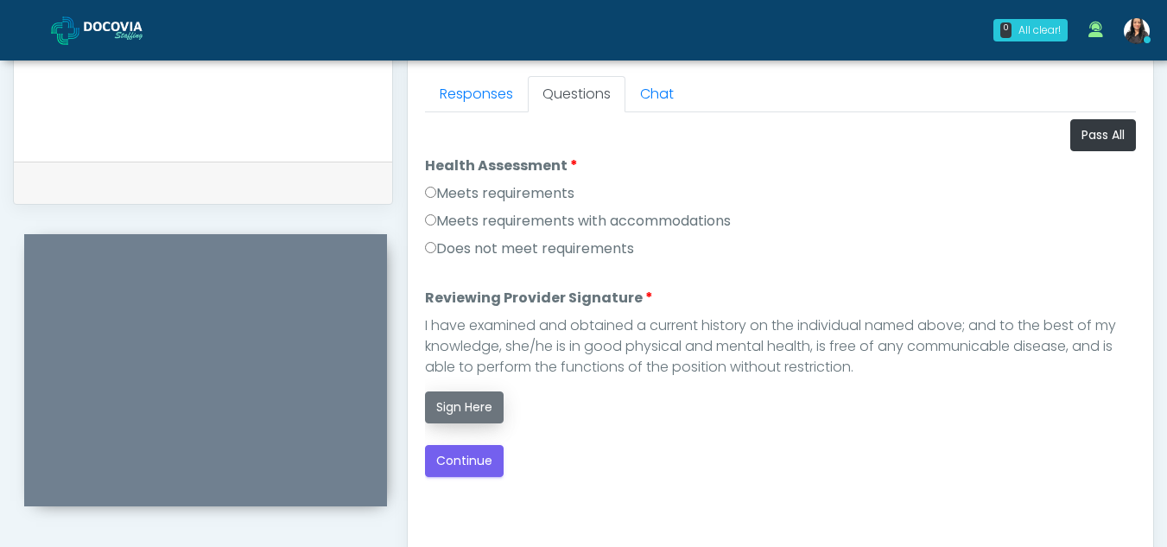
click at [468, 422] on button "Sign Here" at bounding box center [464, 407] width 79 height 32
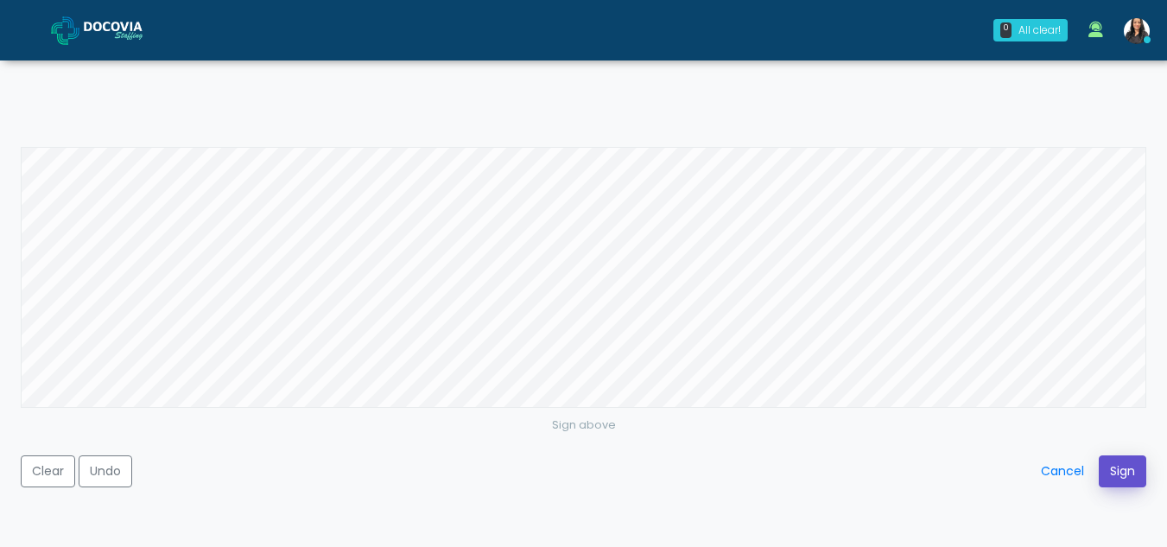
click at [1128, 473] on button "Sign" at bounding box center [1123, 471] width 48 height 32
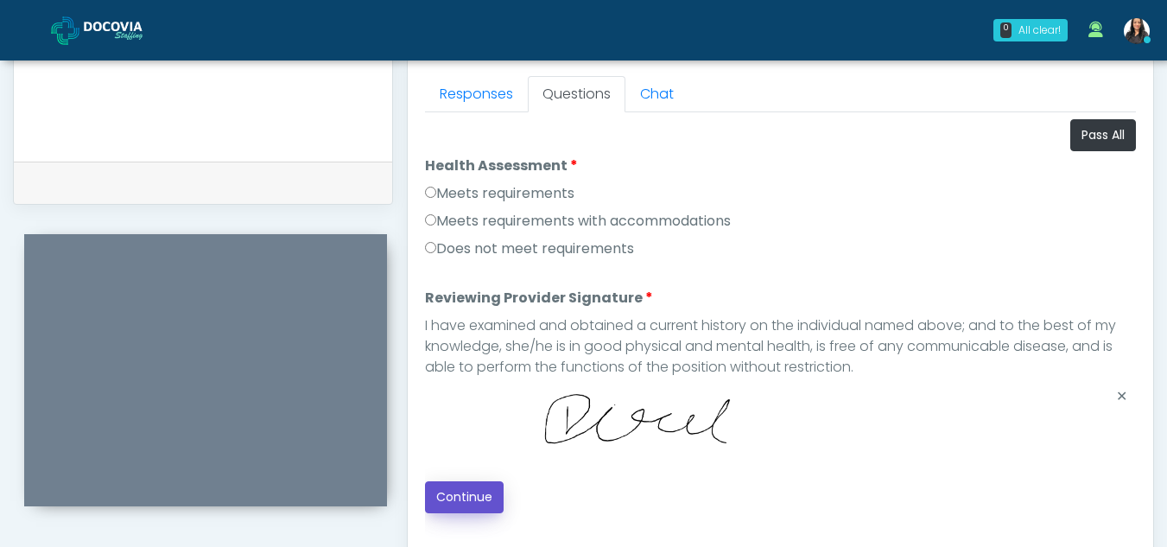
click at [461, 489] on button "Continue" at bounding box center [464, 497] width 79 height 32
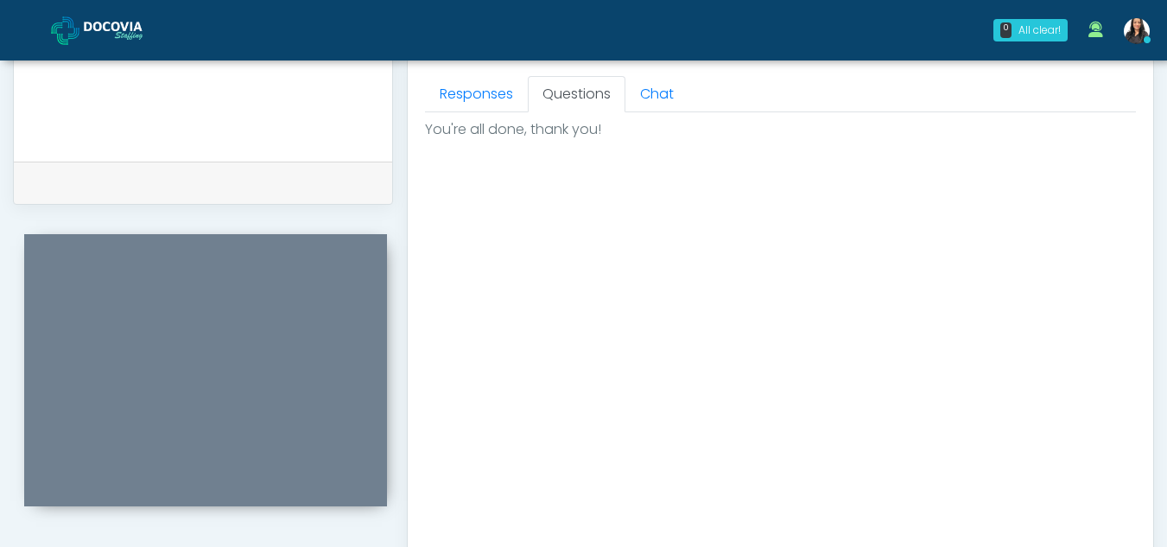
scroll to position [1036, 0]
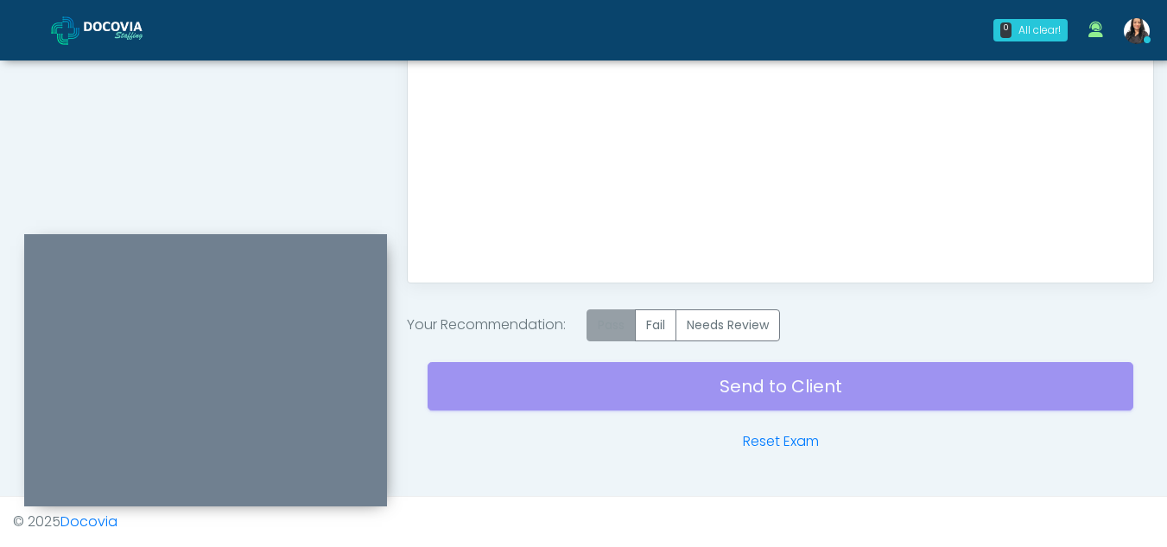
click at [605, 332] on label "Pass" at bounding box center [611, 325] width 49 height 32
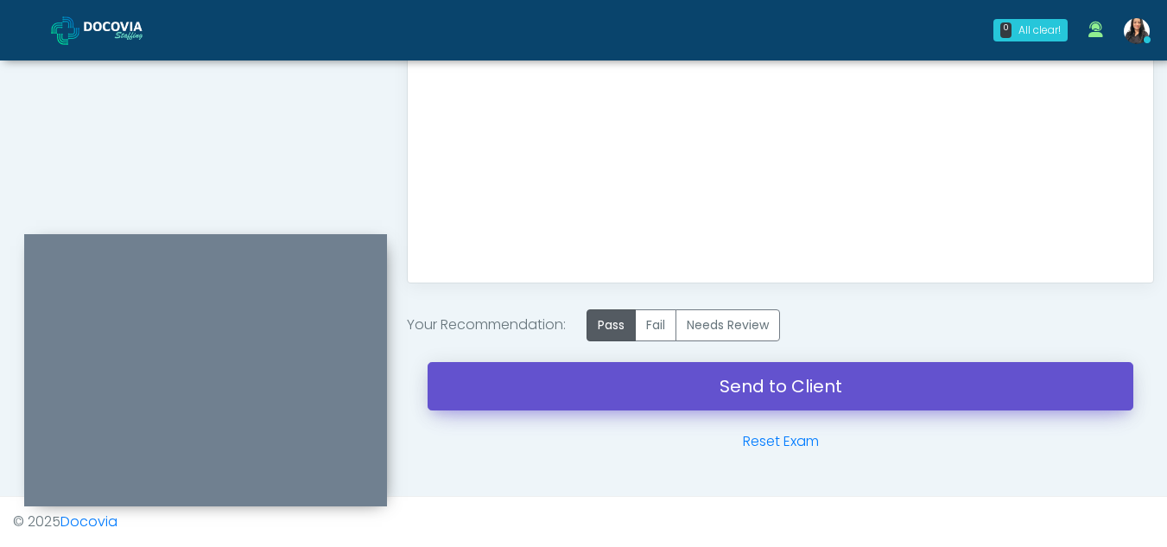
click at [739, 382] on link "Send to Client" at bounding box center [781, 386] width 706 height 48
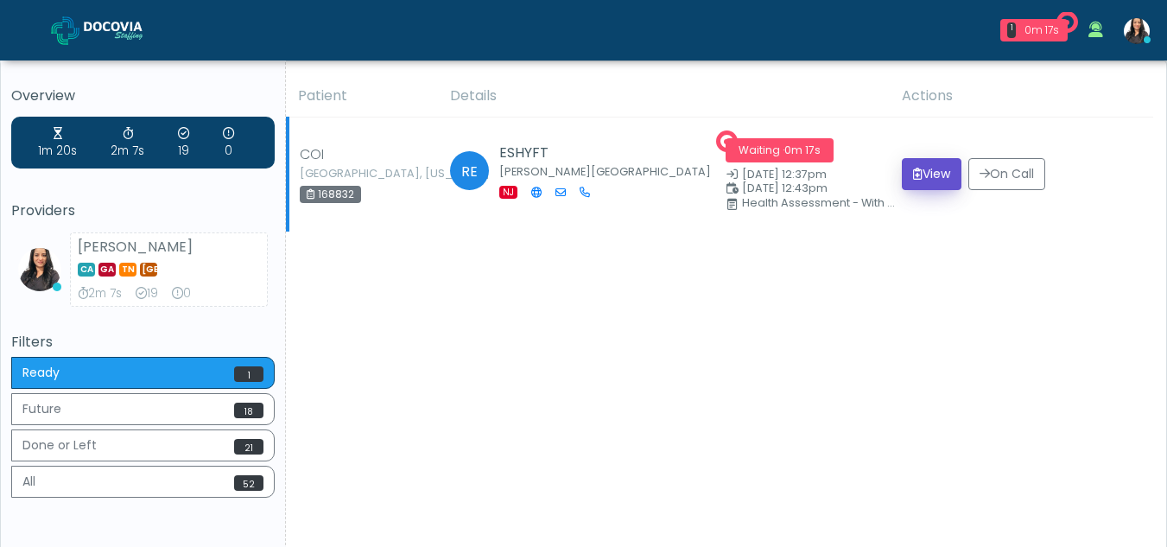
click at [917, 168] on button "View" at bounding box center [932, 174] width 60 height 32
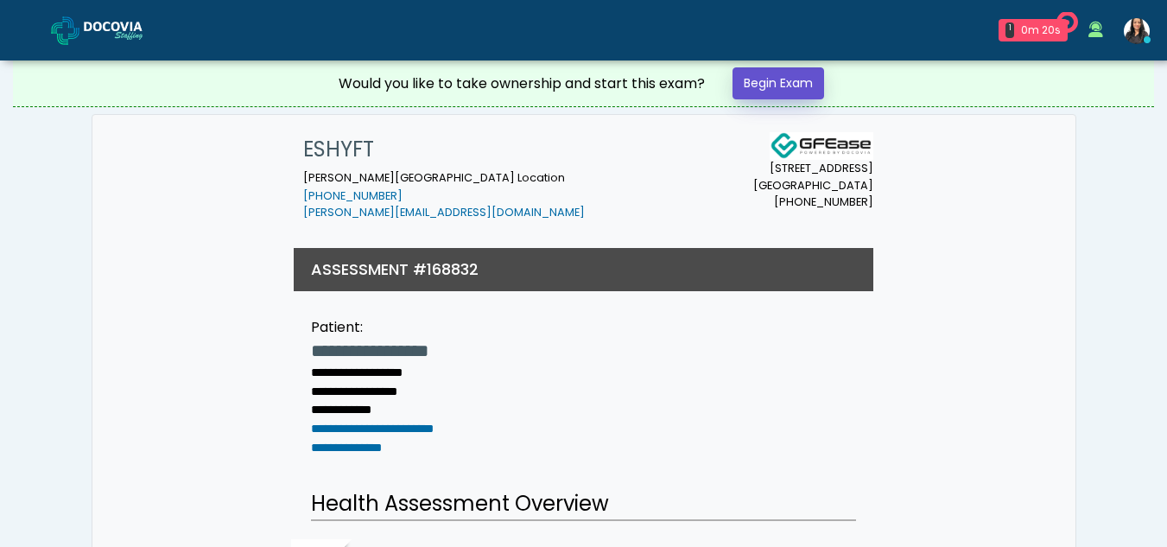
click at [777, 74] on link "Begin Exam" at bounding box center [779, 83] width 92 height 32
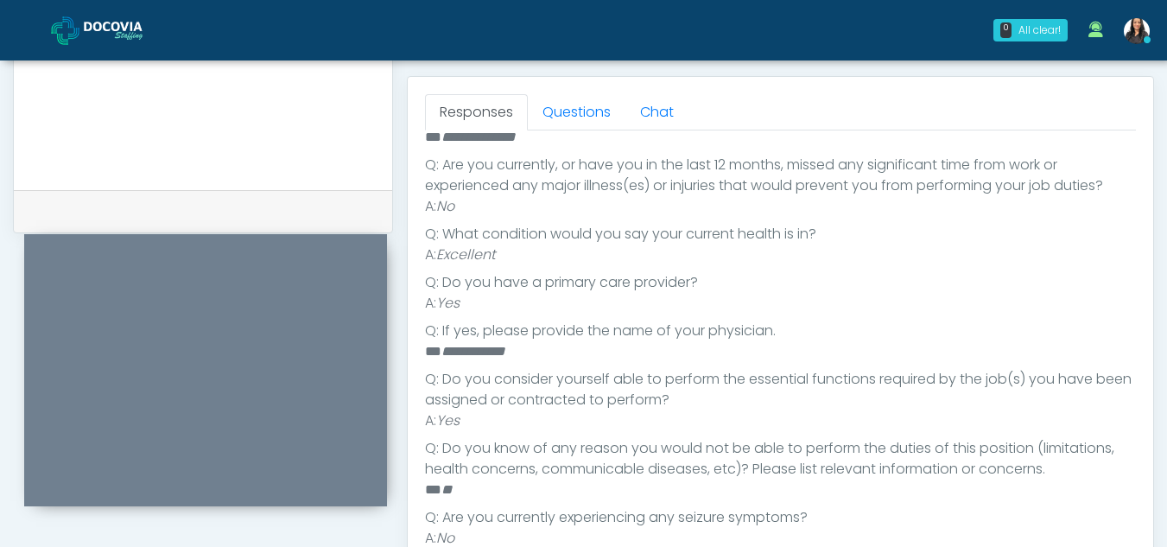
scroll to position [593, 0]
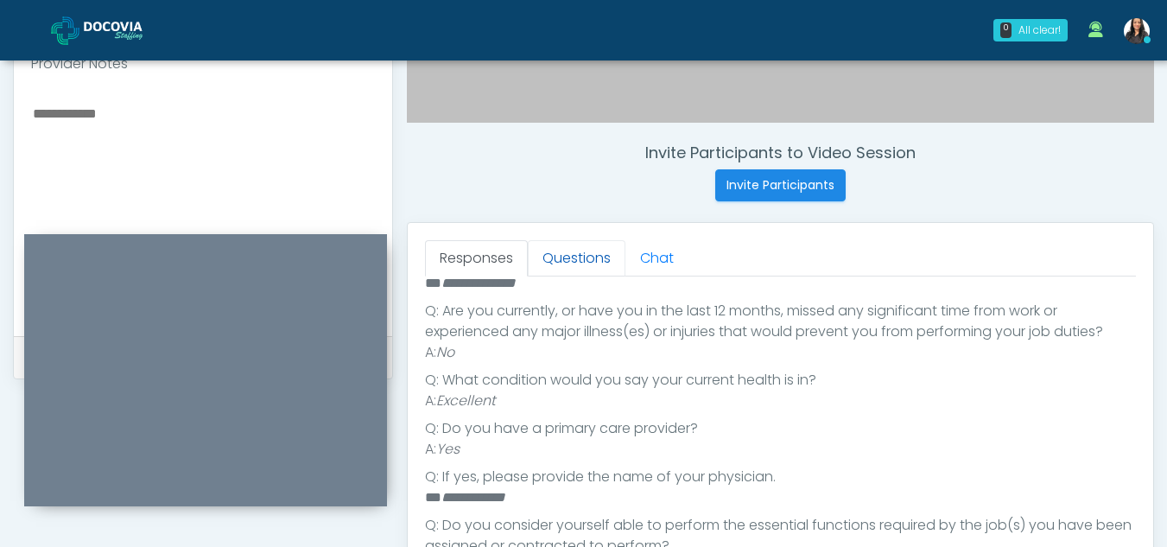
click at [575, 244] on link "Questions" at bounding box center [577, 258] width 98 height 36
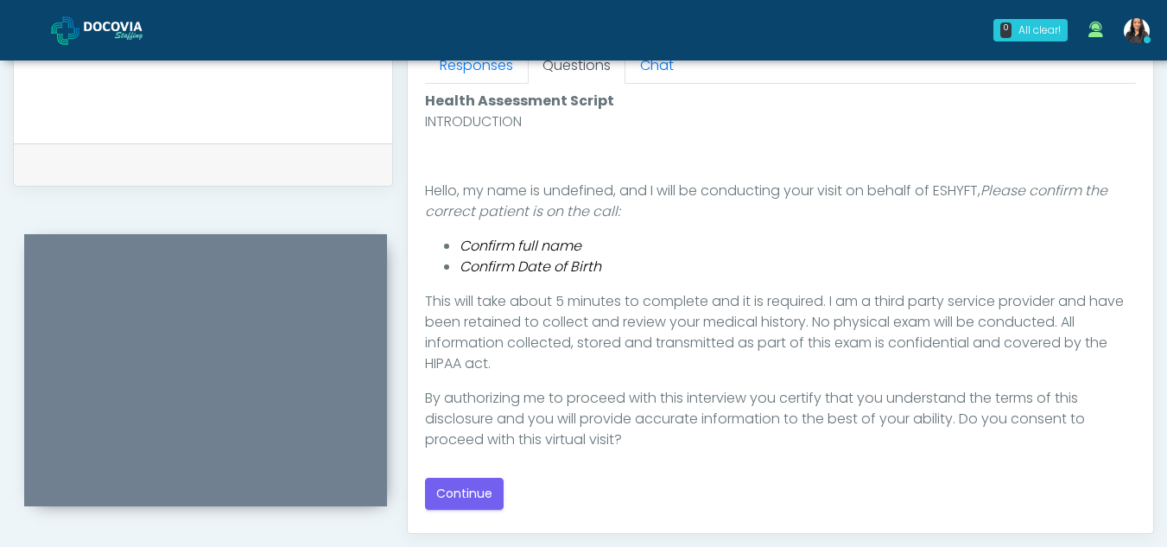
scroll to position [801, 0]
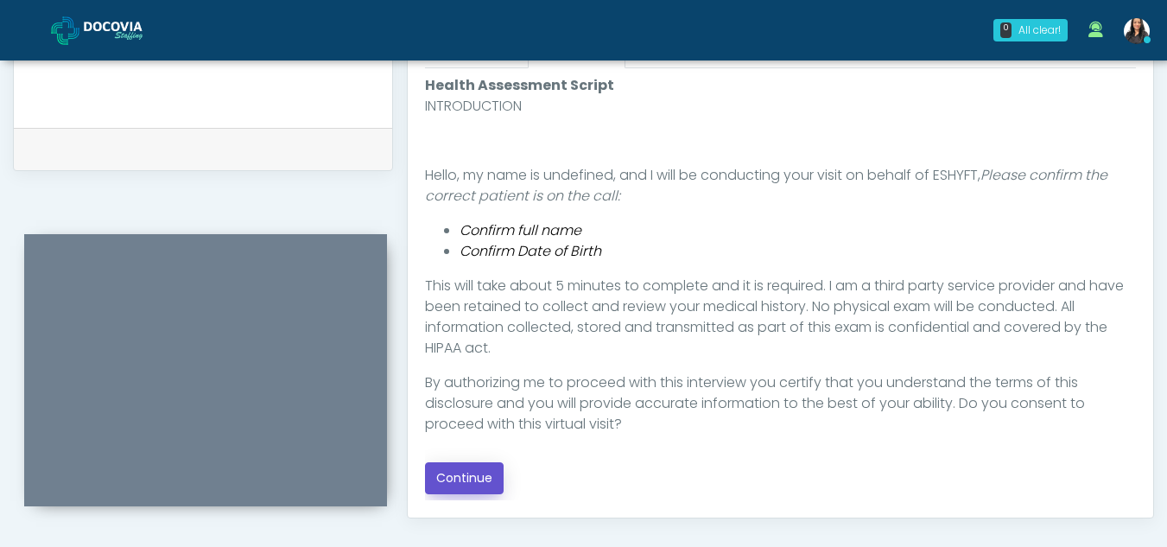
click at [461, 471] on button "Continue" at bounding box center [464, 478] width 79 height 32
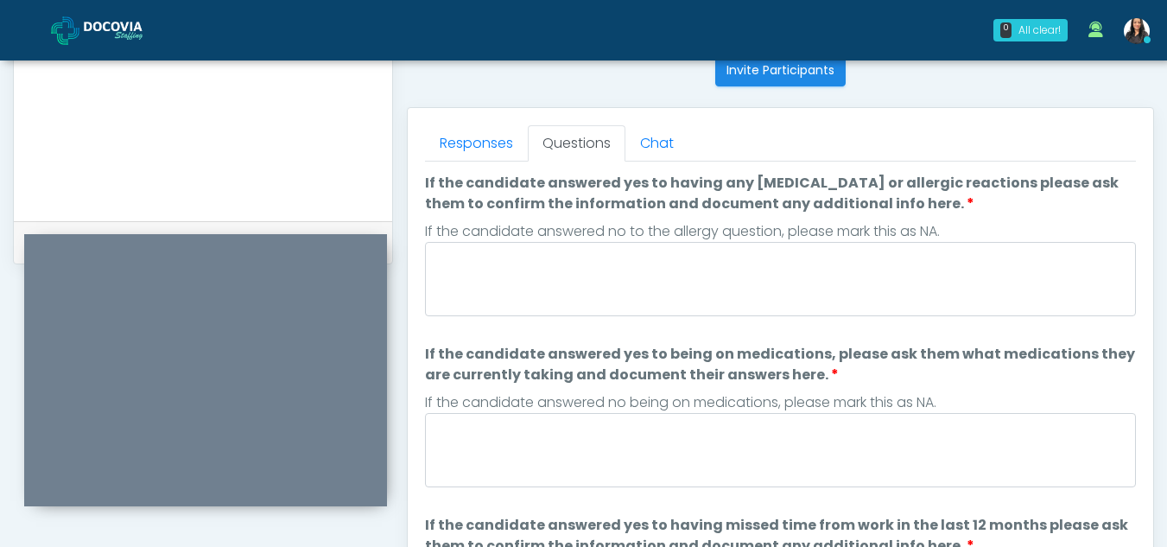
scroll to position [697, 0]
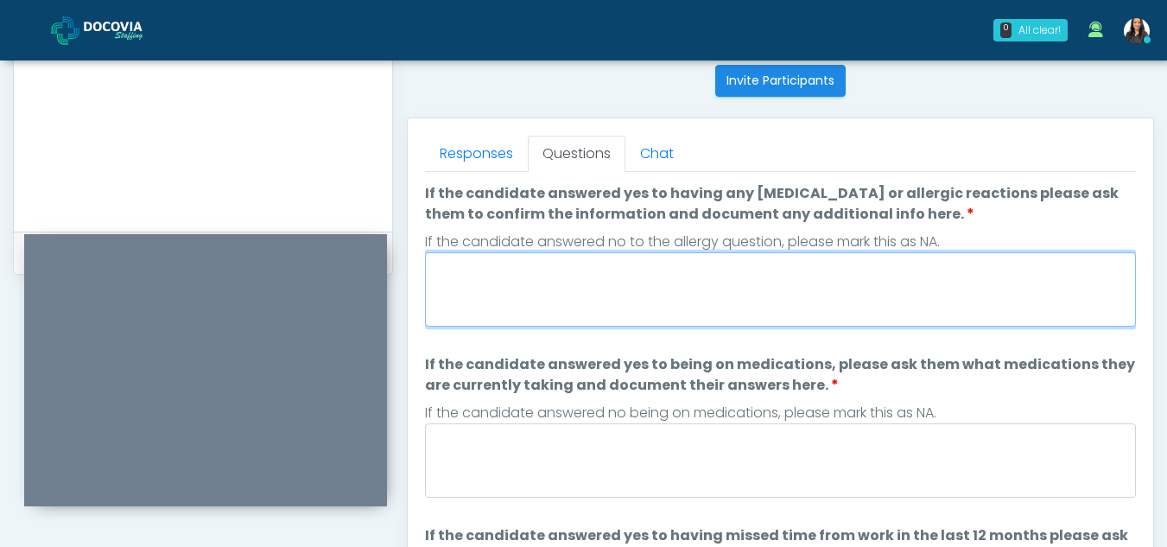
click at [591, 276] on textarea "If the candidate answered yes to having any allergies or allergic reactions ple…" at bounding box center [780, 289] width 711 height 74
type textarea "**"
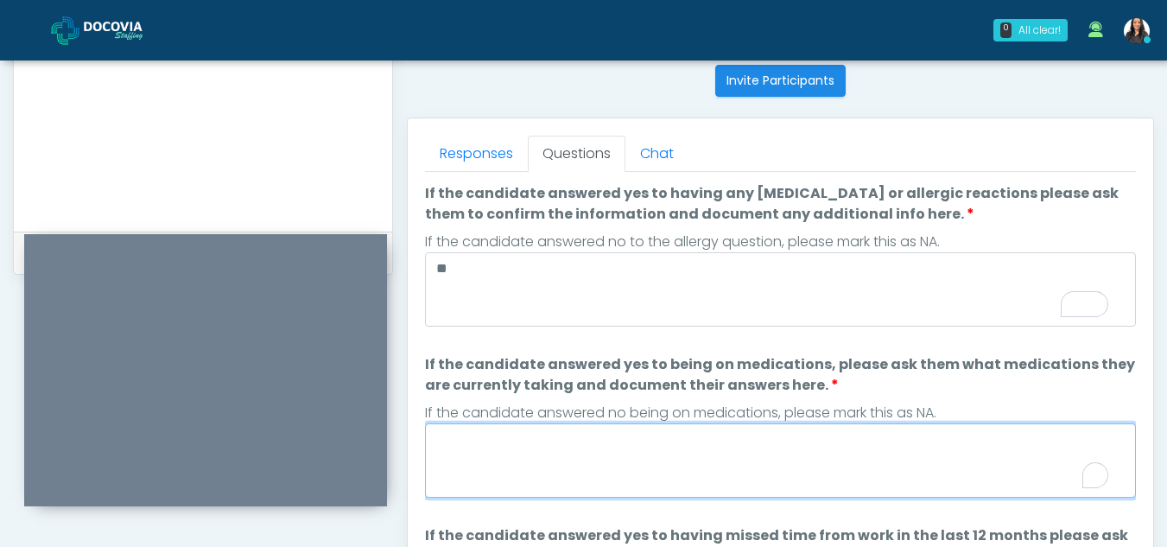
click at [657, 469] on textarea "If the candidate answered yes to being on medications, please ask them what med…" at bounding box center [780, 460] width 711 height 74
type textarea "**"
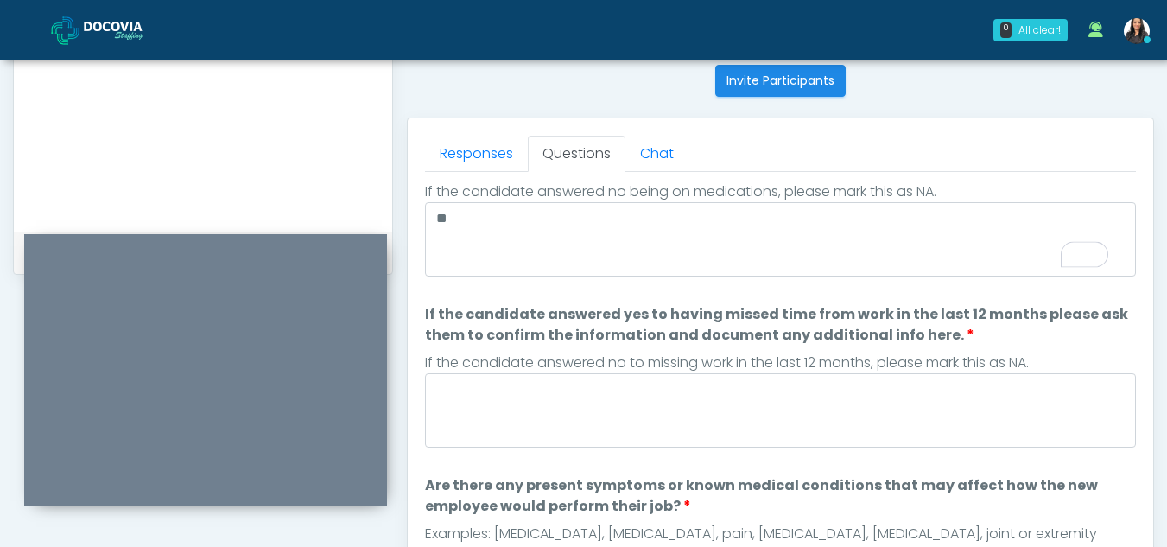
scroll to position [263, 0]
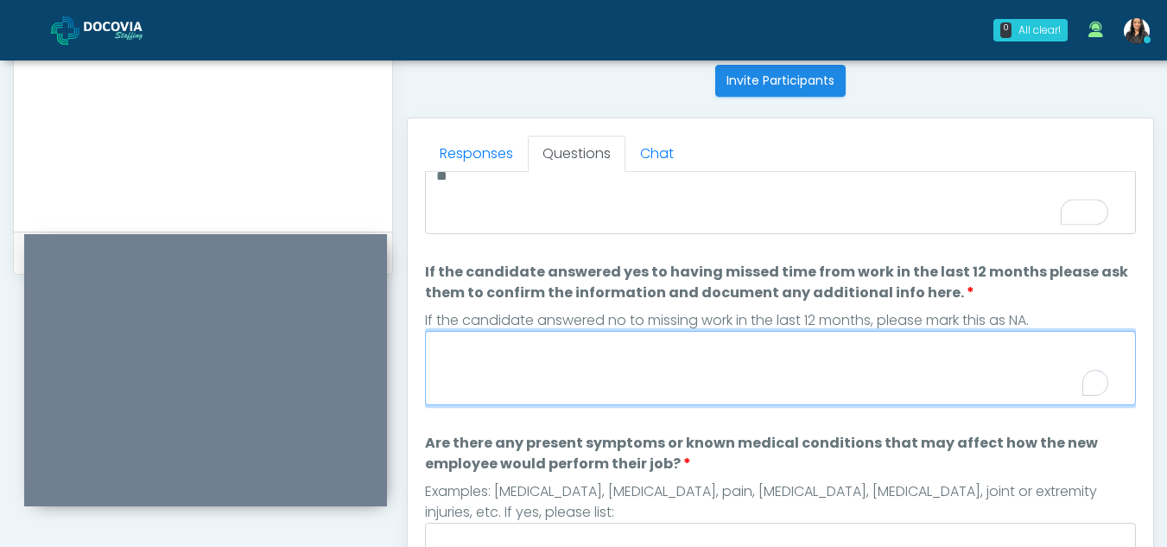
click at [593, 349] on textarea "If the candidate answered yes to having missed time from work in the last 12 mo…" at bounding box center [780, 368] width 711 height 74
type textarea "*"
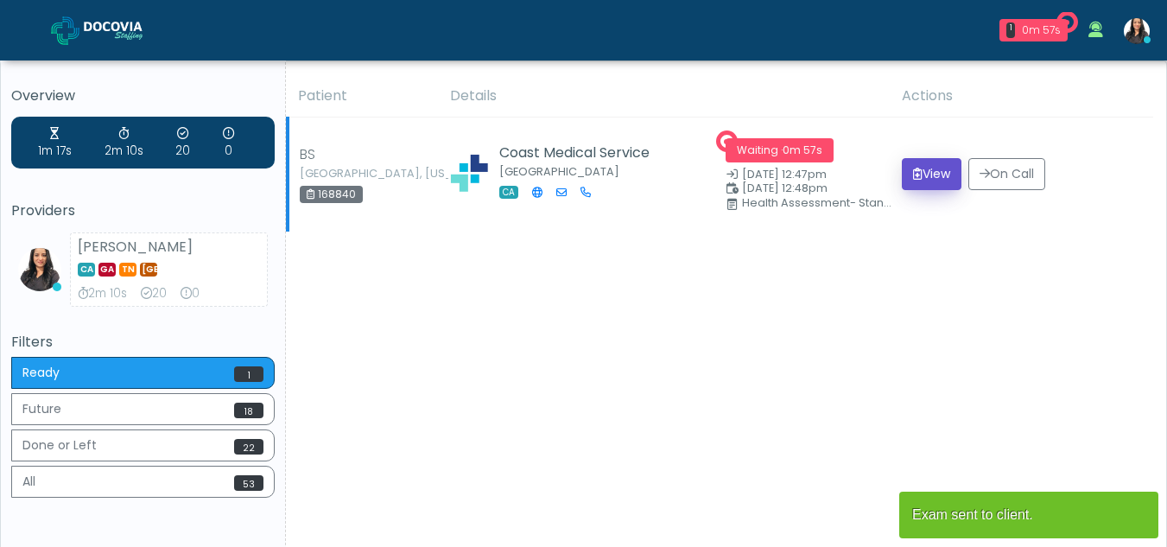
click at [929, 175] on button "View" at bounding box center [932, 174] width 60 height 32
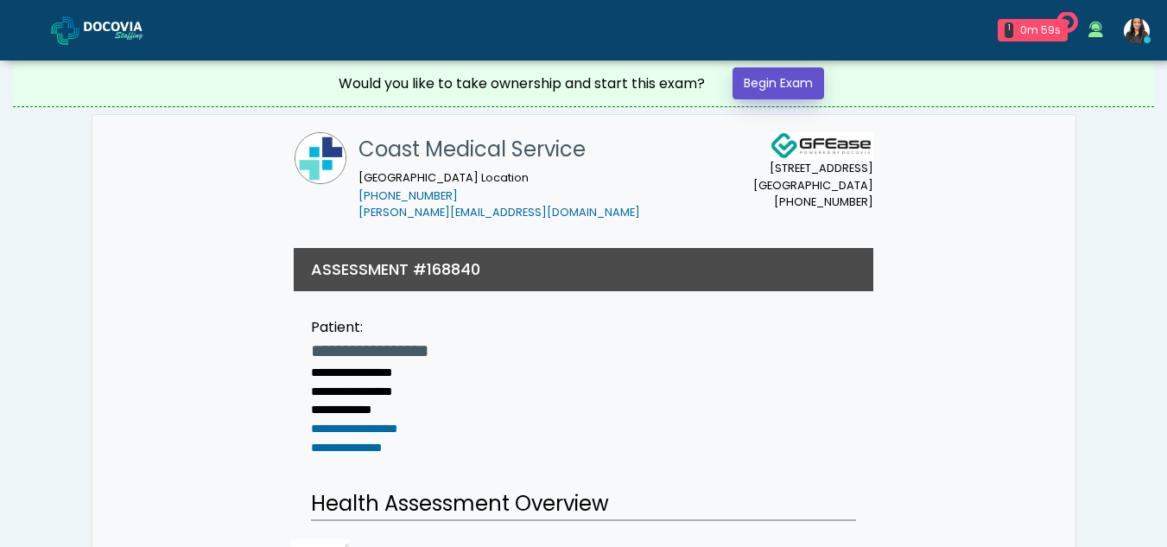
click at [791, 81] on link "Begin Exam" at bounding box center [779, 83] width 92 height 32
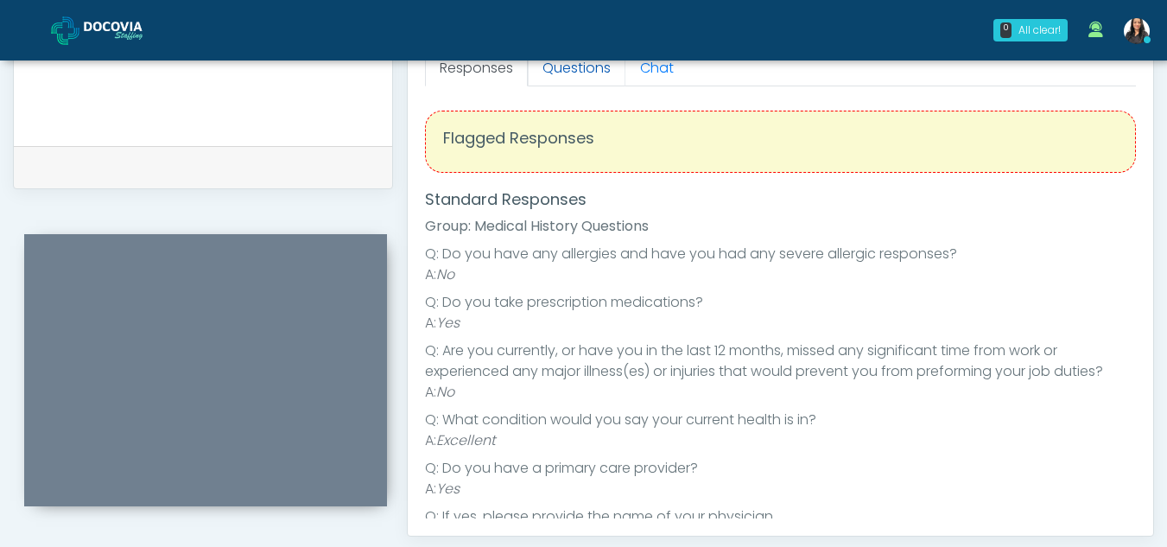
click at [587, 69] on link "Questions" at bounding box center [577, 68] width 98 height 36
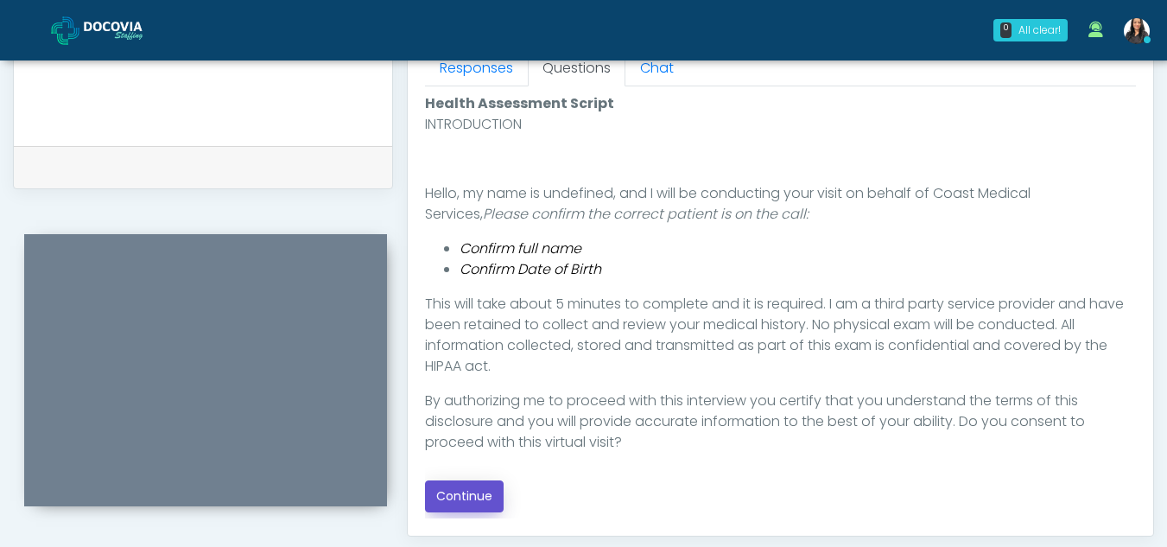
click at [473, 498] on button "Continue" at bounding box center [464, 496] width 79 height 32
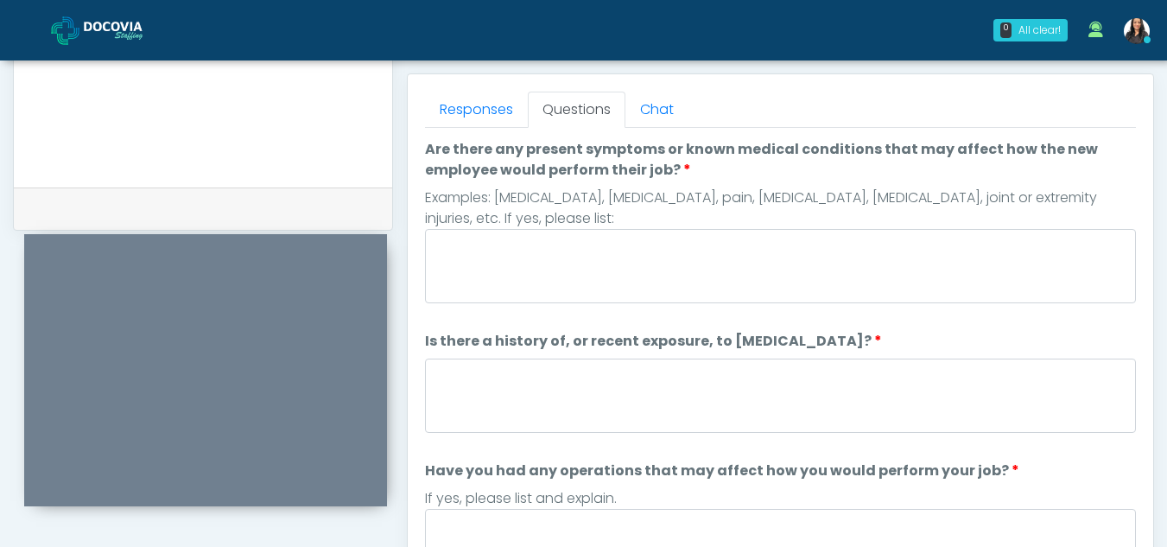
scroll to position [702, 0]
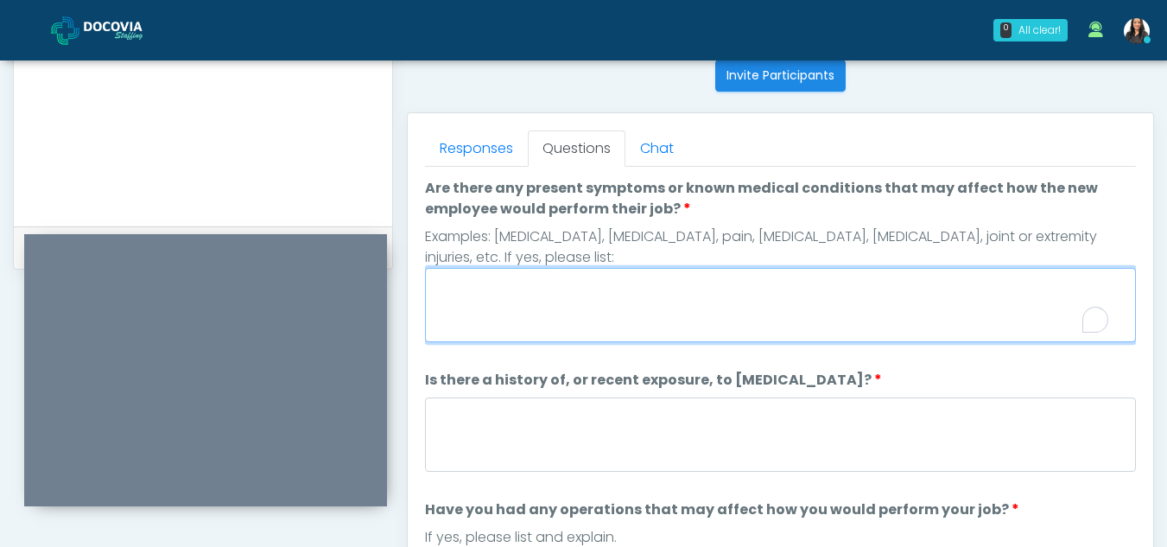
click at [555, 314] on textarea "Are there any present symptoms or known medical conditions that may affect how …" at bounding box center [780, 305] width 711 height 74
type textarea "**"
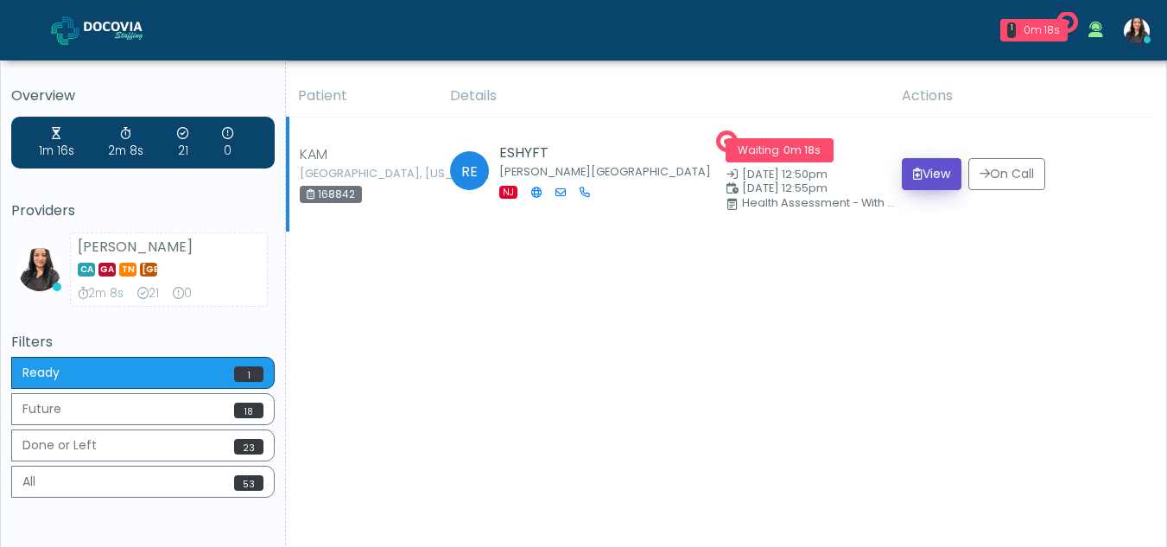
click at [936, 176] on button "View" at bounding box center [932, 174] width 60 height 32
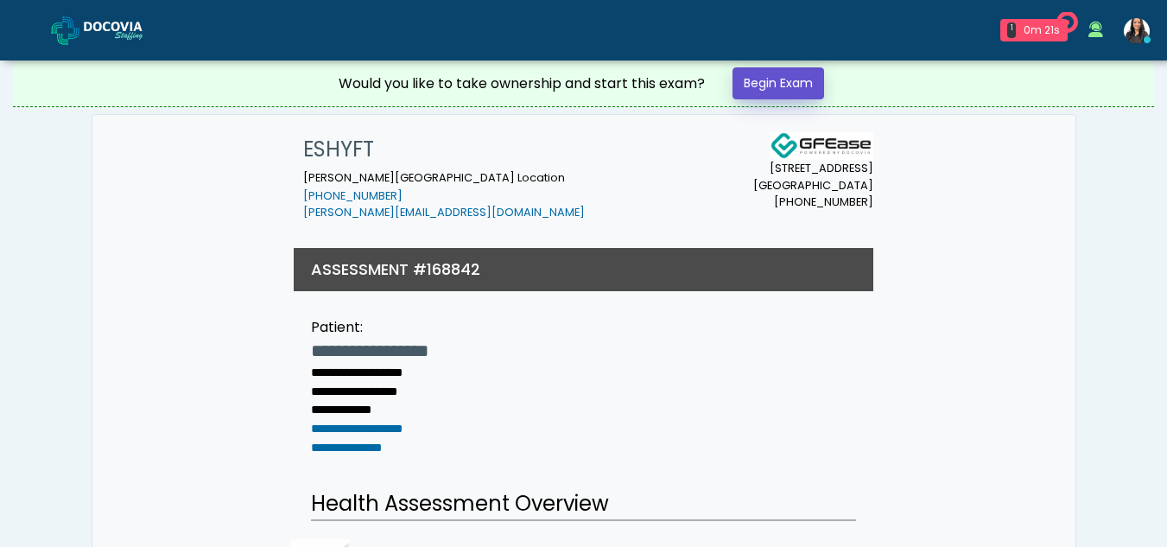
click at [796, 81] on link "Begin Exam" at bounding box center [779, 83] width 92 height 32
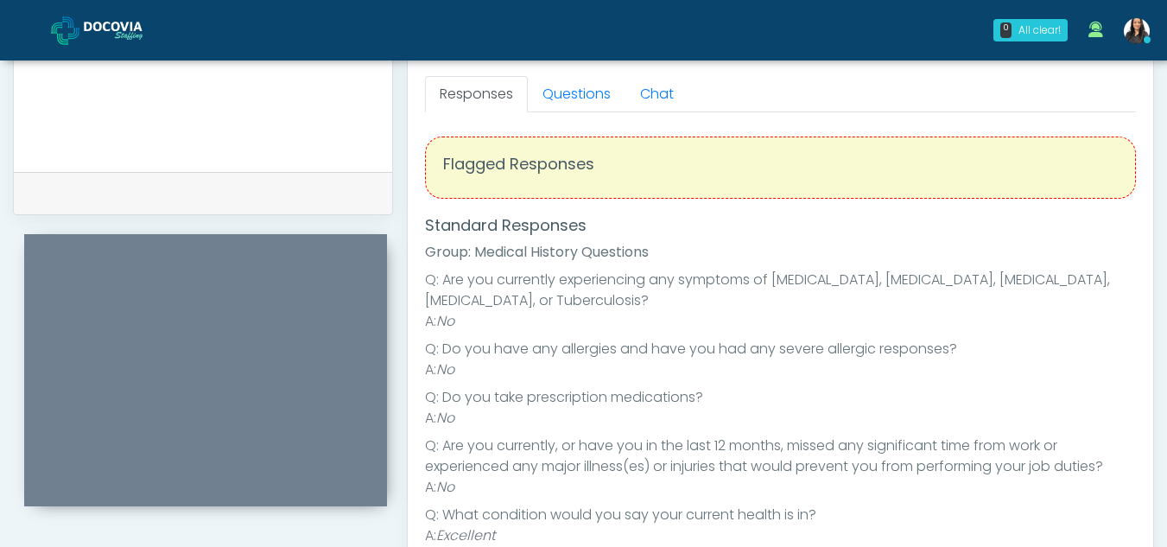
scroll to position [689, 0]
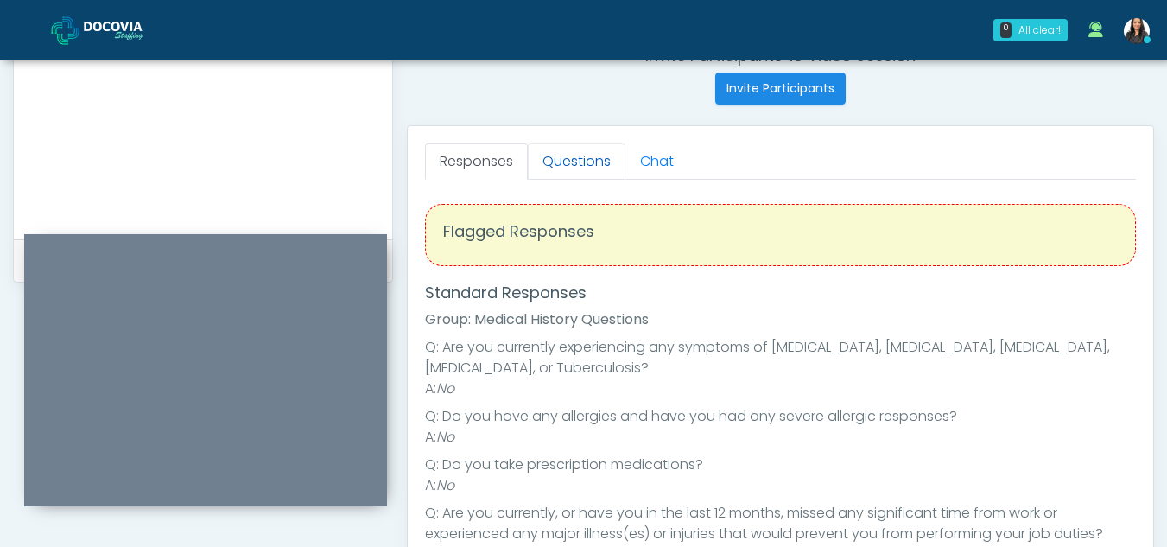
click at [581, 170] on link "Questions" at bounding box center [577, 161] width 98 height 36
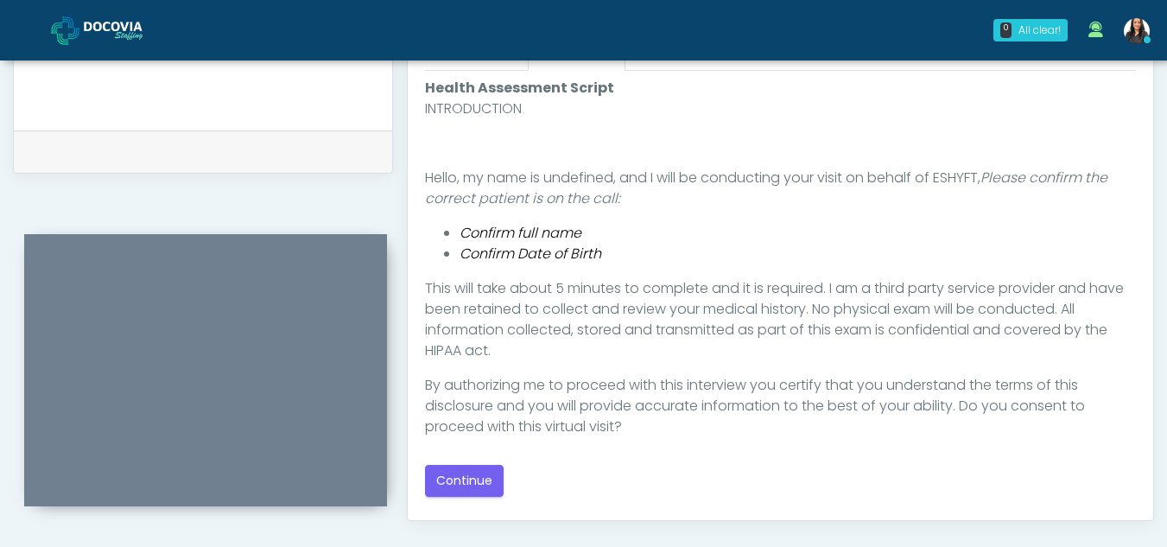
scroll to position [847, 0]
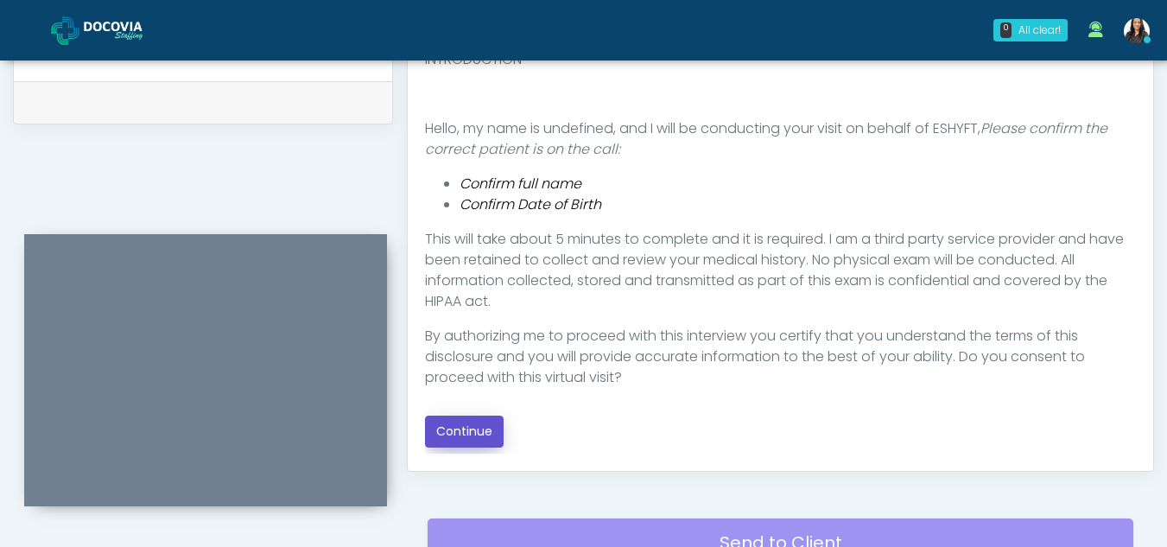
click at [463, 426] on button "Continue" at bounding box center [464, 432] width 79 height 32
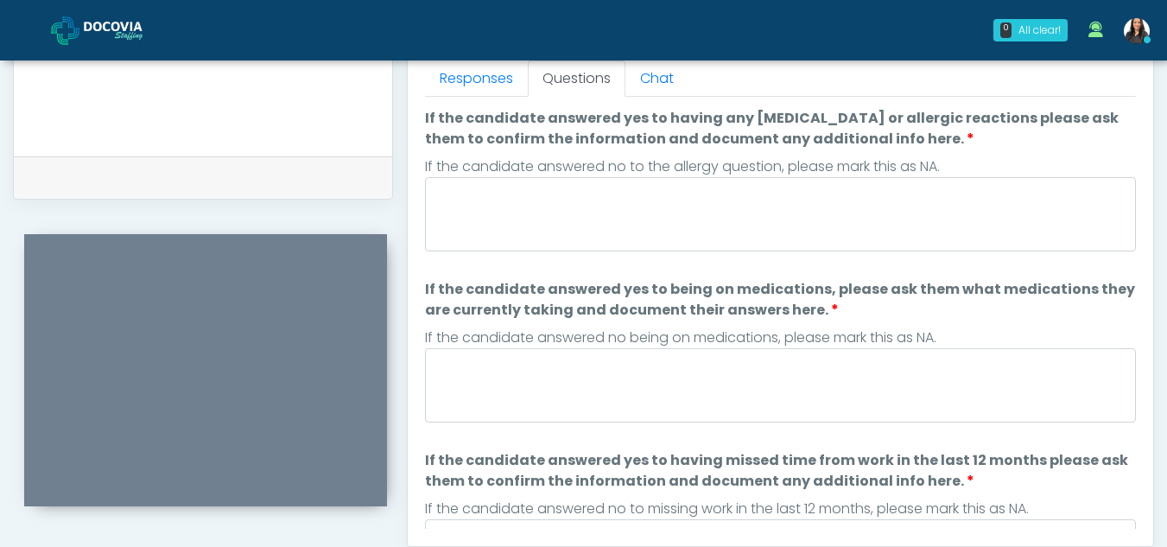
scroll to position [692, 0]
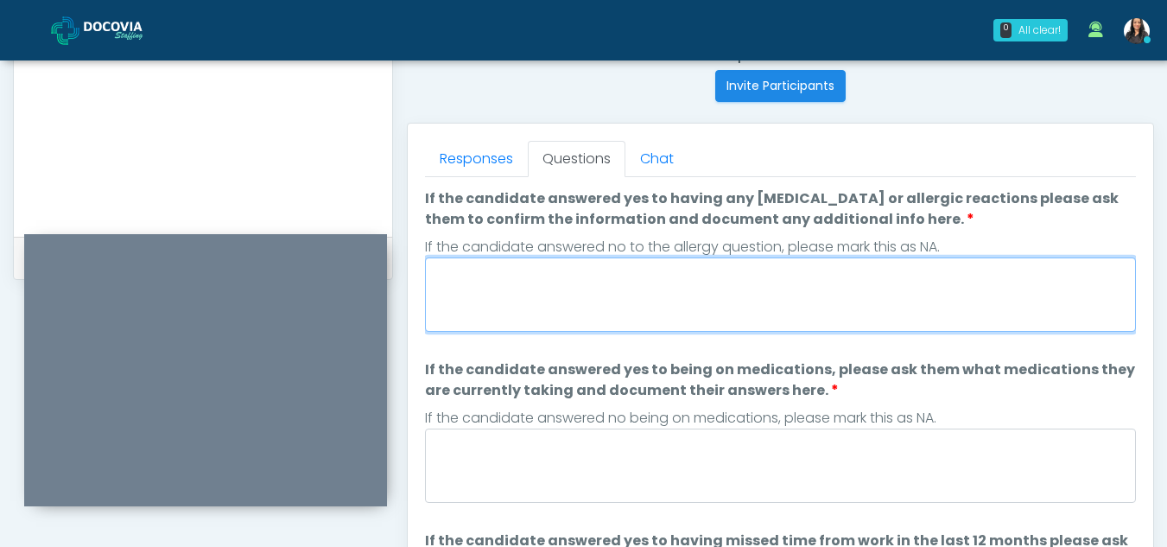
click at [539, 276] on textarea "If the candidate answered yes to having any allergies or allergic reactions ple…" at bounding box center [780, 294] width 711 height 74
type textarea "**"
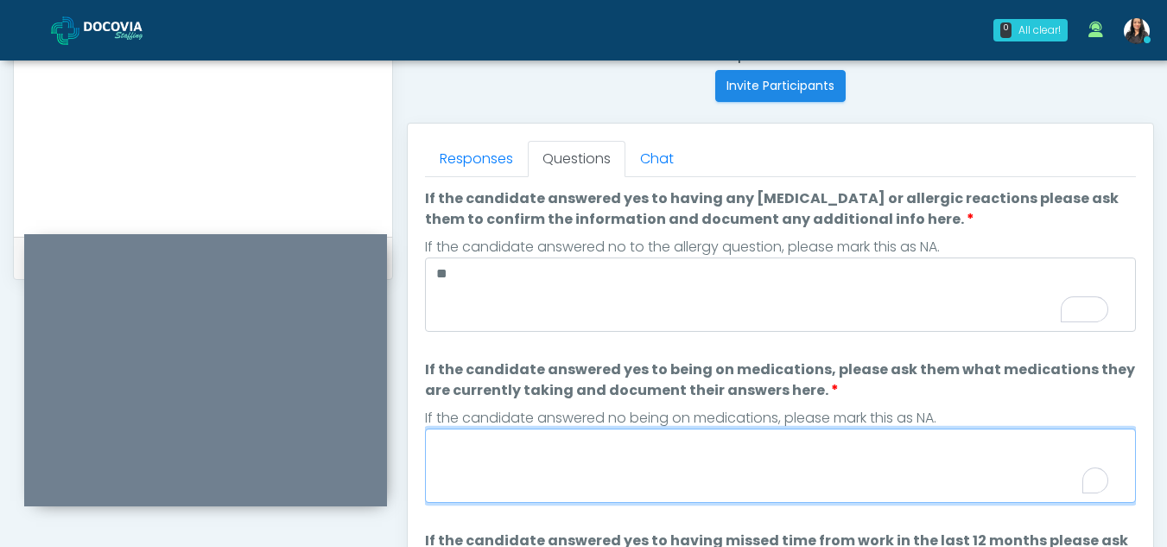
click at [574, 470] on textarea "If the candidate answered yes to being on medications, please ask them what med…" at bounding box center [780, 465] width 711 height 74
type textarea "*"
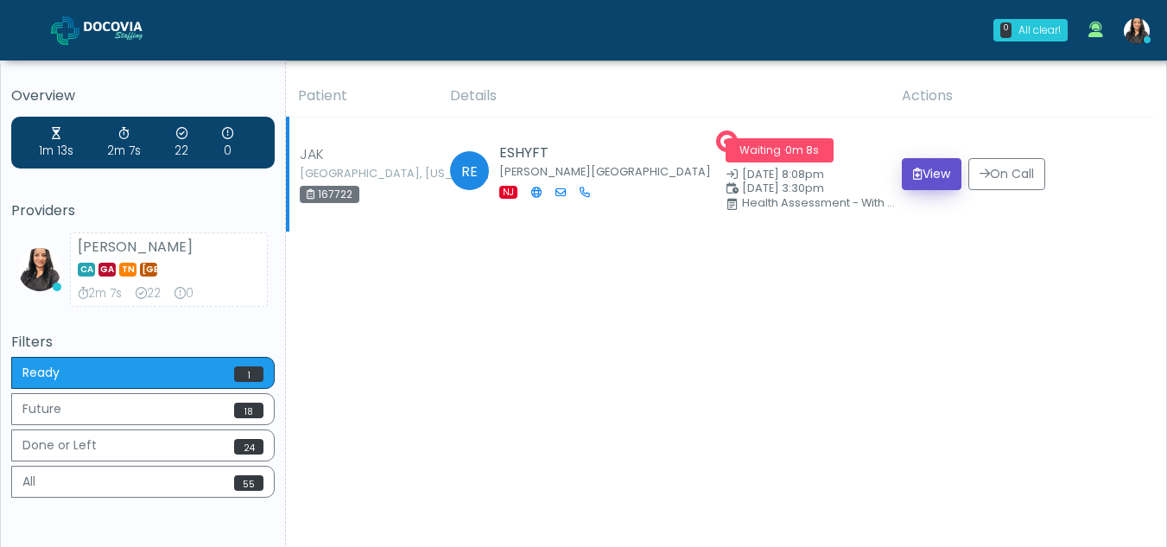
click at [939, 171] on button "View" at bounding box center [932, 174] width 60 height 32
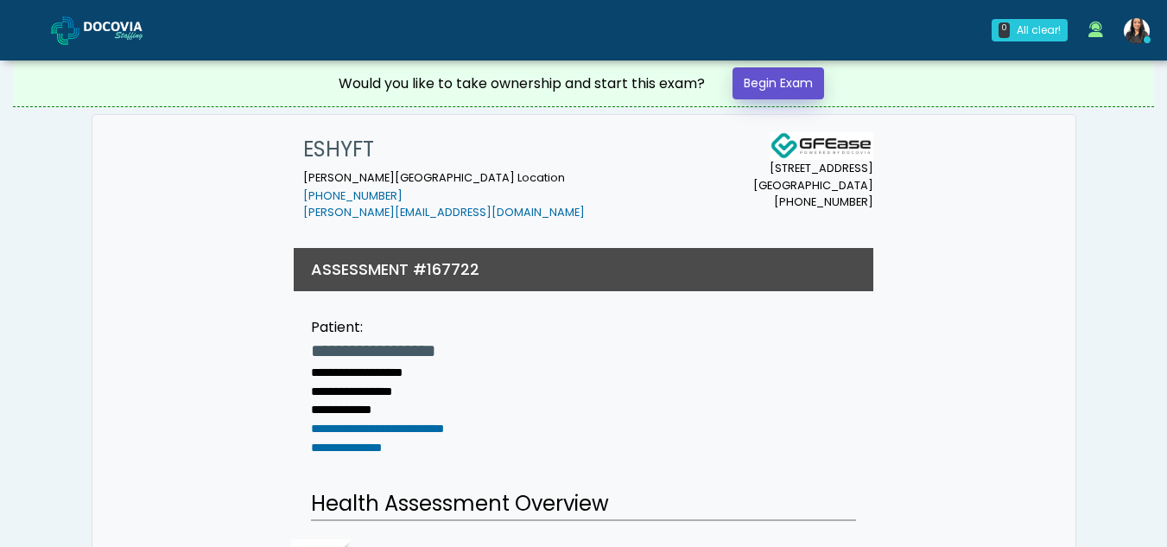
click at [785, 82] on link "Begin Exam" at bounding box center [779, 83] width 92 height 32
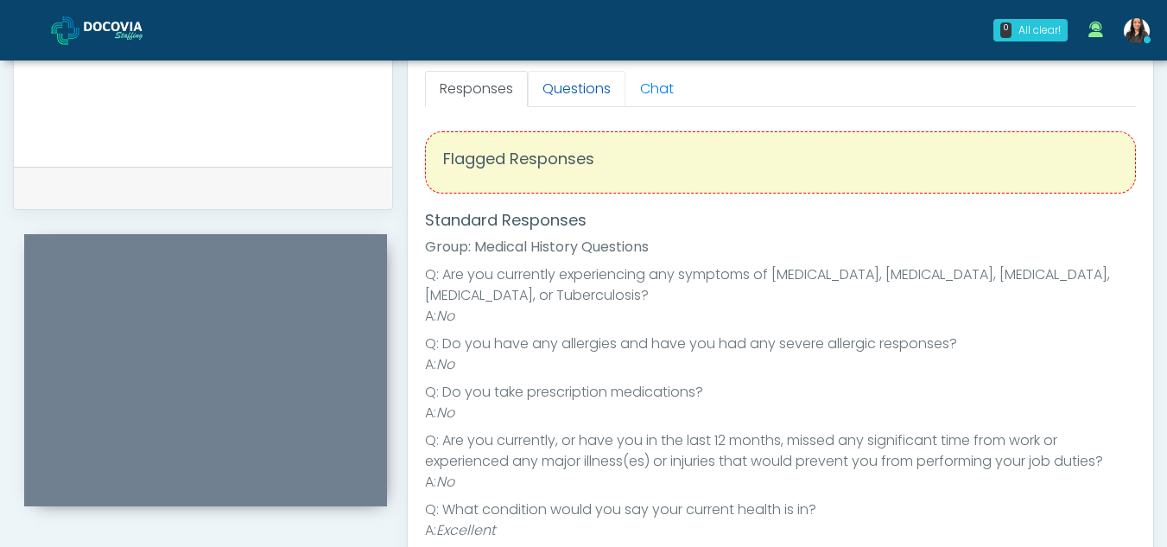
click at [566, 90] on link "Questions" at bounding box center [577, 89] width 98 height 36
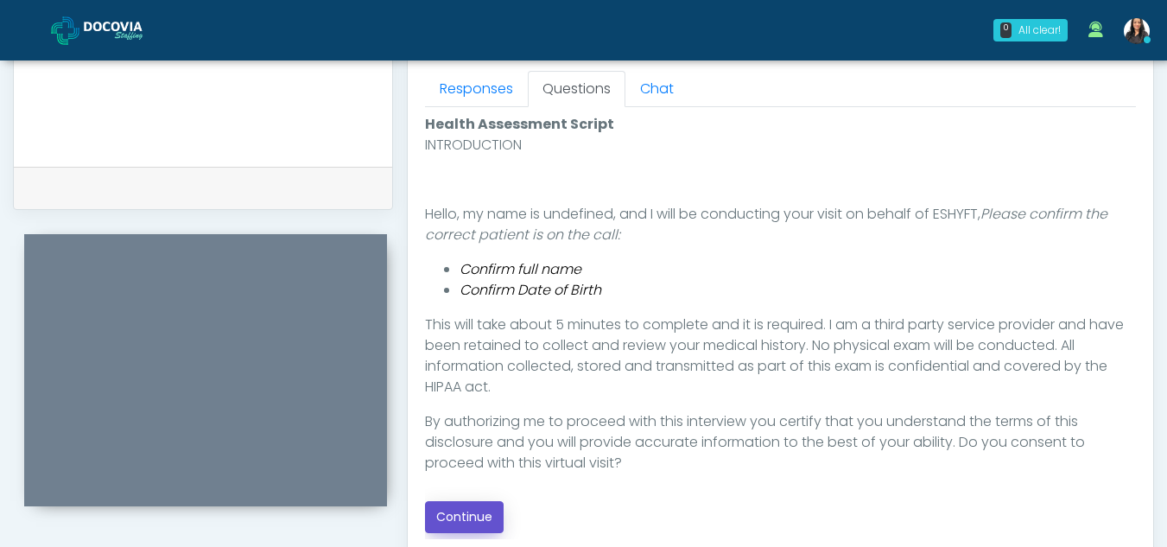
click at [471, 521] on button "Continue" at bounding box center [464, 517] width 79 height 32
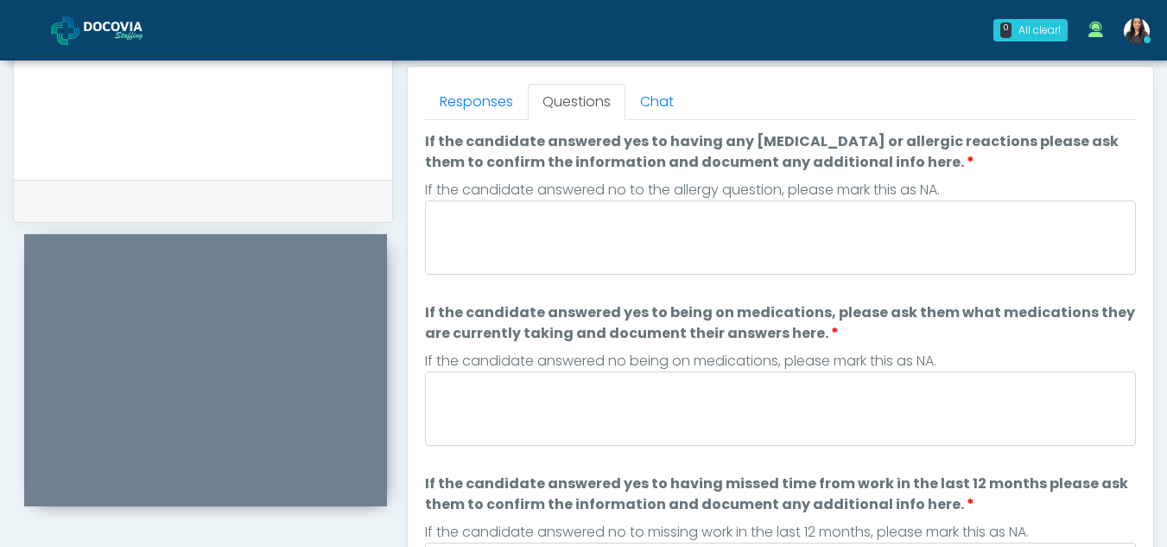
scroll to position [741, 0]
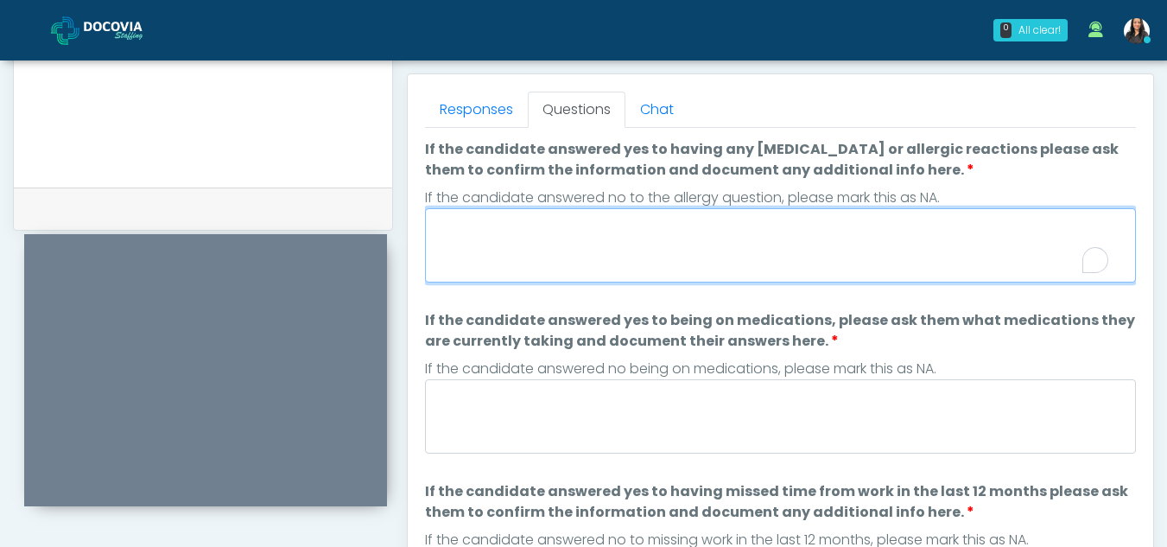
click at [621, 279] on textarea "If the candidate answered yes to having any allergies or allergic reactions ple…" at bounding box center [780, 245] width 711 height 74
type textarea "**"
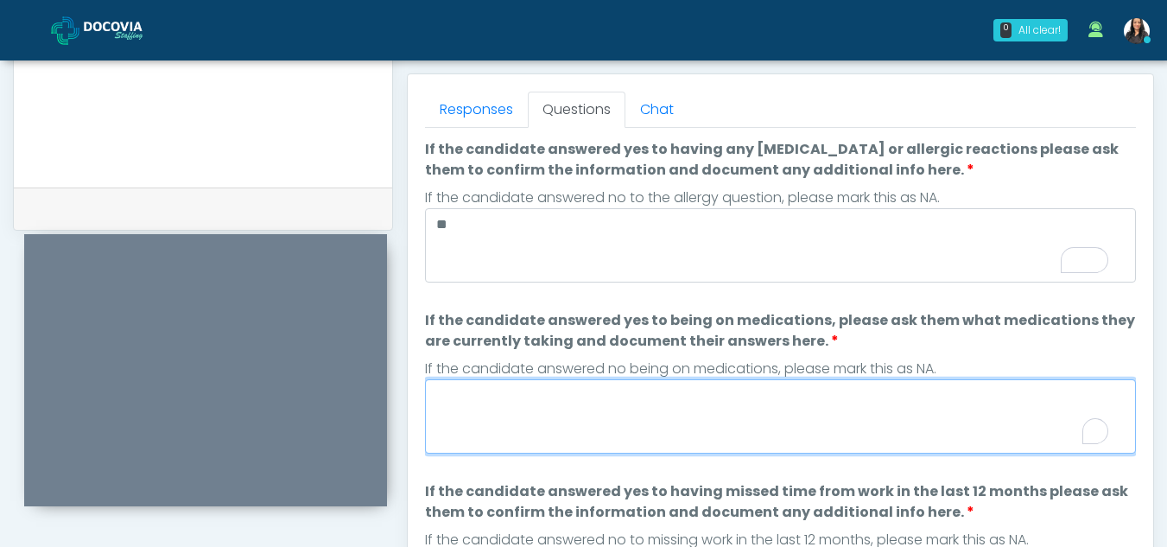
click at [609, 423] on textarea "If the candidate answered yes to being on medications, please ask them what med…" at bounding box center [780, 416] width 711 height 74
type textarea "**"
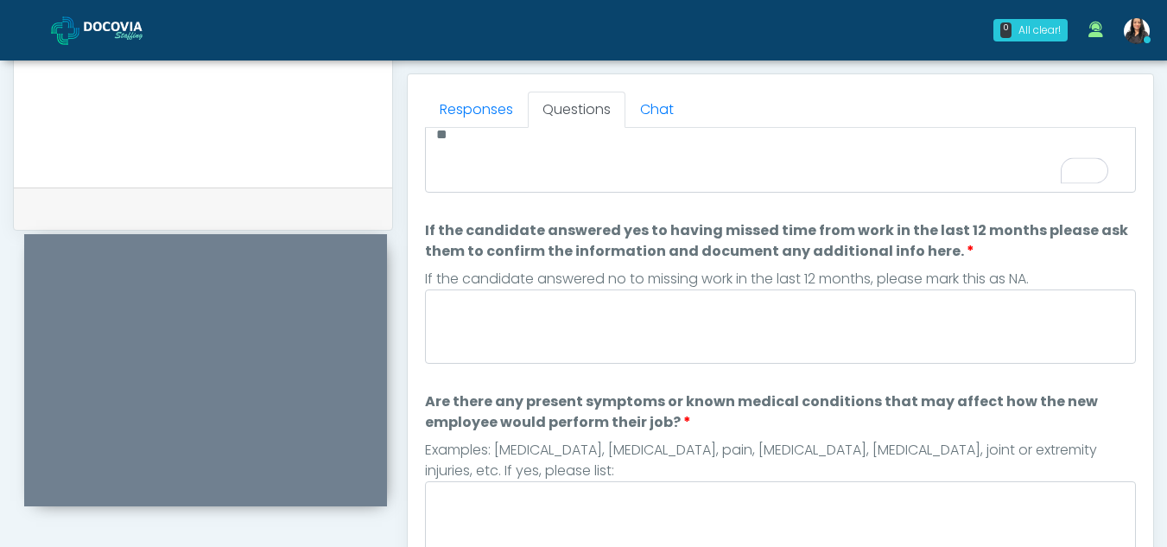
scroll to position [0, 0]
